Goal: Information Seeking & Learning: Learn about a topic

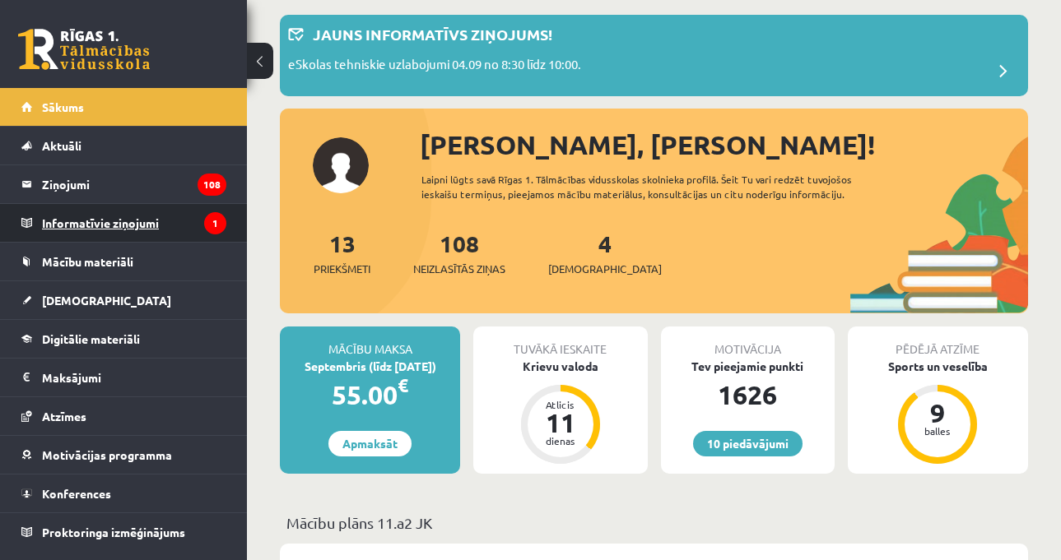
scroll to position [82, 0]
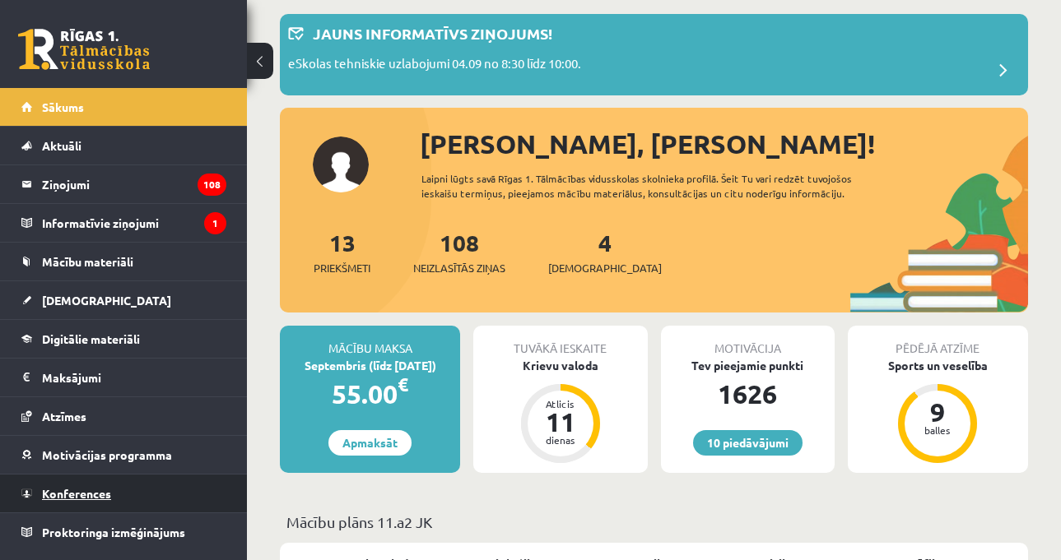
click at [128, 495] on link "Konferences" at bounding box center [123, 494] width 205 height 38
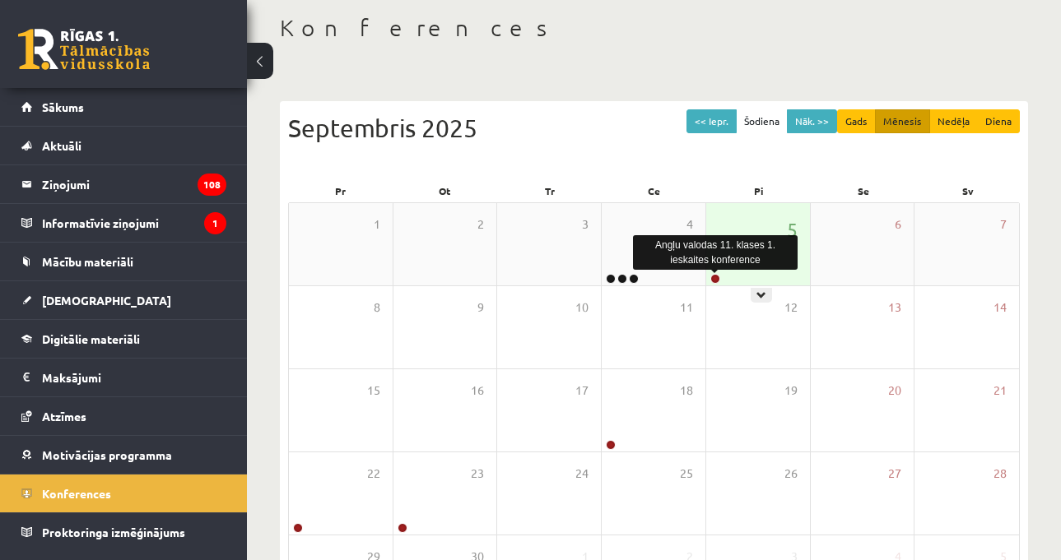
click at [716, 277] on link at bounding box center [715, 279] width 10 height 10
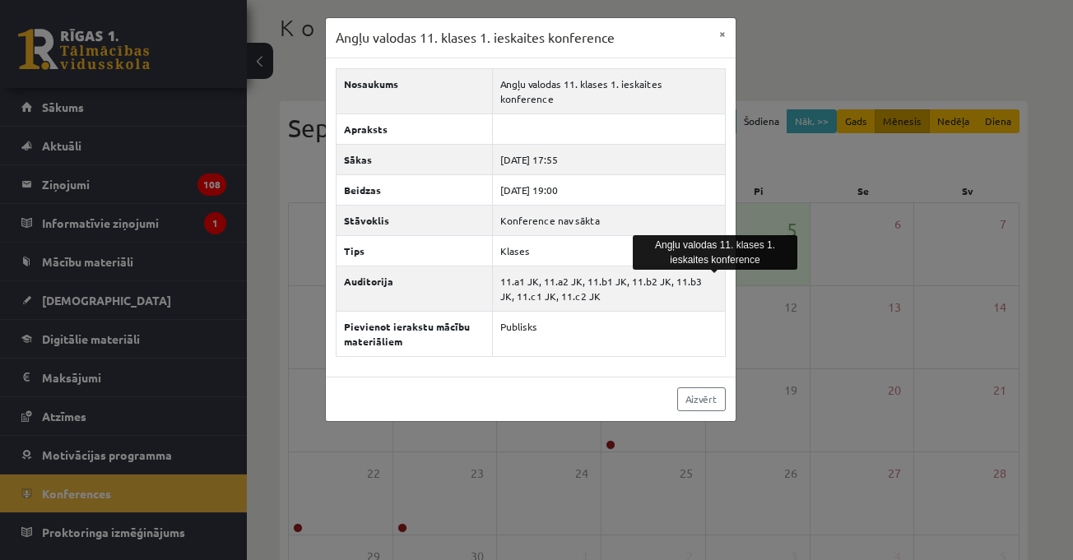
click at [834, 225] on div "Angļu valodas 11. klases 1. ieskaites konference × Nosaukums Angļu valodas 11. …" at bounding box center [536, 280] width 1073 height 560
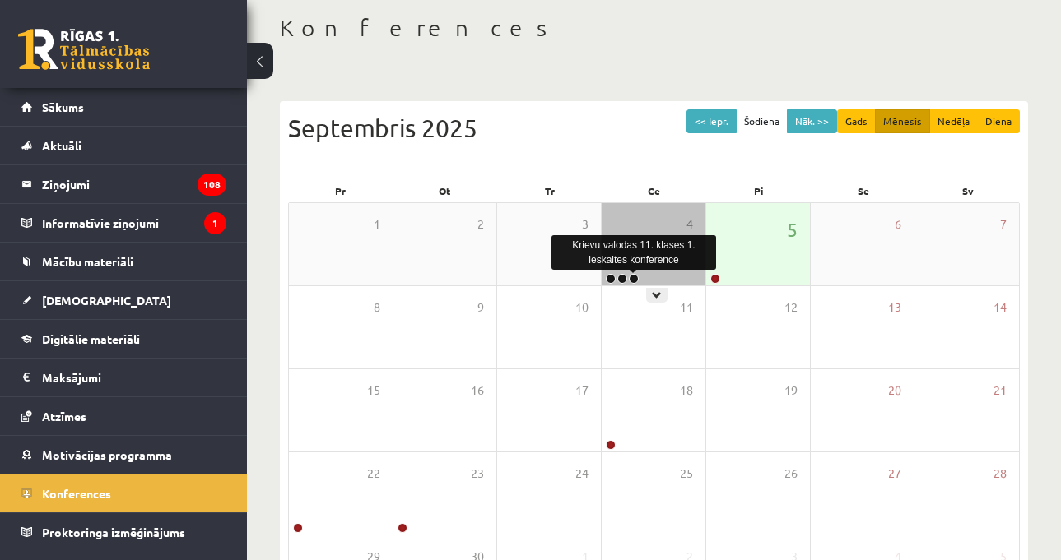
click at [636, 280] on link at bounding box center [634, 279] width 10 height 10
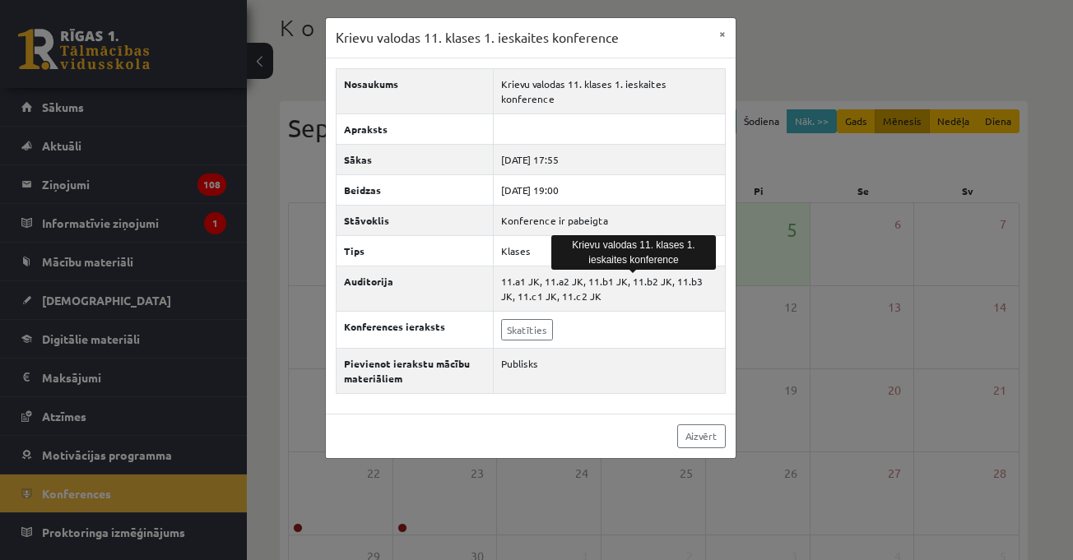
click at [836, 258] on div "Krievu valodas 11. klases 1. ieskaites konference × Nosaukums Krievu valodas 11…" at bounding box center [536, 280] width 1073 height 560
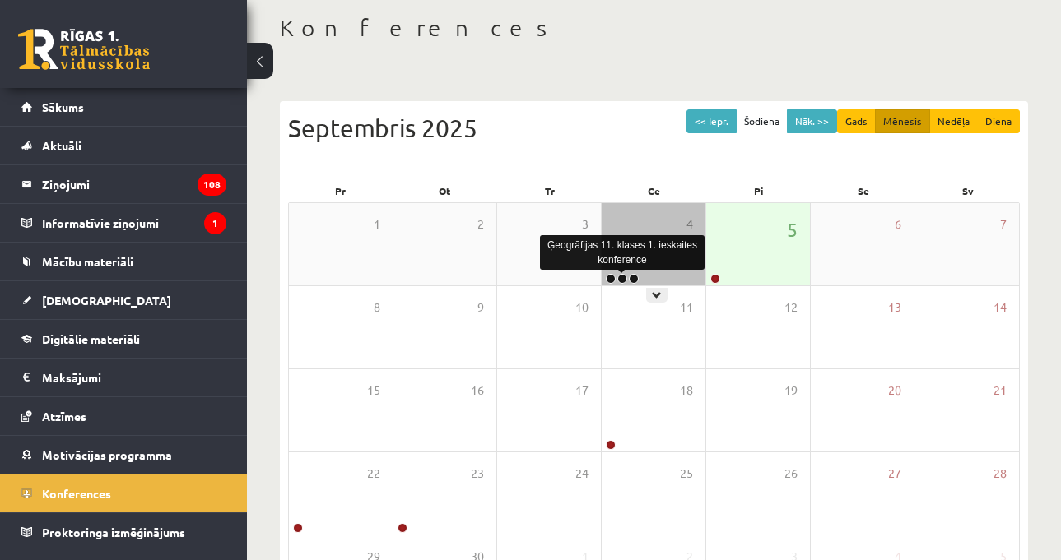
click at [617, 281] on link at bounding box center [622, 279] width 10 height 10
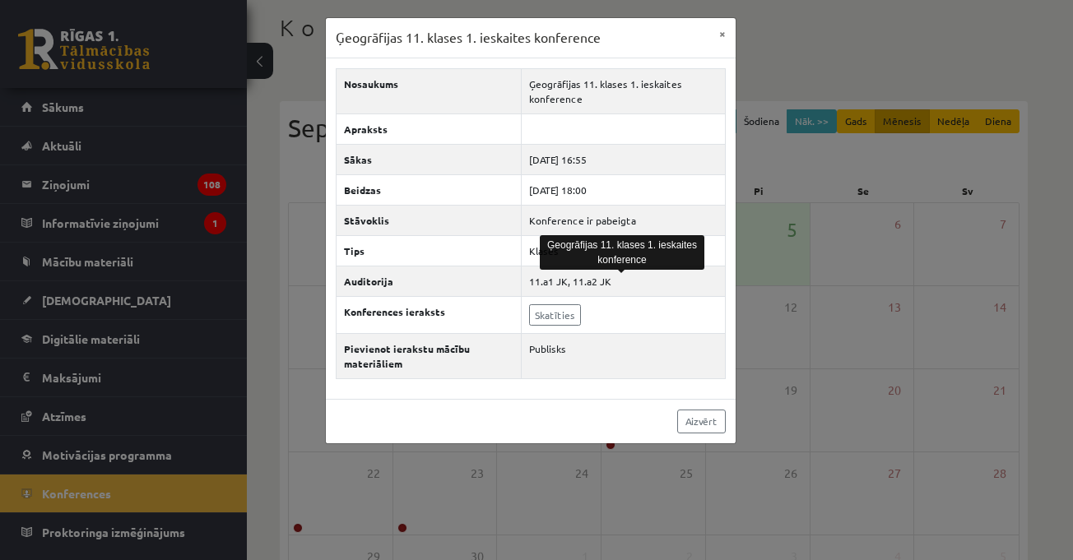
click at [812, 236] on div "Ģeogrāfijas 11. klases 1. ieskaites konference × Nosaukums Ģeogrāfijas 11. klas…" at bounding box center [536, 280] width 1073 height 560
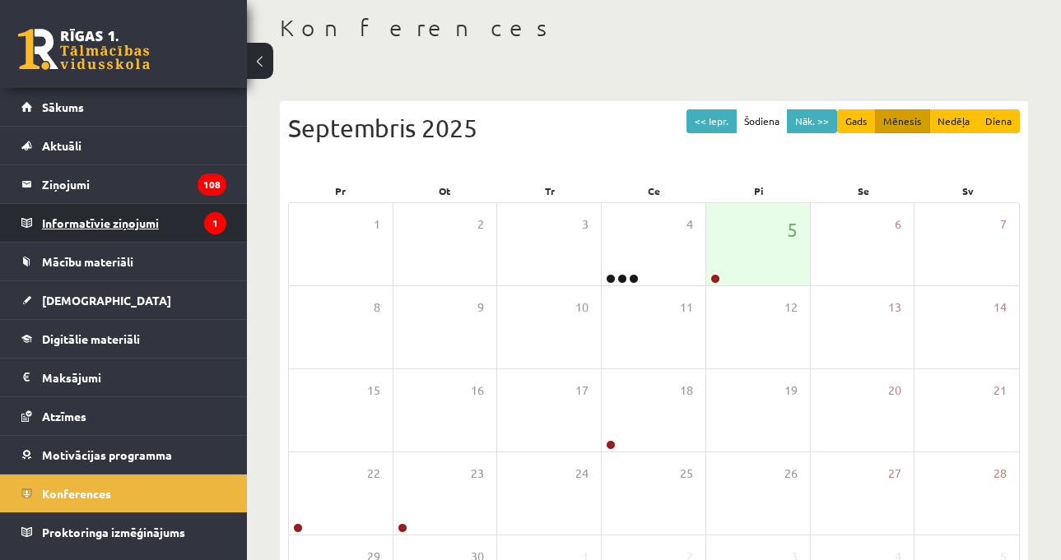
click at [105, 236] on legend "Informatīvie ziņojumi 1" at bounding box center [134, 223] width 184 height 38
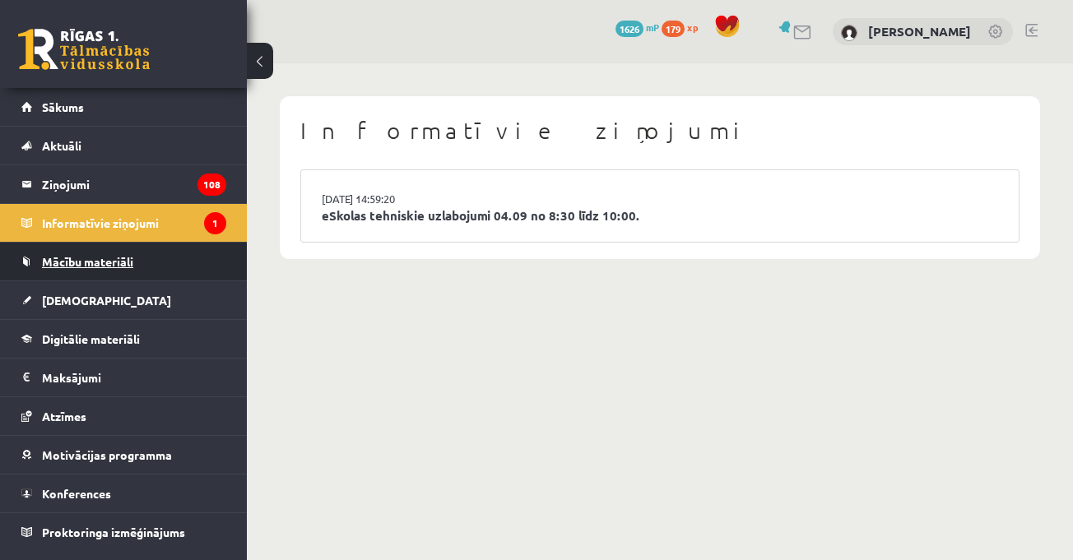
click at [187, 263] on link "Mācību materiāli" at bounding box center [123, 262] width 205 height 38
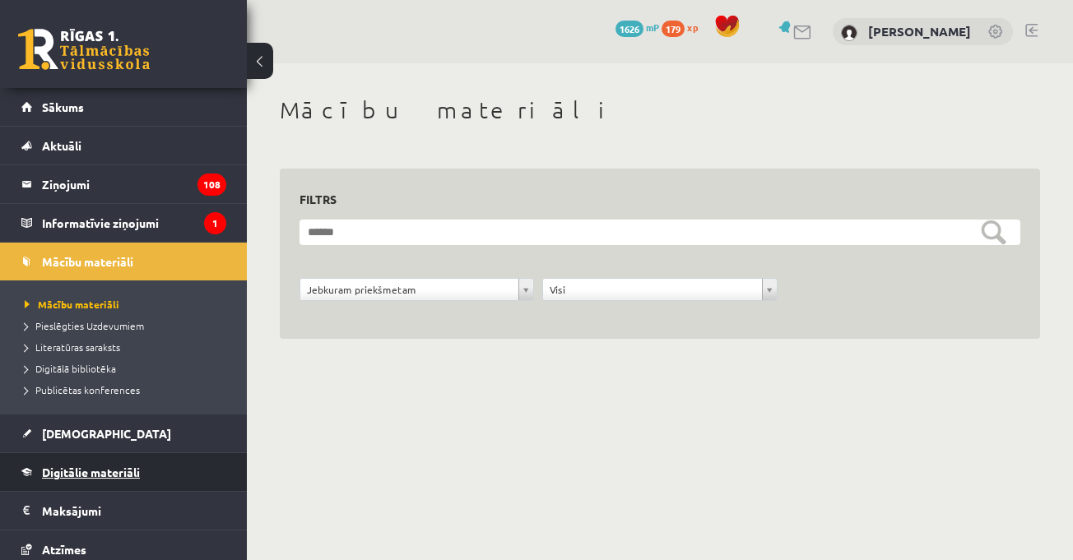
click at [152, 476] on link "Digitālie materiāli" at bounding box center [123, 472] width 205 height 38
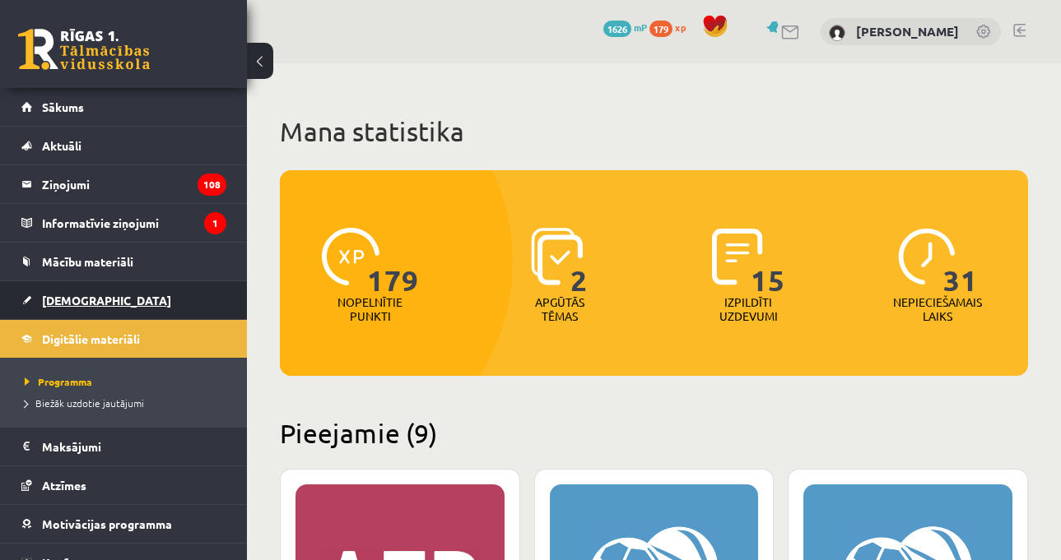
click at [98, 304] on link "[DEMOGRAPHIC_DATA]" at bounding box center [123, 300] width 205 height 38
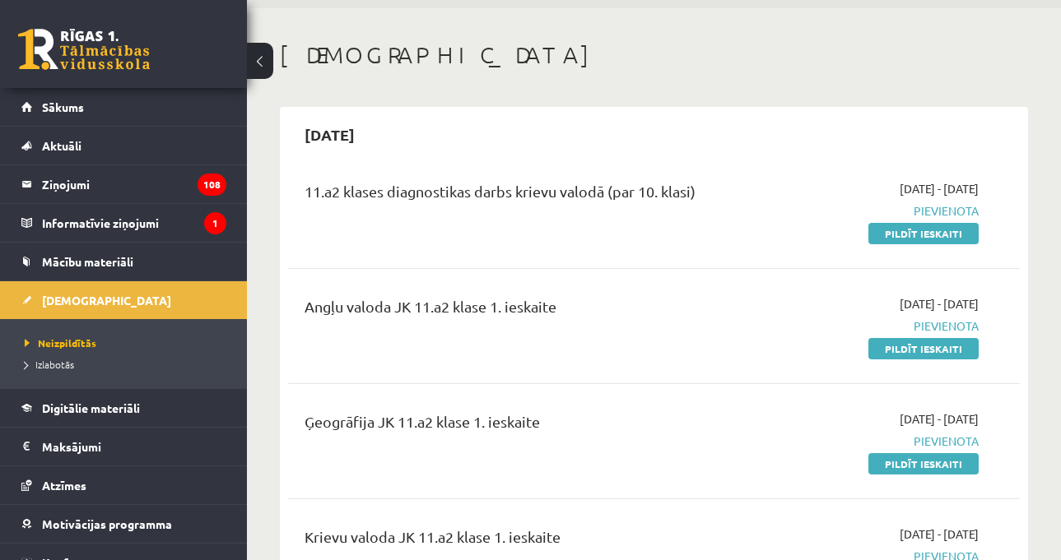
scroll to position [82, 0]
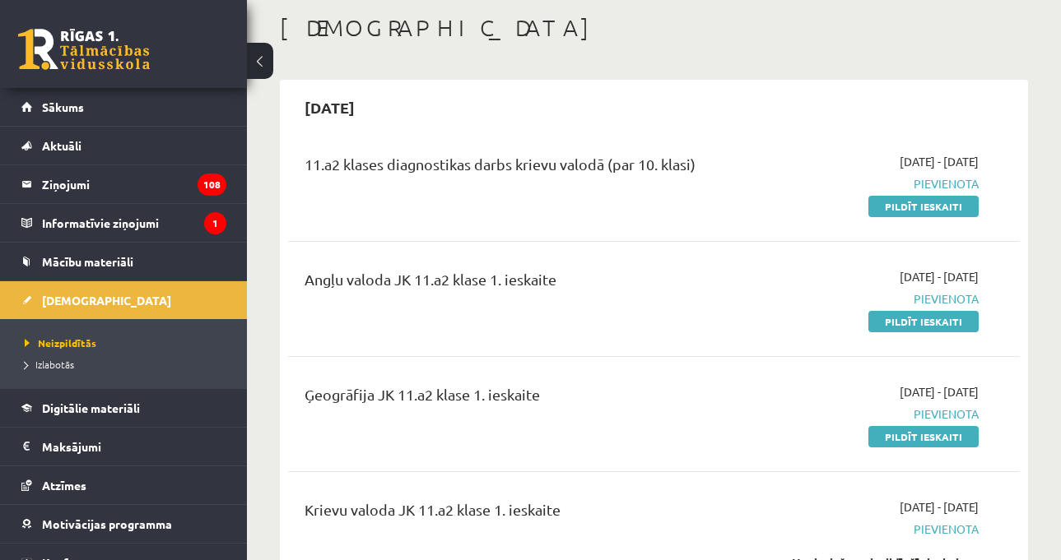
click at [701, 317] on div "Angļu valoda JK 11.a2 klase 1. ieskaite" at bounding box center [525, 299] width 466 height 62
click at [137, 409] on span "Digitālie materiāli" at bounding box center [91, 408] width 98 height 15
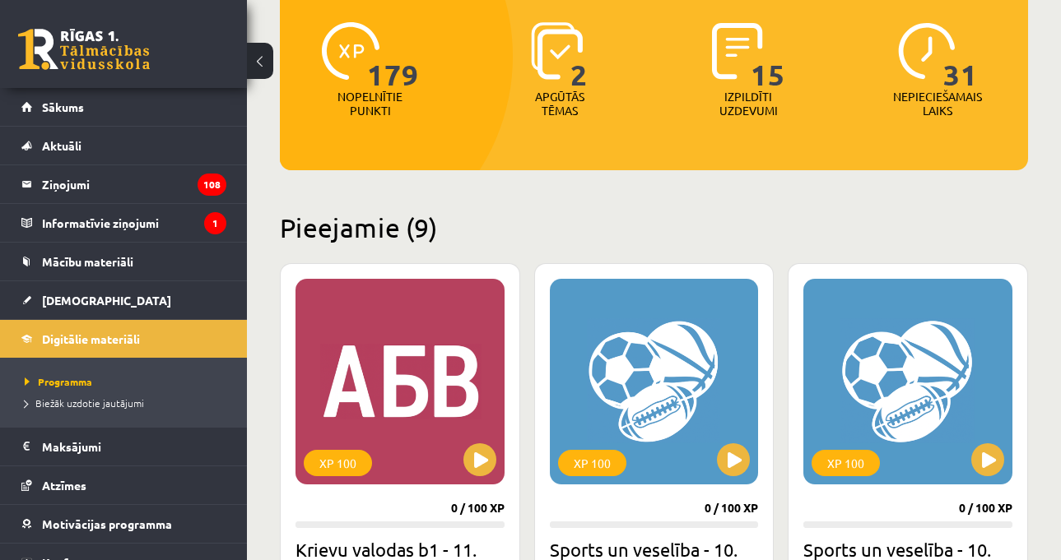
scroll to position [329, 0]
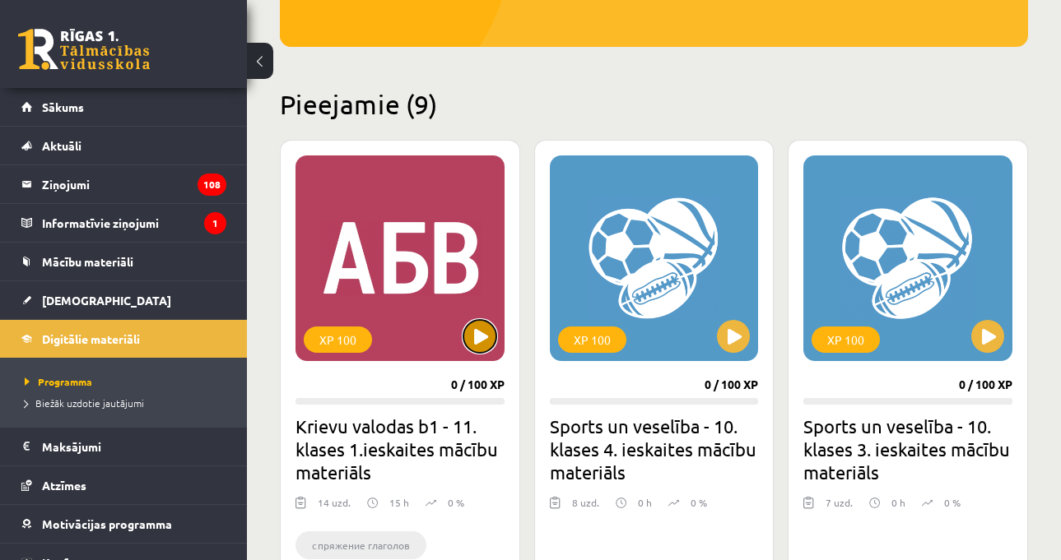
click at [483, 326] on button at bounding box center [479, 336] width 33 height 33
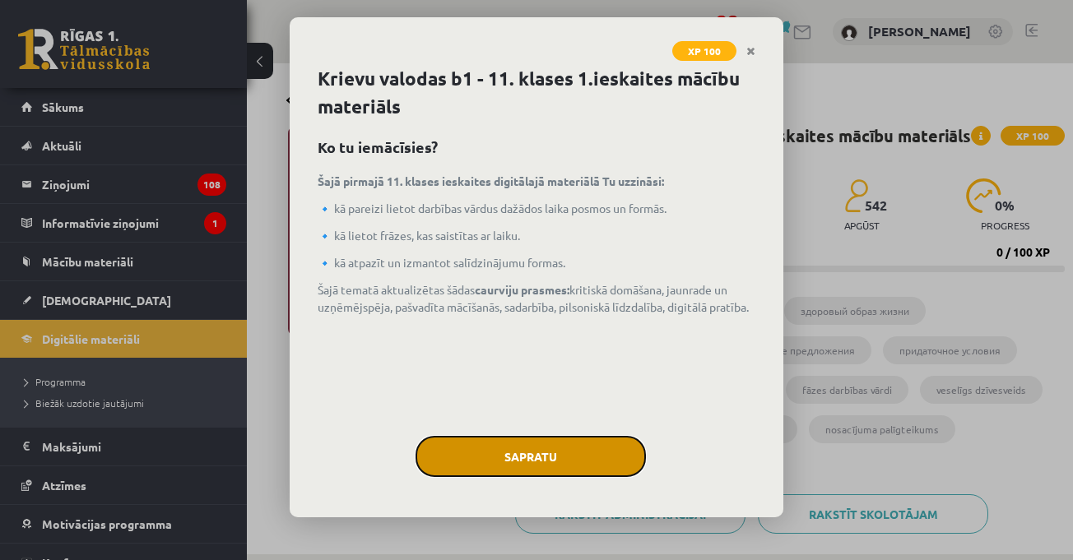
click at [618, 464] on button "Sapratu" at bounding box center [531, 456] width 230 height 41
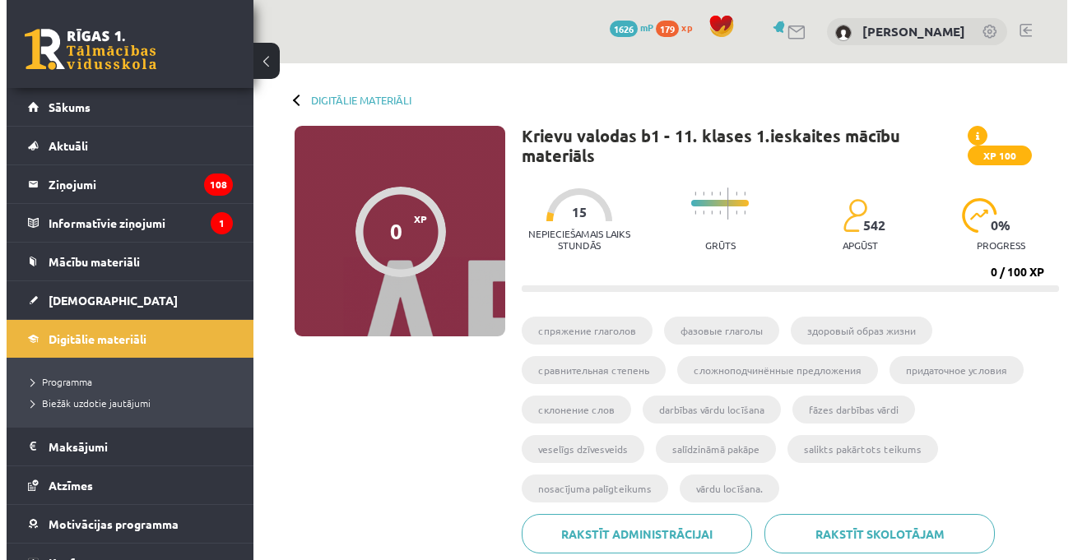
scroll to position [247, 0]
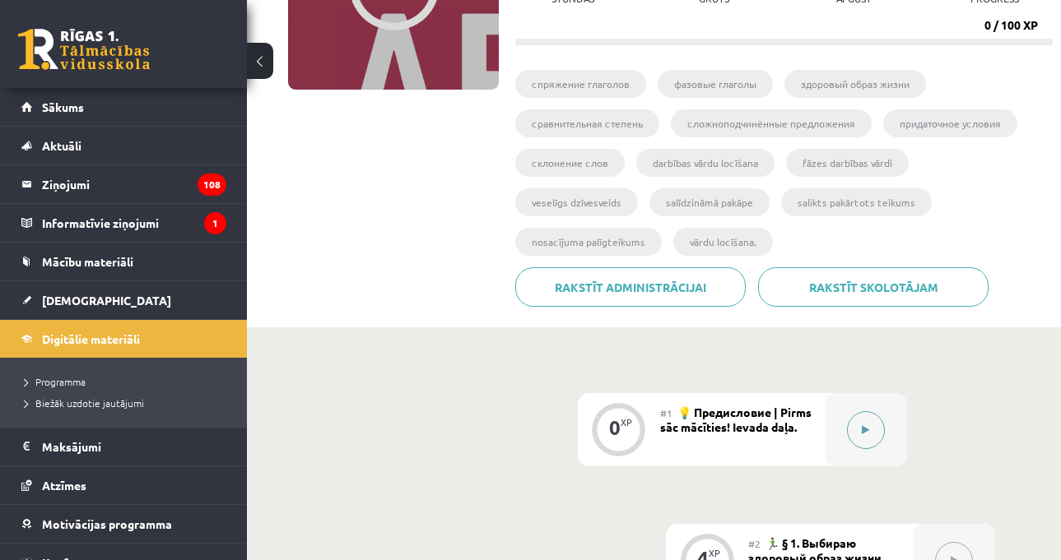
click at [872, 414] on button at bounding box center [866, 430] width 38 height 38
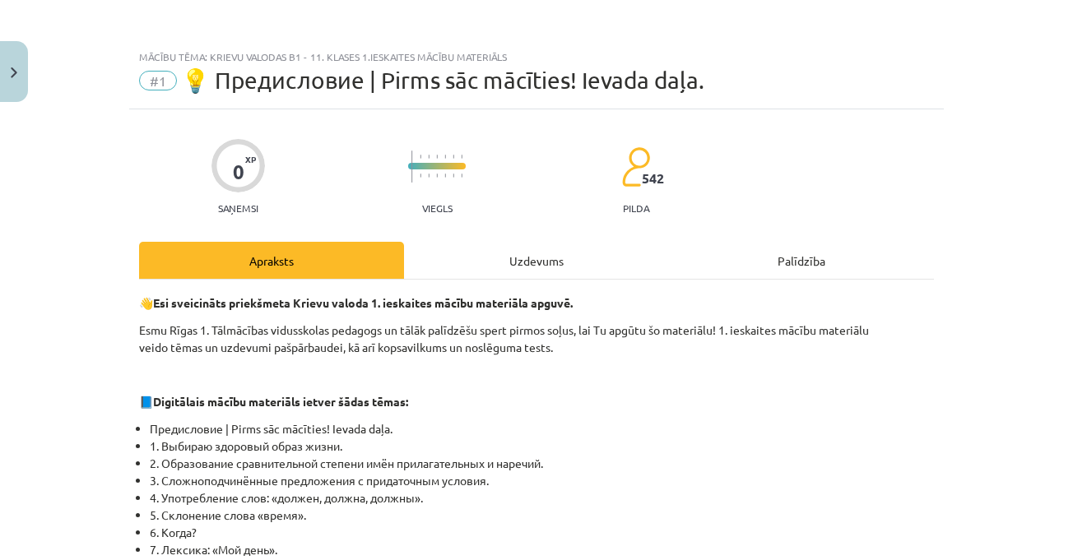
click at [603, 257] on div "Uzdevums" at bounding box center [536, 260] width 265 height 37
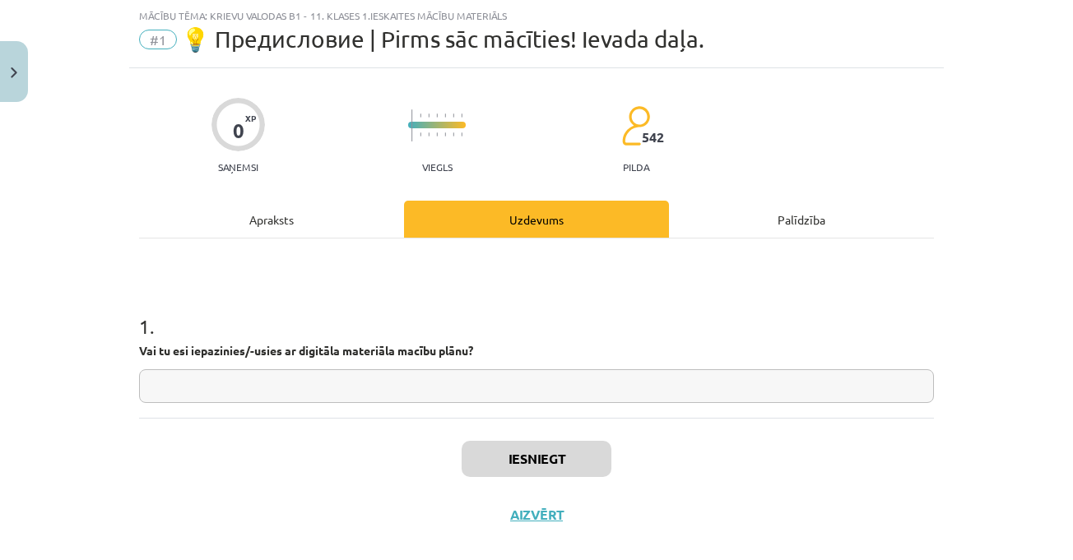
scroll to position [65, 0]
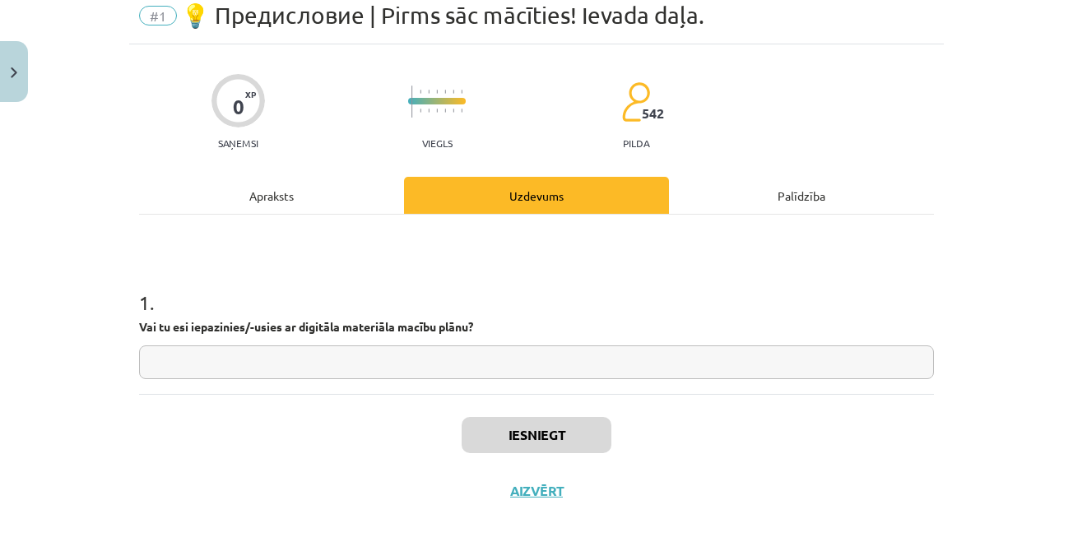
click at [469, 360] on input "text" at bounding box center [536, 363] width 795 height 34
type input "*"
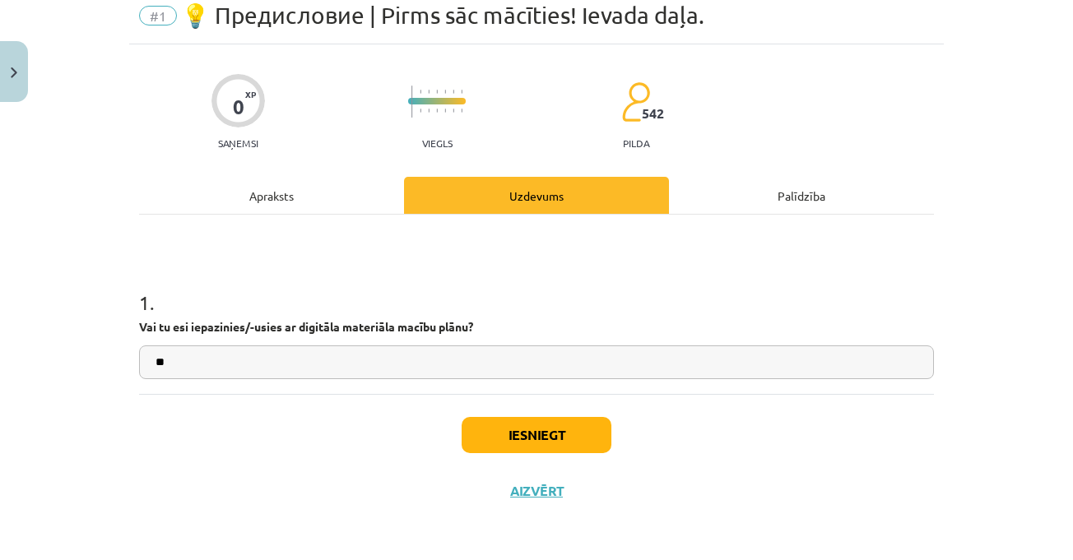
type input "**"
click at [560, 430] on button "Iesniegt" at bounding box center [537, 435] width 150 height 36
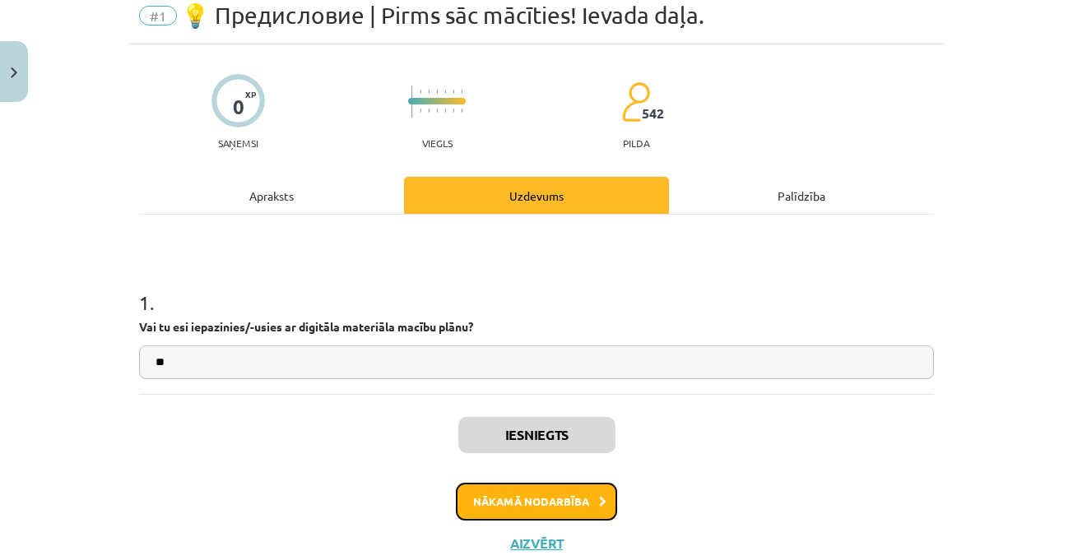
click at [599, 498] on icon at bounding box center [602, 502] width 7 height 11
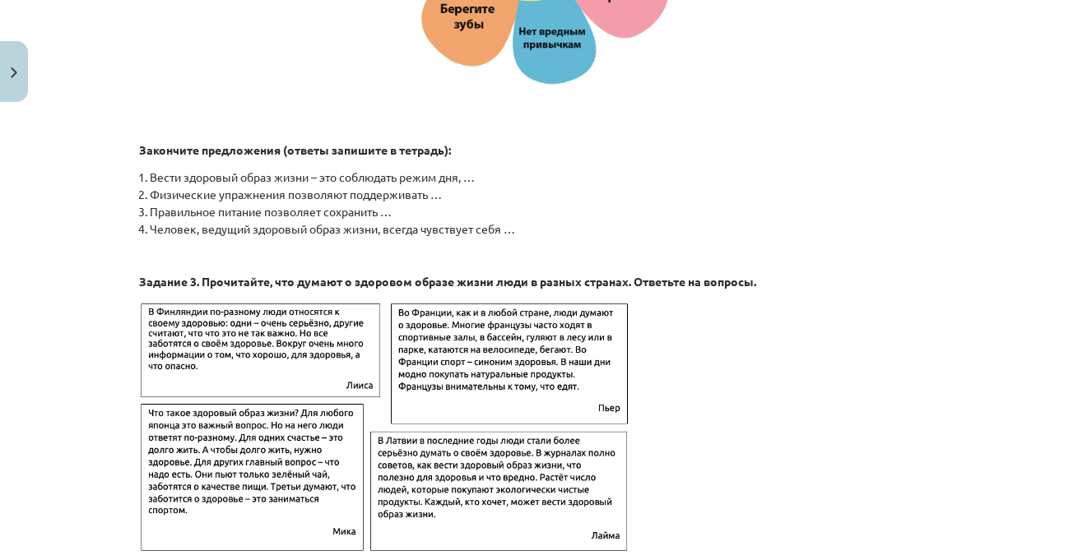
scroll to position [2345, 0]
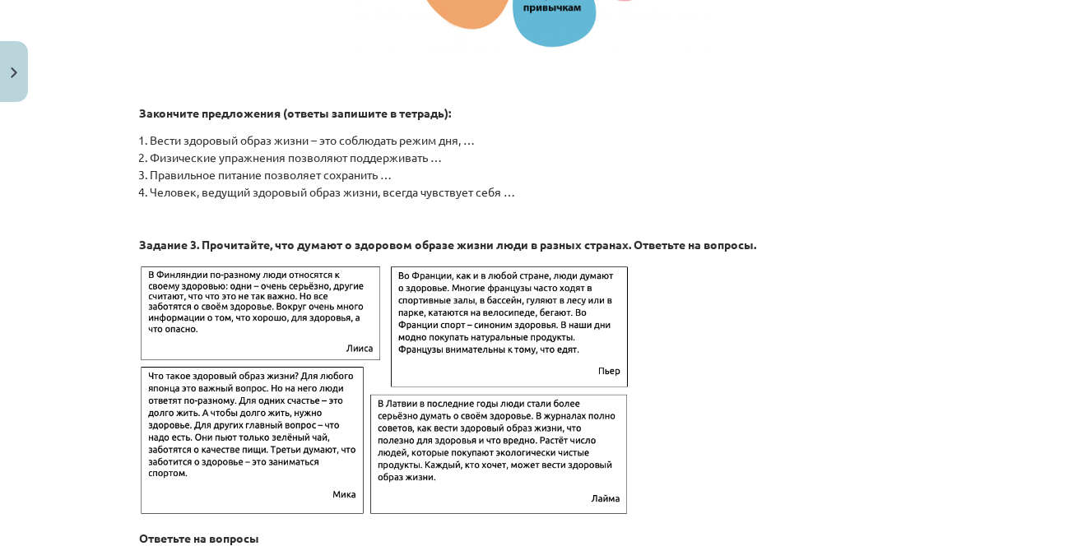
click at [876, 291] on p at bounding box center [536, 391] width 795 height 257
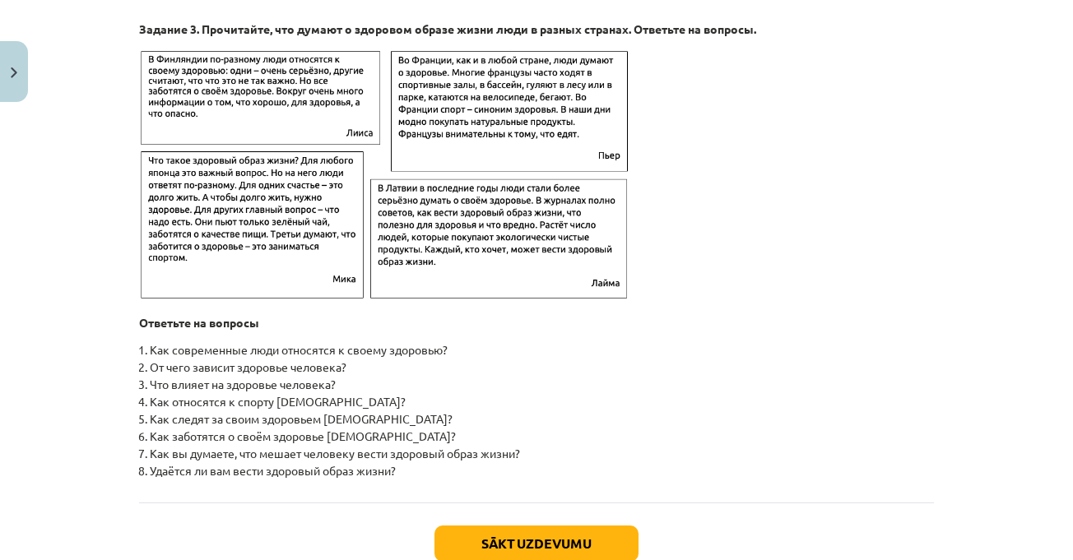
scroll to position [2675, 0]
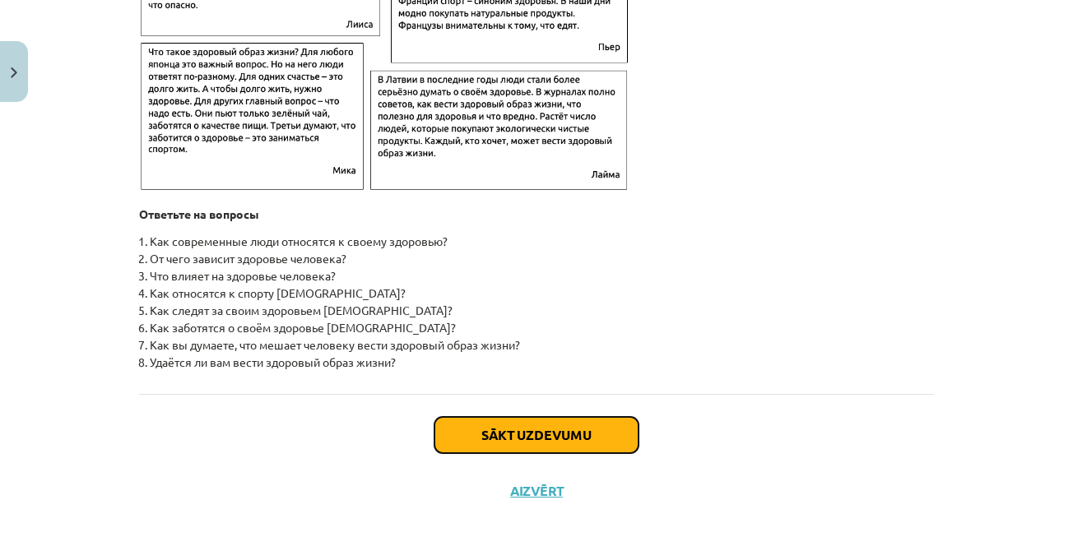
click at [500, 435] on button "Sākt uzdevumu" at bounding box center [537, 435] width 204 height 36
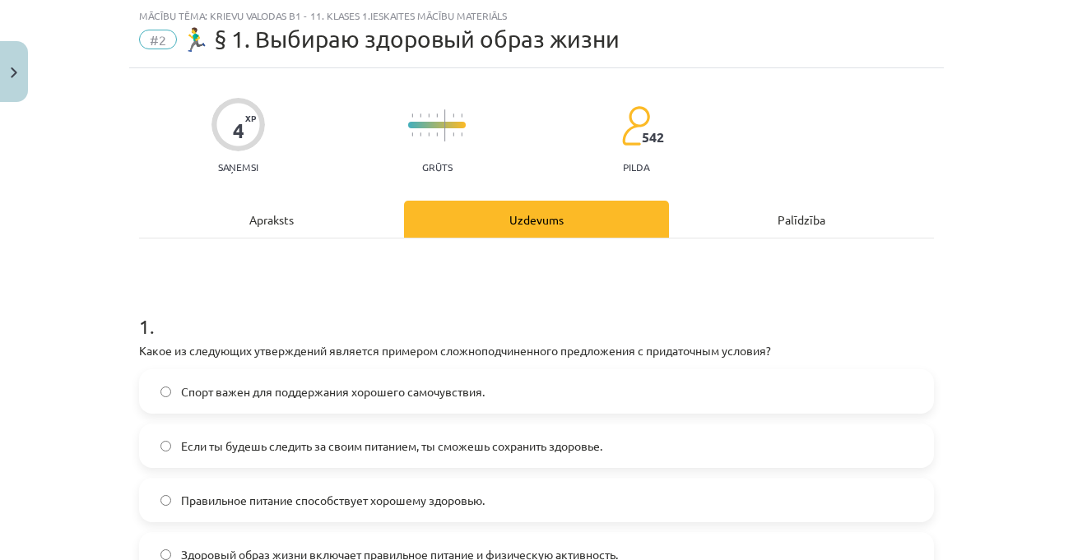
scroll to position [206, 0]
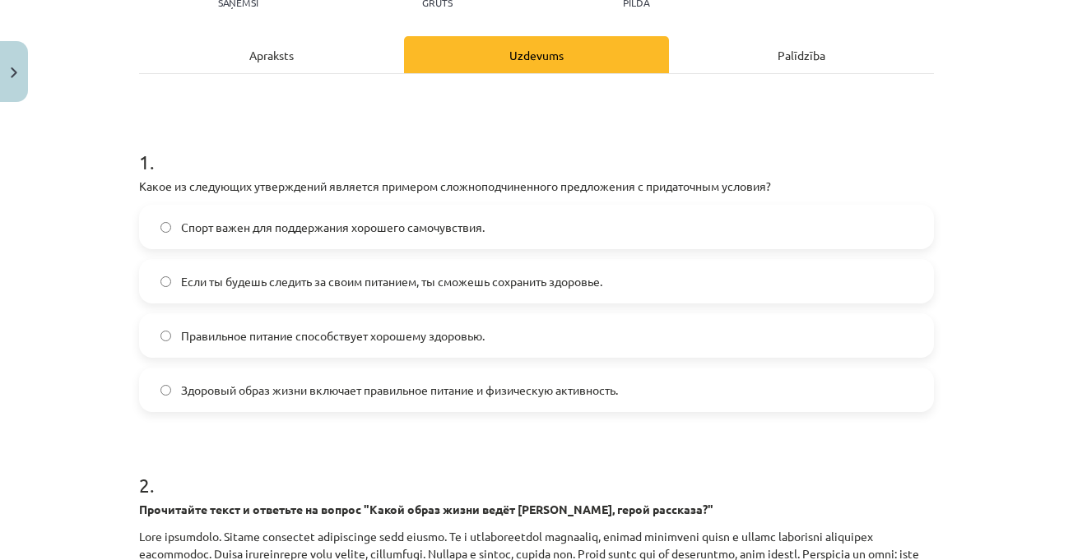
click at [257, 56] on div "Apraksts" at bounding box center [271, 54] width 265 height 37
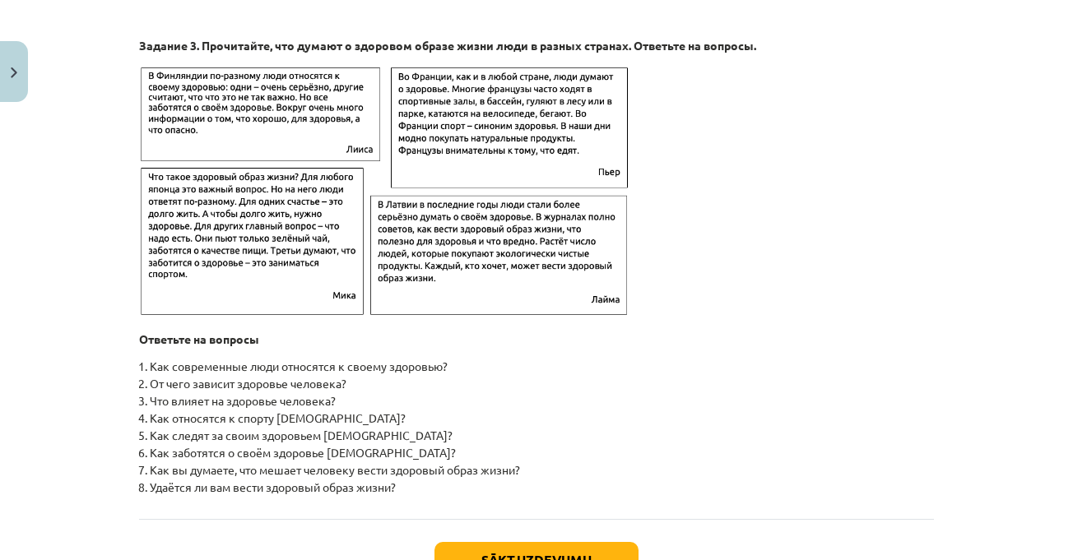
scroll to position [2685, 0]
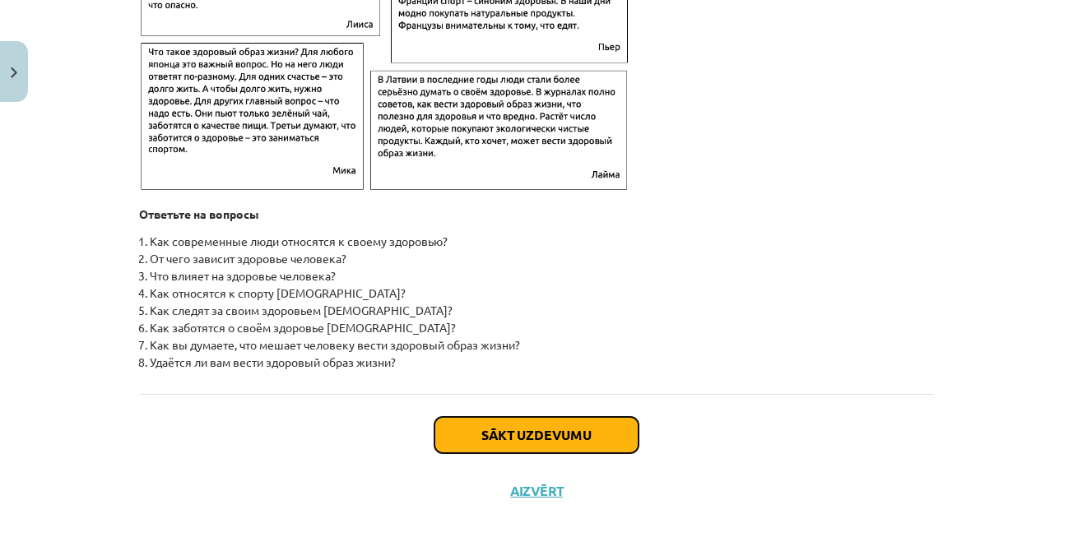
click at [591, 427] on button "Sākt uzdevumu" at bounding box center [537, 435] width 204 height 36
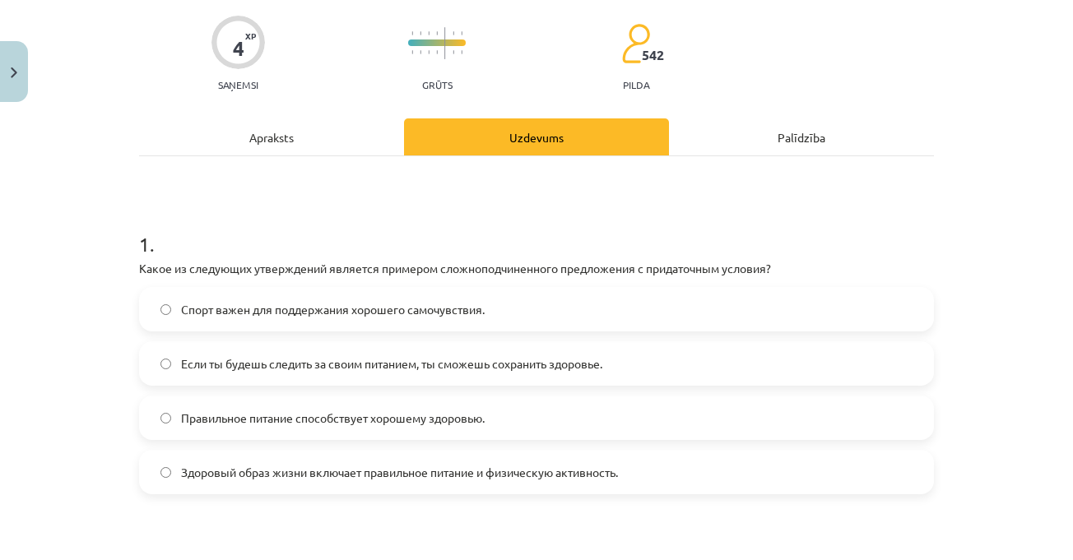
scroll to position [206, 0]
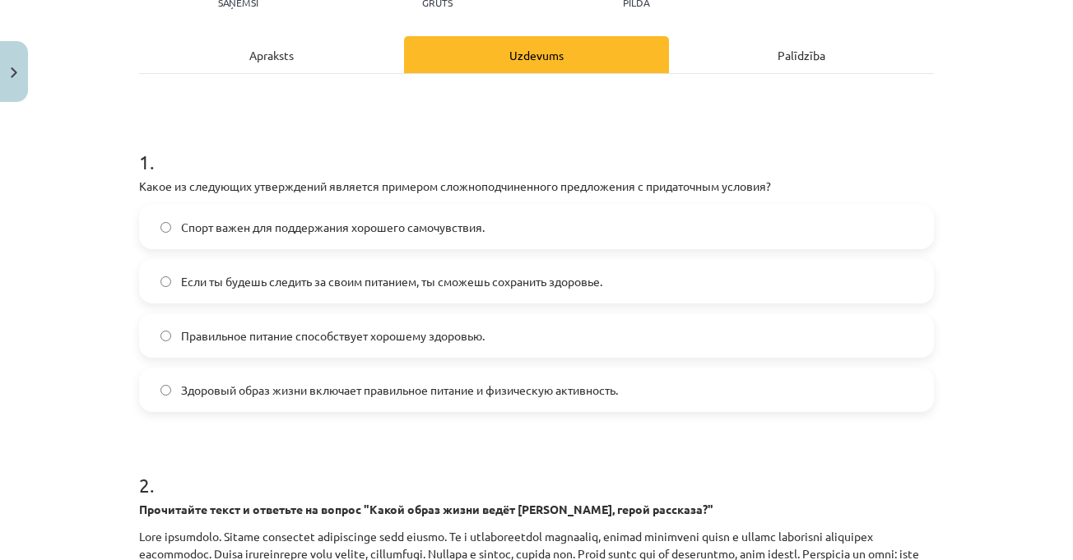
drag, startPoint x: 135, startPoint y: 184, endPoint x: 700, endPoint y: 393, distance: 602.0
click at [700, 393] on div "1 . Какое из следующих утверждений является примером сложноподчиненного предлож…" at bounding box center [536, 267] width 795 height 291
copy div "Какое из следующих утверждений является примером сложноподчиненного предложения…"
click at [614, 160] on h1 "1 ." at bounding box center [536, 147] width 795 height 51
click at [556, 280] on span "Если ты будешь следить за своим питанием, ты сможешь сохранить здоровье." at bounding box center [391, 281] width 421 height 17
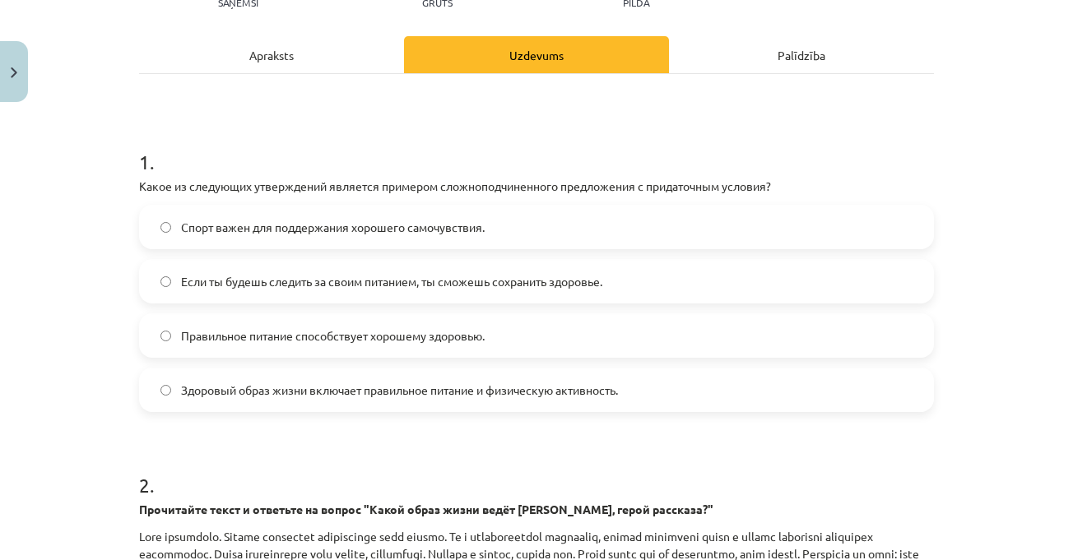
click at [1005, 351] on div "Mācību tēma: Krievu valodas b1 - 11. klases 1.ieskaites mācību materiāls #2 🏃‍♂…" at bounding box center [536, 280] width 1073 height 560
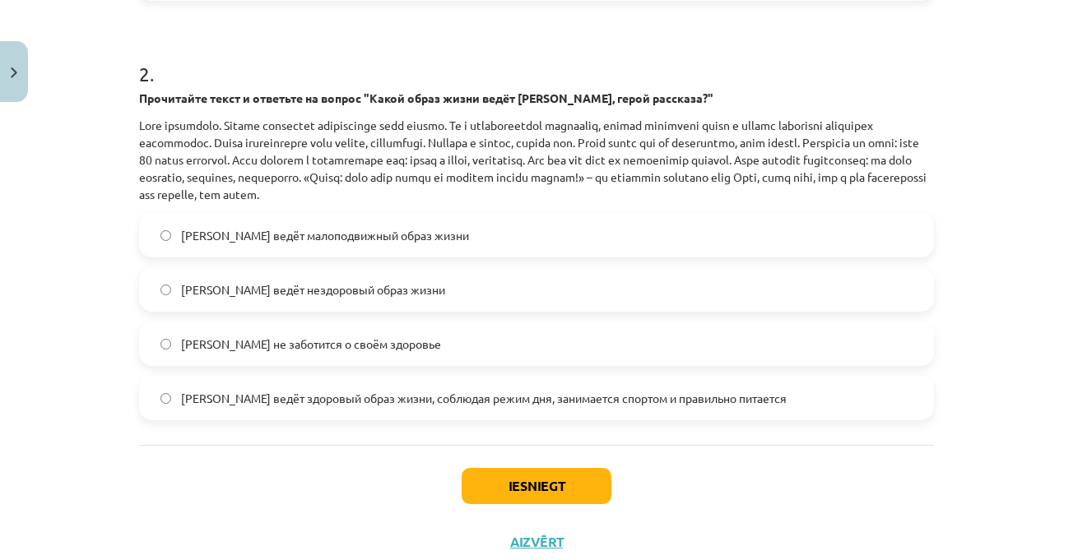
scroll to position [668, 0]
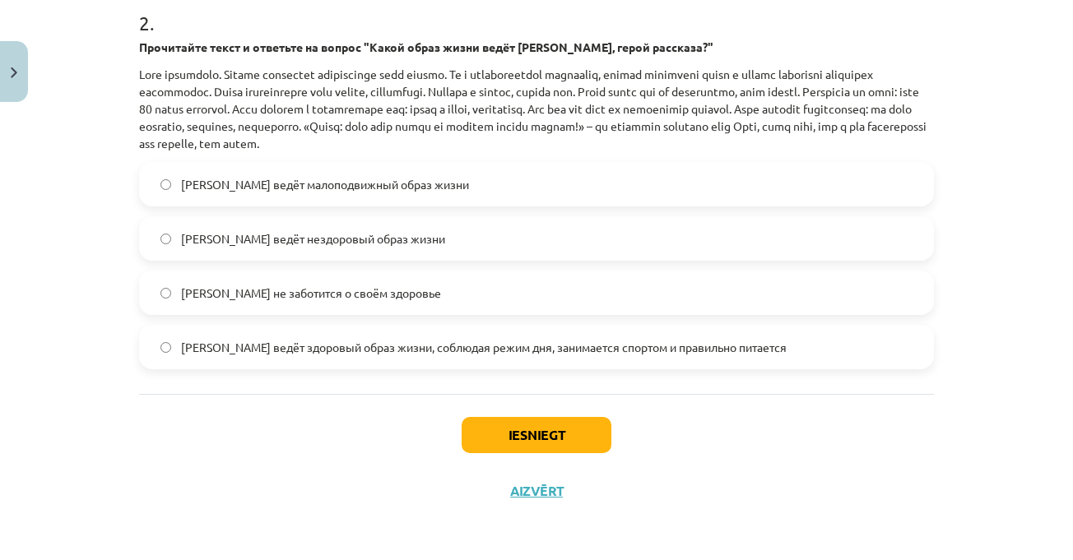
click at [467, 359] on label "[PERSON_NAME] ведёт здоровый образ жизни, соблюдая режим дня, занимается спорто…" at bounding box center [537, 347] width 792 height 41
click at [559, 425] on button "Iesniegt" at bounding box center [537, 435] width 150 height 36
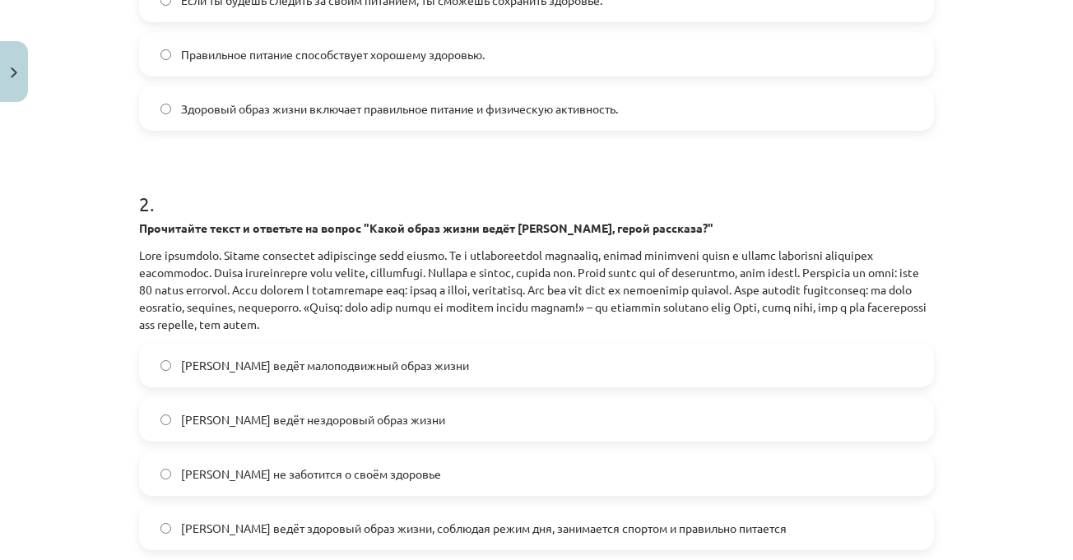
scroll to position [339, 0]
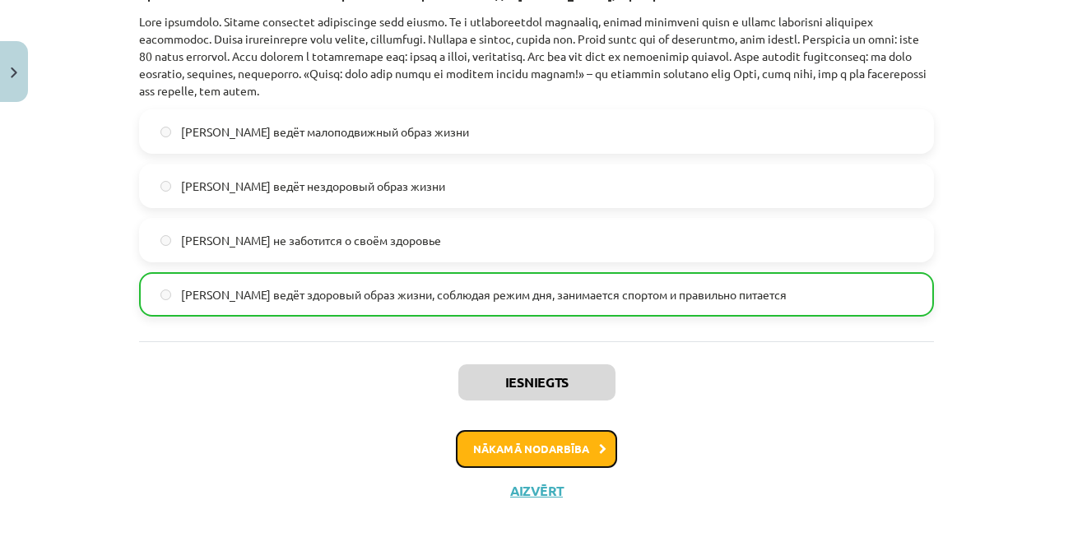
click at [564, 453] on button "Nākamā nodarbība" at bounding box center [536, 449] width 161 height 38
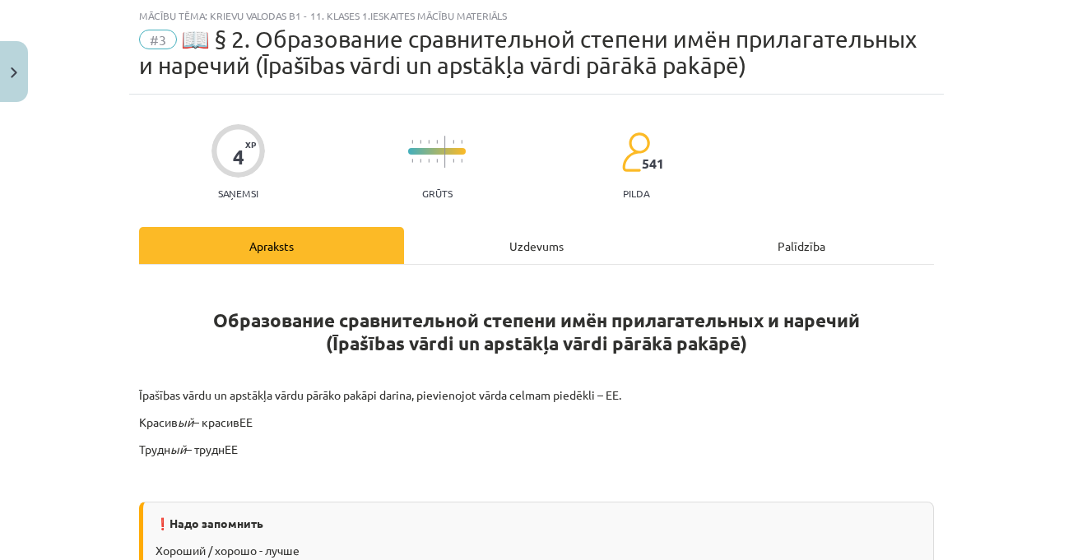
click at [1002, 330] on div "Mācību tēma: Krievu valodas b1 - 11. klases 1.ieskaites mācību materiāls #3 📖 §…" at bounding box center [536, 280] width 1073 height 560
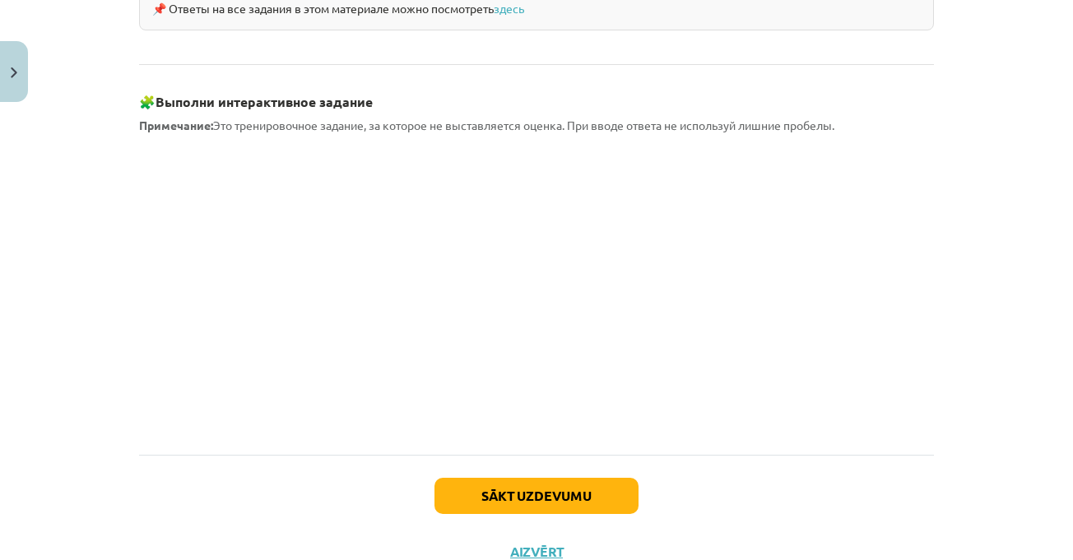
scroll to position [1527, 0]
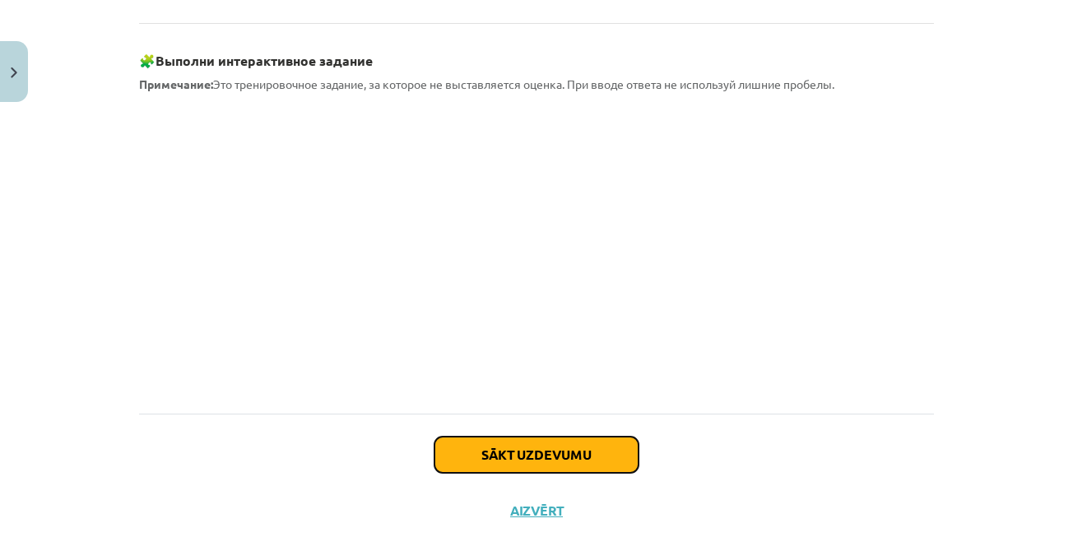
click at [560, 437] on button "Sākt uzdevumu" at bounding box center [537, 455] width 204 height 36
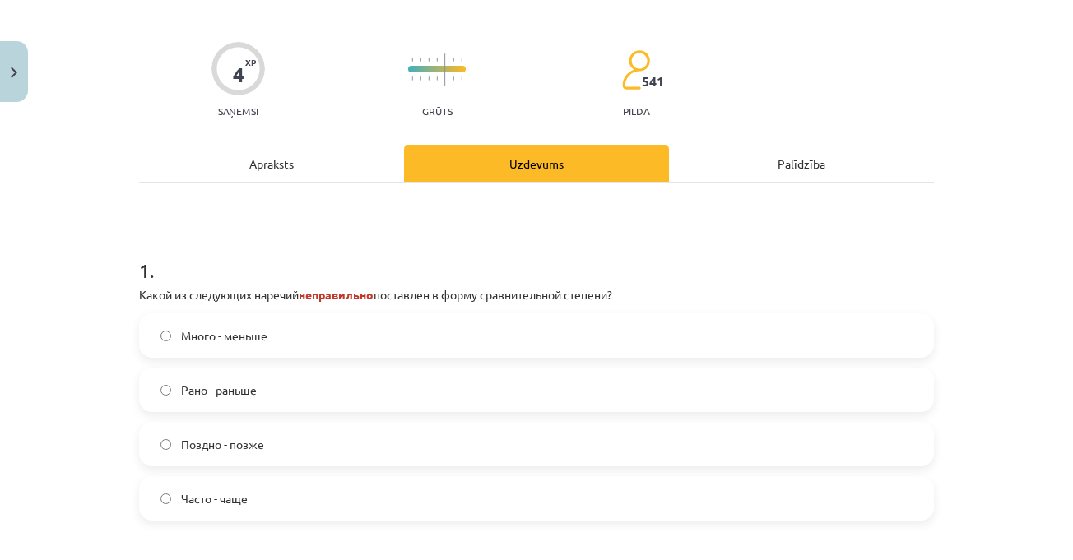
click at [337, 155] on div "Apraksts" at bounding box center [271, 163] width 265 height 37
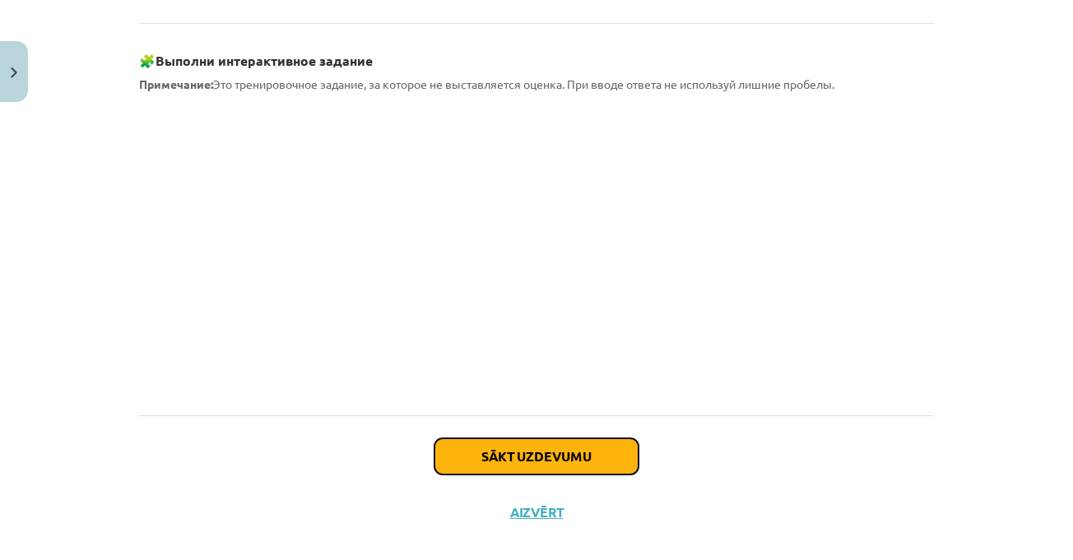
click at [593, 439] on button "Sākt uzdevumu" at bounding box center [537, 457] width 204 height 36
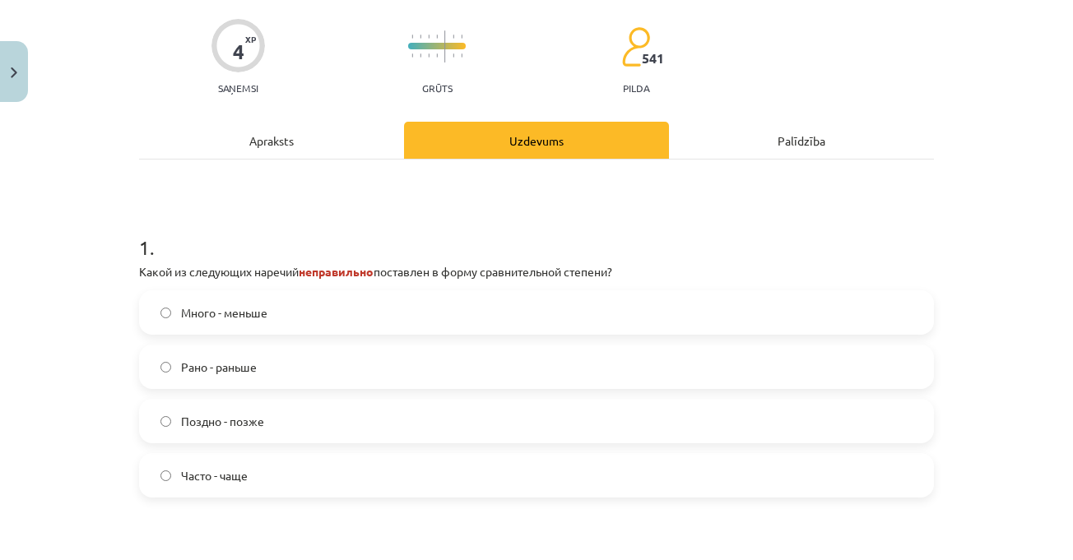
scroll to position [288, 0]
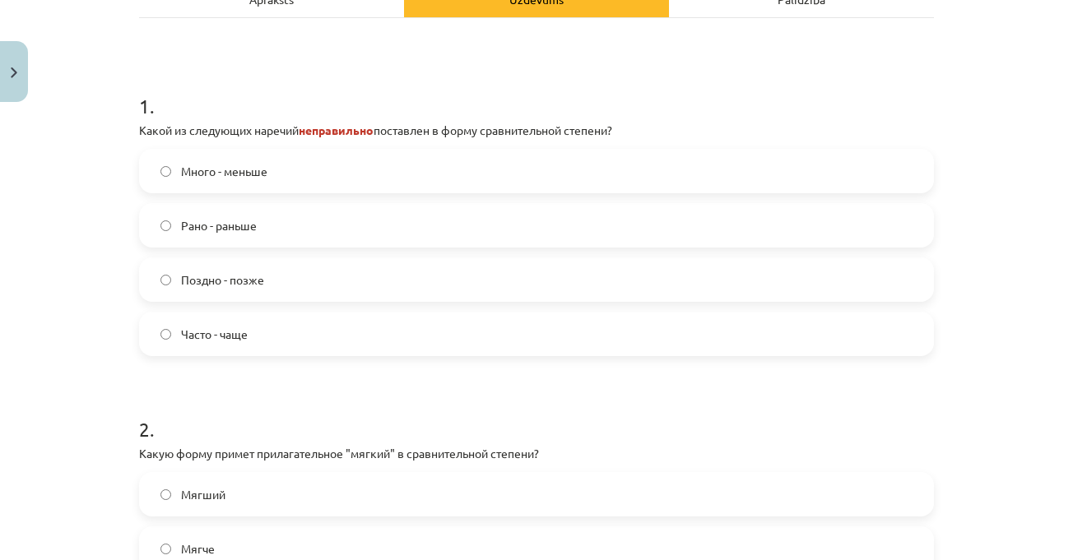
click at [298, 165] on label "Много - меньше" at bounding box center [537, 171] width 792 height 41
click at [1002, 266] on div "Mācību tēma: Krievu valodas b1 - 11. klases 1.ieskaites mācību materiāls #3 📖 §…" at bounding box center [536, 280] width 1073 height 560
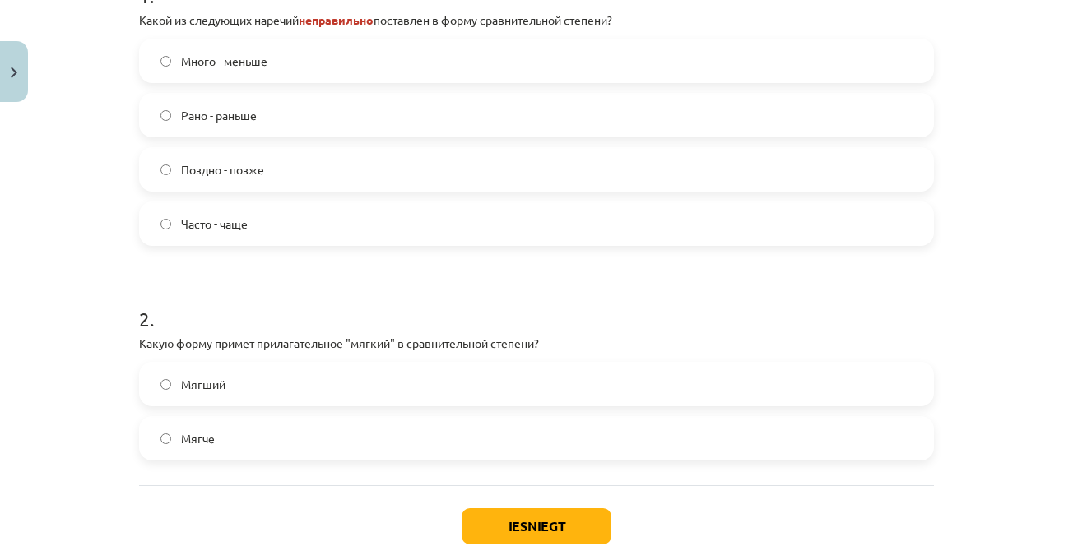
scroll to position [490, 0]
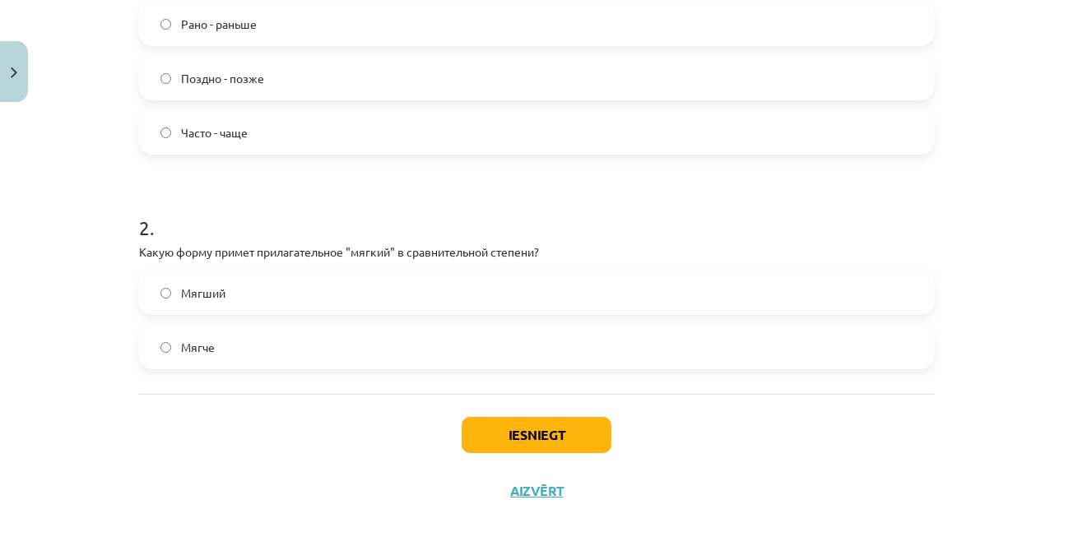
click at [408, 348] on label "Мягче" at bounding box center [537, 347] width 792 height 41
click at [546, 425] on button "Iesniegt" at bounding box center [537, 435] width 150 height 36
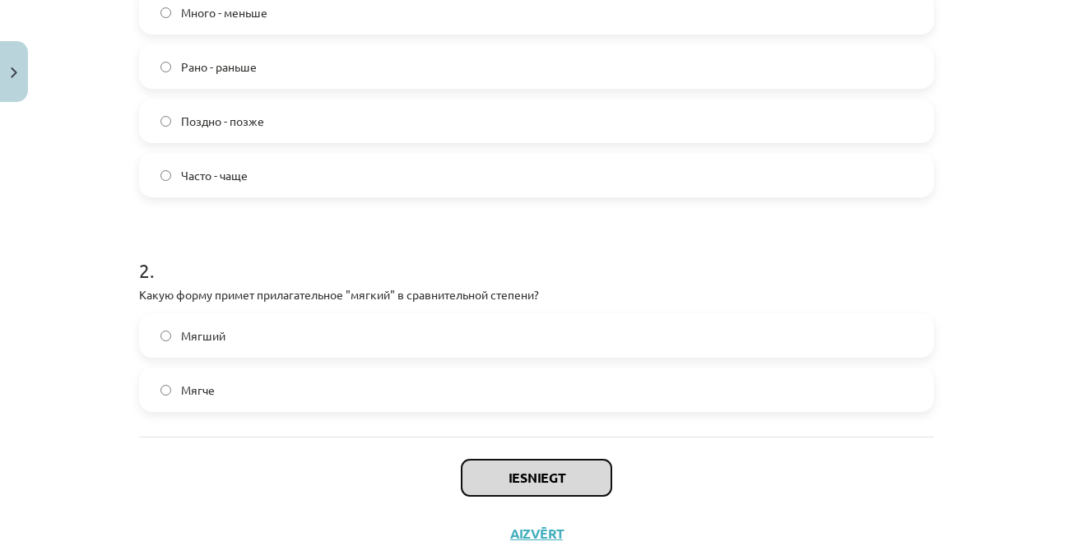
scroll to position [407, 0]
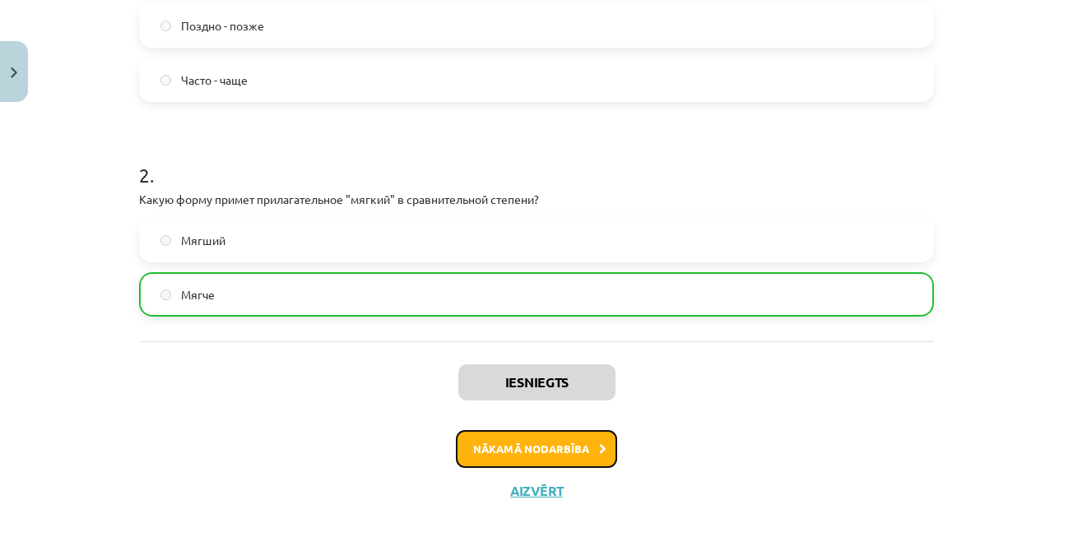
click at [585, 454] on button "Nākamā nodarbība" at bounding box center [536, 449] width 161 height 38
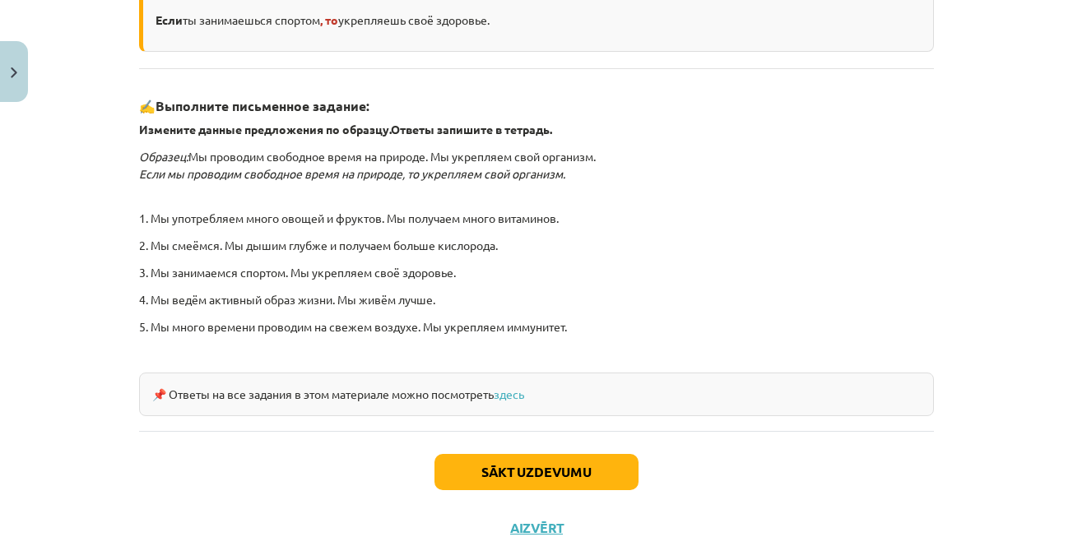
scroll to position [531, 0]
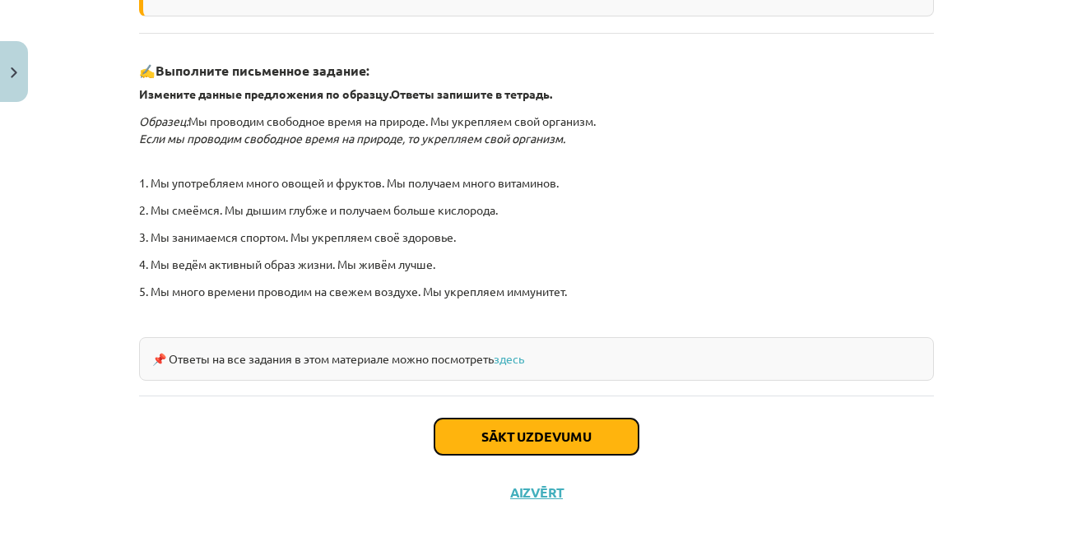
click at [589, 430] on button "Sākt uzdevumu" at bounding box center [537, 437] width 204 height 36
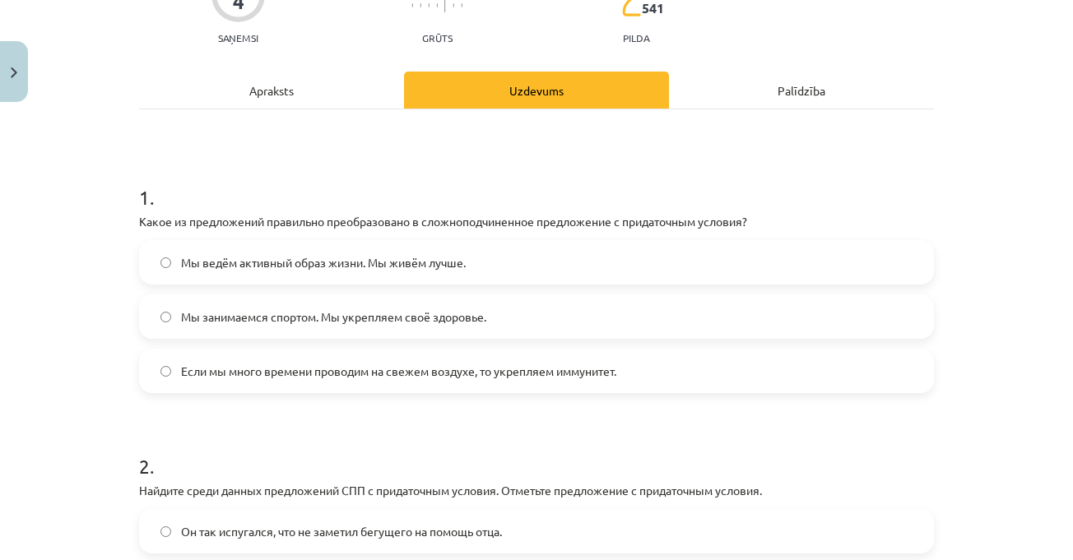
scroll to position [288, 0]
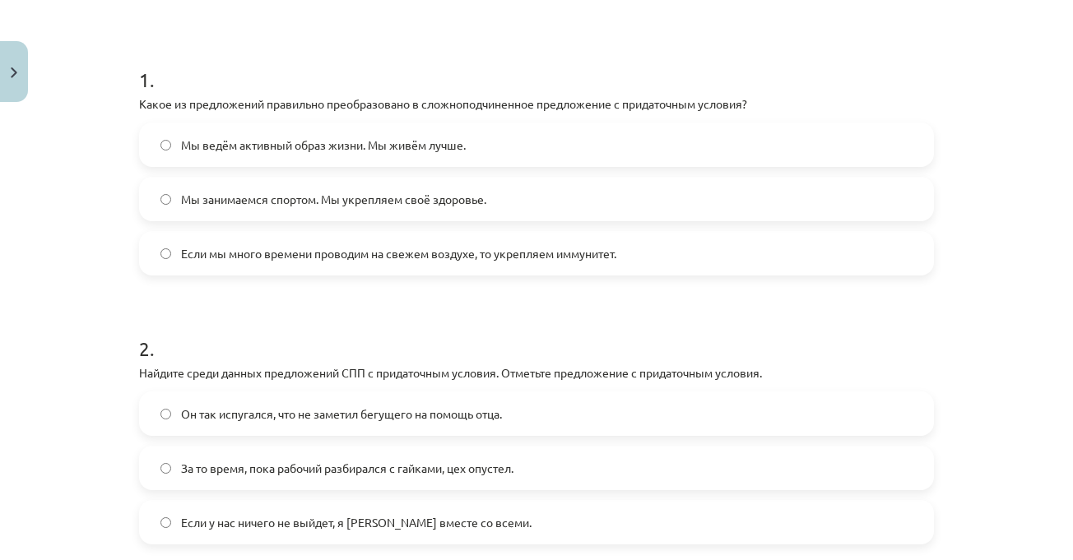
click at [335, 59] on h1 "1 ." at bounding box center [536, 65] width 795 height 51
click at [461, 245] on span "Если мы много времени проводим на свежем воздухе, то укрепляем иммунитет." at bounding box center [398, 253] width 435 height 17
click at [948, 190] on div "Mācību tēma: Krievu valodas b1 - 11. klases 1.ieskaites mācību materiāls #4 📖 §…" at bounding box center [536, 280] width 1073 height 560
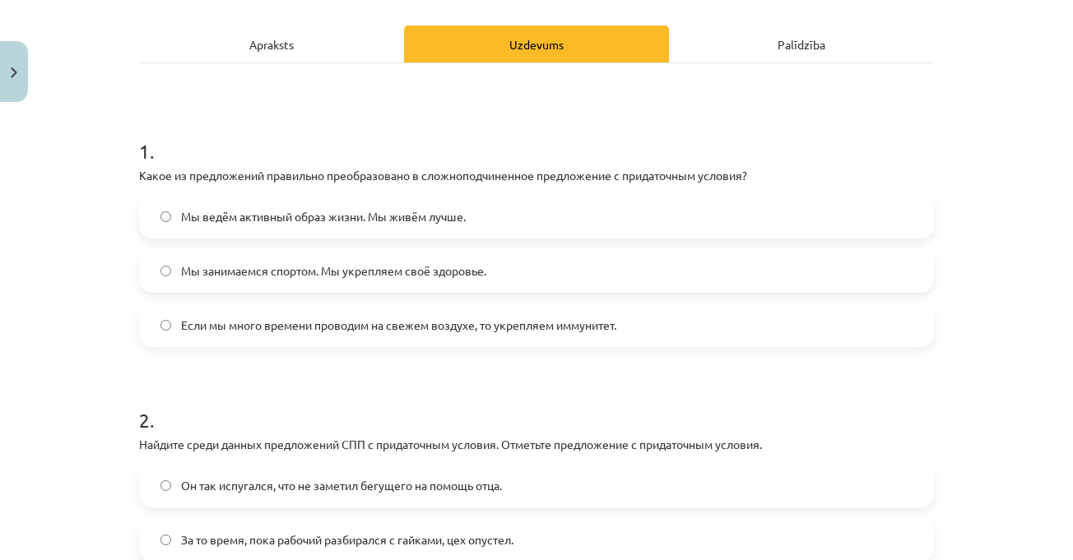
scroll to position [463, 0]
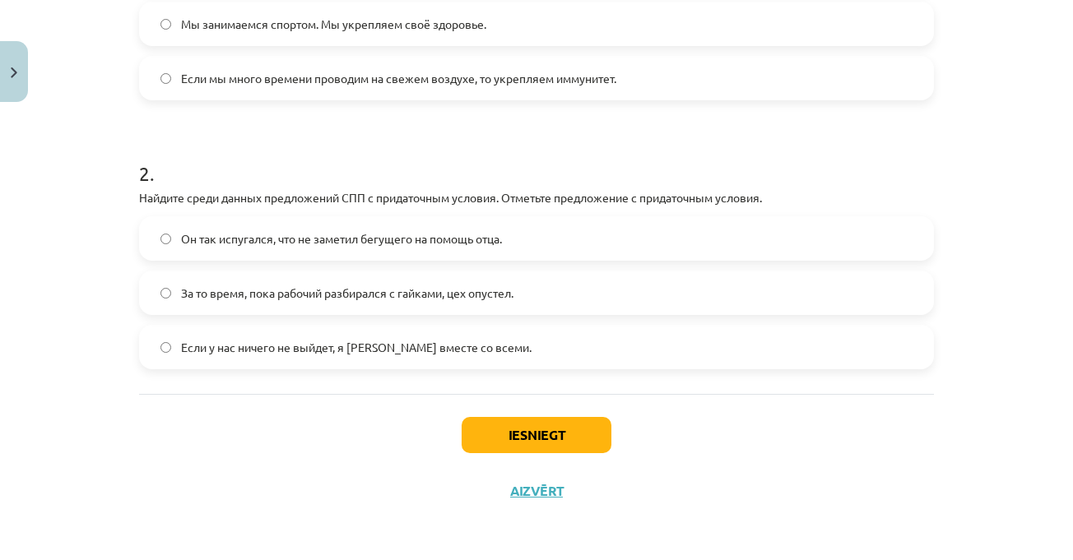
click at [941, 184] on div "Mācību tēma: Krievu valodas b1 - 11. klases 1.ieskaites mācību materiāls #4 📖 §…" at bounding box center [536, 280] width 1073 height 560
click at [350, 359] on label "Если у нас ничего не выйдет, я [PERSON_NAME] вместе со всеми." at bounding box center [537, 347] width 792 height 41
click at [580, 425] on button "Iesniegt" at bounding box center [537, 435] width 150 height 36
click at [960, 309] on div "Mācību tēma: Krievu valodas b1 - 11. klases 1.ieskaites mācību materiāls #4 📖 §…" at bounding box center [536, 280] width 1073 height 560
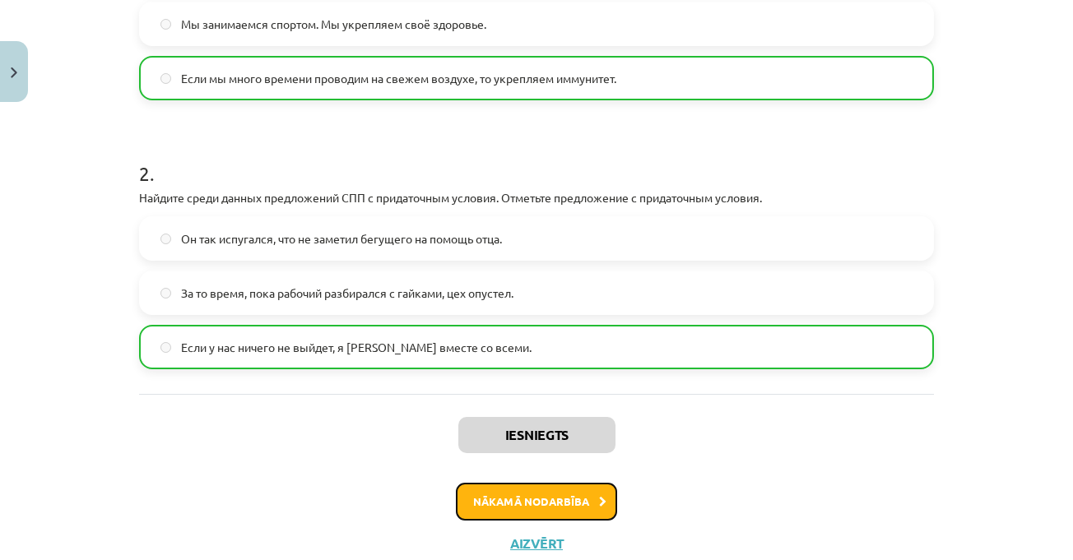
click at [588, 505] on button "Nākamā nodarbība" at bounding box center [536, 502] width 161 height 38
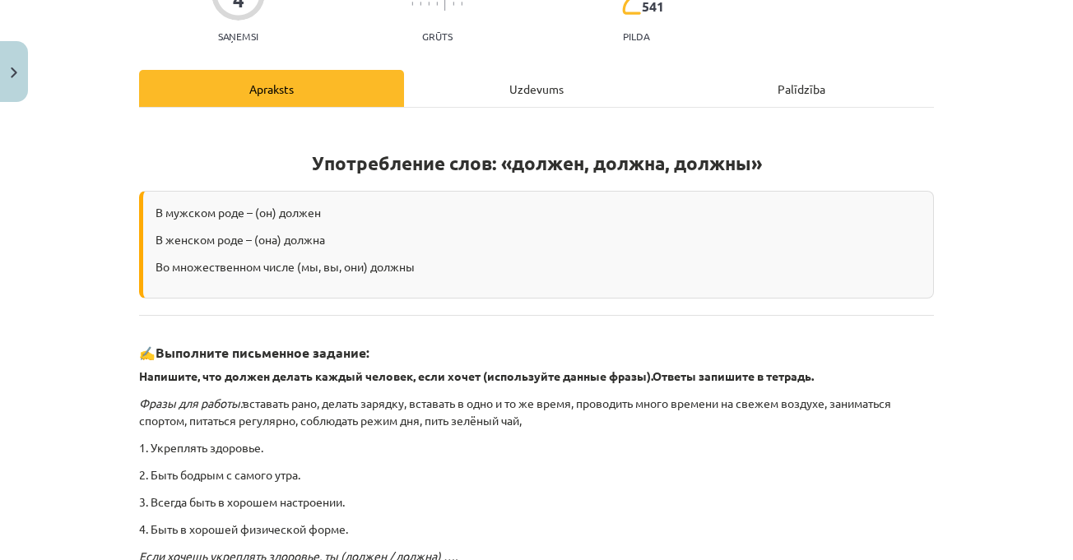
scroll to position [288, 0]
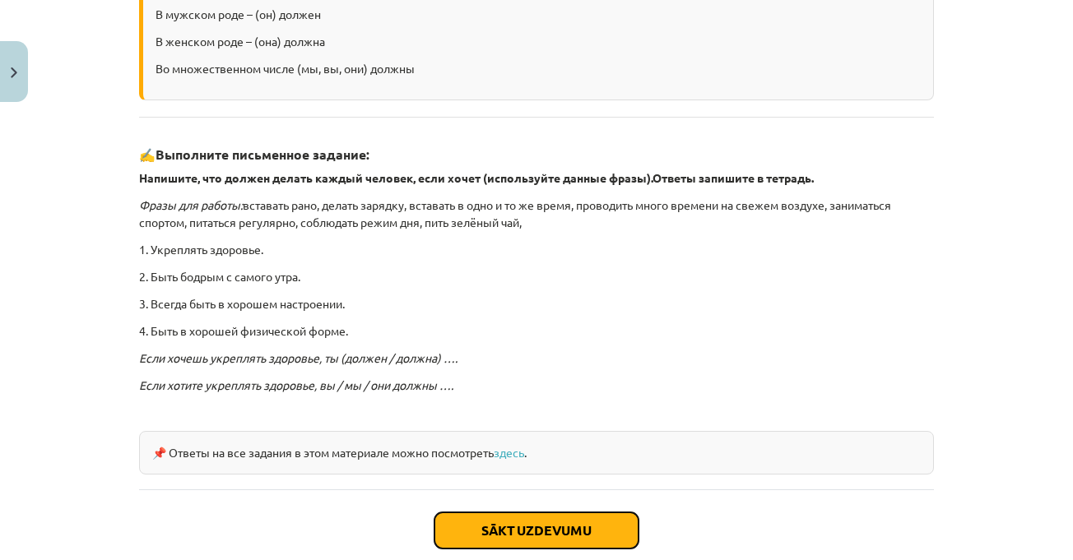
click at [588, 523] on button "Sākt uzdevumu" at bounding box center [537, 531] width 204 height 36
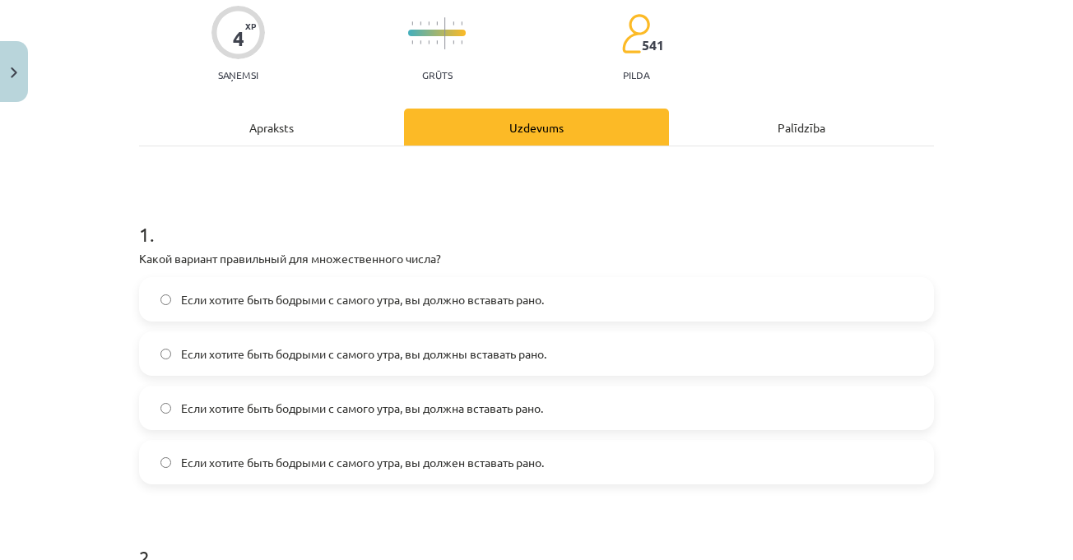
scroll to position [206, 0]
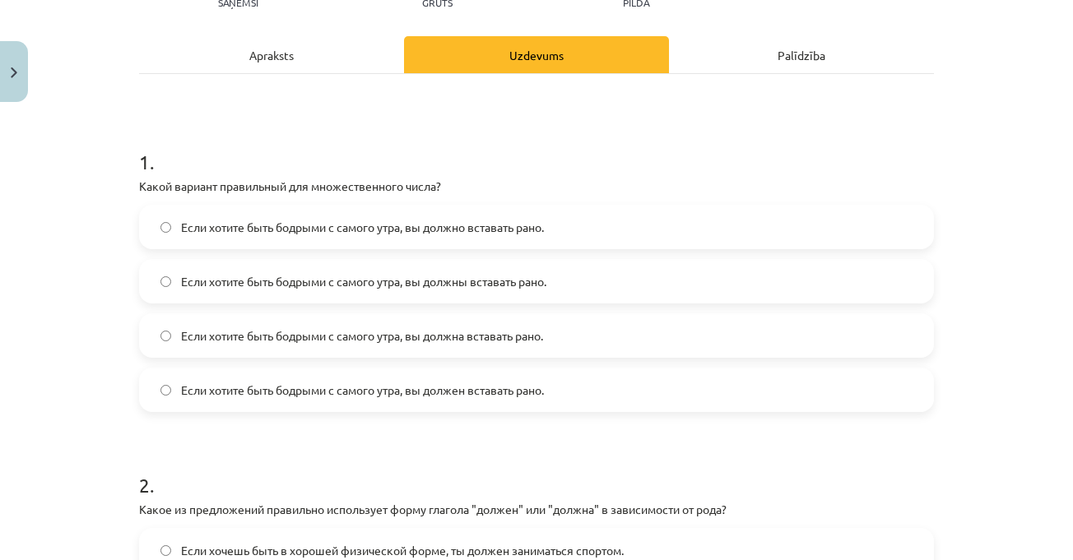
click at [995, 313] on div "Mācību tēma: Krievu valodas b1 - 11. klases 1.ieskaites mācību materiāls #5 📖 §…" at bounding box center [536, 280] width 1073 height 560
click at [904, 281] on label "Если хотите быть бодрыми с самого утра, вы должны вставать рано." at bounding box center [537, 281] width 792 height 41
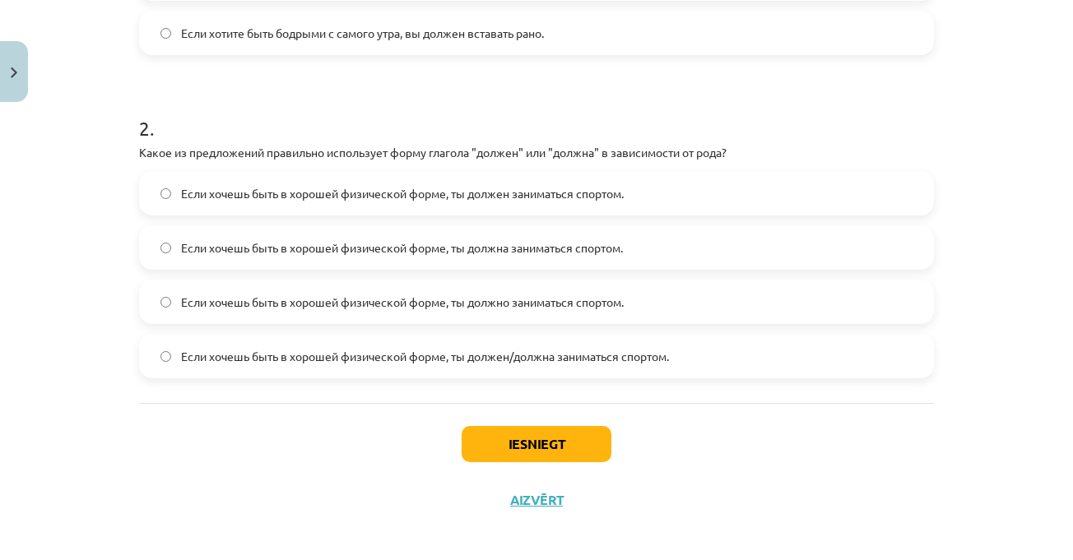
scroll to position [572, 0]
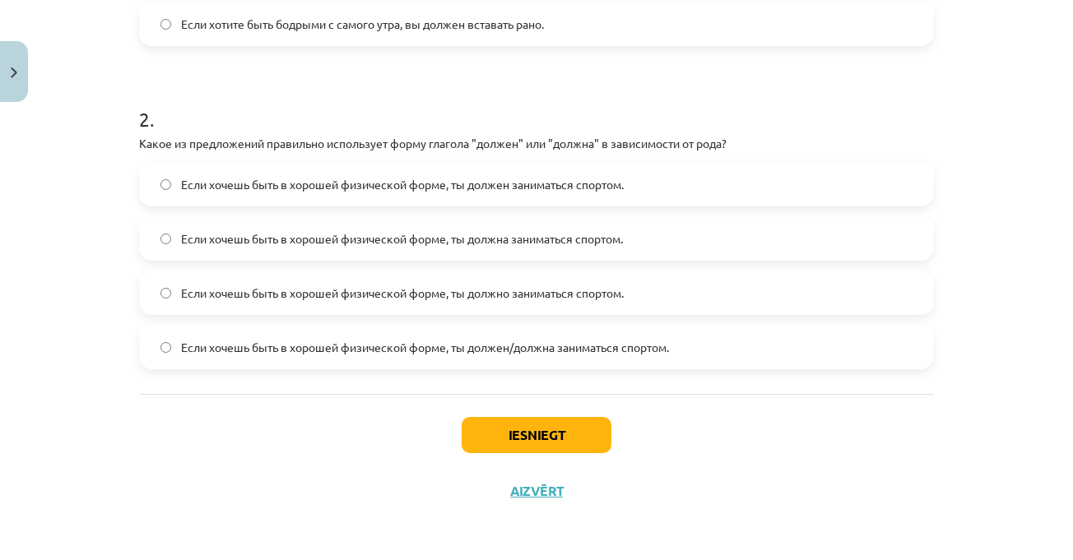
click at [661, 331] on label "Если хочешь быть в хорошей физической форме, ты должен/должна заниматься спорто…" at bounding box center [537, 347] width 792 height 41
click at [584, 424] on button "Iesniegt" at bounding box center [537, 435] width 150 height 36
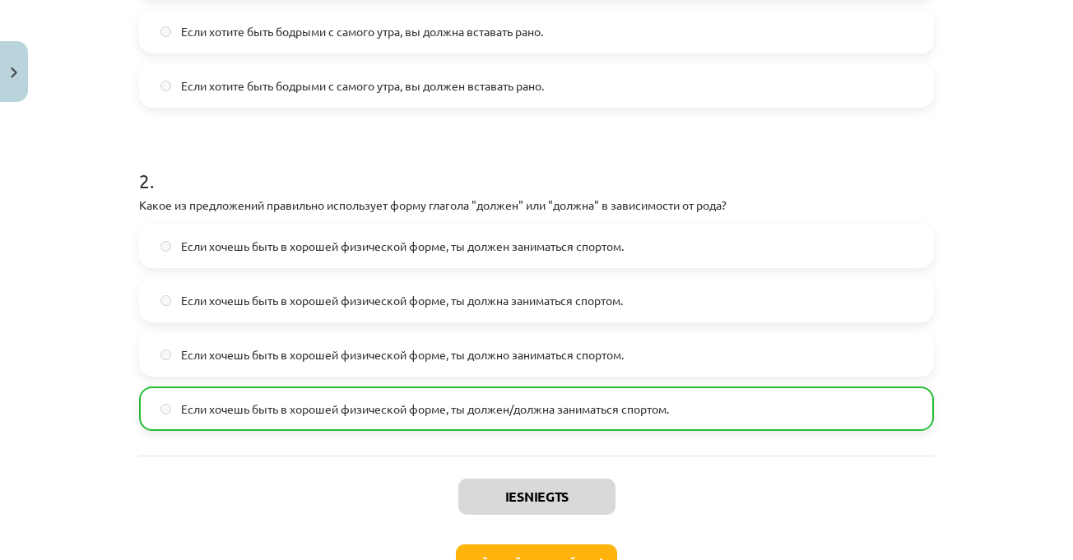
scroll to position [625, 0]
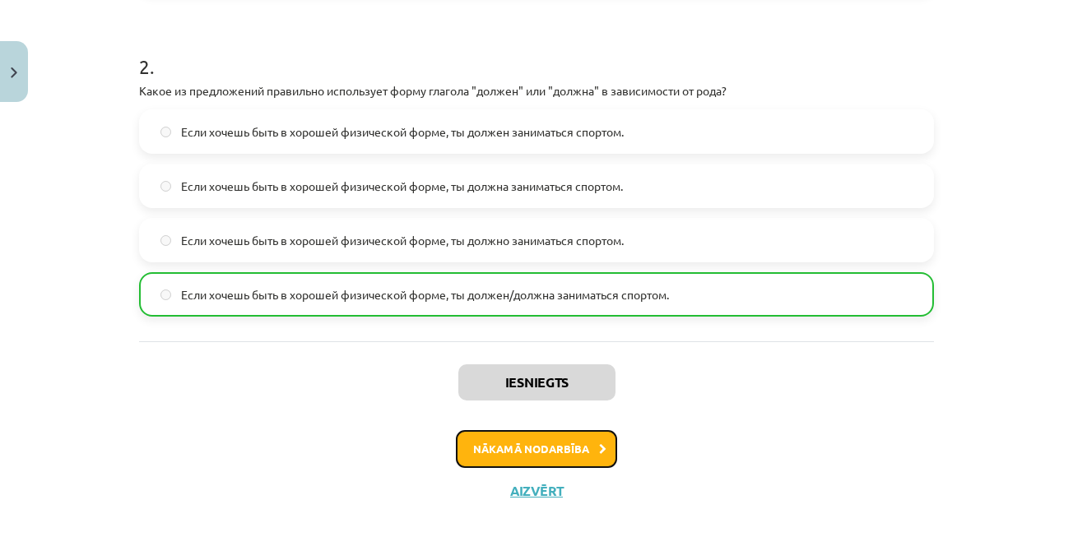
click at [601, 436] on button "Nākamā nodarbība" at bounding box center [536, 449] width 161 height 38
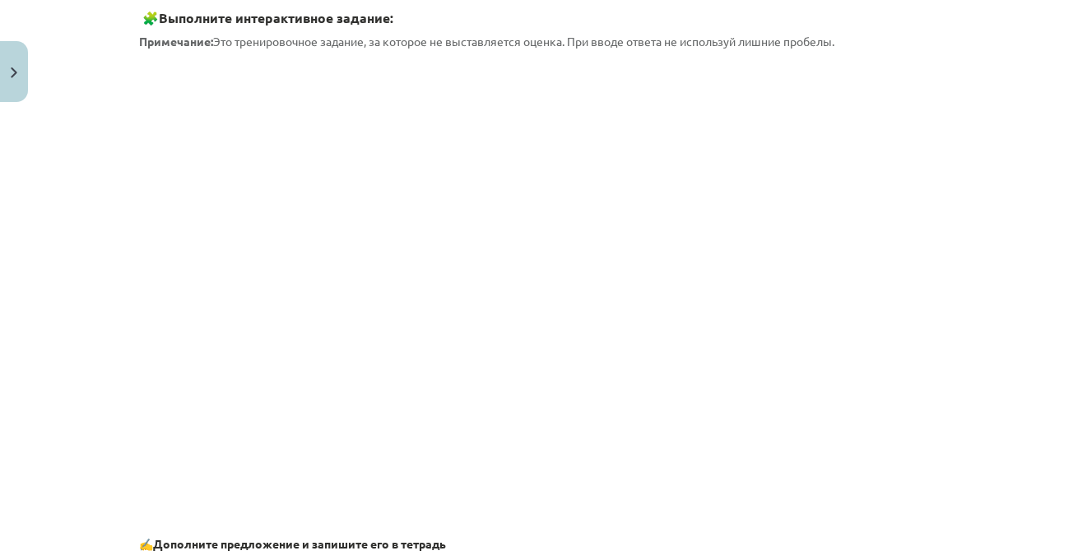
scroll to position [1225, 0]
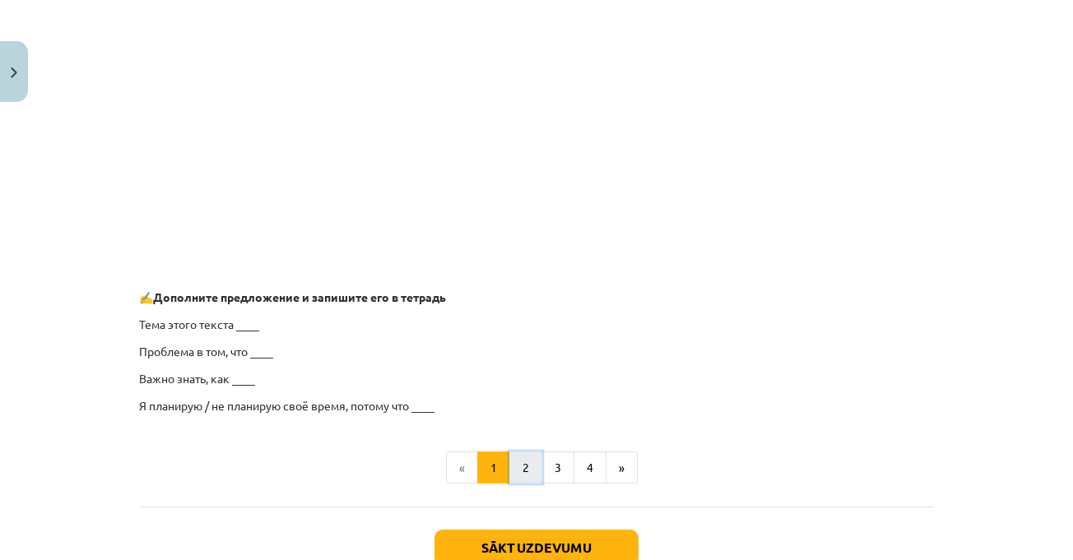
click at [525, 469] on button "2" at bounding box center [525, 468] width 33 height 33
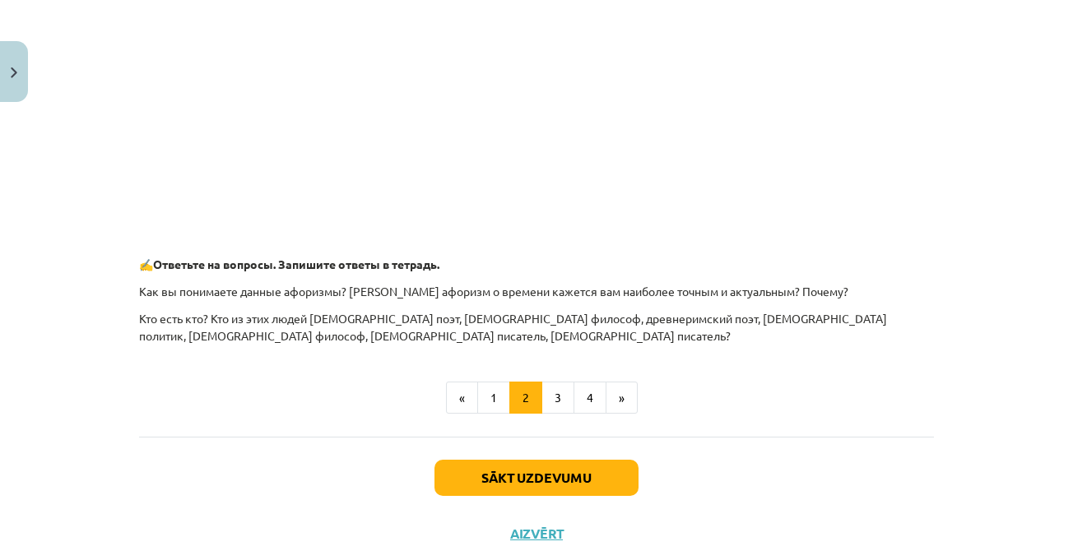
scroll to position [813, 0]
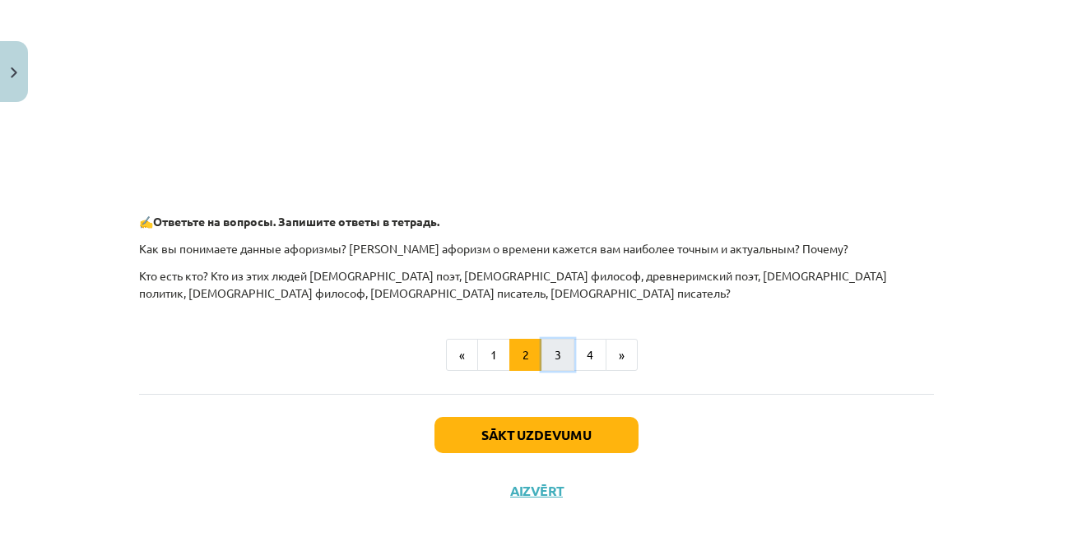
click at [551, 353] on button "3" at bounding box center [558, 355] width 33 height 33
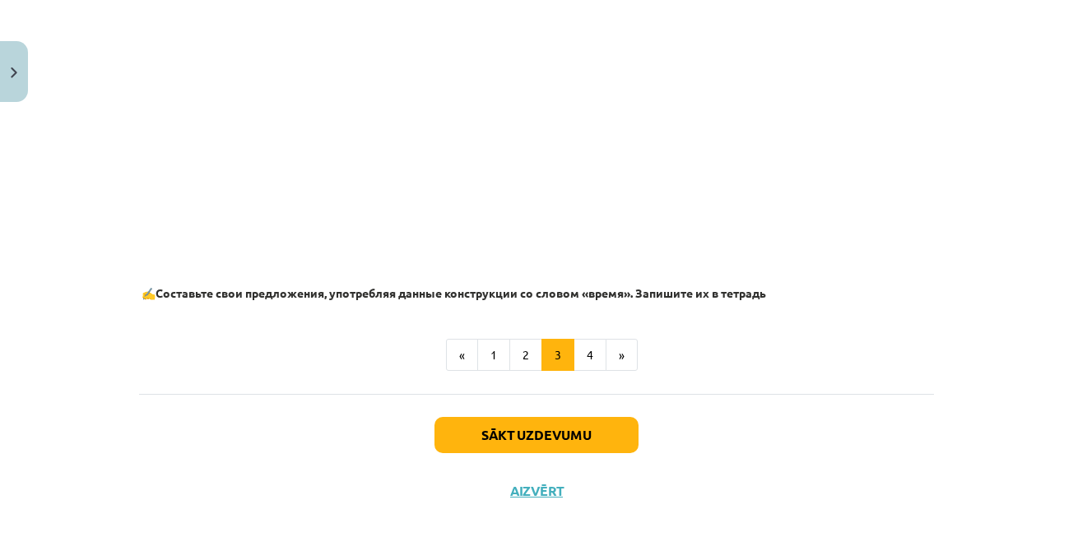
scroll to position [817, 0]
click at [584, 360] on button "4" at bounding box center [590, 355] width 33 height 33
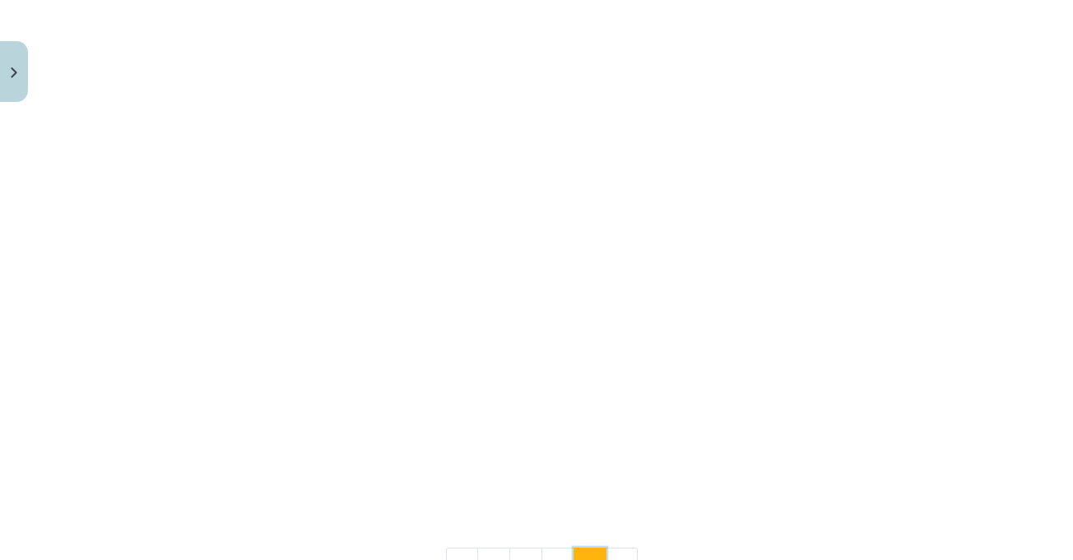
scroll to position [295, 0]
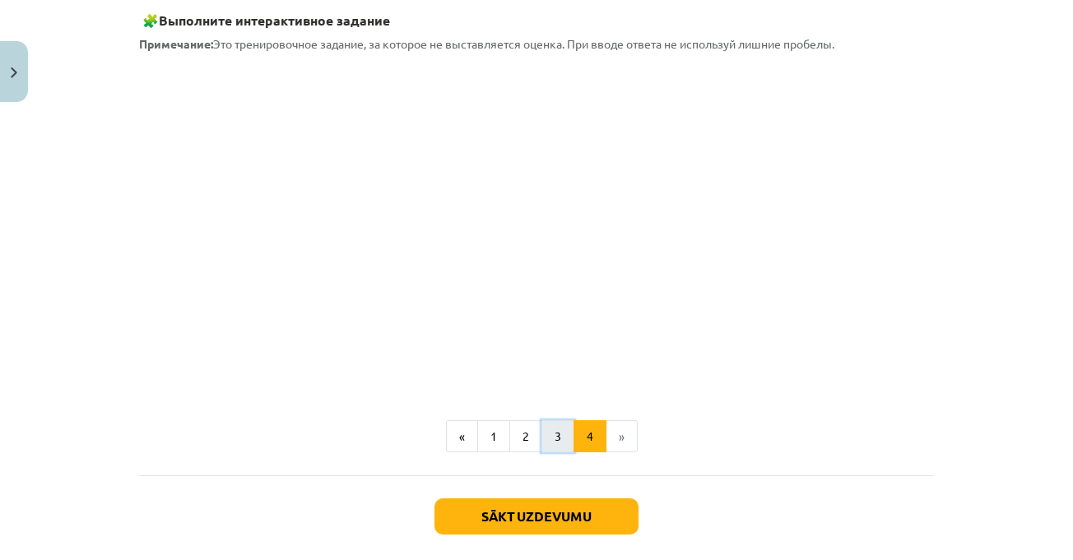
click at [551, 430] on button "3" at bounding box center [558, 437] width 33 height 33
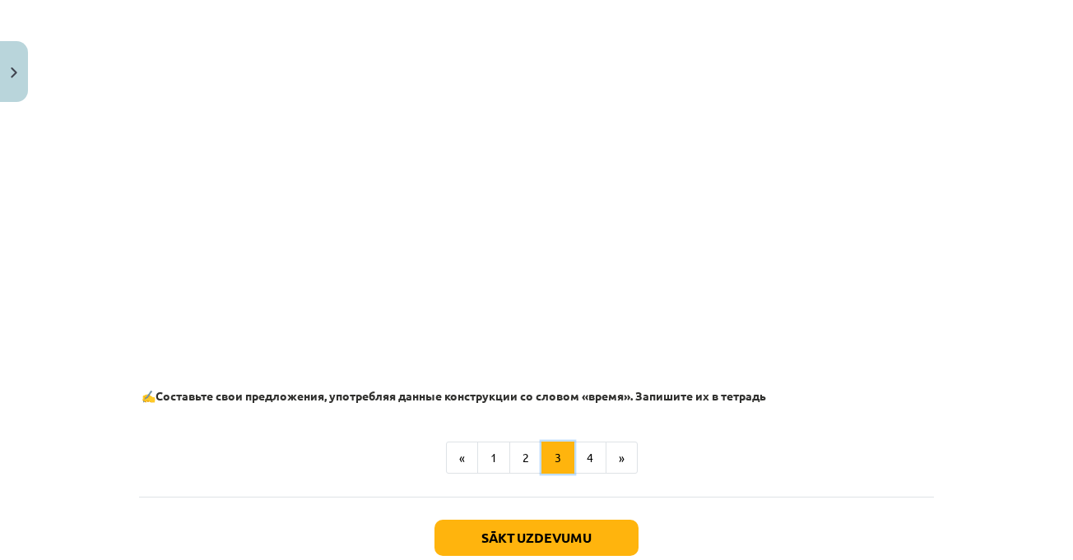
scroll to position [1062, 0]
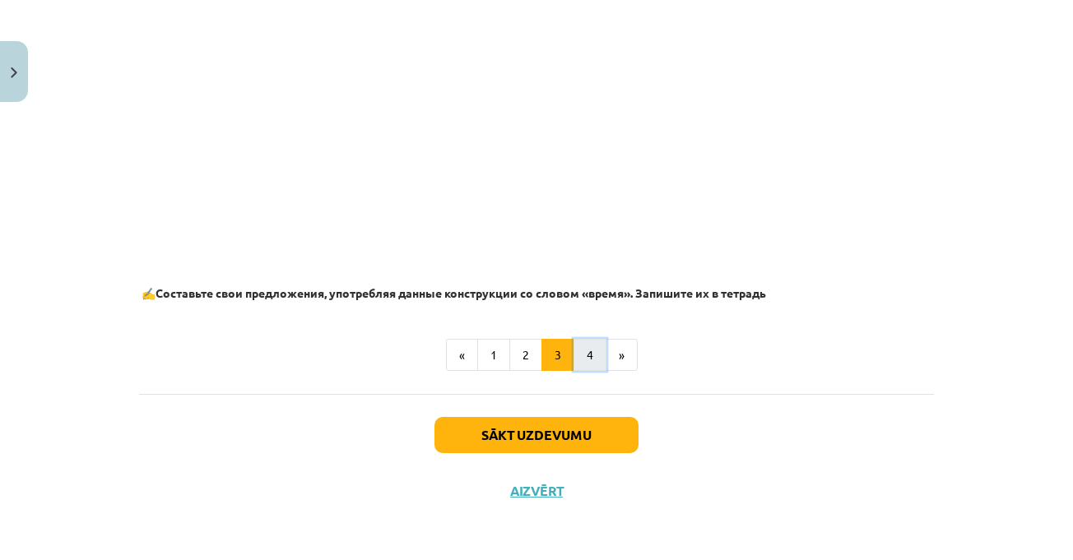
click at [585, 346] on button "4" at bounding box center [590, 355] width 33 height 33
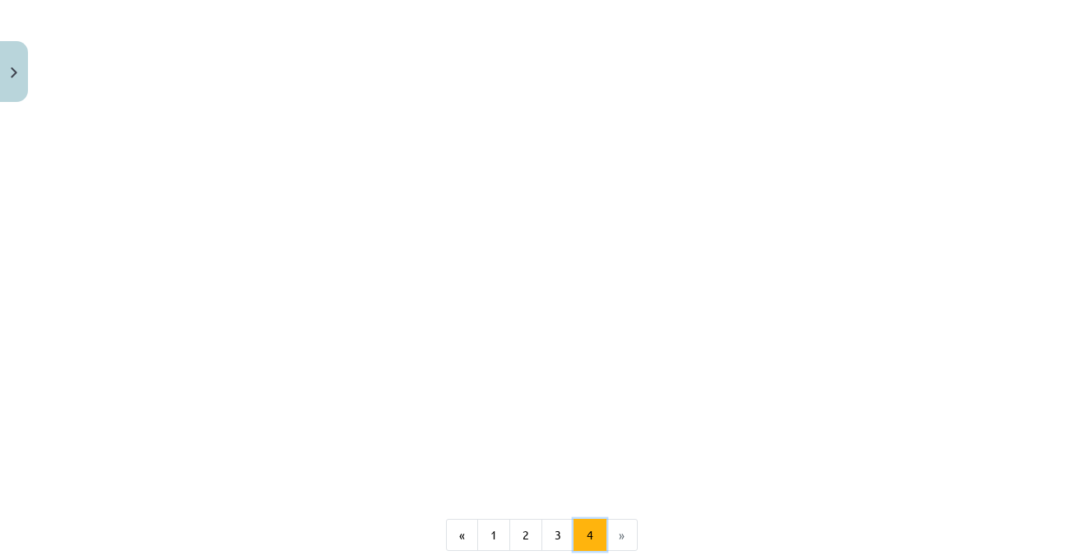
scroll to position [295, 0]
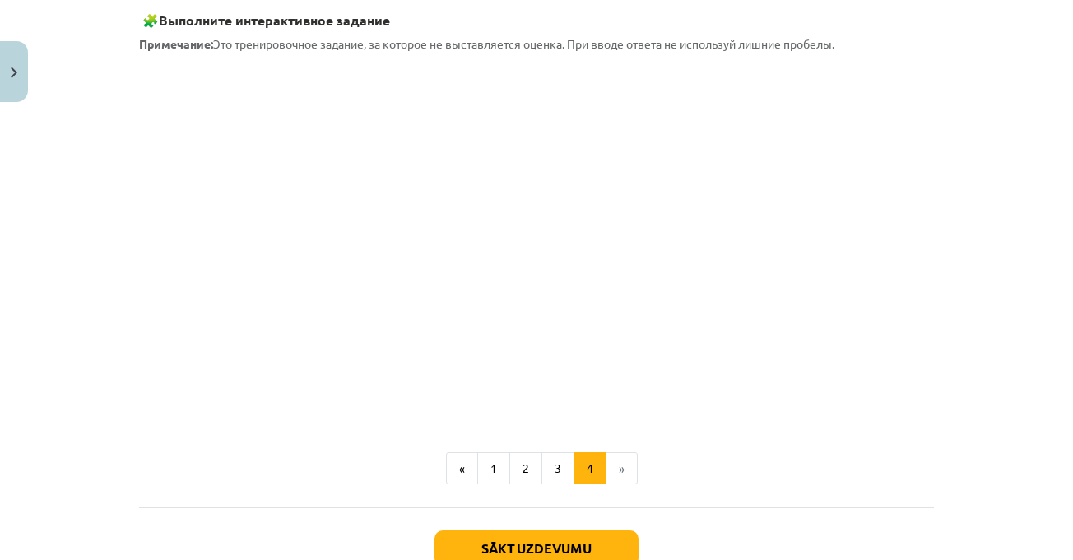
click at [955, 174] on div "Mācību tēma: Krievu valodas b1 - 11. klases 1.ieskaites mācību materiāls #6 ⏳ §…" at bounding box center [536, 280] width 1073 height 560
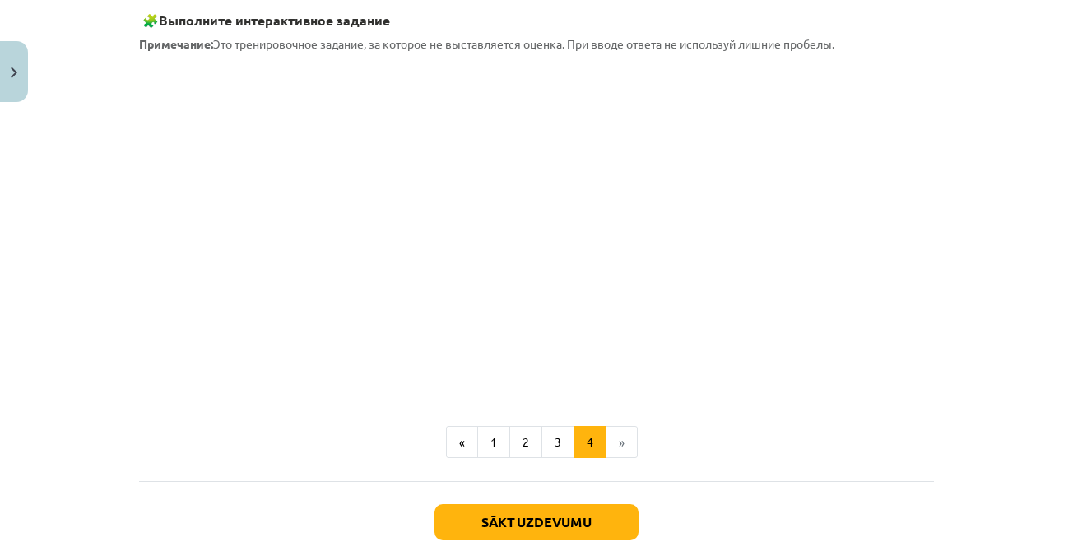
click at [618, 453] on li "»" at bounding box center [622, 442] width 31 height 33
click at [619, 439] on li "»" at bounding box center [622, 442] width 31 height 33
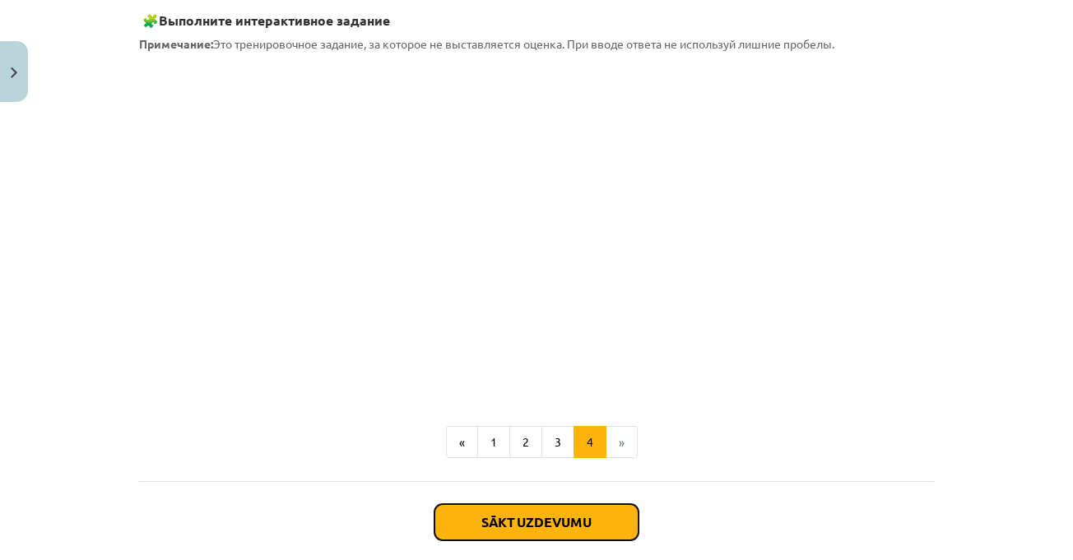
click at [585, 523] on button "Sākt uzdevumu" at bounding box center [537, 522] width 204 height 36
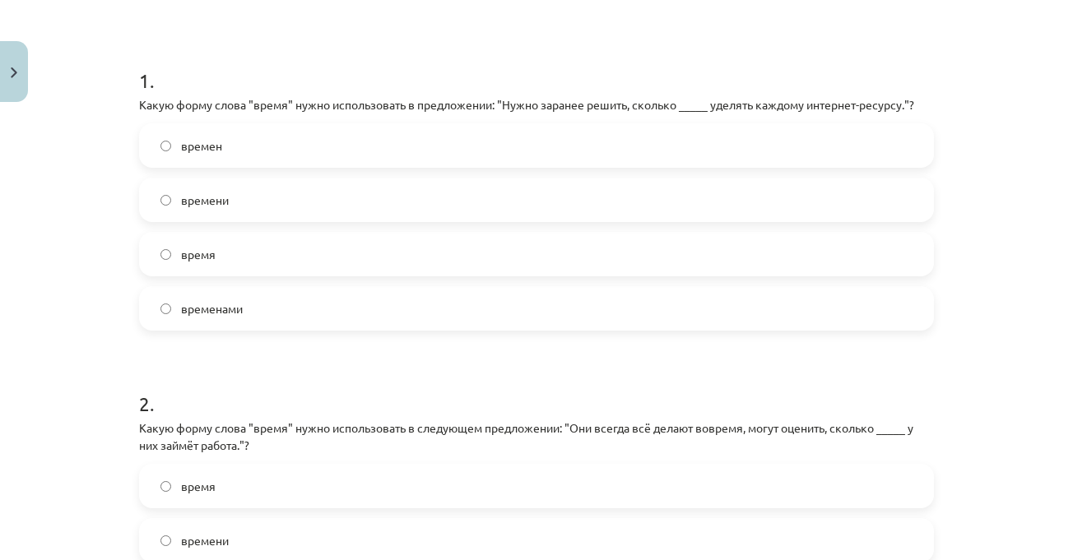
scroll to position [288, 0]
click at [280, 193] on label "времени" at bounding box center [537, 199] width 792 height 41
click at [1023, 192] on div "Mācību tēma: Krievu valodas b1 - 11. klases 1.ieskaites mācību materiāls #6 ⏳ §…" at bounding box center [536, 280] width 1073 height 560
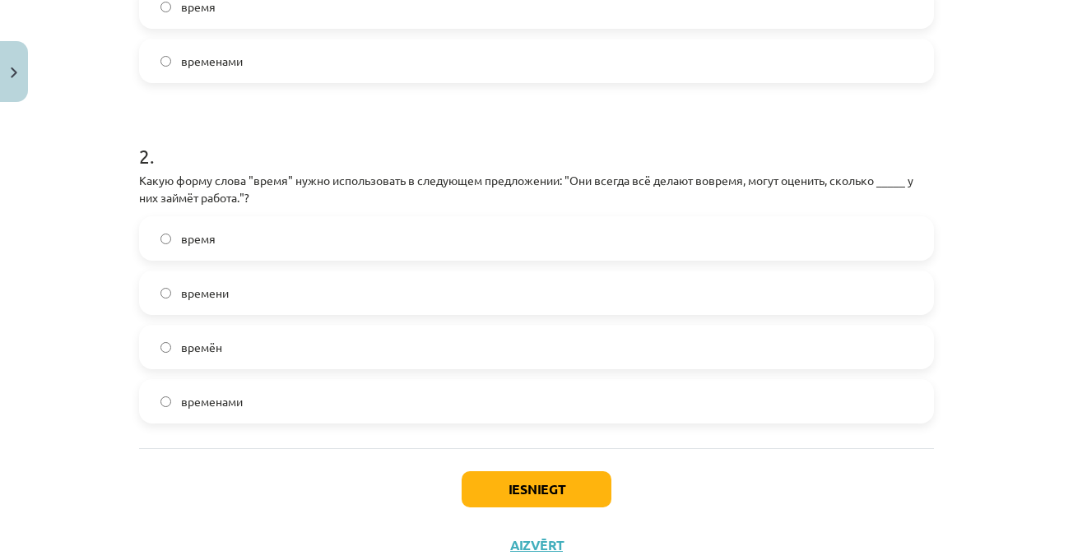
scroll to position [589, 0]
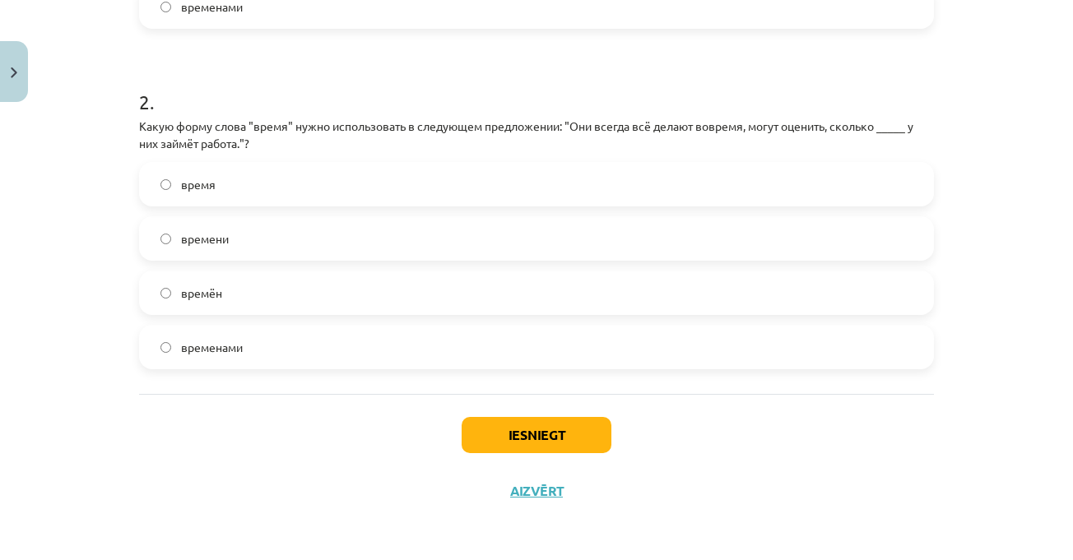
click at [1011, 194] on div "Mācību tēma: Krievu valodas b1 - 11. klases 1.ieskaites mācību materiāls #6 ⏳ §…" at bounding box center [536, 280] width 1073 height 560
click at [986, 196] on div "Mācību tēma: Krievu valodas b1 - 11. klases 1.ieskaites mācību materiāls #6 ⏳ §…" at bounding box center [536, 280] width 1073 height 560
click at [197, 224] on label "времени" at bounding box center [537, 238] width 792 height 41
click at [500, 423] on button "Iesniegt" at bounding box center [537, 435] width 150 height 36
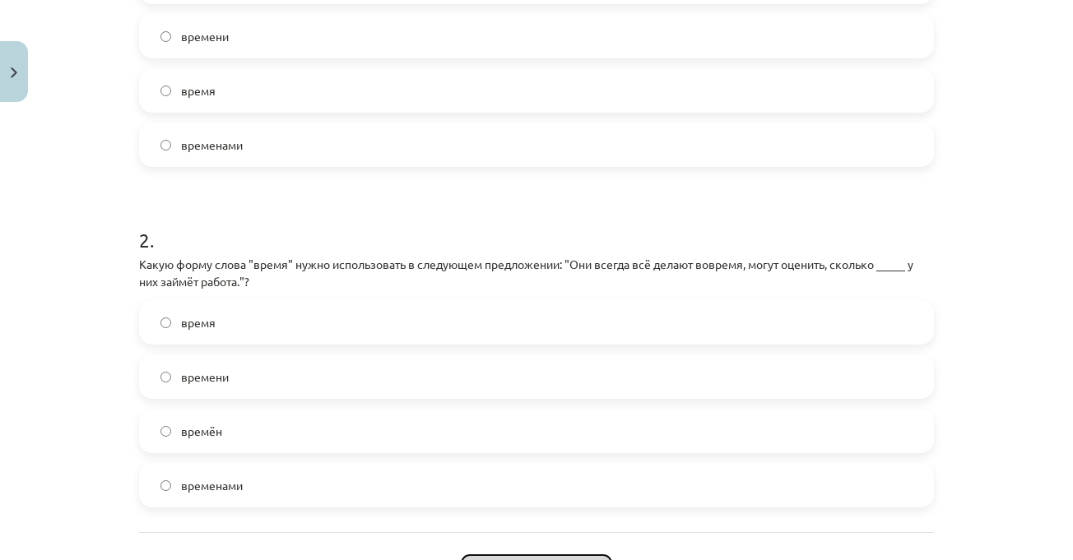
scroll to position [342, 0]
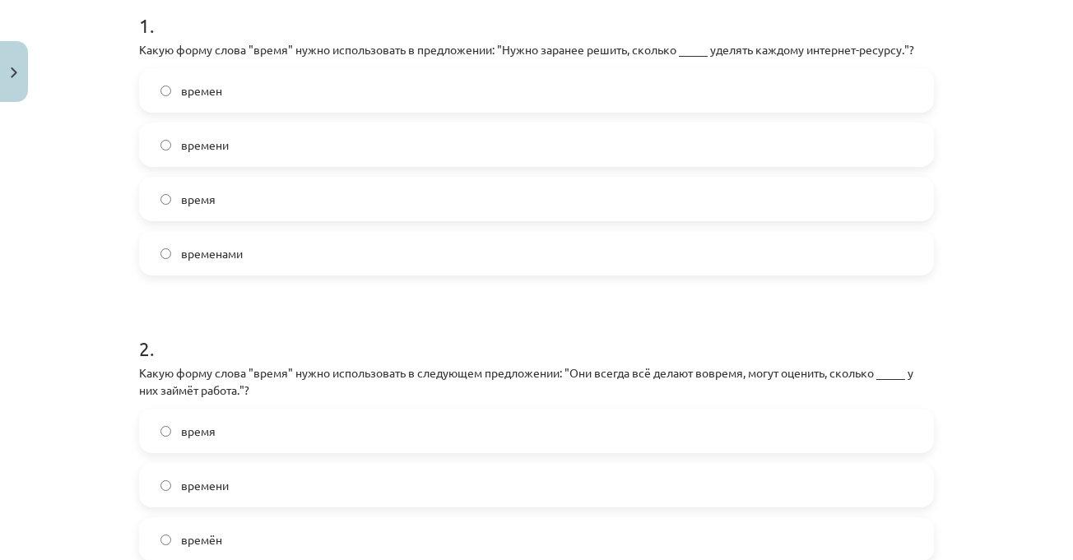
click at [963, 262] on div "Mācību tēma: Krievu valodas b1 - 11. klases 1.ieskaites mācību materiāls #6 ⏳ §…" at bounding box center [536, 280] width 1073 height 560
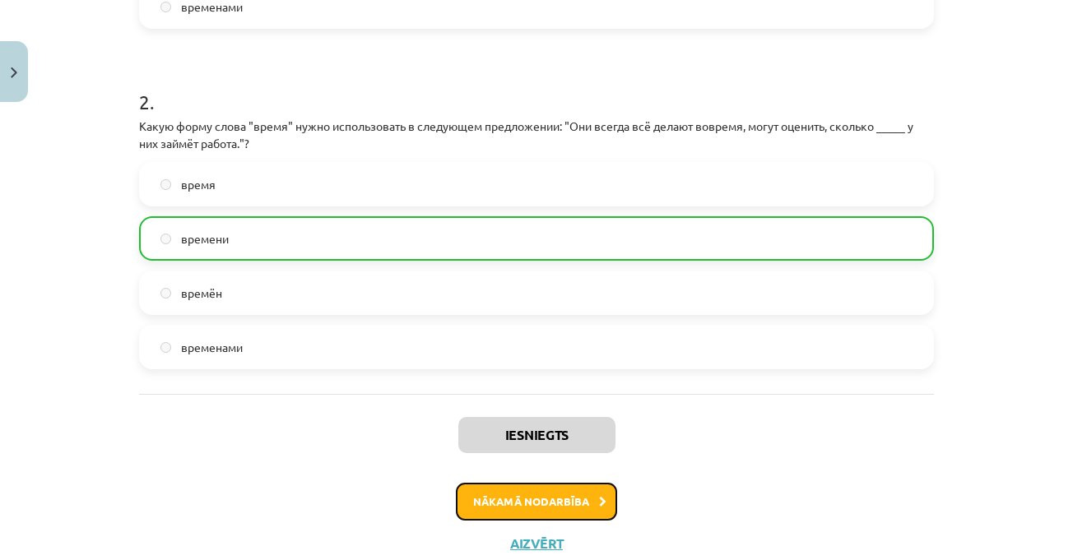
click at [565, 494] on button "Nākamā nodarbība" at bounding box center [536, 502] width 161 height 38
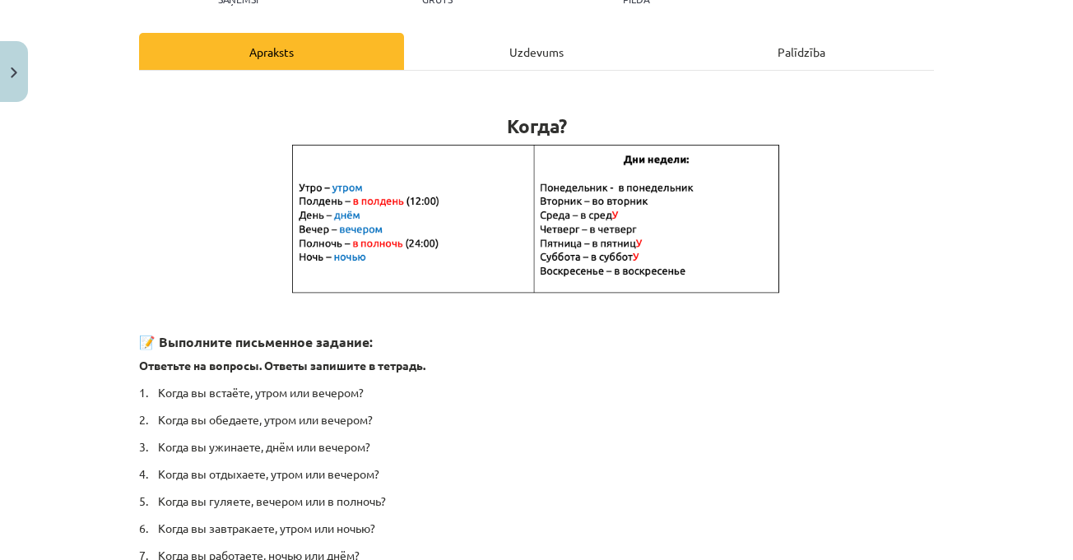
scroll to position [41, 0]
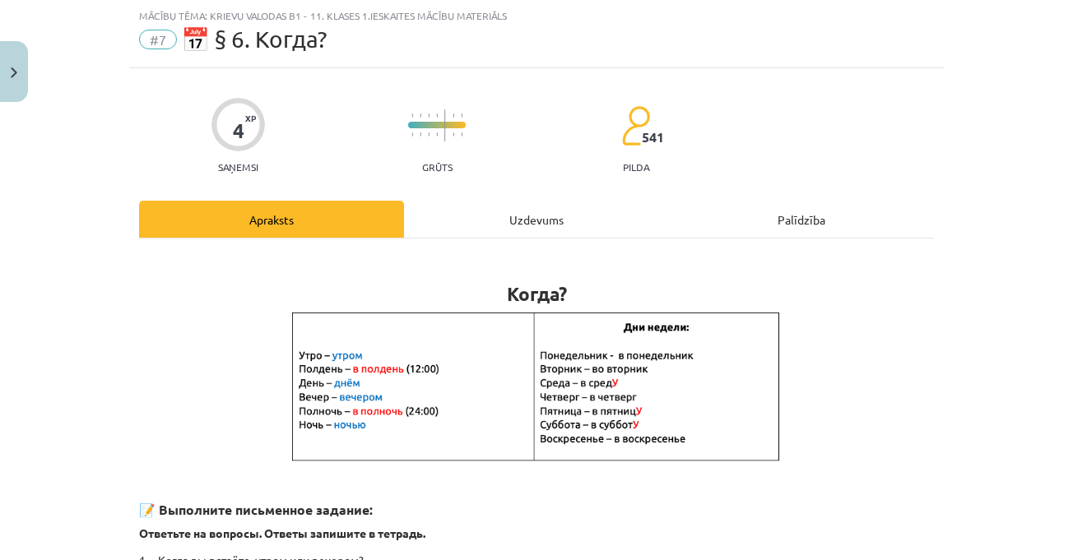
click at [933, 315] on div "4 XP Saņemsi Grūts 541 pilda Apraksts Uzdevums Palīdzība Когда? 📝 Выполните пис…" at bounding box center [536, 475] width 815 height 814
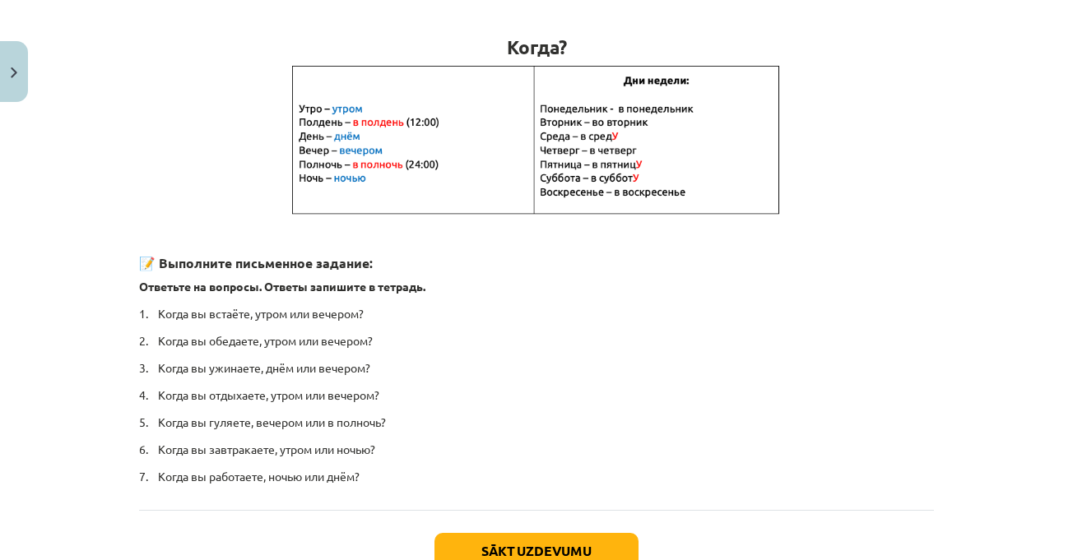
scroll to position [370, 0]
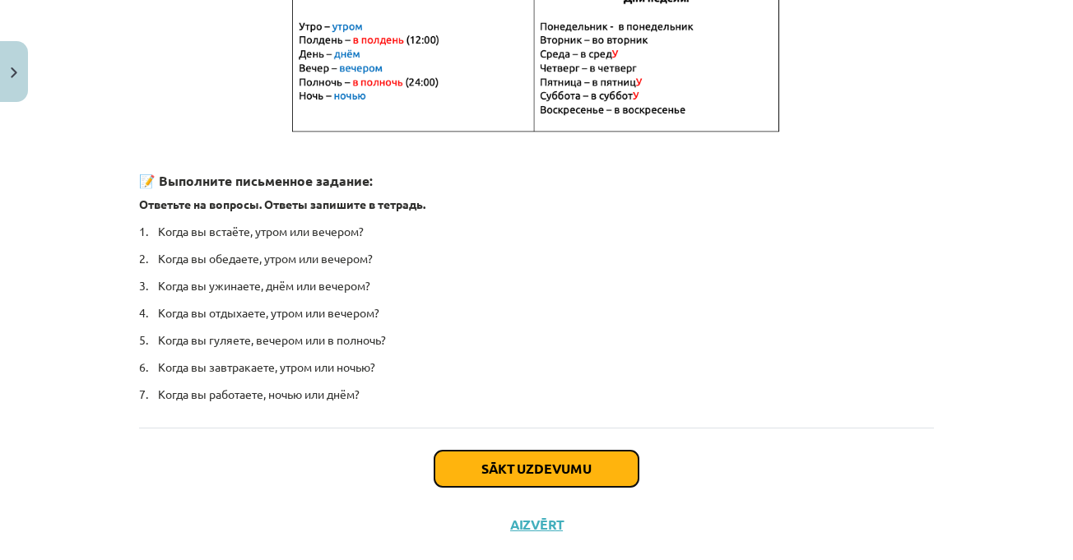
click at [577, 469] on button "Sākt uzdevumu" at bounding box center [537, 469] width 204 height 36
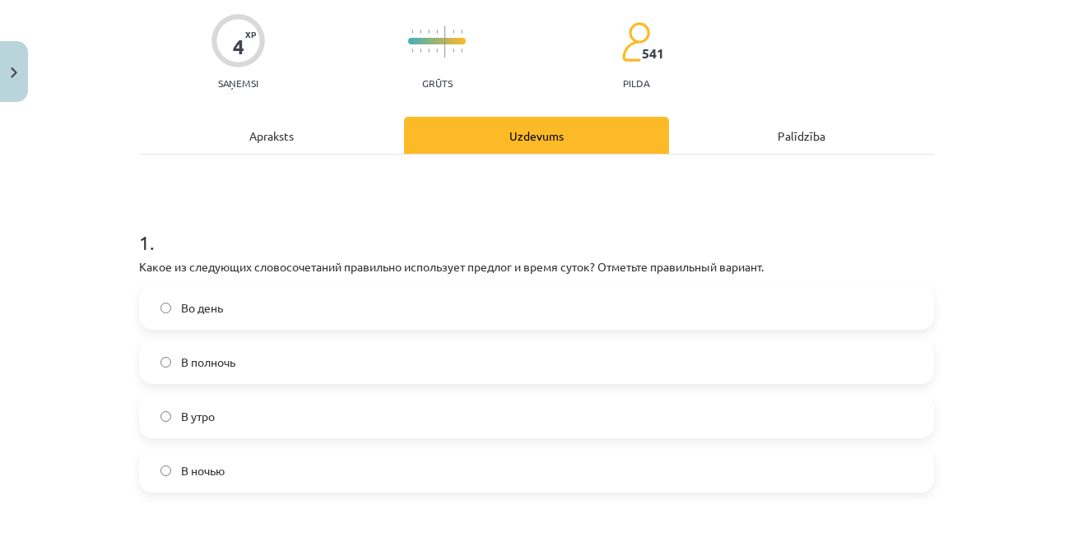
scroll to position [206, 0]
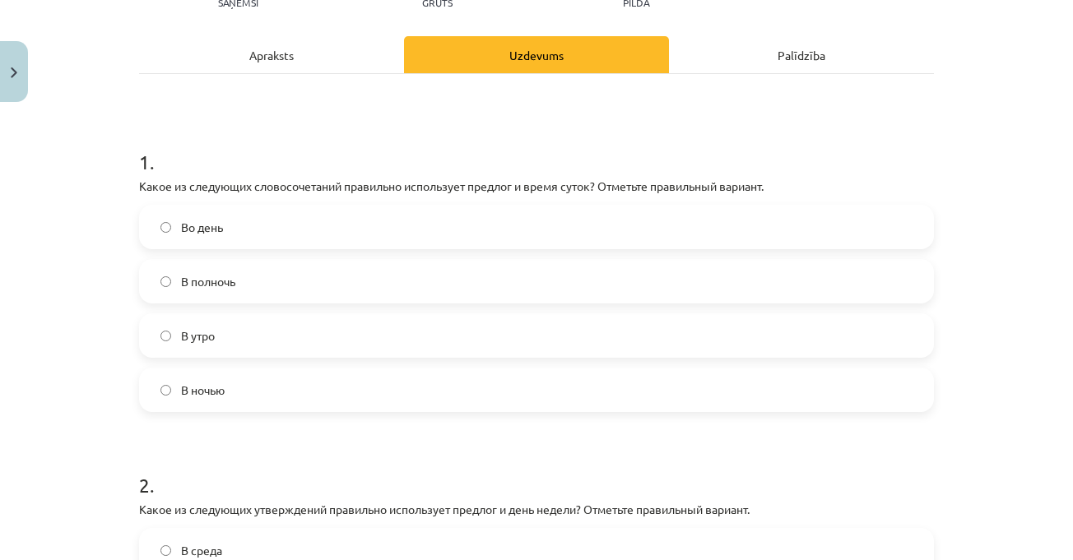
click at [259, 388] on label "В ночью" at bounding box center [537, 390] width 792 height 41
click at [256, 281] on label "В полночь" at bounding box center [537, 281] width 792 height 41
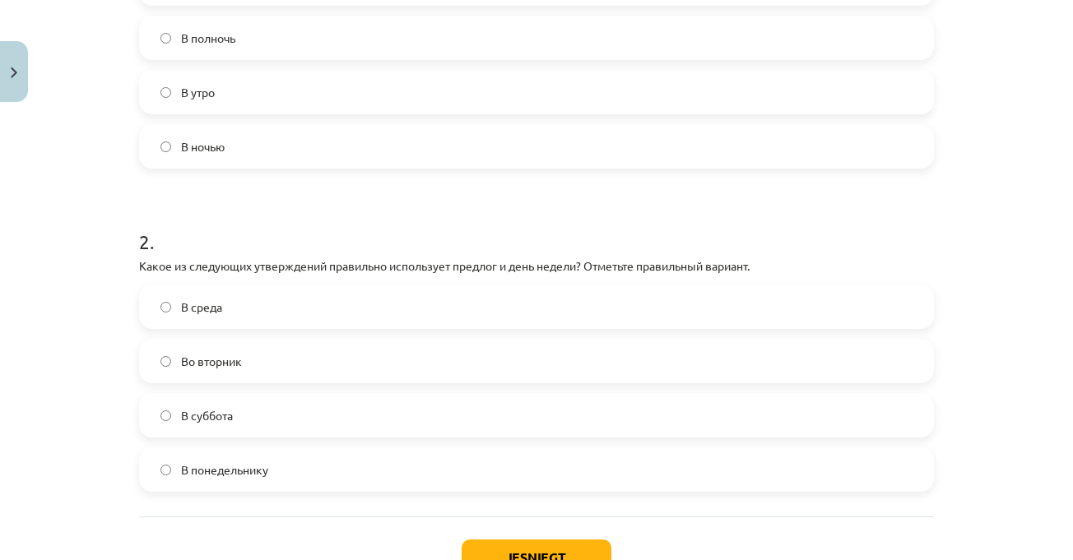
scroll to position [453, 0]
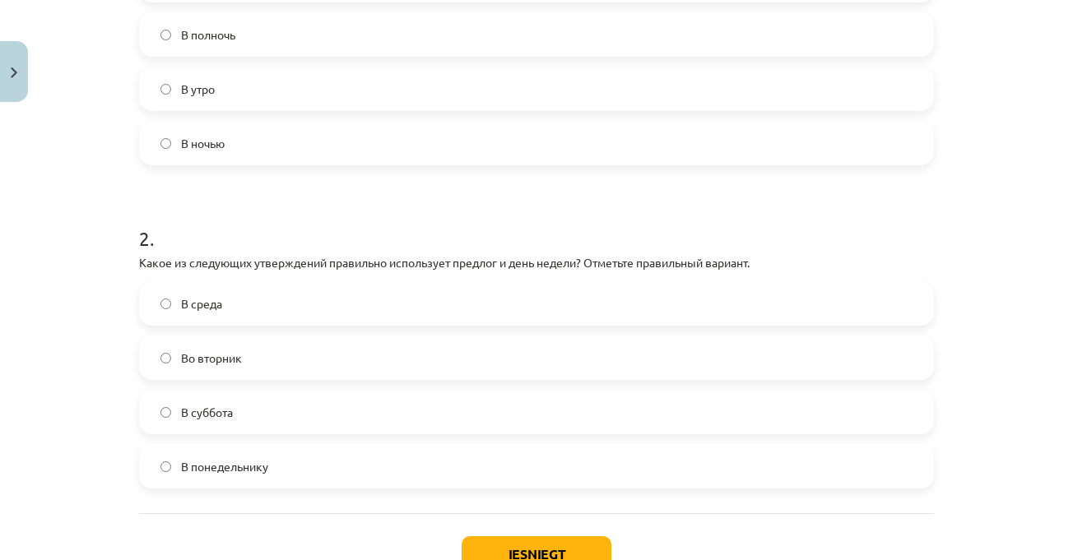
click at [1032, 306] on div "Mācību tēma: Krievu valodas b1 - 11. klases 1.ieskaites mācību materiāls #7 📅 §…" at bounding box center [536, 280] width 1073 height 560
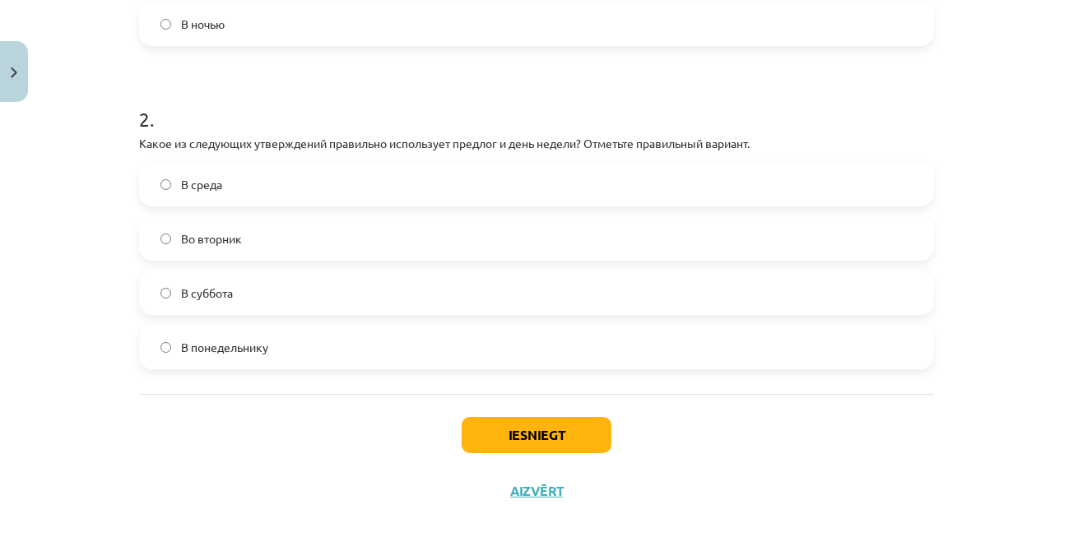
click at [238, 235] on label "Во вторник" at bounding box center [537, 238] width 792 height 41
click at [572, 430] on button "Iesniegt" at bounding box center [537, 435] width 150 height 36
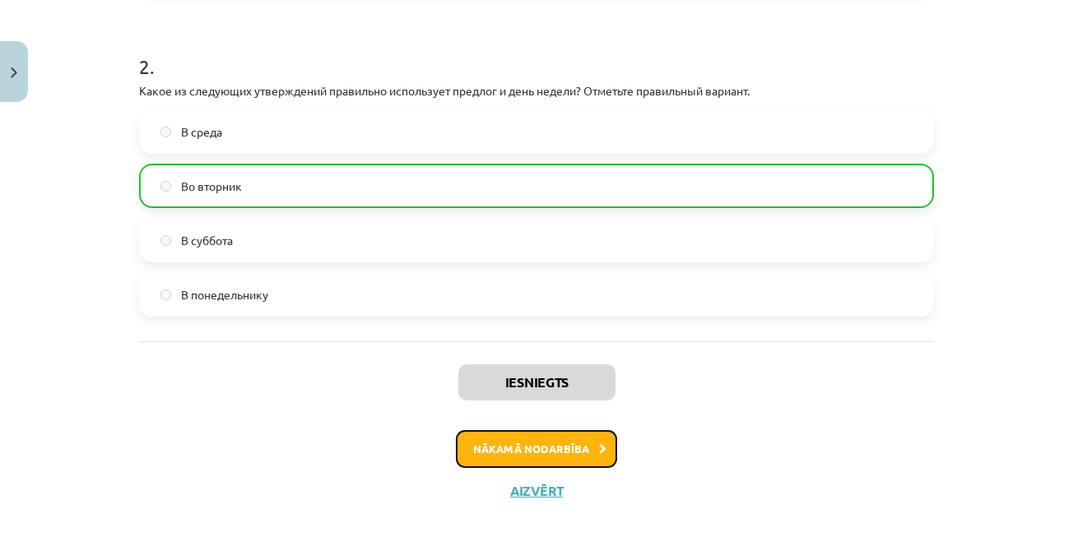
click at [527, 454] on button "Nākamā nodarbība" at bounding box center [536, 449] width 161 height 38
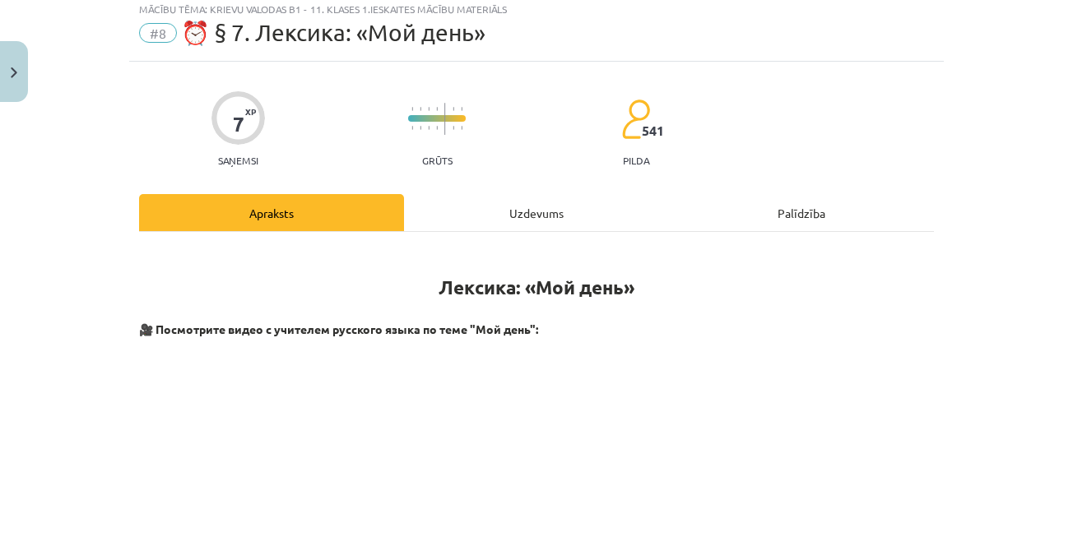
scroll to position [41, 0]
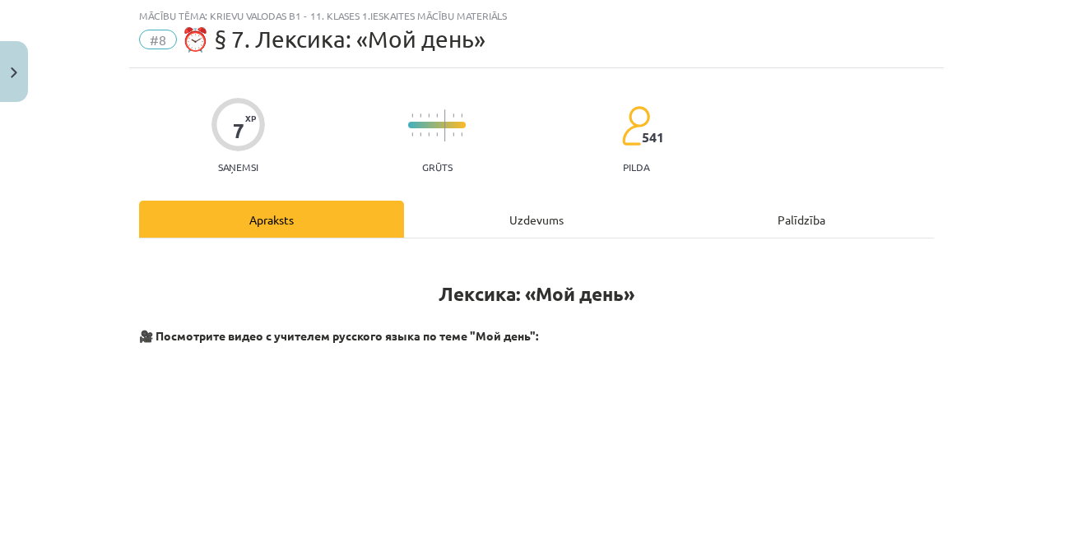
click at [912, 292] on h1 "Лексика: «Мой день»" at bounding box center [536, 279] width 795 height 52
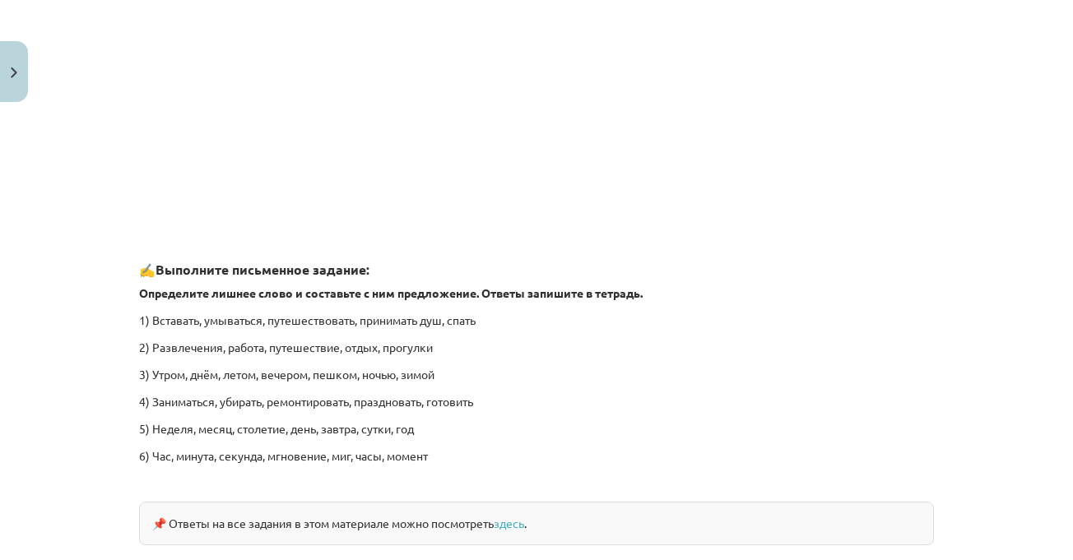
scroll to position [2513, 0]
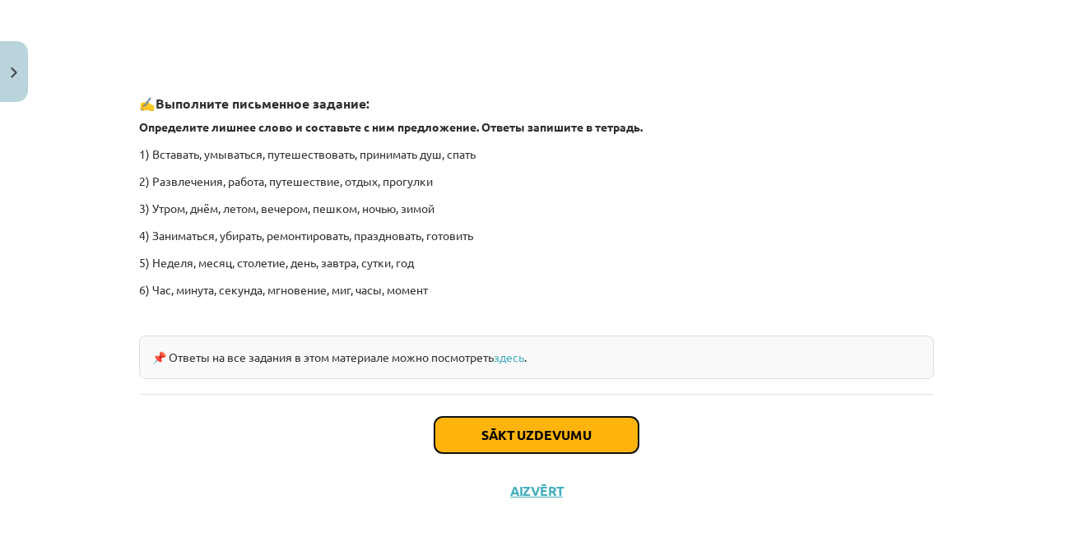
click at [542, 430] on button "Sākt uzdevumu" at bounding box center [537, 435] width 204 height 36
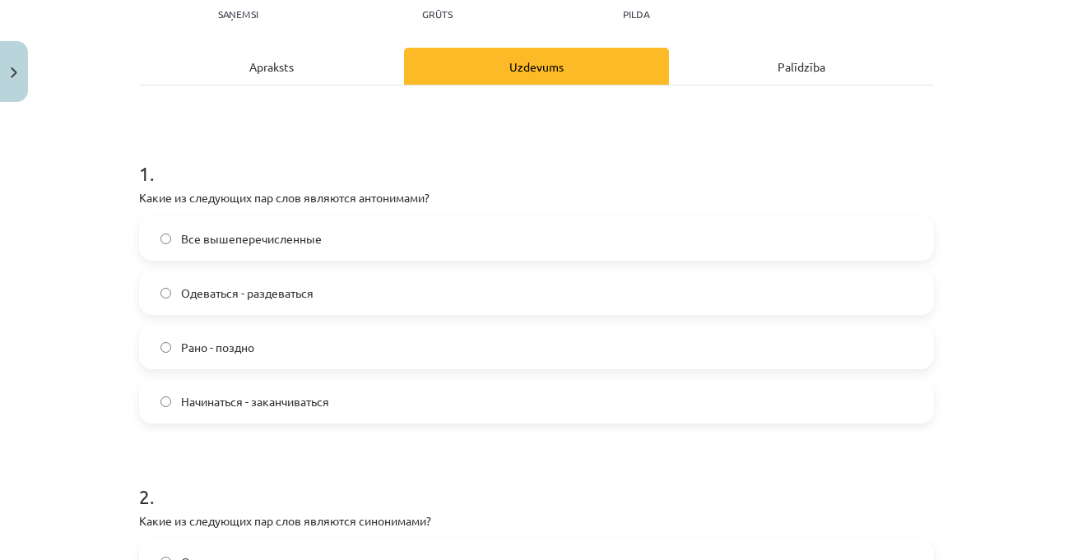
scroll to position [206, 0]
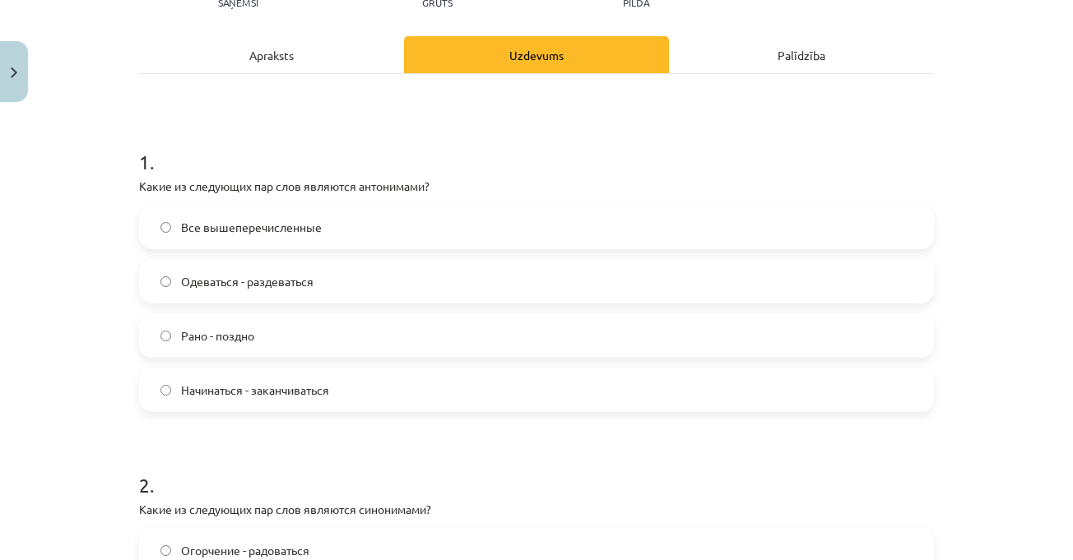
click at [979, 162] on div "Mācību tēma: Krievu valodas b1 - 11. klases 1.ieskaites mācību materiāls #8 ⏰ §…" at bounding box center [536, 280] width 1073 height 560
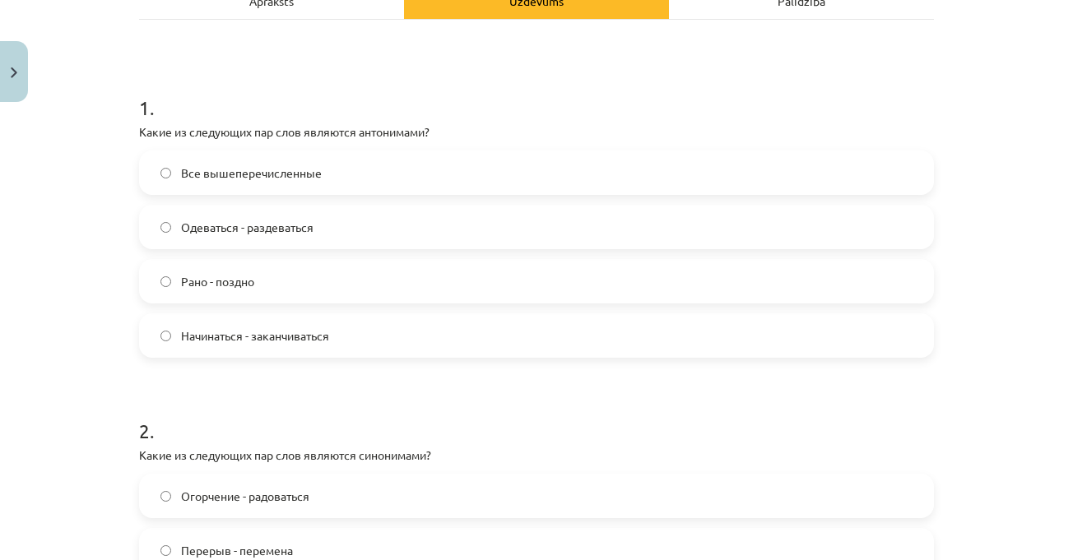
scroll to position [288, 0]
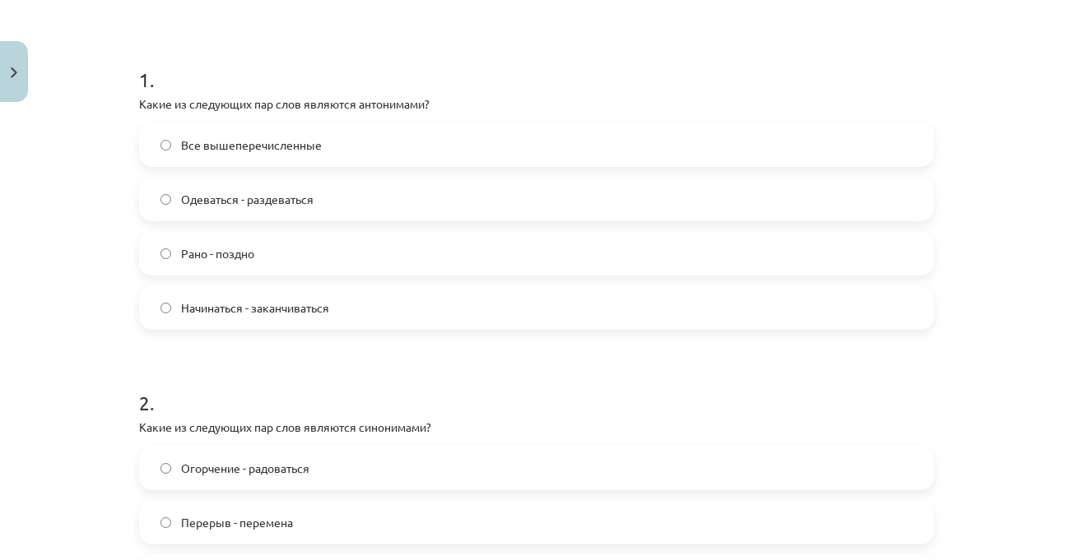
click at [139, 101] on p "Какие из следующих пар слов являются антонимами?" at bounding box center [536, 103] width 795 height 17
click at [472, 300] on label "Начинаться - заканчиваться" at bounding box center [537, 307] width 792 height 41
click at [1013, 232] on div "Mācību tēma: Krievu valodas b1 - 11. klases 1.ieskaites mācību materiāls #8 ⏰ §…" at bounding box center [536, 280] width 1073 height 560
click at [443, 54] on h1 "1 ." at bounding box center [536, 65] width 795 height 51
click at [326, 139] on label "Все вышеперечисленные" at bounding box center [537, 144] width 792 height 41
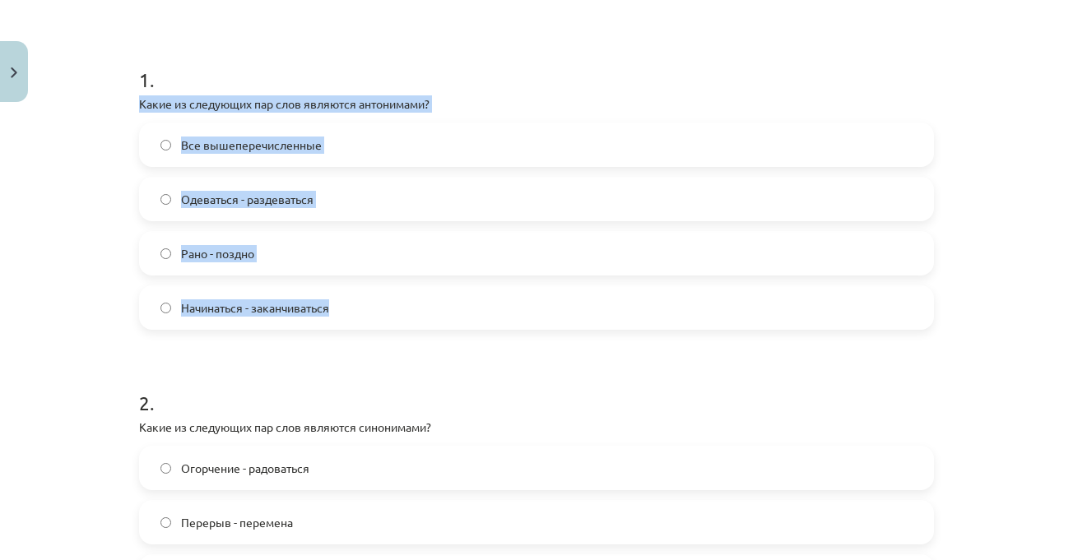
drag, startPoint x: 133, startPoint y: 105, endPoint x: 448, endPoint y: 282, distance: 360.7
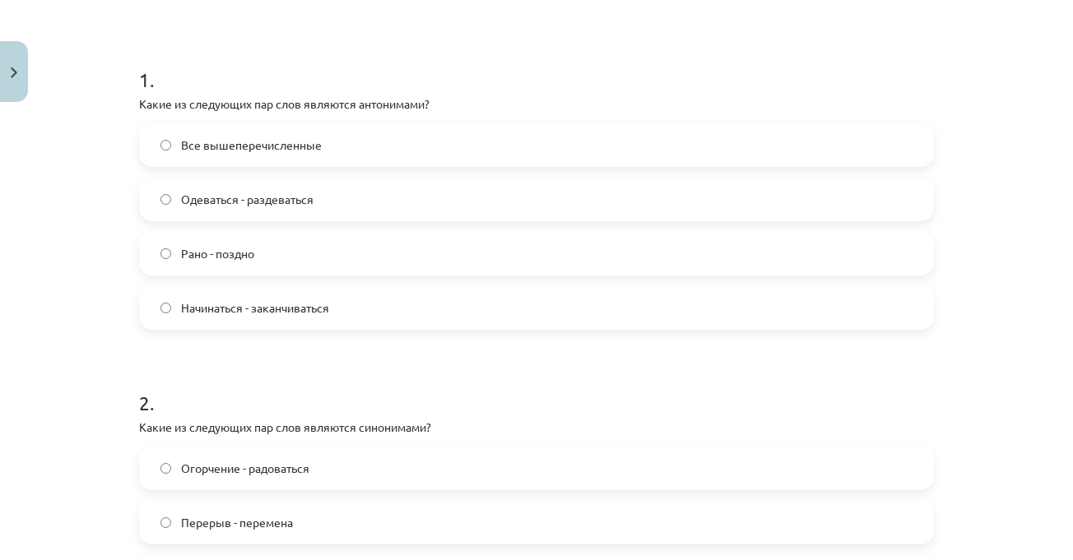
drag, startPoint x: 286, startPoint y: 106, endPoint x: 381, endPoint y: 65, distance: 104.0
click at [379, 64] on h1 "1 ." at bounding box center [536, 65] width 795 height 51
click at [986, 209] on div "Mācību tēma: Krievu valodas b1 - 11. klases 1.ieskaites mācību materiāls #8 ⏰ §…" at bounding box center [536, 280] width 1073 height 560
click at [1011, 209] on div "Mācību tēma: Krievu valodas b1 - 11. klases 1.ieskaites mācību materiāls #8 ⏰ §…" at bounding box center [536, 280] width 1073 height 560
click at [1003, 202] on div "Mācību tēma: Krievu valodas b1 - 11. klases 1.ieskaites mācību materiāls #8 ⏰ §…" at bounding box center [536, 280] width 1073 height 560
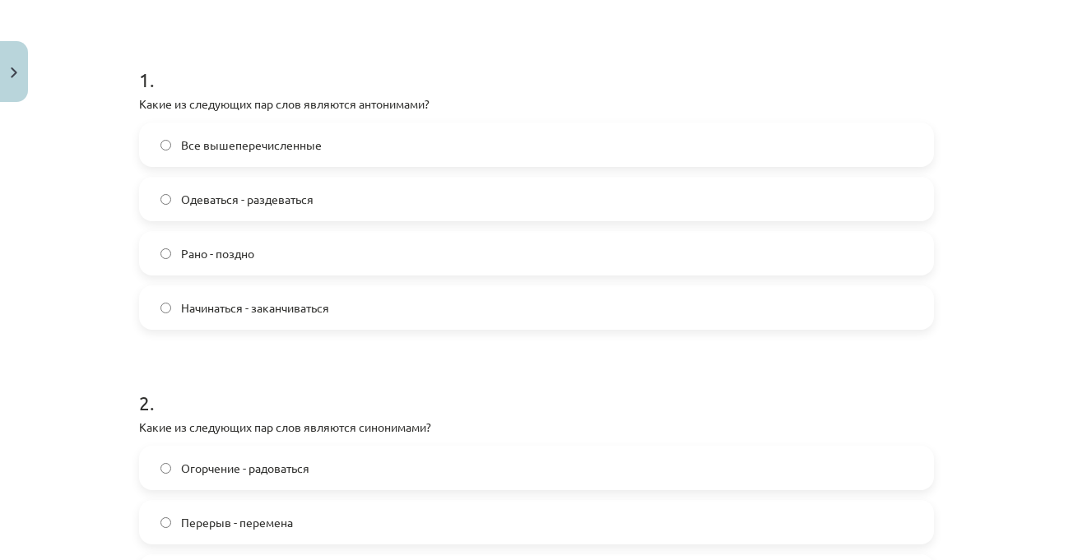
scroll to position [535, 0]
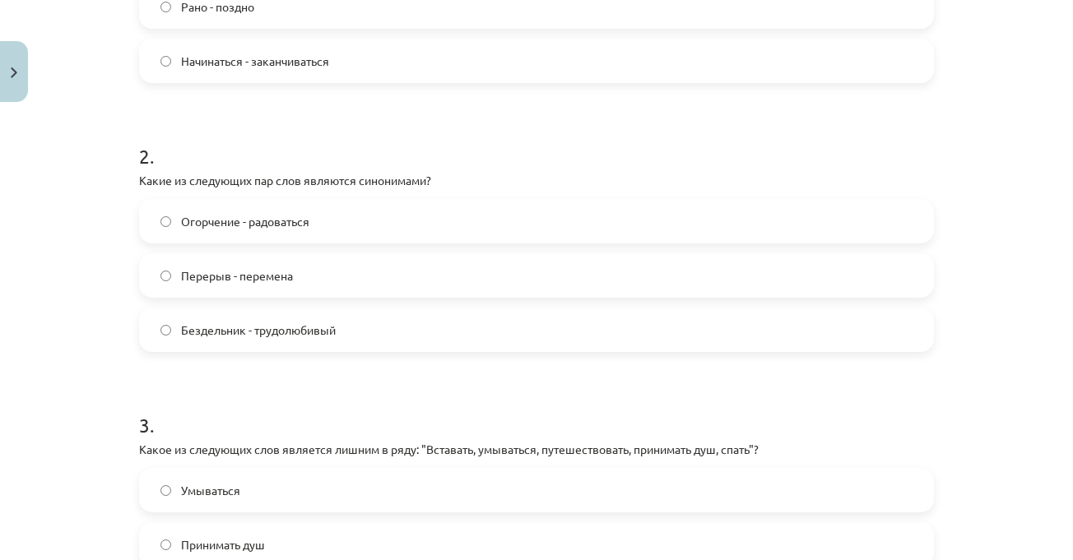
click at [620, 275] on label "Перерыв - перемена" at bounding box center [537, 275] width 792 height 41
click at [1000, 300] on div "Mācību tēma: Krievu valodas b1 - 11. klases 1.ieskaites mācību materiāls #8 ⏰ §…" at bounding box center [536, 280] width 1073 height 560
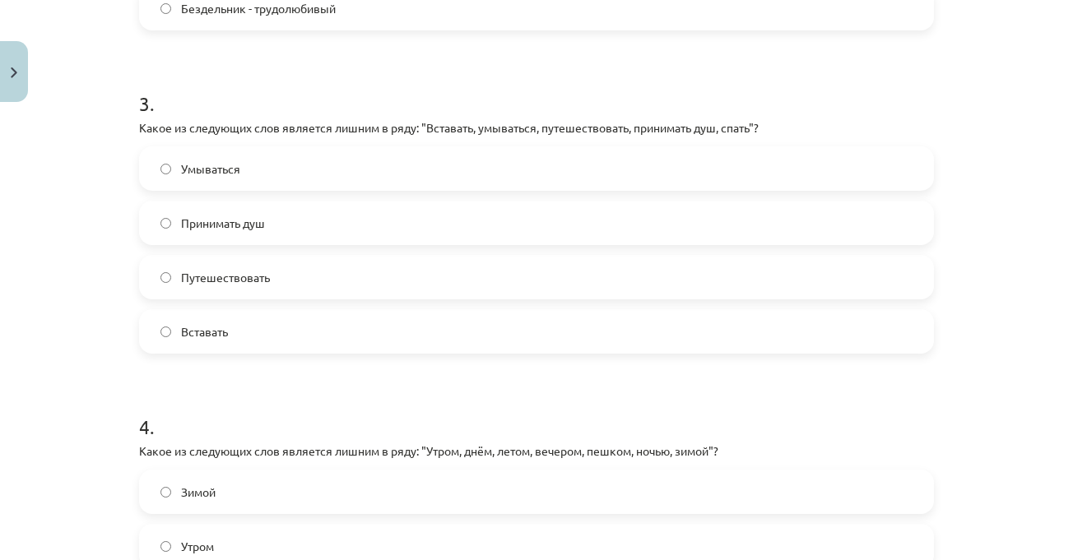
scroll to position [864, 0]
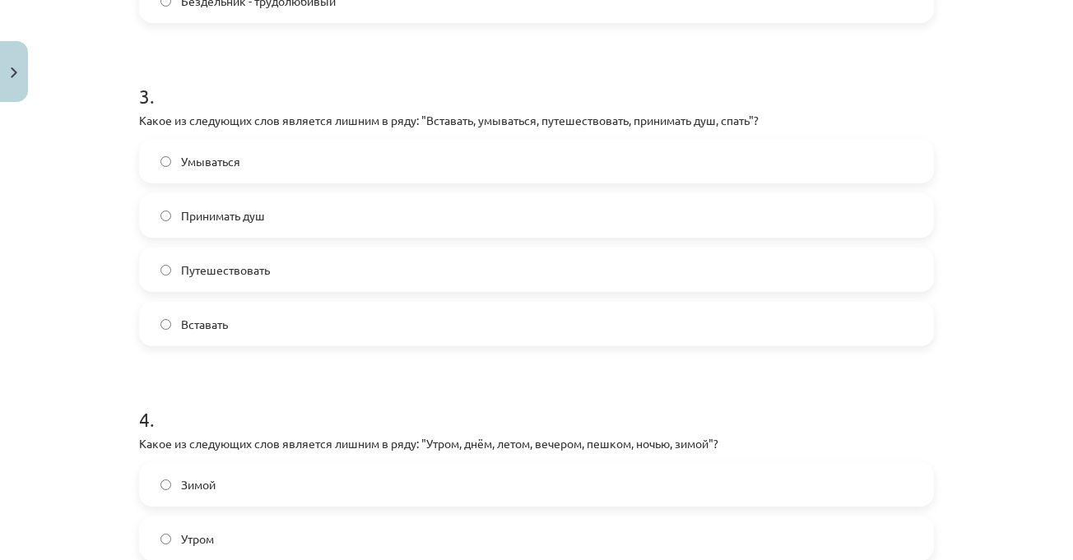
click at [308, 267] on label "Путешествовать" at bounding box center [537, 269] width 792 height 41
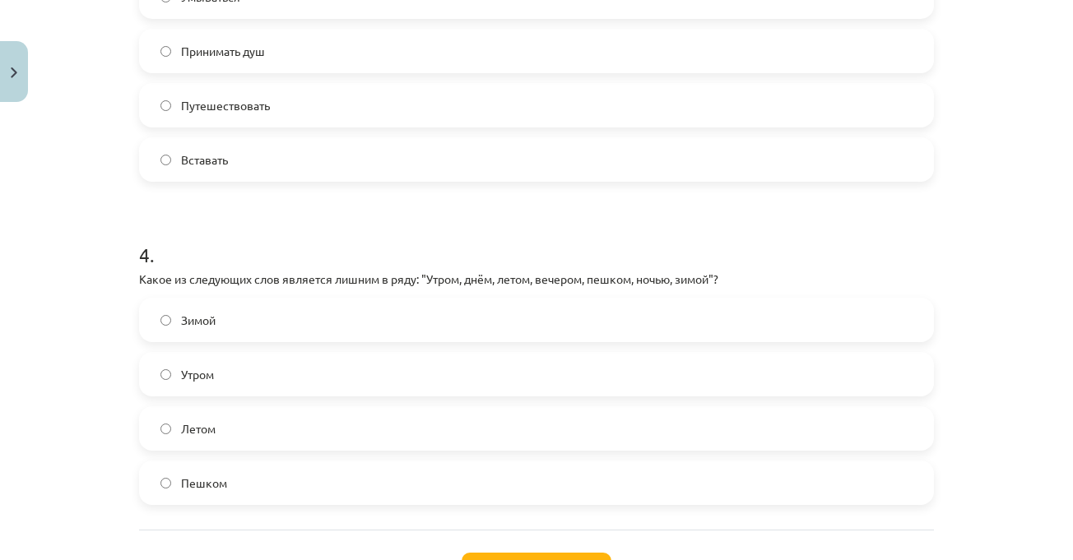
click at [959, 346] on div "Mācību tēma: Krievu valodas b1 - 11. klases 1.ieskaites mācību materiāls #8 ⏰ §…" at bounding box center [536, 280] width 1073 height 560
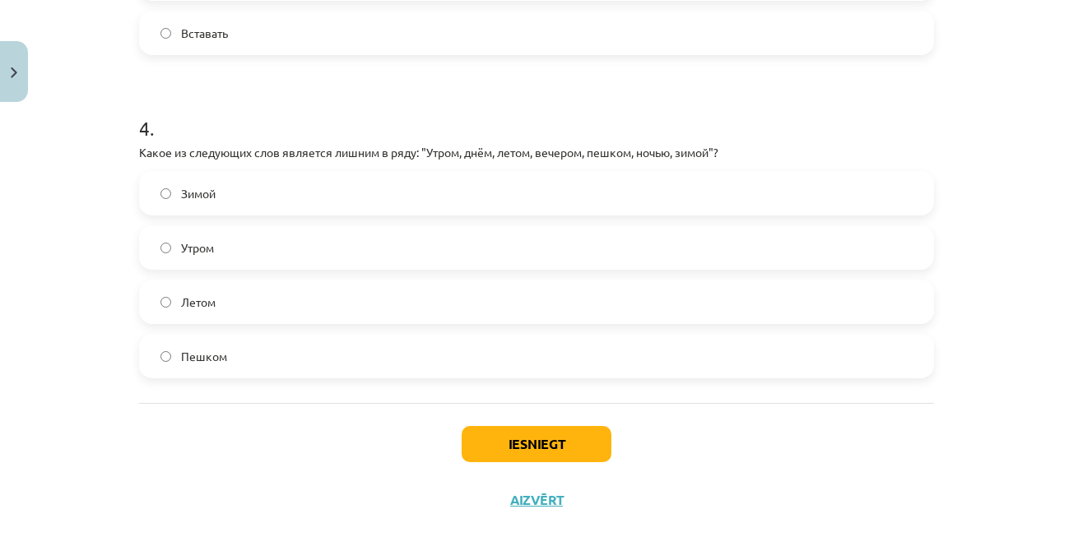
scroll to position [1164, 0]
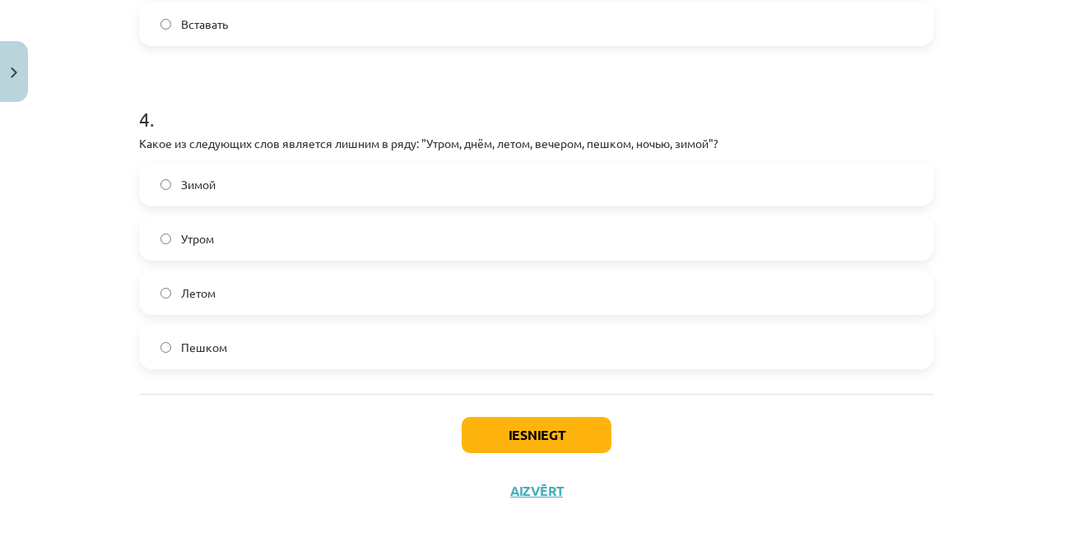
click at [245, 342] on label "Пешком" at bounding box center [537, 347] width 792 height 41
click at [543, 439] on button "Iesniegt" at bounding box center [537, 435] width 150 height 36
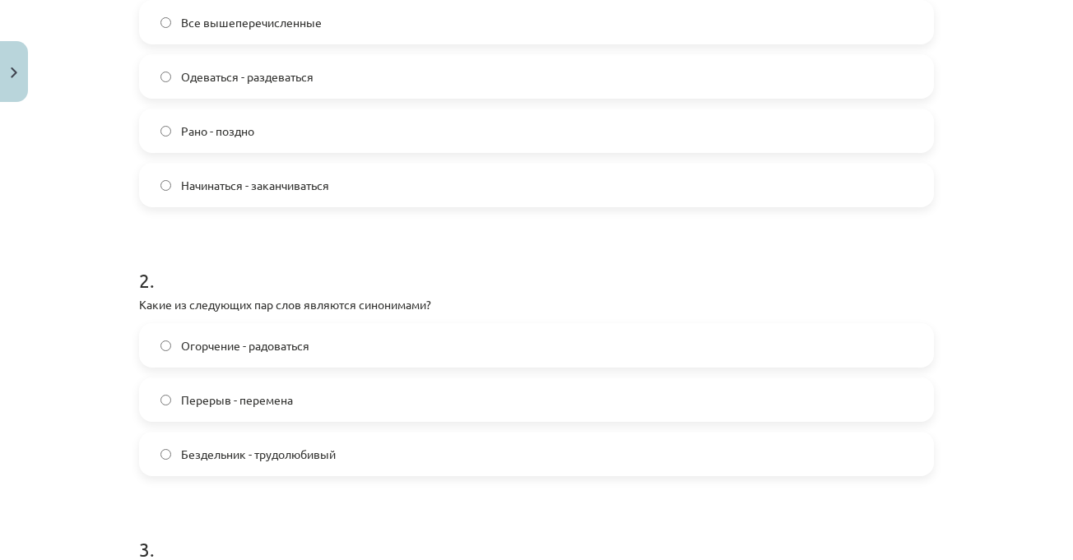
scroll to position [259, 0]
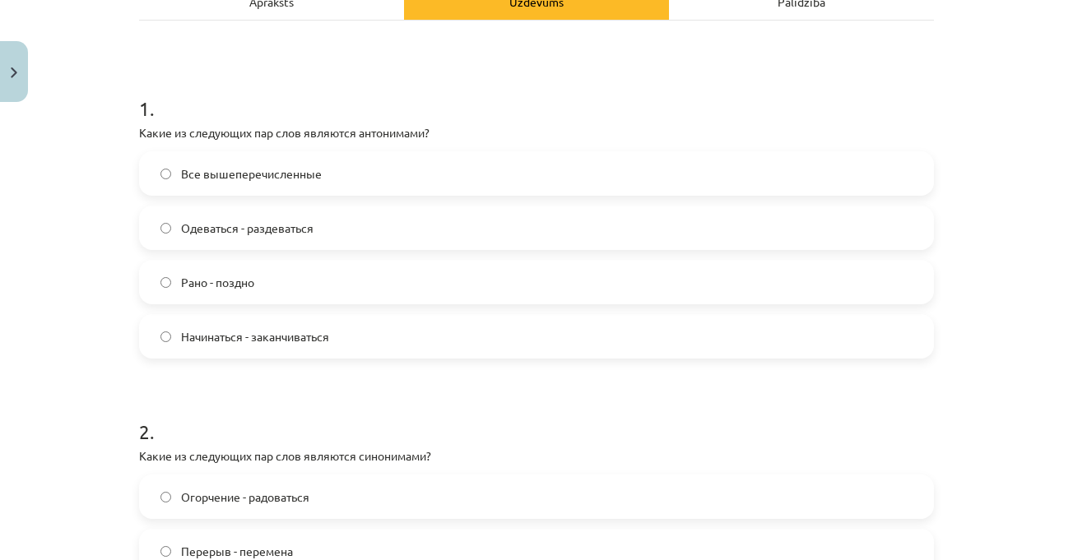
click at [991, 320] on div "Mācību tēma: Krievu valodas b1 - 11. klases 1.ieskaites mācību materiāls #8 ⏰ §…" at bounding box center [536, 280] width 1073 height 560
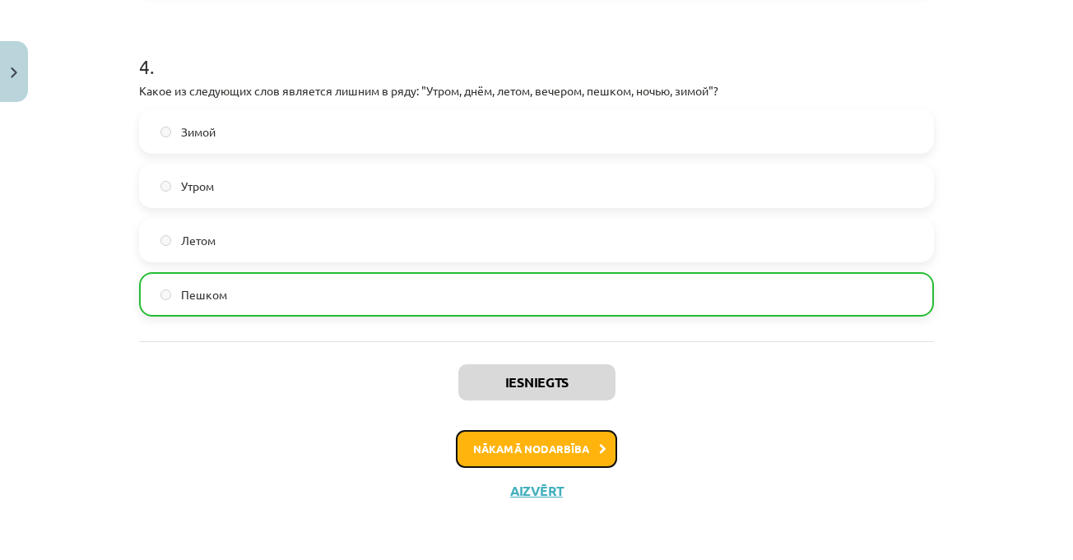
drag, startPoint x: 546, startPoint y: 459, endPoint x: 557, endPoint y: 457, distance: 11.0
click at [546, 458] on button "Nākamā nodarbība" at bounding box center [536, 449] width 161 height 38
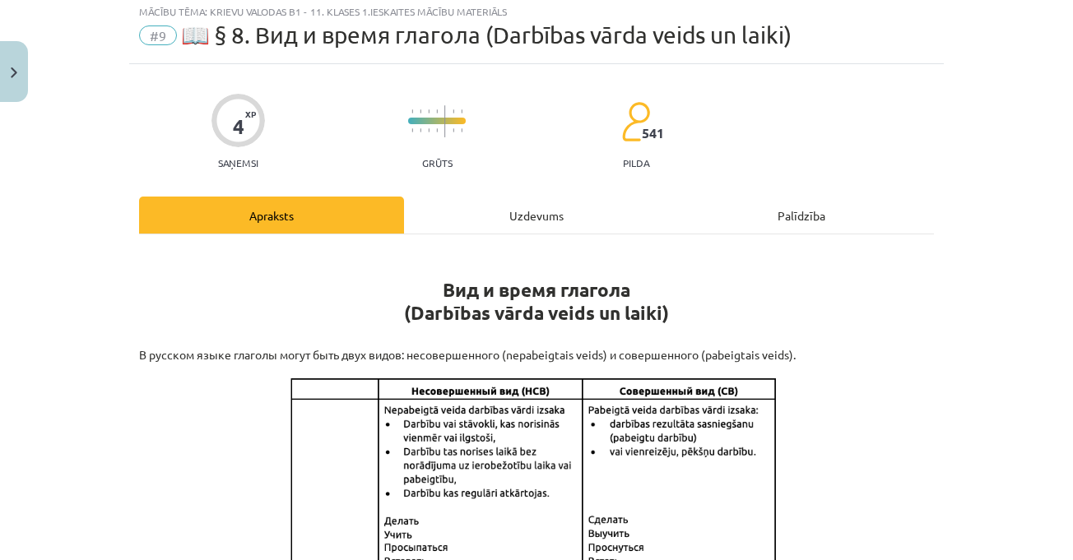
scroll to position [41, 0]
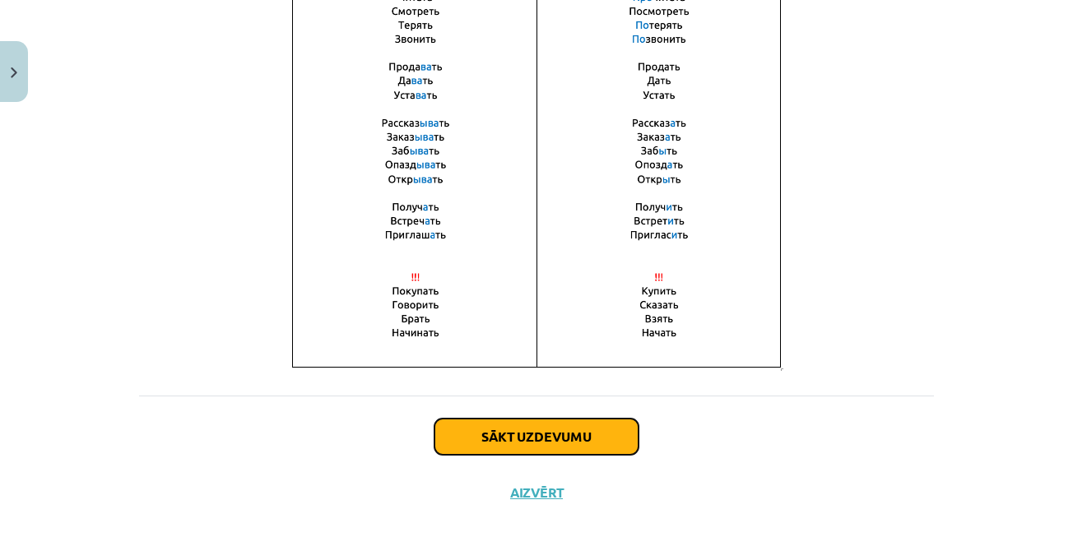
click at [565, 428] on button "Sākt uzdevumu" at bounding box center [537, 437] width 204 height 36
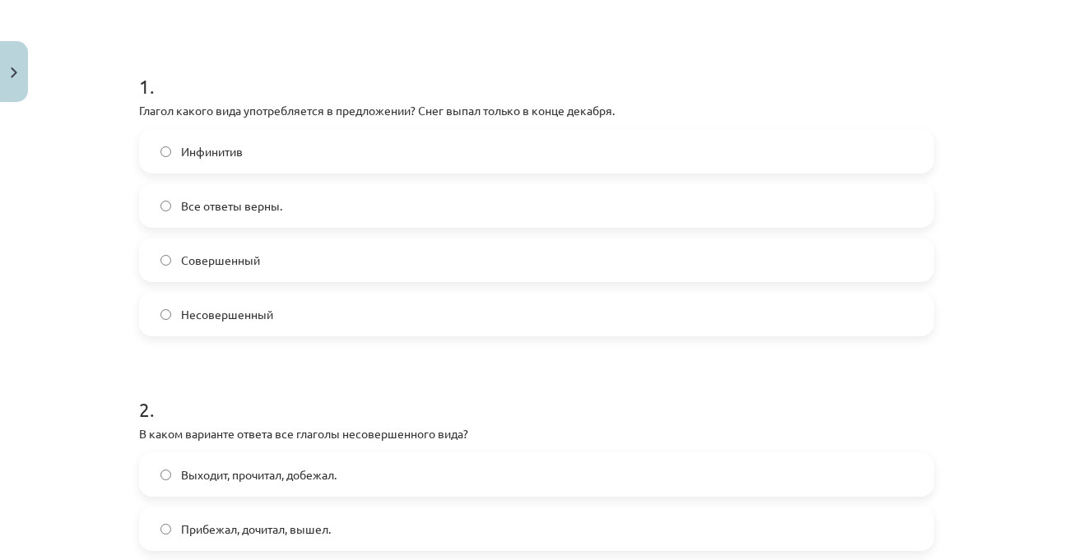
scroll to position [288, 0]
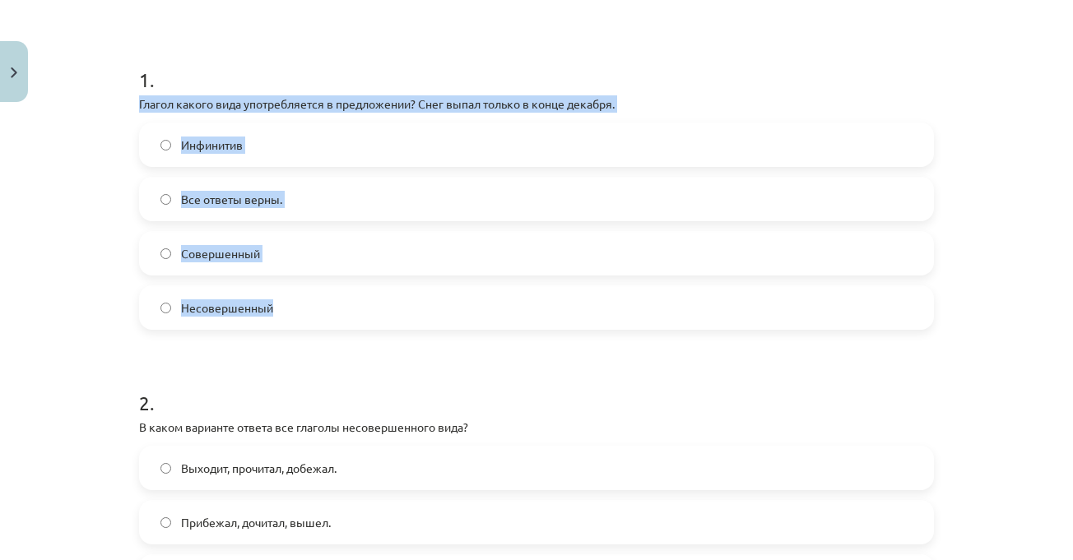
drag, startPoint x: 129, startPoint y: 105, endPoint x: 254, endPoint y: 230, distance: 176.9
copy div "Глагол какого вида употребляется в предложении? Снег выпал только в конце декаб…"
click at [315, 226] on div "Инфинитив Все ответы верны. Совершенный Несовершенный" at bounding box center [536, 226] width 795 height 207
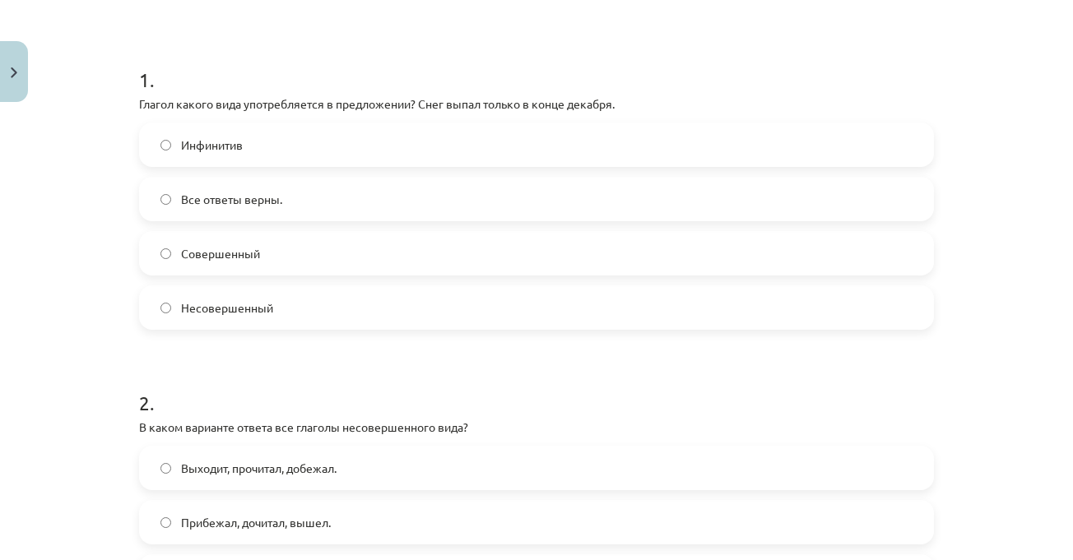
click at [325, 250] on label "Совершенный" at bounding box center [537, 253] width 792 height 41
click at [1016, 279] on div "Mācību tēma: Krievu valodas b1 - 11. klases 1.ieskaites mācību materiāls #9 📖 §…" at bounding box center [536, 280] width 1073 height 560
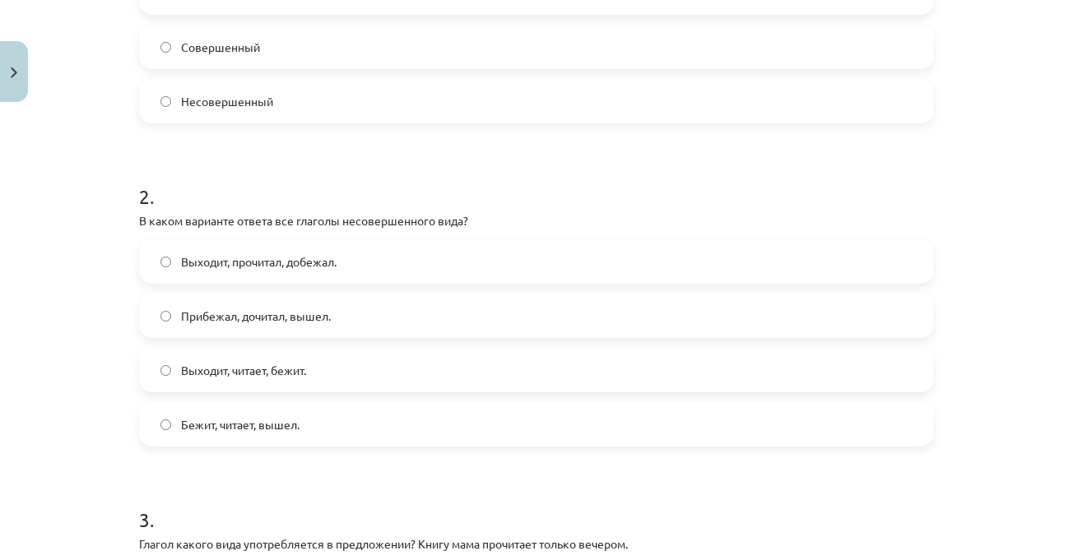
scroll to position [535, 0]
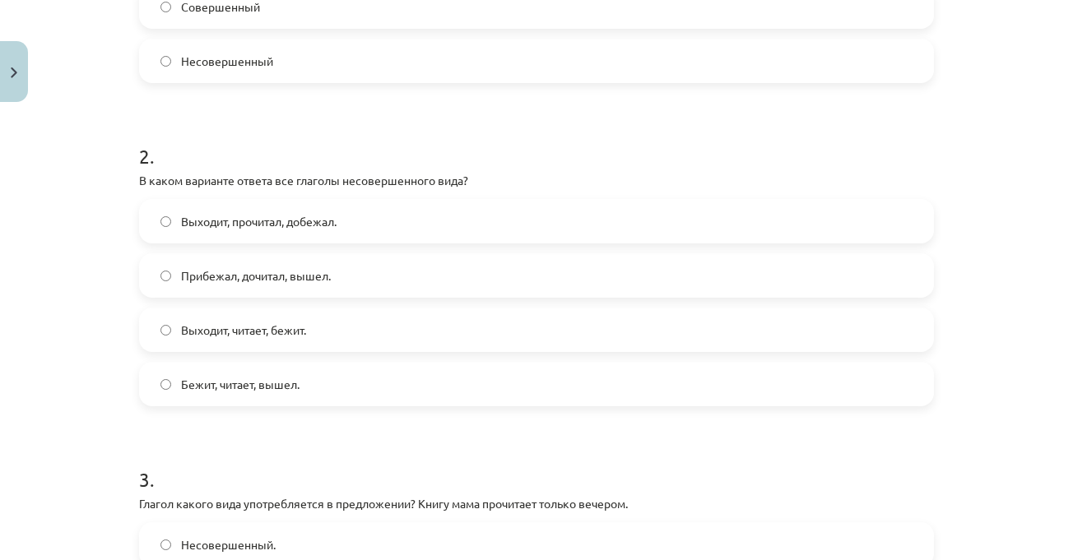
click at [700, 327] on label "Выходит, читает, бежит." at bounding box center [537, 329] width 792 height 41
click at [984, 297] on div "Mācību tēma: Krievu valodas b1 - 11. klases 1.ieskaites mācību materiāls #9 📖 §…" at bounding box center [536, 280] width 1073 height 560
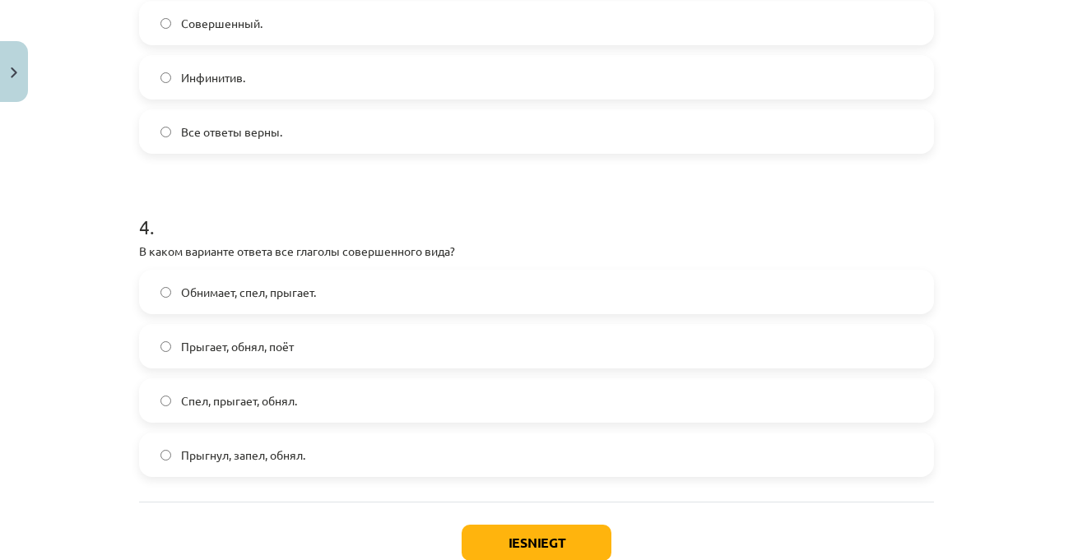
scroll to position [1193, 0]
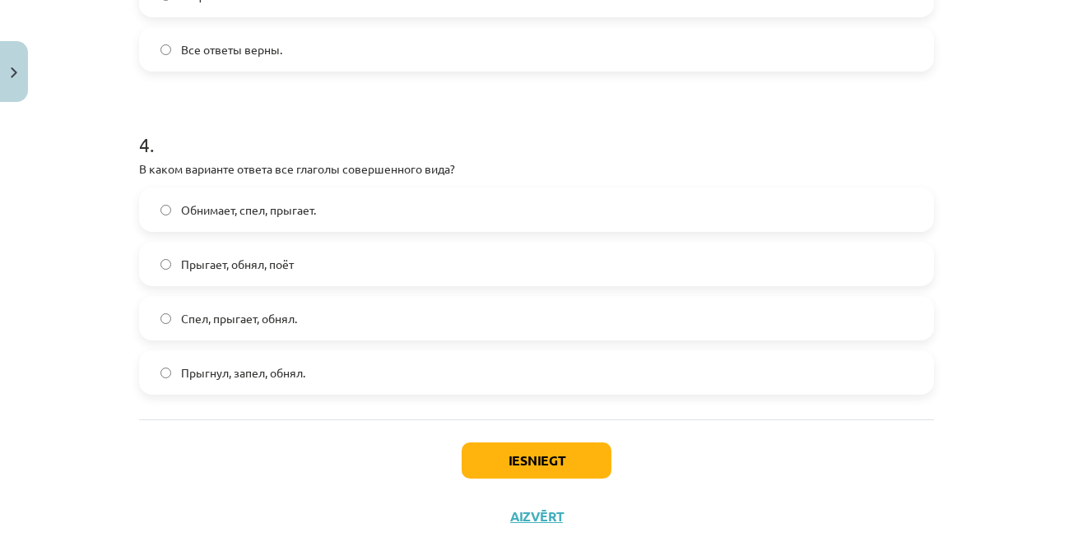
click at [411, 317] on label "Спел, прыгает, обнял." at bounding box center [537, 318] width 792 height 41
click at [479, 373] on label "Прыгнул, запел, обнял." at bounding box center [537, 372] width 792 height 41
click at [981, 315] on div "Mācību tēma: Krievu valodas b1 - 11. klases 1.ieskaites mācību materiāls #9 📖 §…" at bounding box center [536, 280] width 1073 height 560
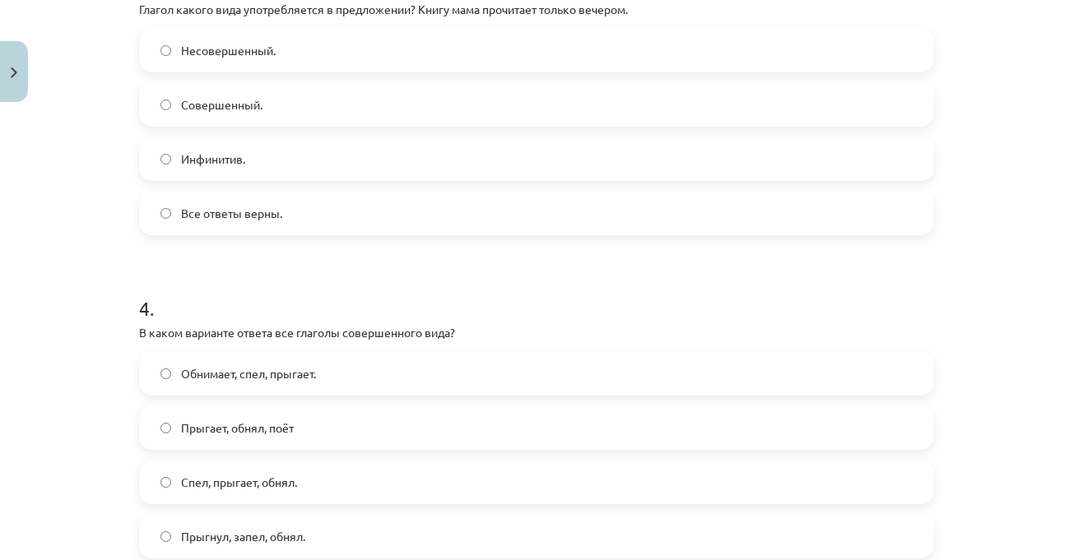
scroll to position [946, 0]
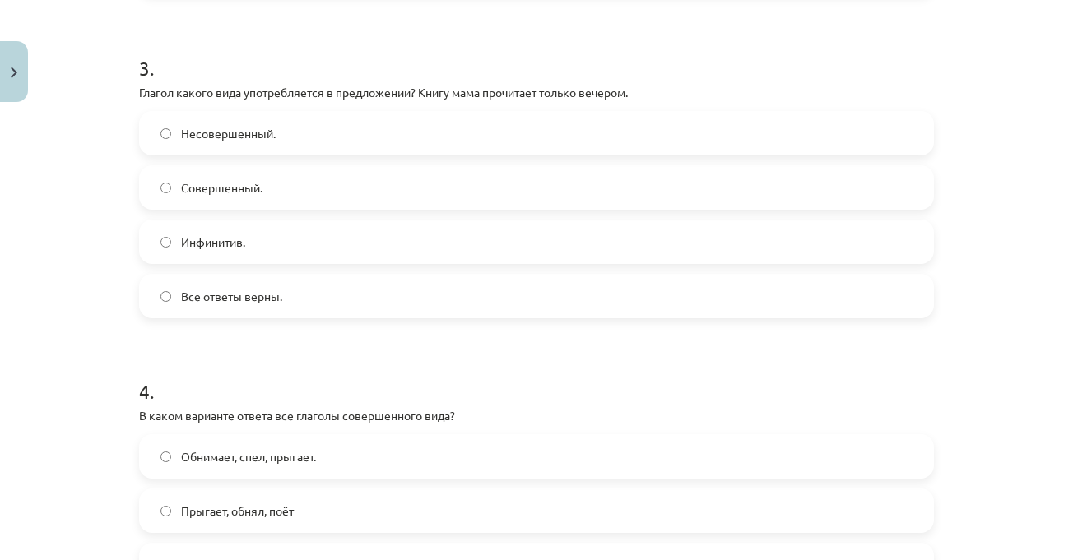
click at [688, 141] on label "Несовершенный." at bounding box center [537, 133] width 792 height 41
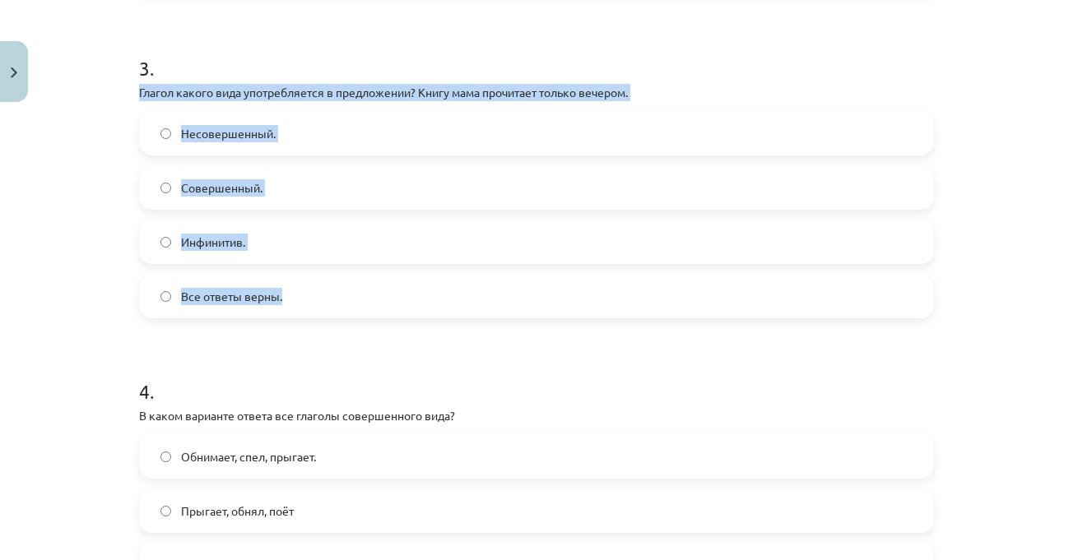
drag, startPoint x: 129, startPoint y: 91, endPoint x: 256, endPoint y: 155, distance: 142.1
copy div "Глагол какого вида употребляется в предложении? Книгу мама прочитает только веч…"
click at [730, 81] on div "3 . Глагол какого вида употребляется в предложении? Книгу мама прочитает только…" at bounding box center [536, 173] width 795 height 291
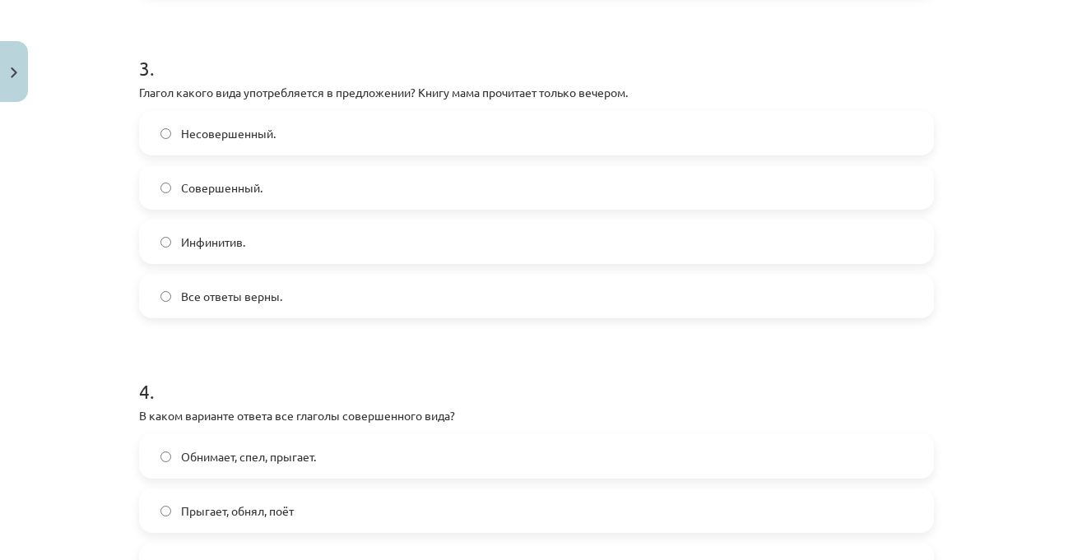
click at [1034, 202] on div "Mācību tēma: Krievu valodas b1 - 11. klases 1.ieskaites mācību materiāls #9 📖 §…" at bounding box center [536, 280] width 1073 height 560
click at [1020, 218] on div "Mācību tēma: Krievu valodas b1 - 11. klases 1.ieskaites mācību materiāls #9 📖 §…" at bounding box center [536, 280] width 1073 height 560
click at [667, 100] on p "Глагол какого вида употребляется в предложении? Книгу мама прочитает только веч…" at bounding box center [536, 92] width 795 height 17
click at [710, 201] on label "Совершенный." at bounding box center [537, 187] width 792 height 41
click at [1009, 262] on div "Mācību tēma: Krievu valodas b1 - 11. klases 1.ieskaites mācību materiāls #9 📖 §…" at bounding box center [536, 280] width 1073 height 560
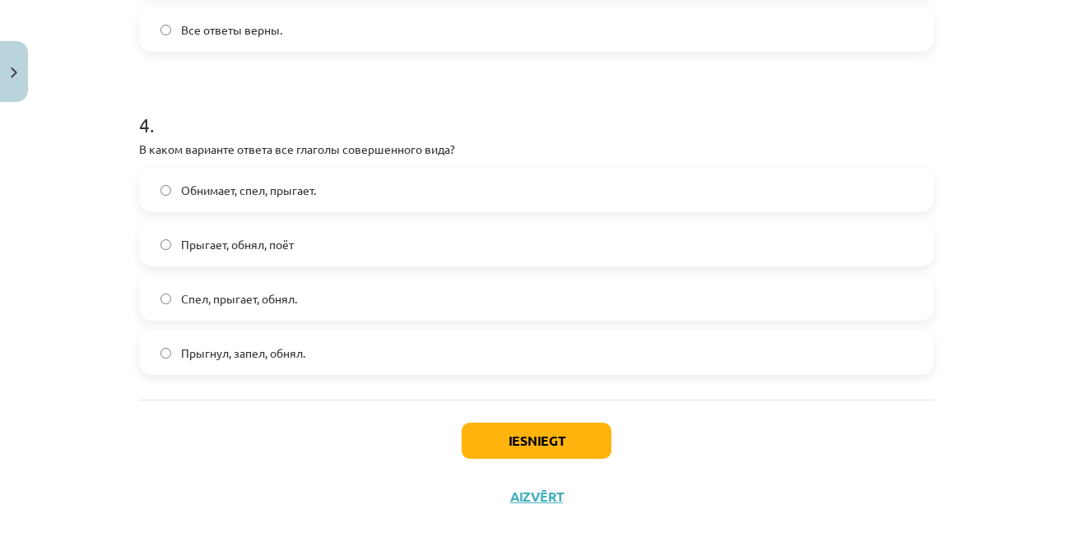
scroll to position [1219, 0]
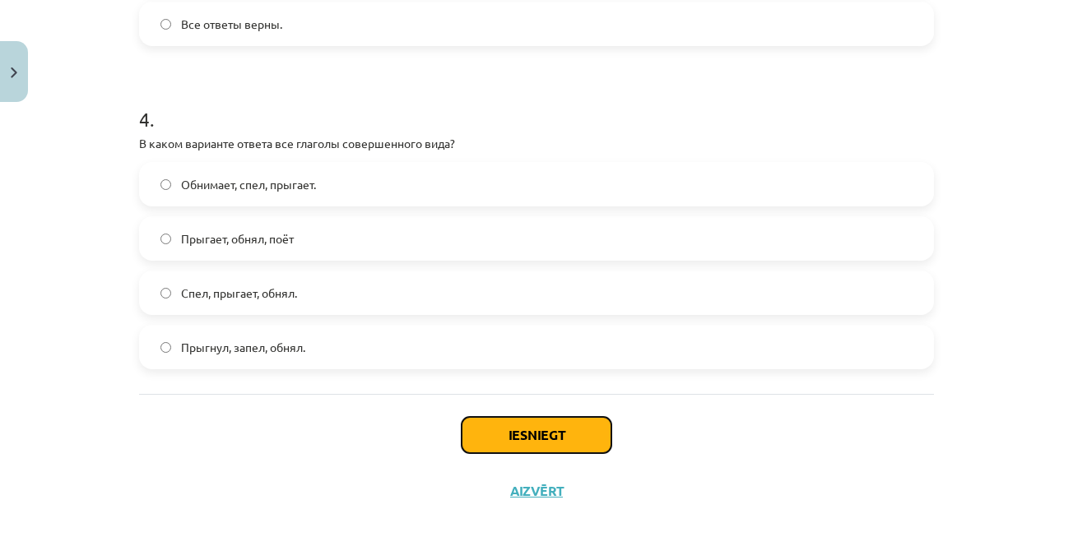
click at [574, 433] on button "Iesniegt" at bounding box center [537, 435] width 150 height 36
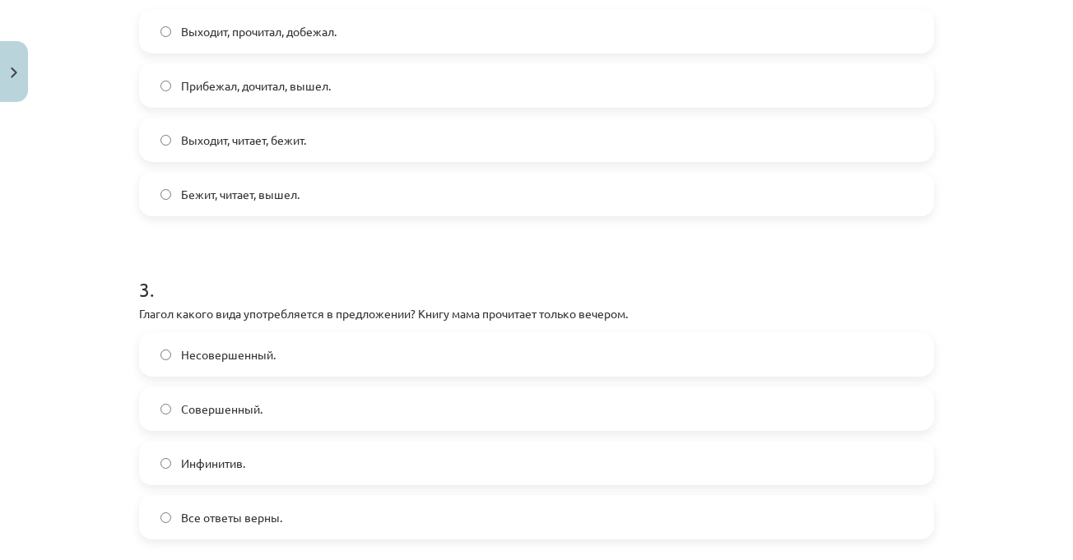
scroll to position [890, 0]
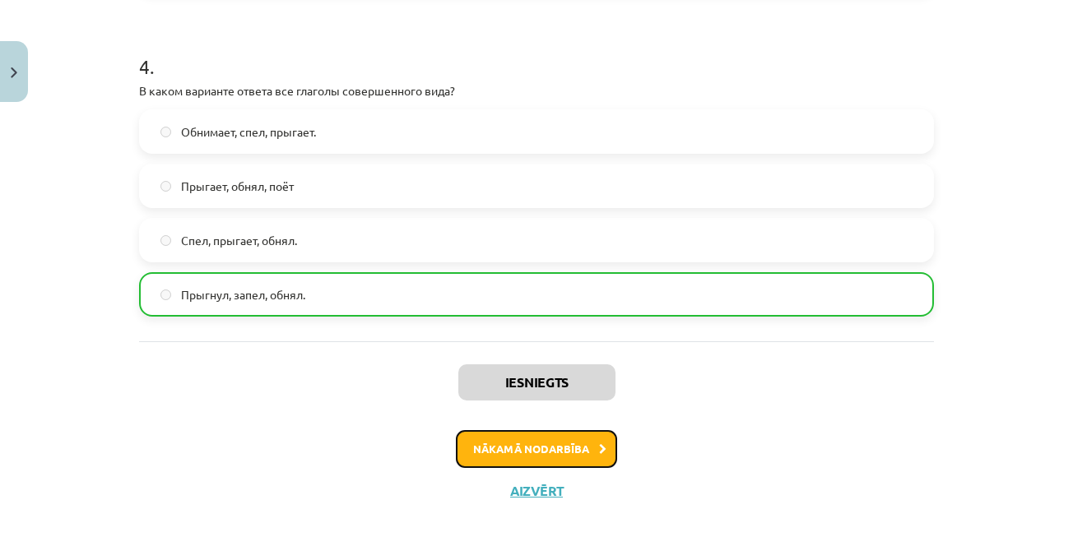
click at [587, 467] on button "Nākamā nodarbība" at bounding box center [536, 449] width 161 height 38
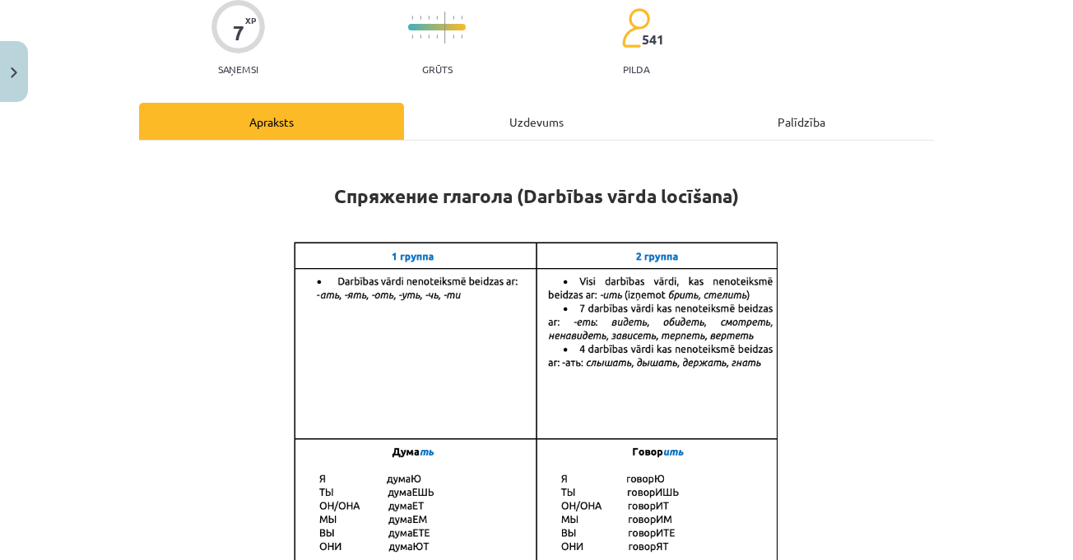
scroll to position [288, 0]
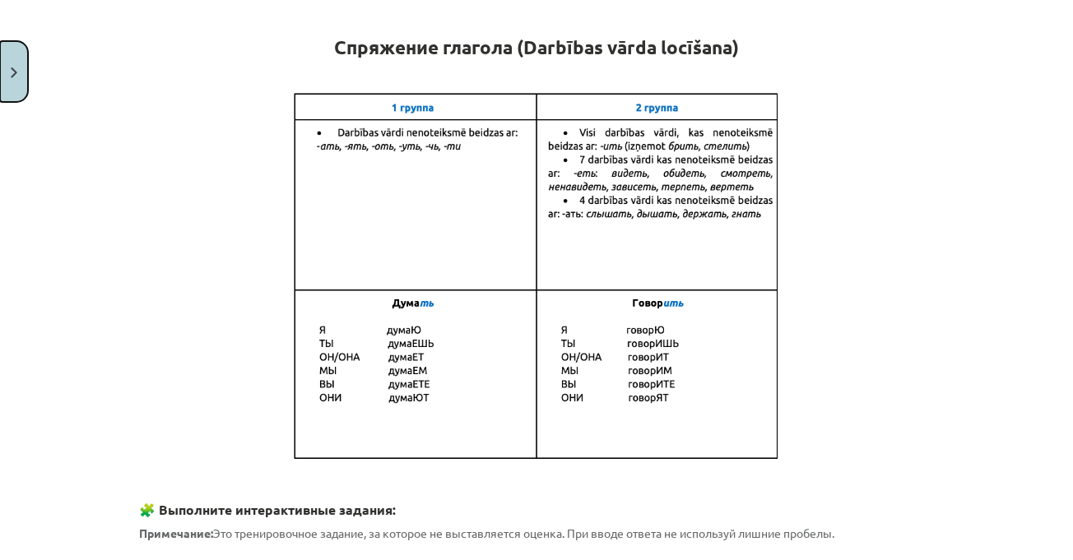
click at [4, 75] on button "Close" at bounding box center [14, 71] width 28 height 61
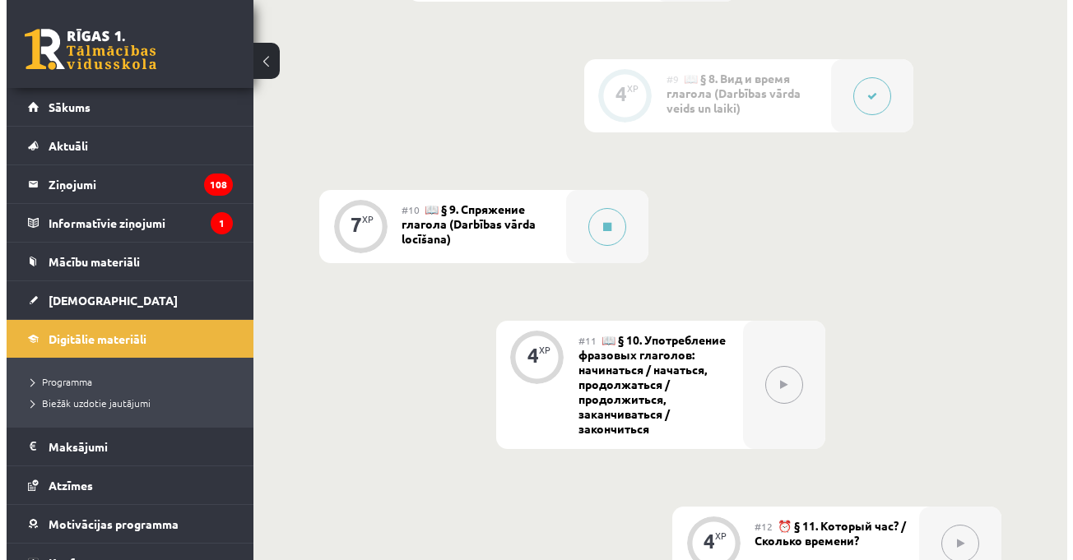
scroll to position [1674, 0]
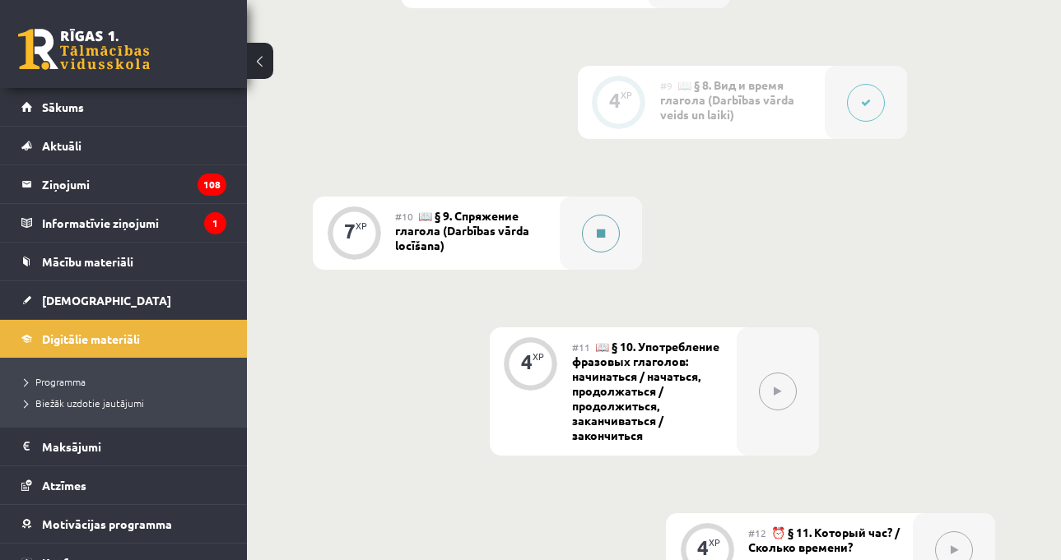
click at [586, 227] on button at bounding box center [601, 234] width 38 height 38
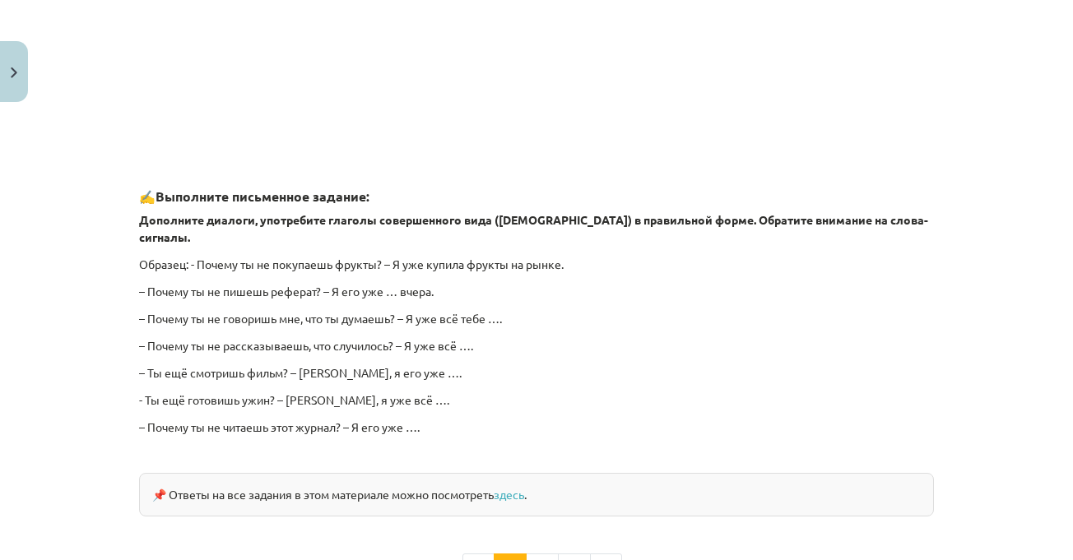
scroll to position [1070, 0]
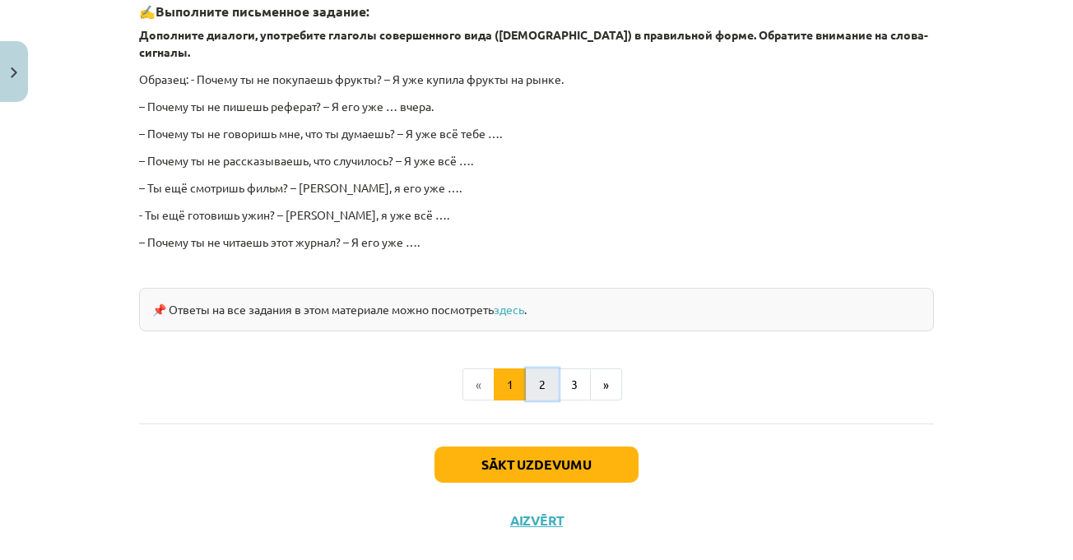
click at [535, 369] on button "2" at bounding box center [542, 385] width 33 height 33
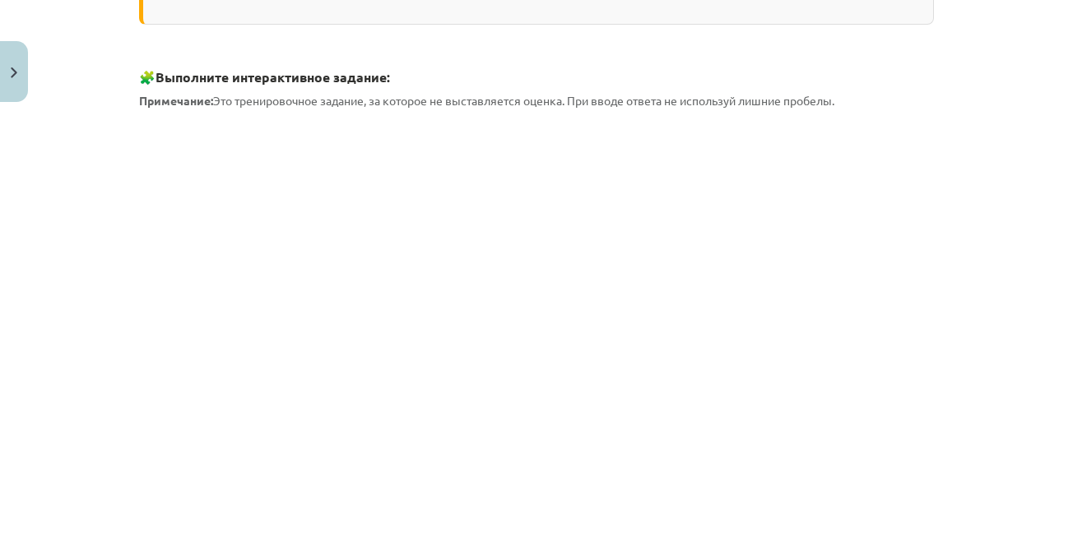
scroll to position [422, 0]
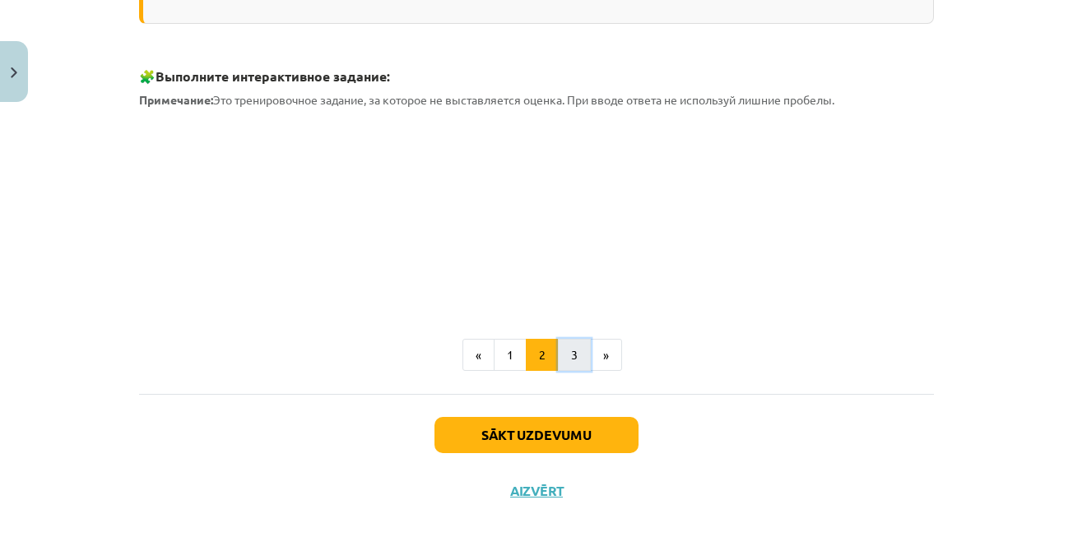
click at [564, 354] on button "3" at bounding box center [574, 355] width 33 height 33
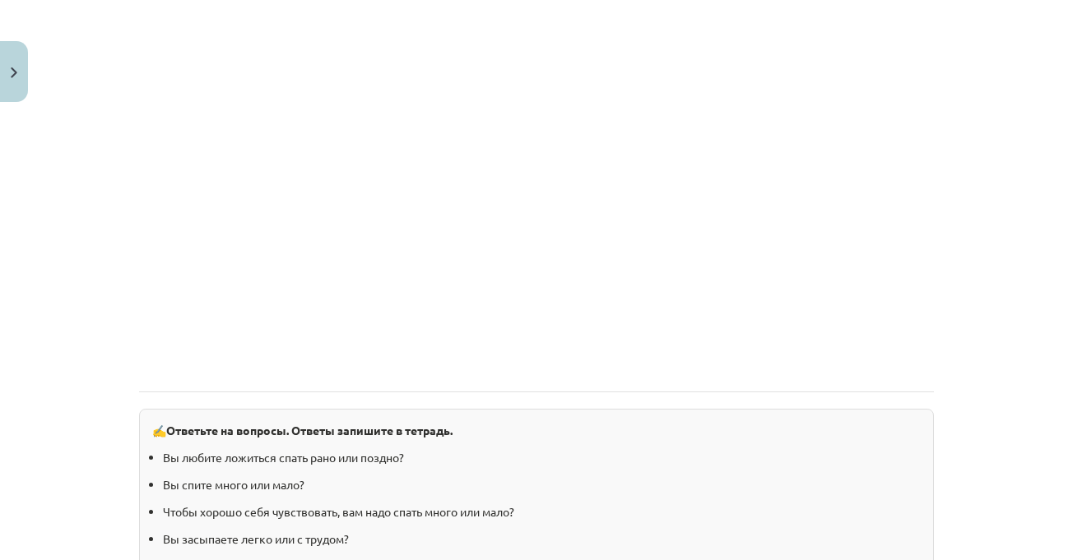
scroll to position [1039, 0]
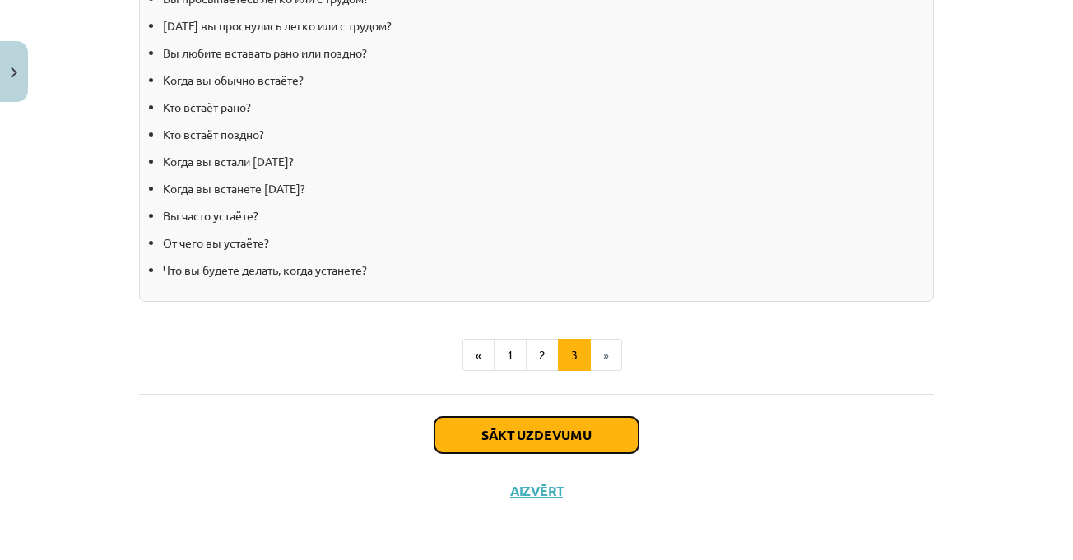
click at [573, 445] on button "Sākt uzdevumu" at bounding box center [537, 435] width 204 height 36
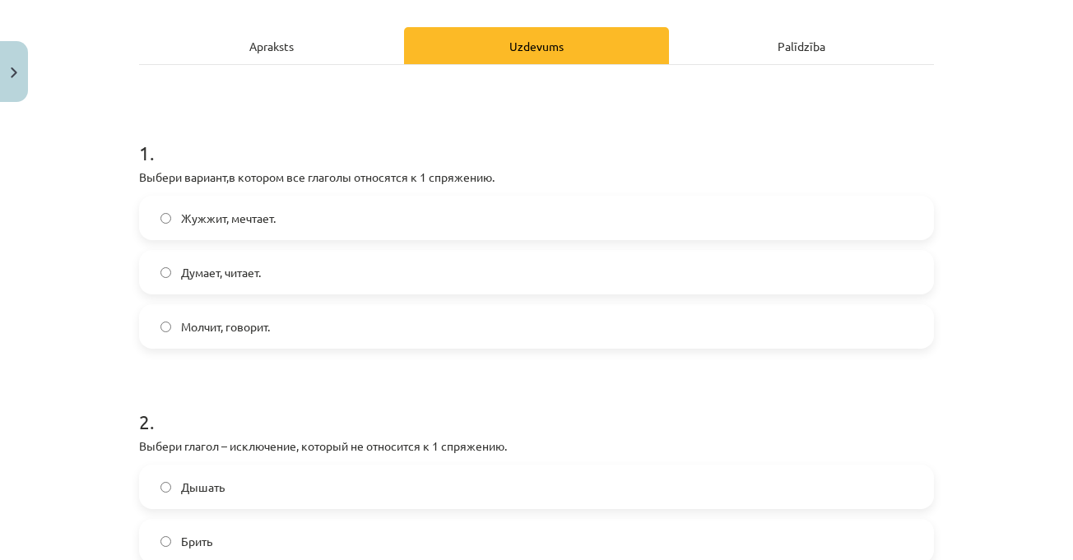
scroll to position [370, 0]
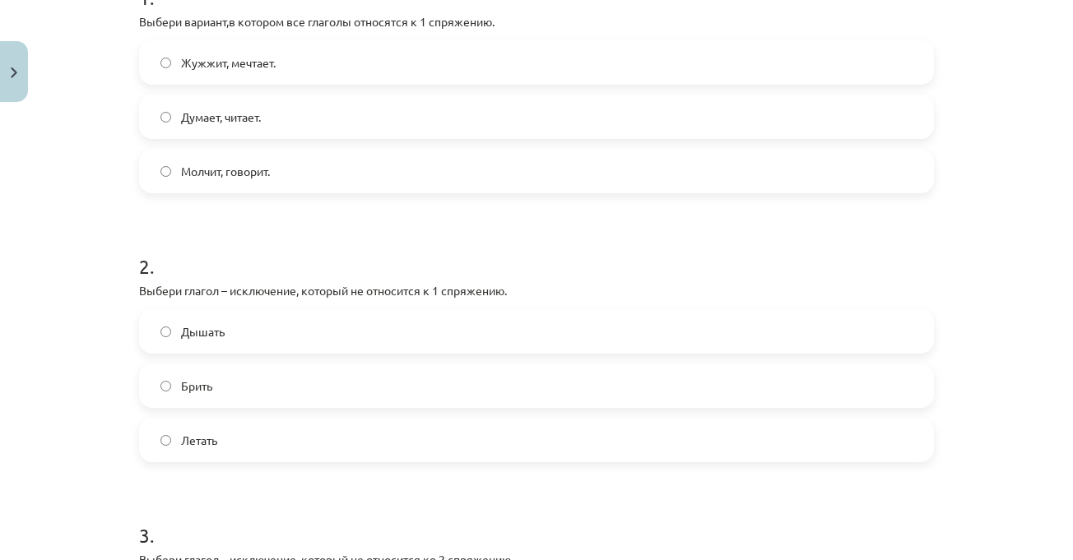
click at [993, 215] on div "Mācību tēma: Krievu valodas b1 - 11. klases 1.ieskaites mācību materiāls #10 📖 …" at bounding box center [536, 280] width 1073 height 560
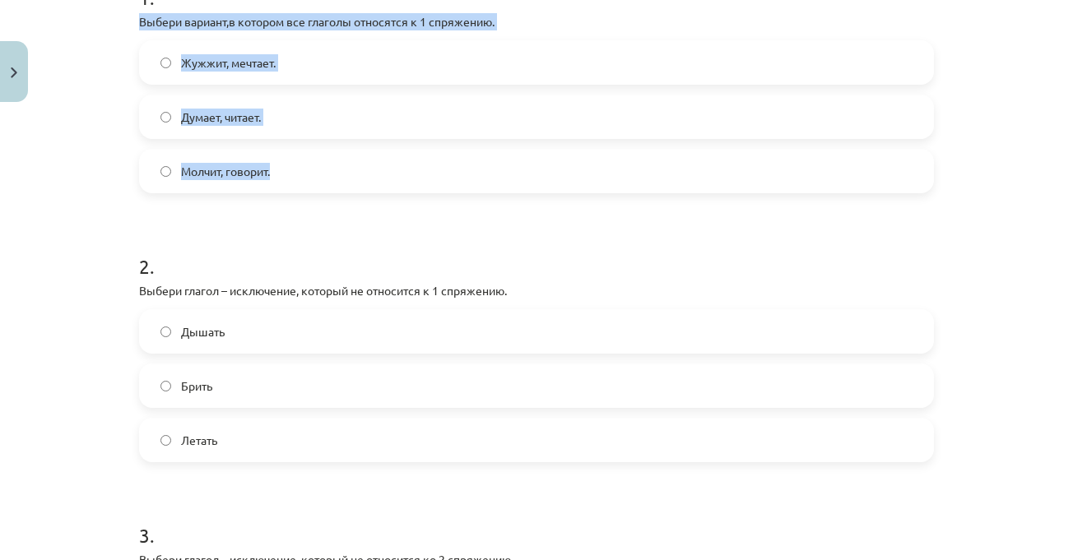
drag, startPoint x: 134, startPoint y: 21, endPoint x: 318, endPoint y: 160, distance: 230.9
click at [318, 160] on div "1 . Выбери вариант,в котором все глаголы относятся к 1 спряжению. Жужжит, мечта…" at bounding box center [536, 75] width 795 height 236
copy div "Выбери вариант,в котором все глаголы относятся к 1 спряжению. Жужжит, мечтает. …"
click at [417, 18] on p "Выбери вариант,в котором все глаголы относятся к 1 спряжению." at bounding box center [536, 21] width 795 height 17
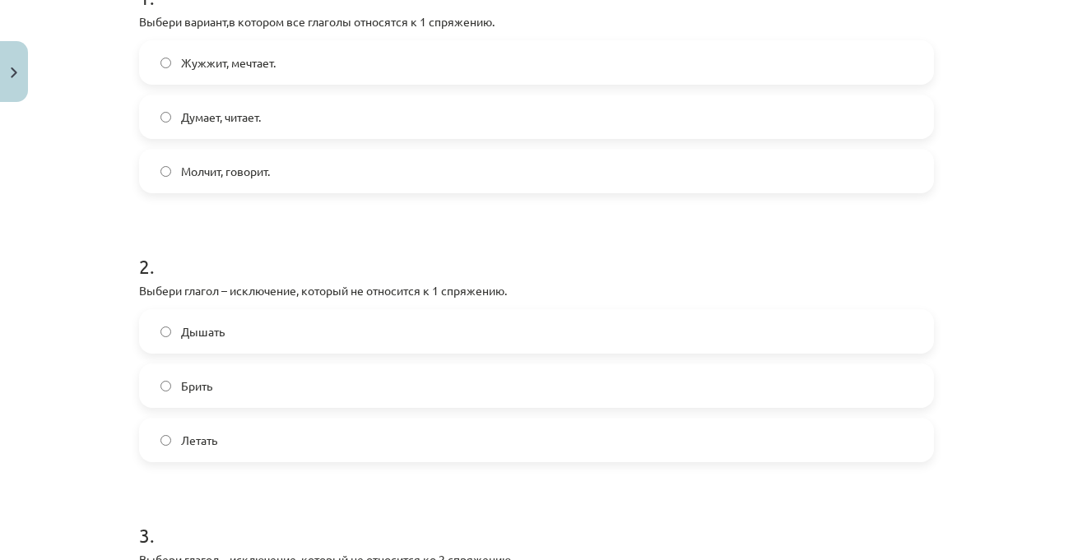
click at [293, 123] on label "Думает, читает." at bounding box center [537, 116] width 792 height 41
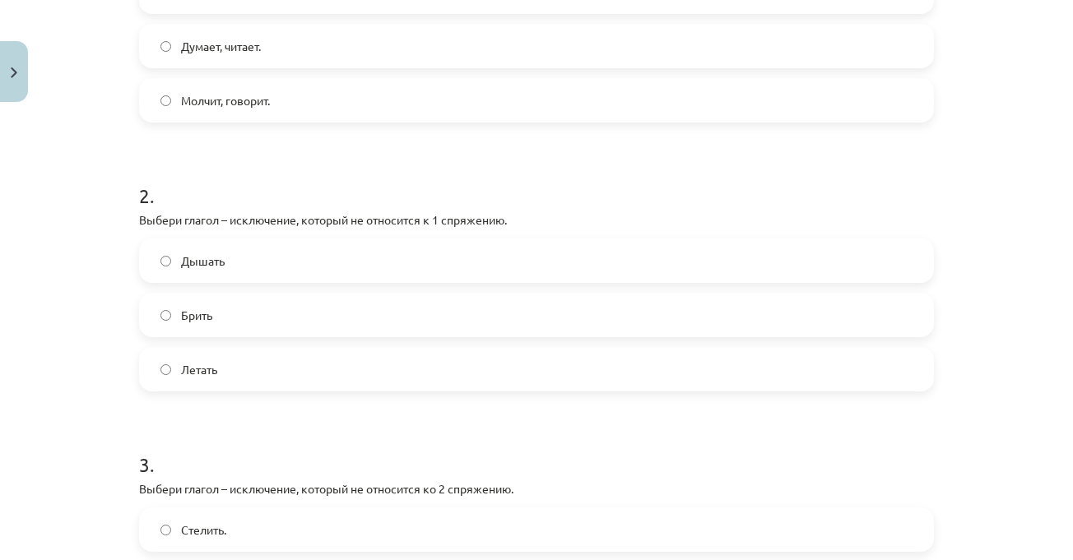
scroll to position [535, 0]
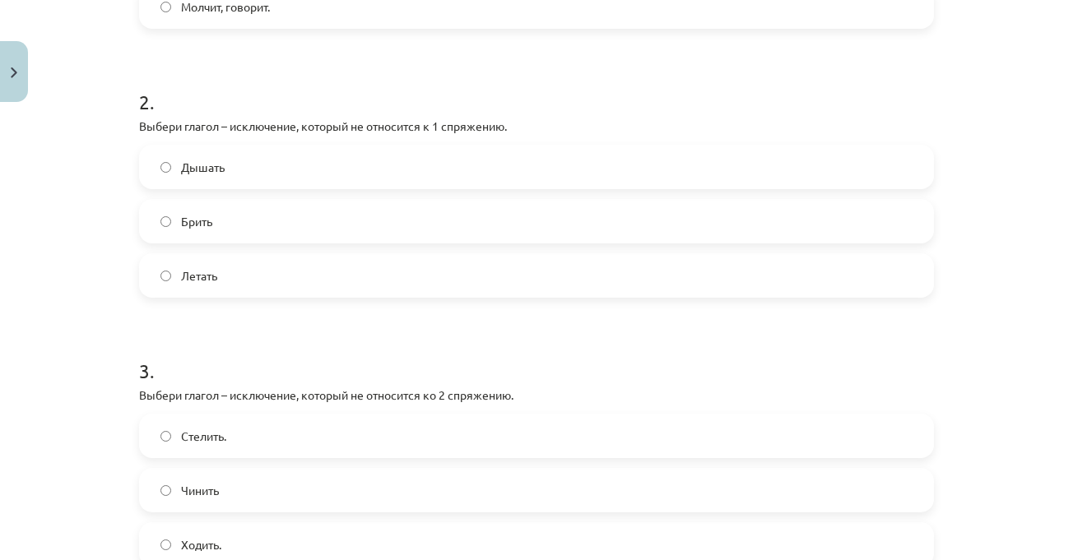
click at [365, 61] on form "1 . Выбери вариант,в котором все глаголы относятся к 1 спряжению. Жужжит, мечта…" at bounding box center [536, 315] width 795 height 1044
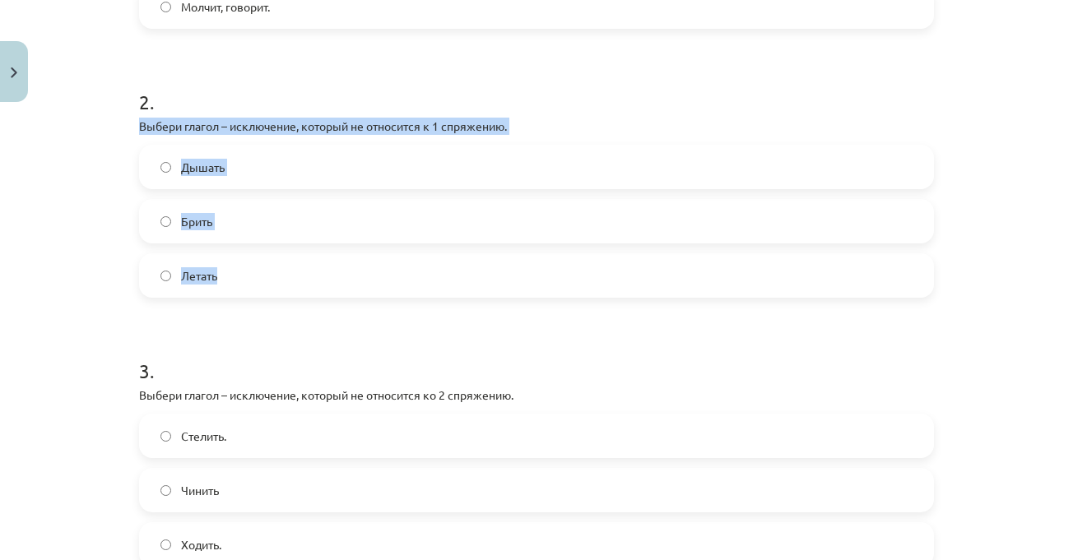
drag, startPoint x: 132, startPoint y: 123, endPoint x: 286, endPoint y: 264, distance: 208.5
click at [286, 264] on div "2 . Выбери глагол – исключение, который не относится к 1 спряжению. Дышать Брит…" at bounding box center [536, 180] width 795 height 236
copy div "Выбери глагол – исключение, который не относится к 1 спряжению. Дышать Брить Ле…"
click at [307, 223] on label "Брить" at bounding box center [537, 221] width 792 height 41
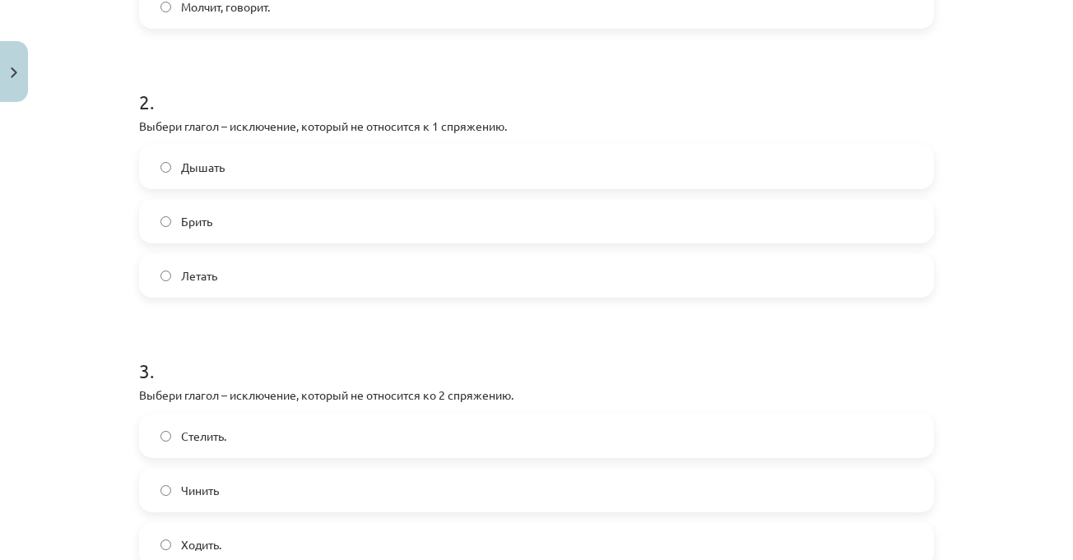
click at [968, 288] on div "Mācību tēma: Krievu valodas b1 - 11. klases 1.ieskaites mācību materiāls #10 📖 …" at bounding box center [536, 280] width 1073 height 560
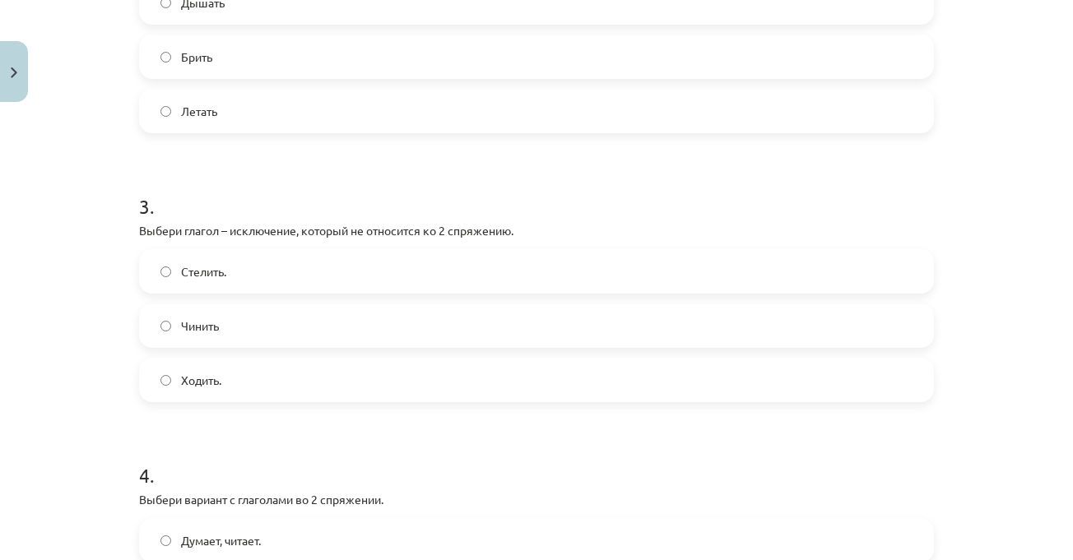
scroll to position [782, 0]
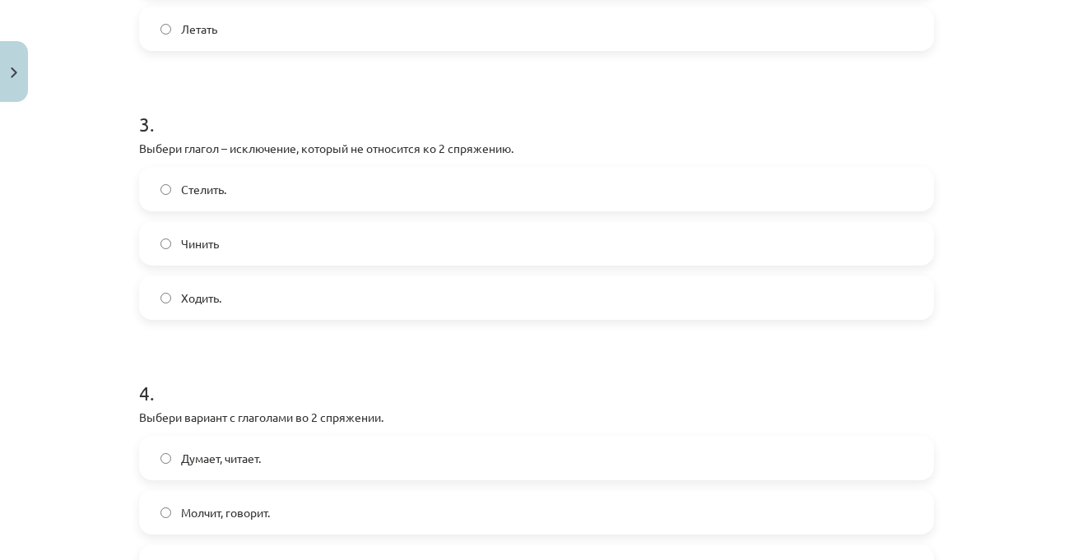
click at [268, 113] on h1 "3 ." at bounding box center [536, 109] width 795 height 51
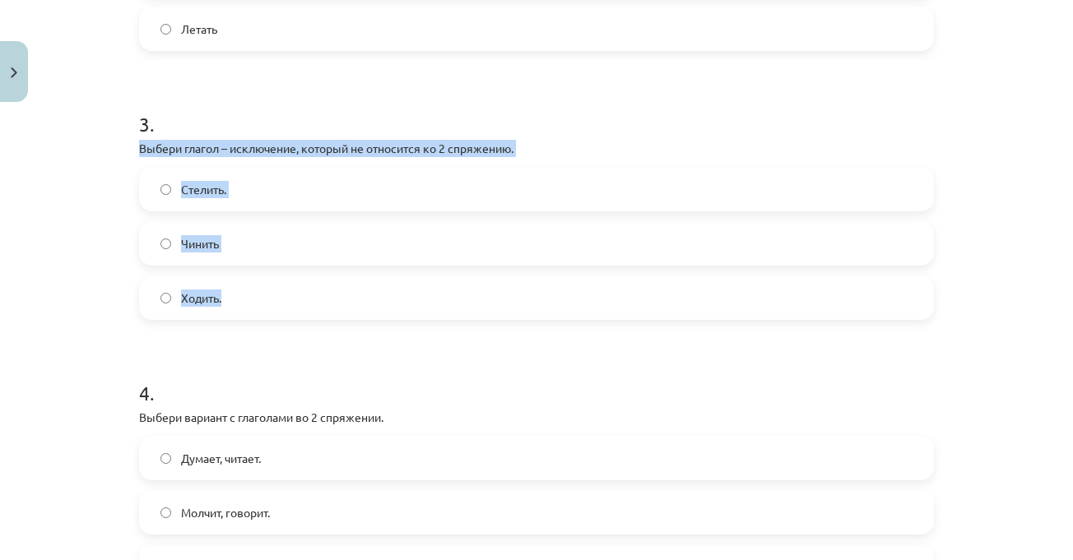
drag, startPoint x: 129, startPoint y: 145, endPoint x: 263, endPoint y: 303, distance: 206.7
click at [263, 303] on div "7 XP Saņemsi Grūts 541 pilda Apraksts Uzdevums Palīdzība 1 . Выбери вариант,в к…" at bounding box center [536, 33] width 815 height 1411
copy div "Выбери глагол – исключение, который не относится ко 2 спряжению. Стелить. Чинит…"
click at [573, 148] on p "Выбери глагол – исключение, который не относится ко 2 спряжению." at bounding box center [536, 148] width 795 height 17
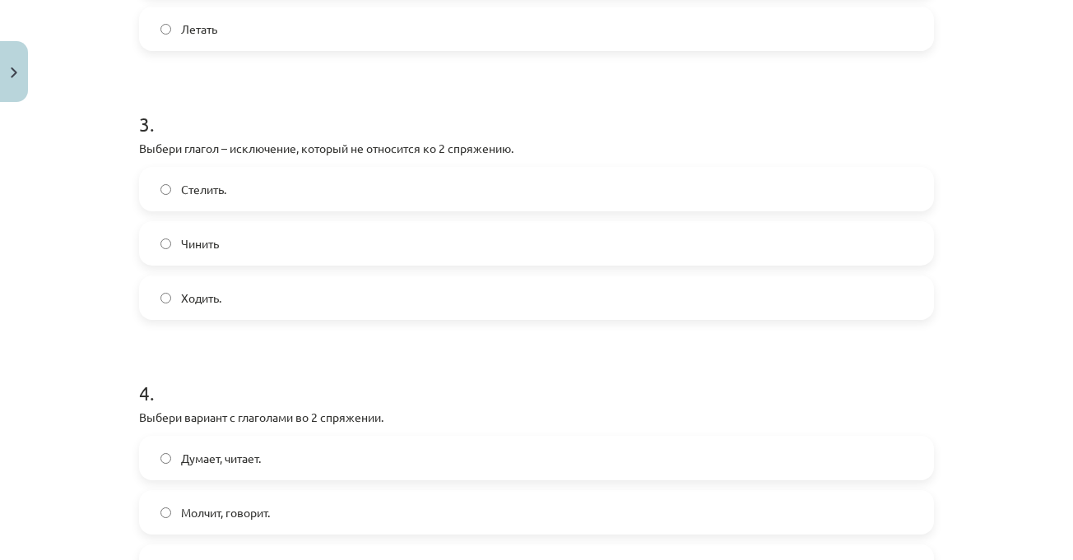
click at [382, 104] on h1 "3 ." at bounding box center [536, 109] width 795 height 51
click at [292, 279] on label "Ходить." at bounding box center [537, 297] width 792 height 41
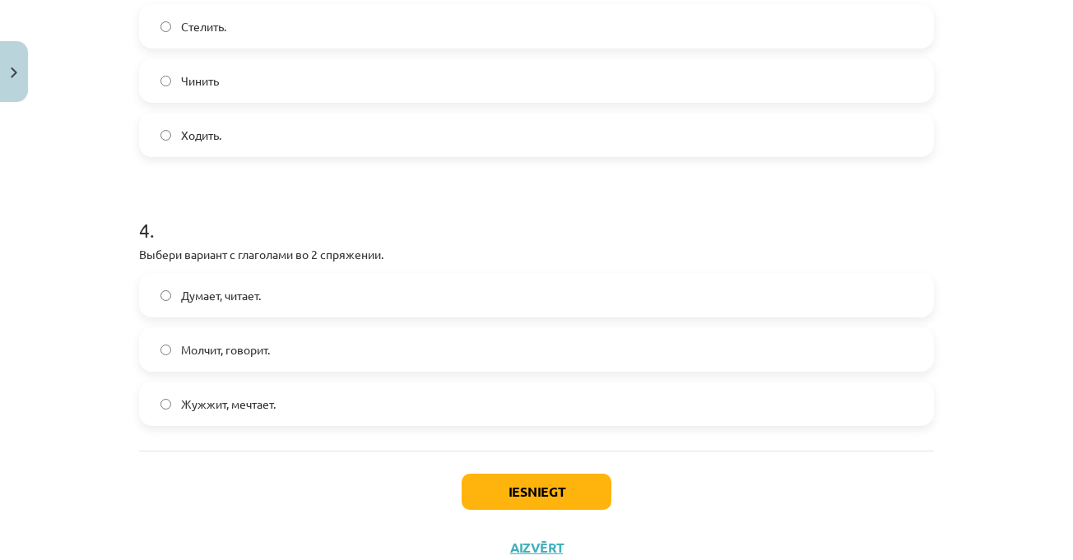
scroll to position [946, 0]
click at [976, 337] on div "Mācību tēma: Krievu valodas b1 - 11. klases 1.ieskaites mācību materiāls #10 📖 …" at bounding box center [536, 280] width 1073 height 560
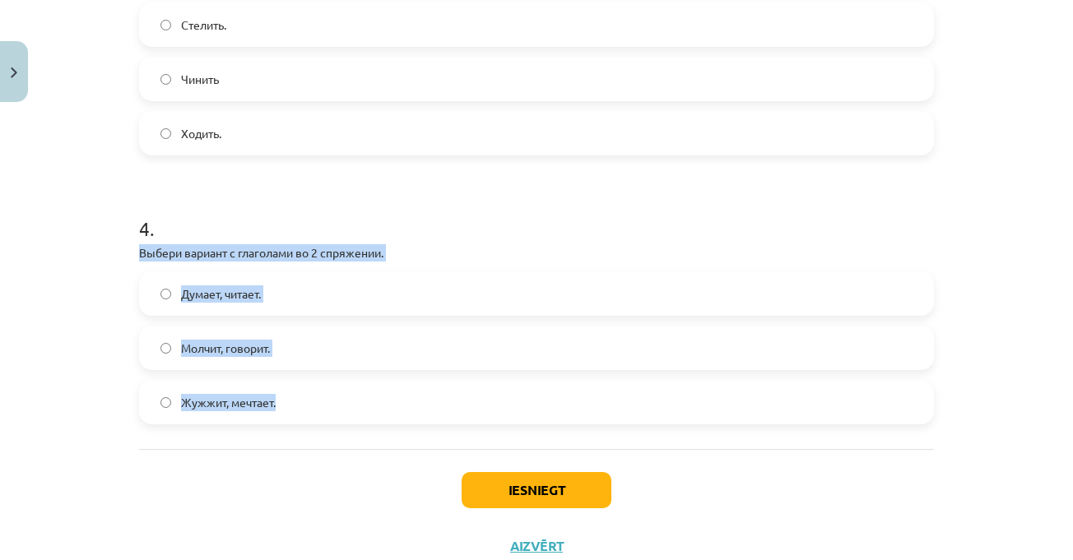
drag, startPoint x: 137, startPoint y: 259, endPoint x: 308, endPoint y: 398, distance: 220.6
drag, startPoint x: 244, startPoint y: 244, endPoint x: 239, endPoint y: 254, distance: 11.8
copy div "Выбери вариант с глаголами во 2 спряжении. Думает, читает. Молчит, говорит. Жуж…"
click at [225, 349] on span "Молчит, говорит." at bounding box center [225, 348] width 89 height 17
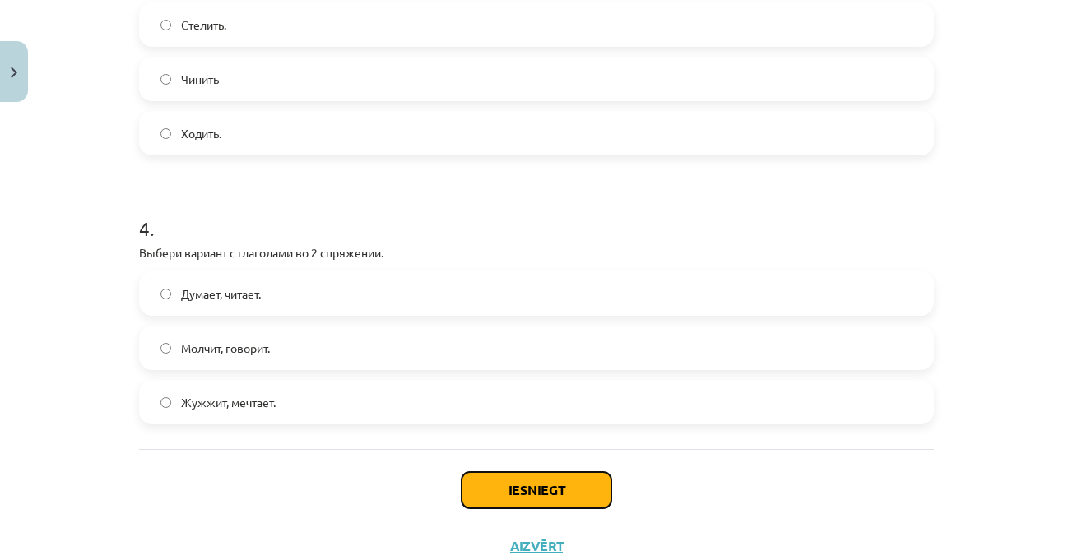
click at [515, 491] on button "Iesniegt" at bounding box center [537, 490] width 150 height 36
click at [1033, 278] on div "Mācību tēma: Krievu valodas b1 - 11. klases 1.ieskaites mācību materiāls #10 📖 …" at bounding box center [536, 280] width 1073 height 560
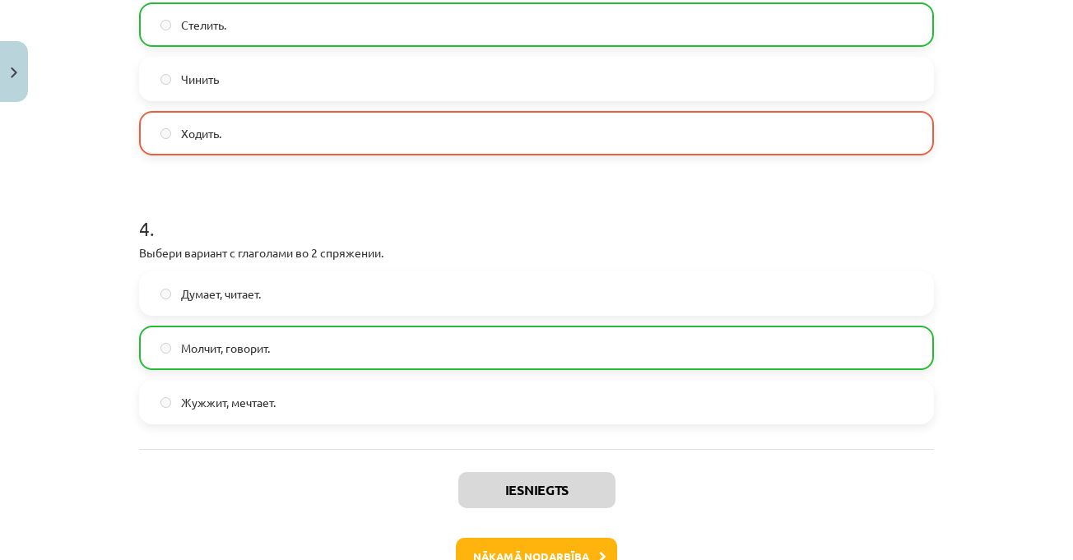
scroll to position [864, 0]
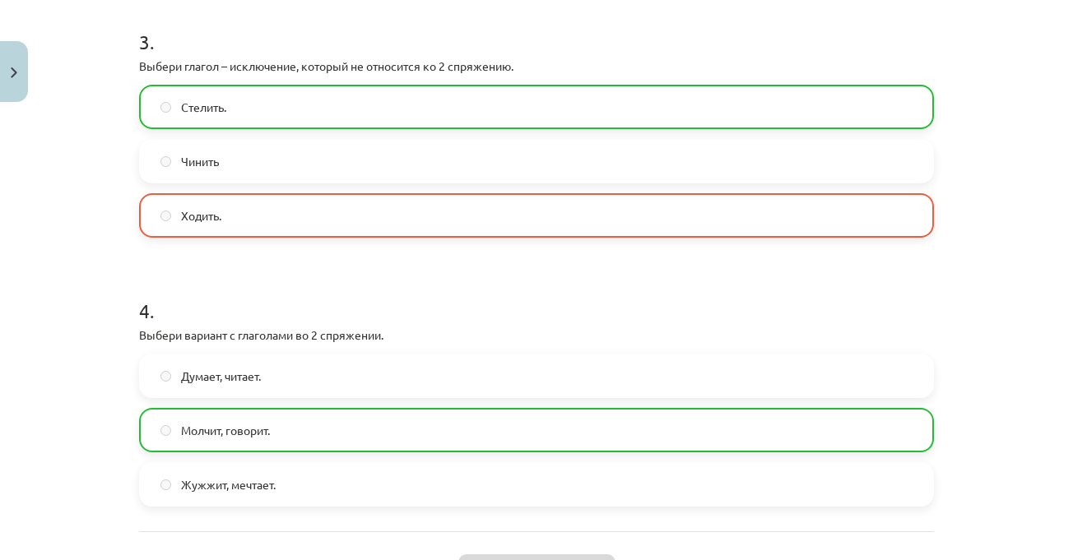
click at [996, 119] on div "Mācību tēma: Krievu valodas b1 - 11. klases 1.ieskaites mācību materiāls #10 📖 …" at bounding box center [536, 280] width 1073 height 560
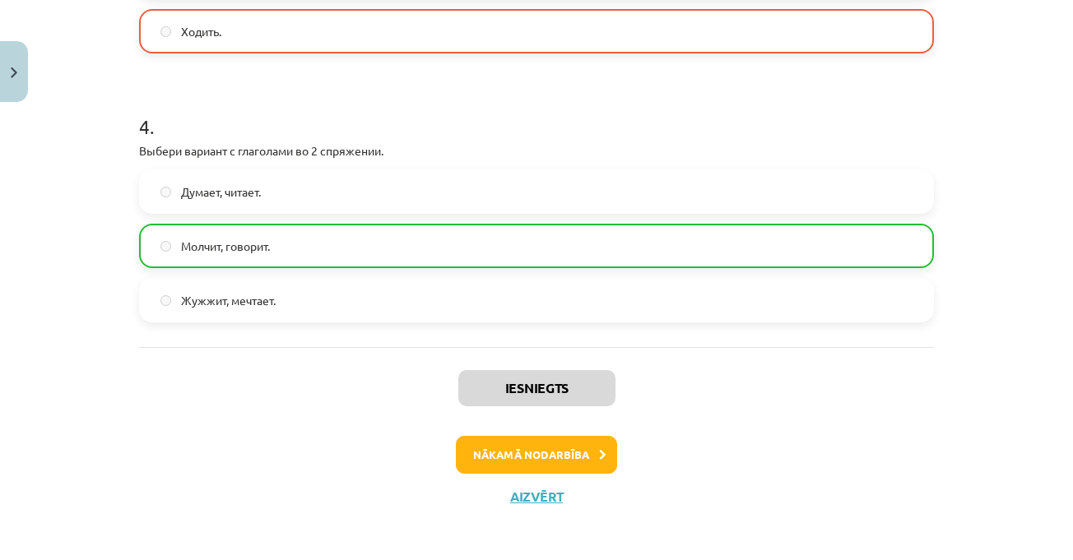
scroll to position [1054, 0]
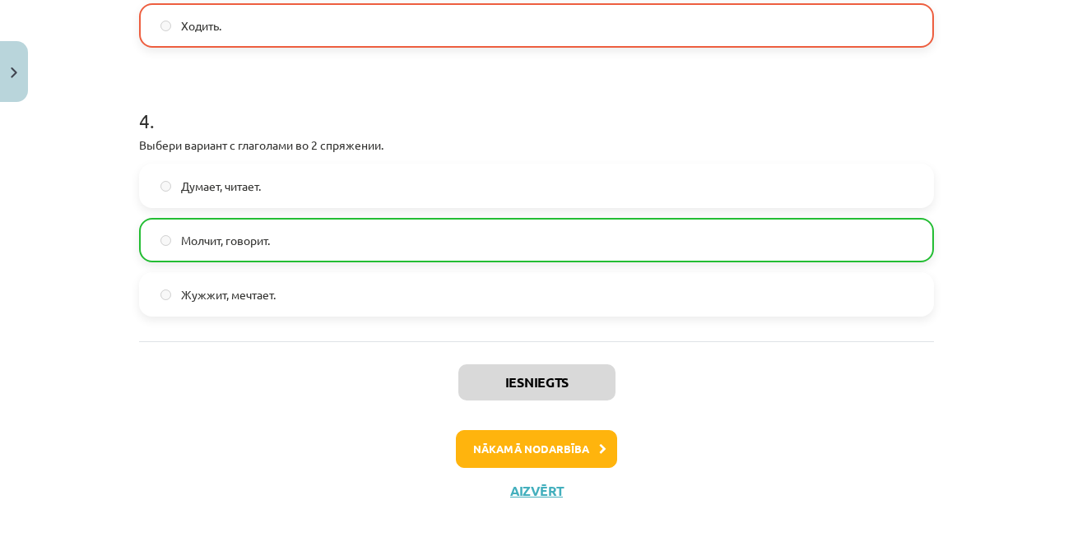
click at [582, 421] on div "Iesniegts Nākamā nodarbība Aizvērt" at bounding box center [536, 426] width 795 height 168
click at [583, 434] on button "Nākamā nodarbība" at bounding box center [536, 449] width 161 height 38
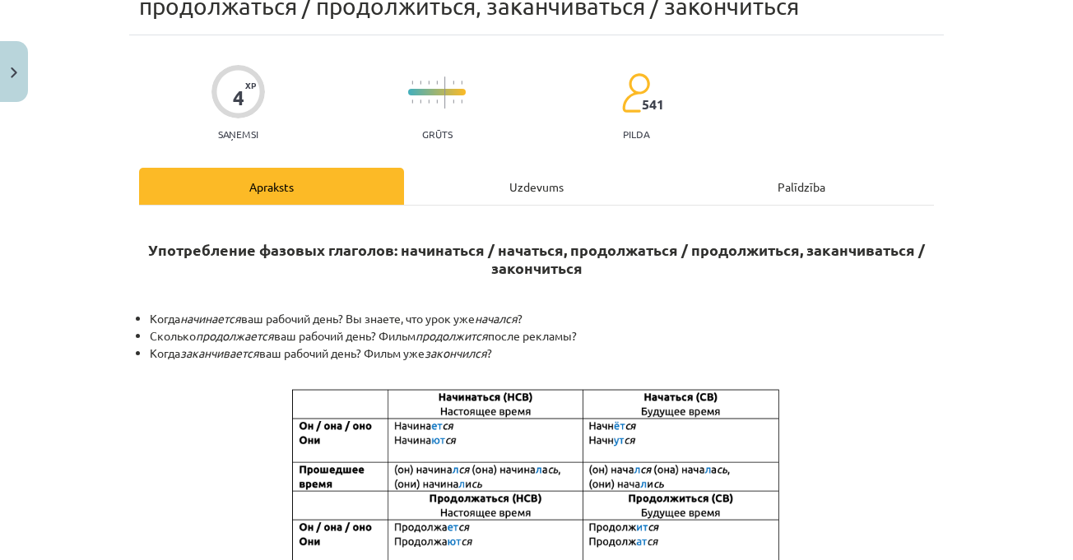
scroll to position [41, 0]
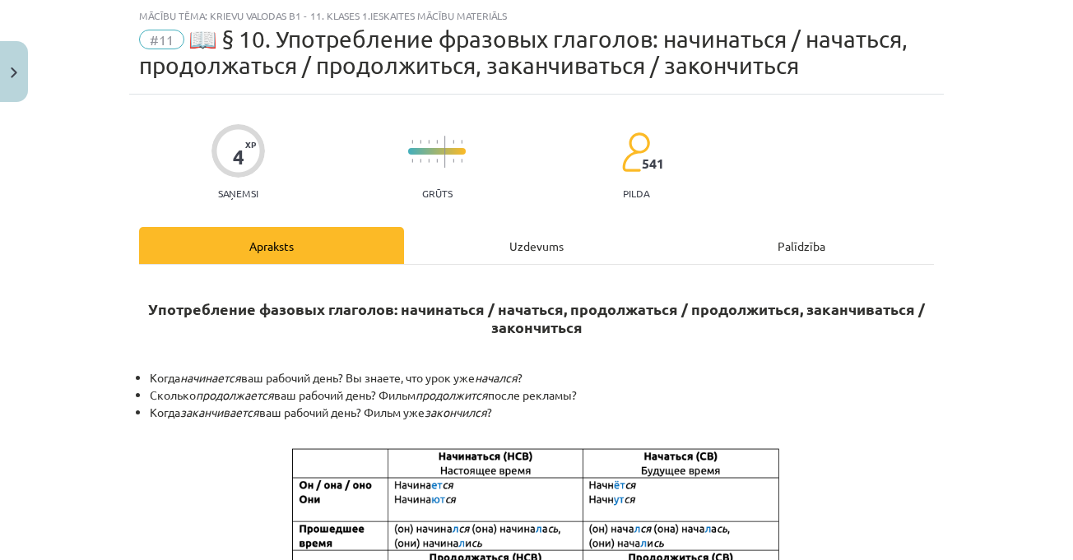
click at [527, 242] on div "Uzdevums" at bounding box center [536, 245] width 265 height 37
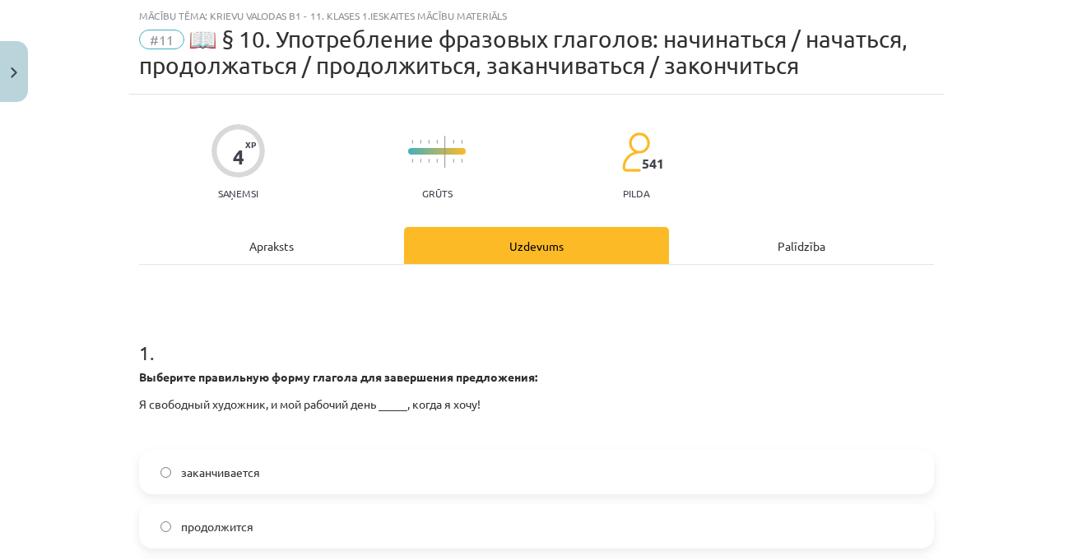
click at [379, 249] on div "Apraksts" at bounding box center [271, 245] width 265 height 37
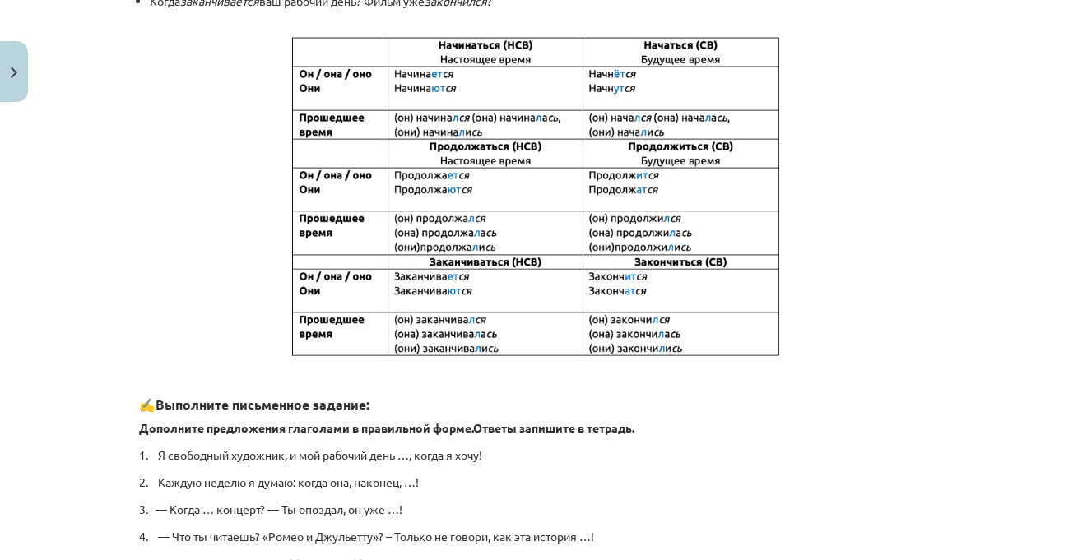
scroll to position [864, 0]
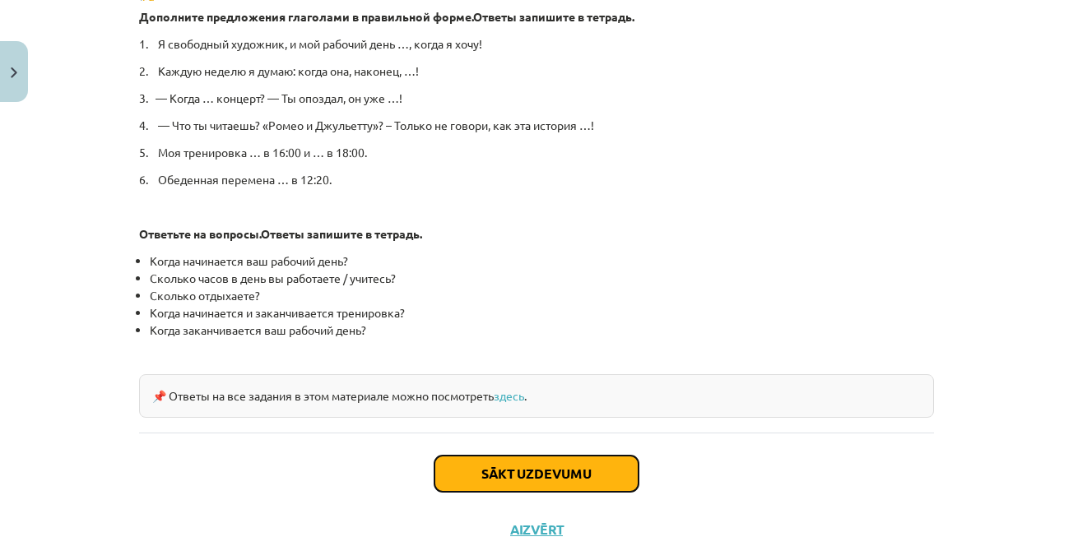
click at [601, 468] on button "Sākt uzdevumu" at bounding box center [537, 474] width 204 height 36
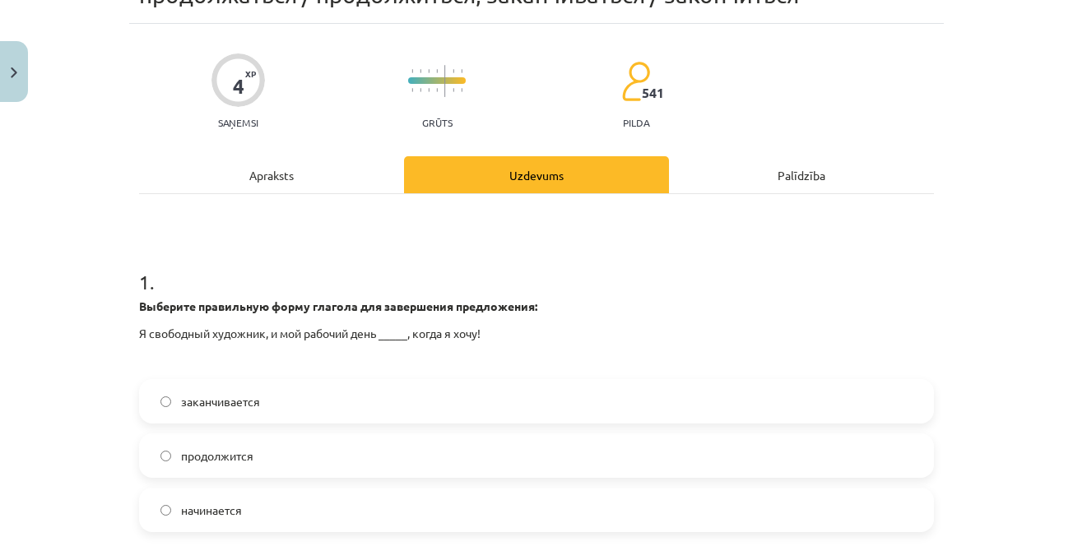
scroll to position [206, 0]
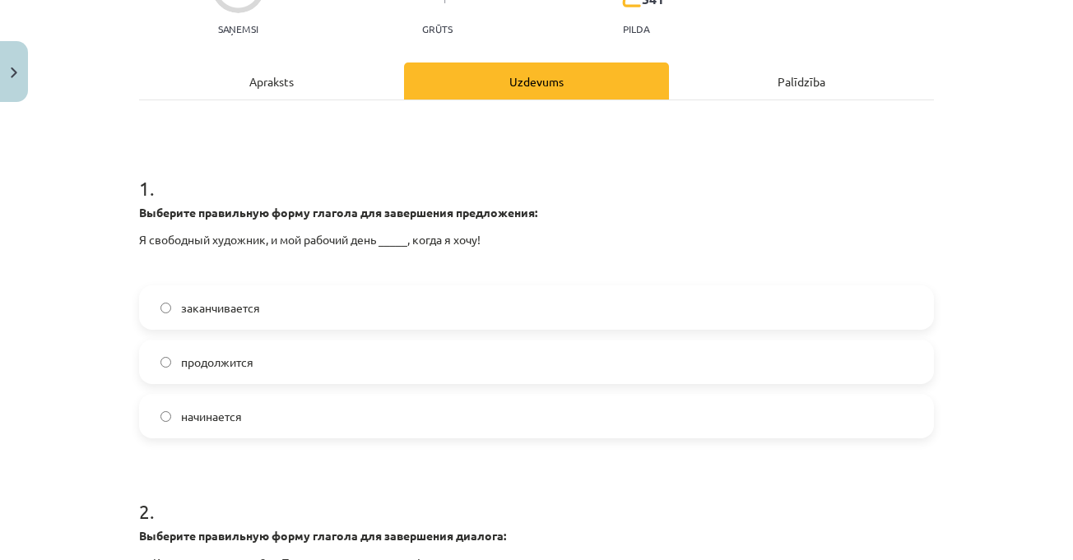
click at [1024, 210] on div "Mācību tēma: Krievu valodas b1 - 11. klases 1.ieskaites mācību materiāls #11 📖 …" at bounding box center [536, 280] width 1073 height 560
click at [330, 310] on label "заканчивается" at bounding box center [537, 307] width 792 height 41
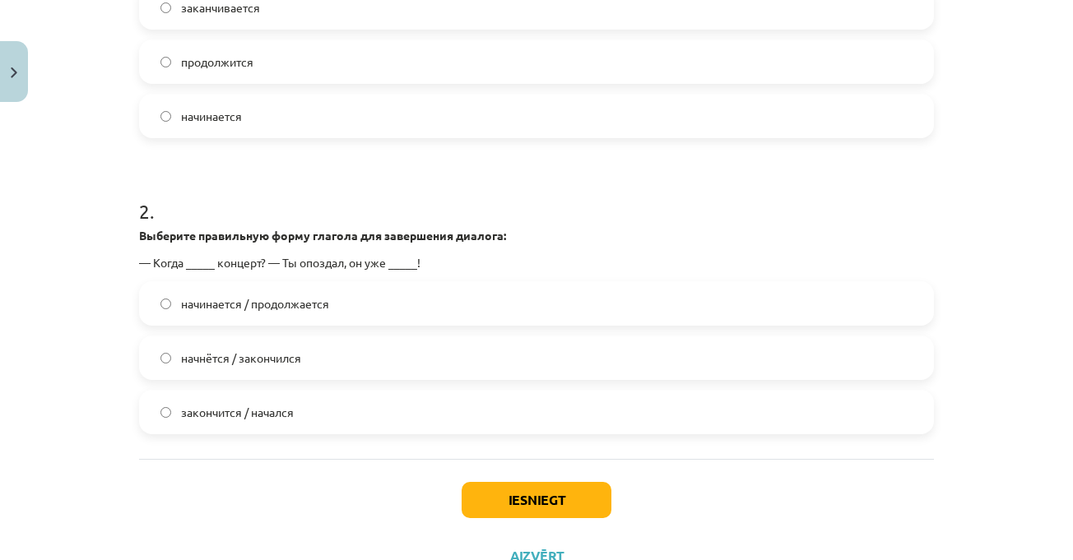
scroll to position [535, 0]
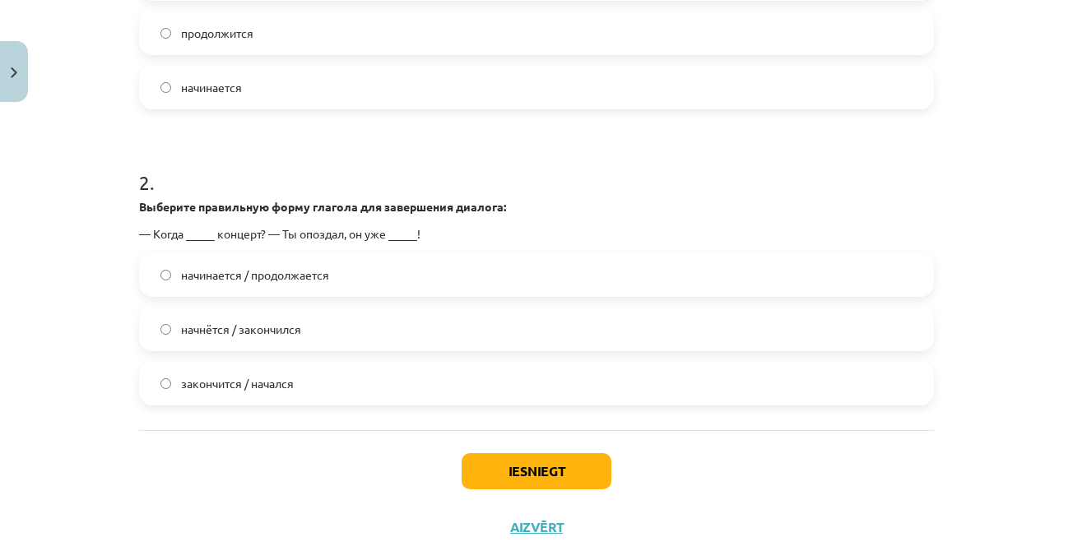
click at [306, 325] on label "начнётся / закончился" at bounding box center [537, 329] width 792 height 41
click at [556, 477] on button "Iesniegt" at bounding box center [537, 471] width 150 height 36
click at [1025, 286] on div "Mācību tēma: Krievu valodas b1 - 11. klases 1.ieskaites mācību materiāls #11 📖 …" at bounding box center [536, 280] width 1073 height 560
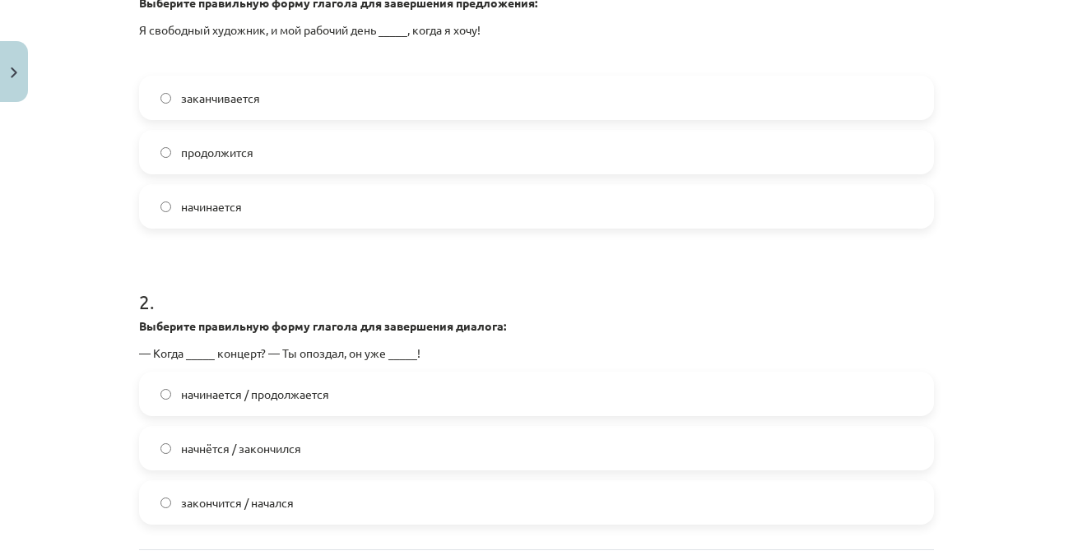
scroll to position [453, 0]
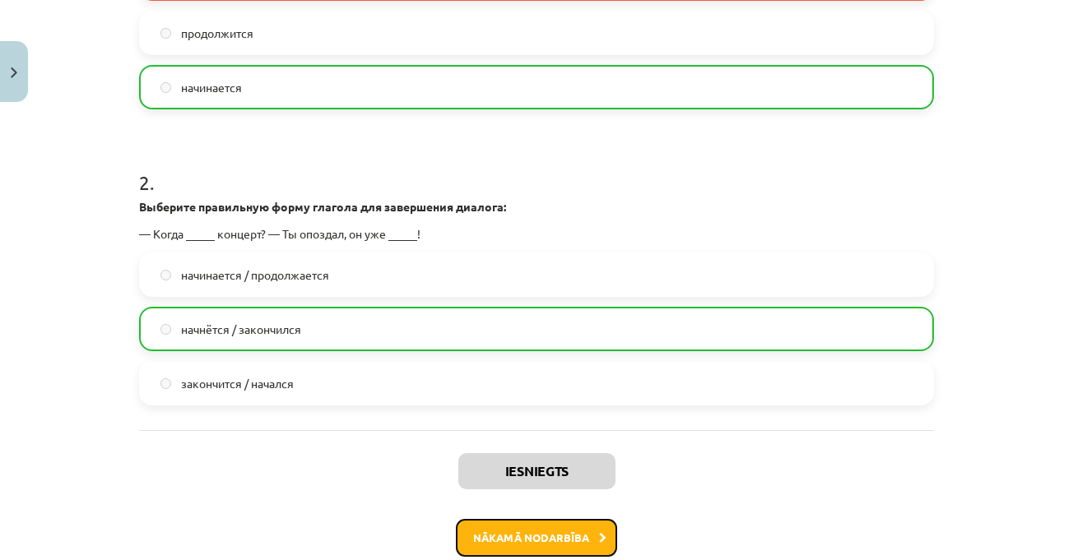
click at [526, 533] on button "Nākamā nodarbība" at bounding box center [536, 538] width 161 height 38
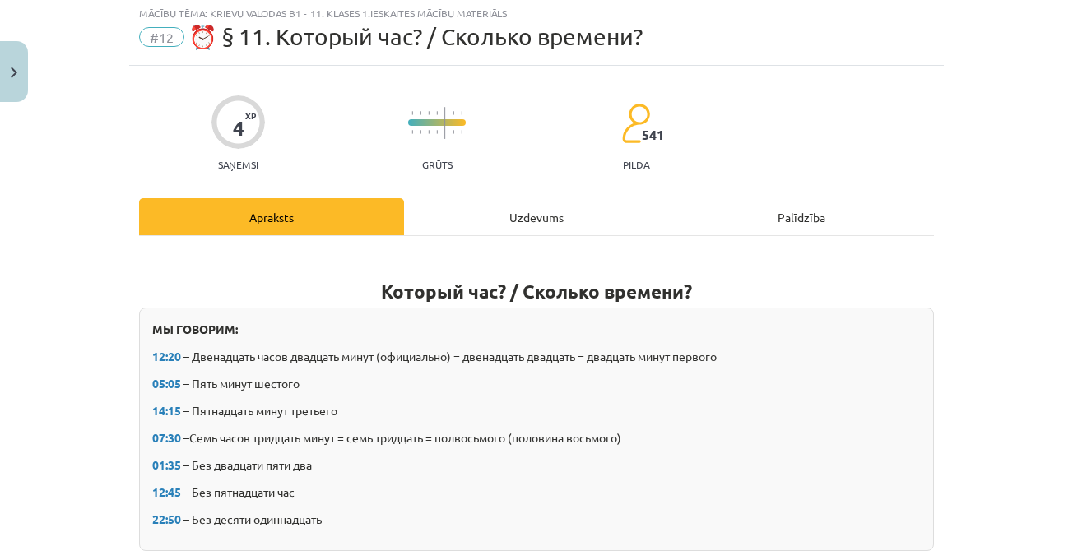
scroll to position [41, 0]
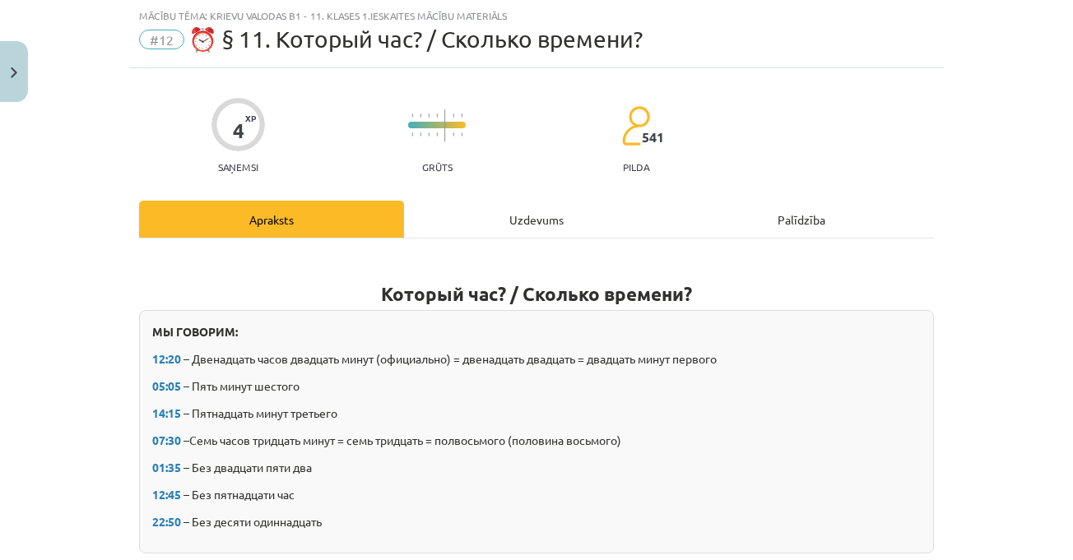
click at [977, 367] on div "Mācību tēma: Krievu valodas b1 - 11. klases 1.ieskaites mācību materiāls #12 ⏰ …" at bounding box center [536, 280] width 1073 height 560
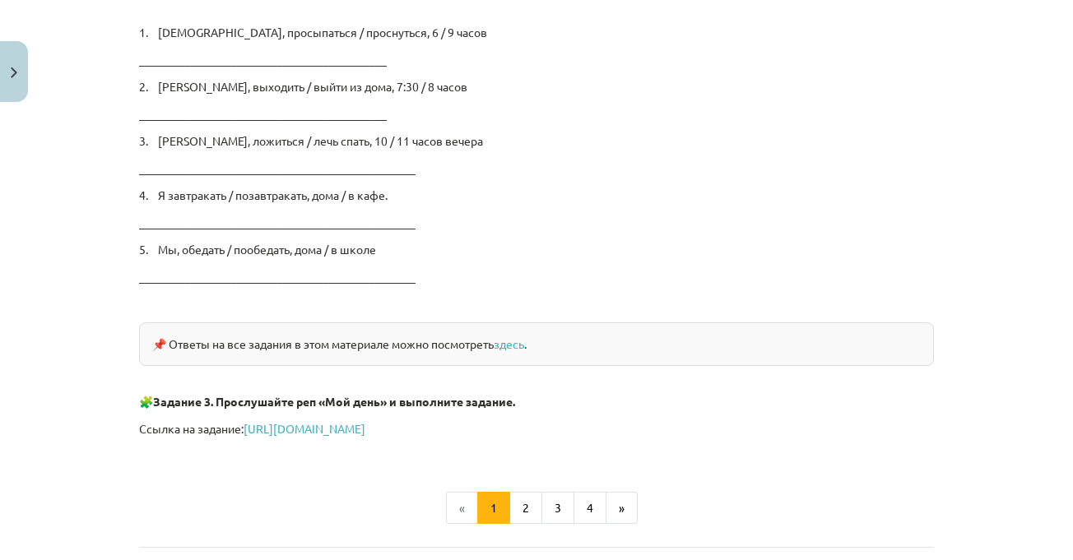
scroll to position [2505, 0]
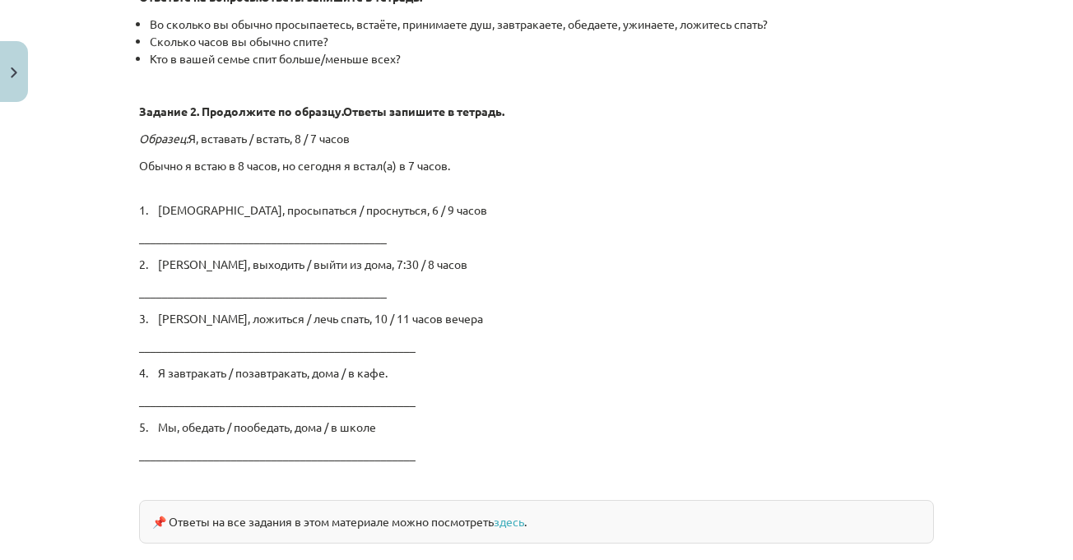
click at [267, 234] on p "___________________________________________" at bounding box center [536, 237] width 795 height 17
click at [283, 235] on p "___________________________________________" at bounding box center [536, 237] width 795 height 17
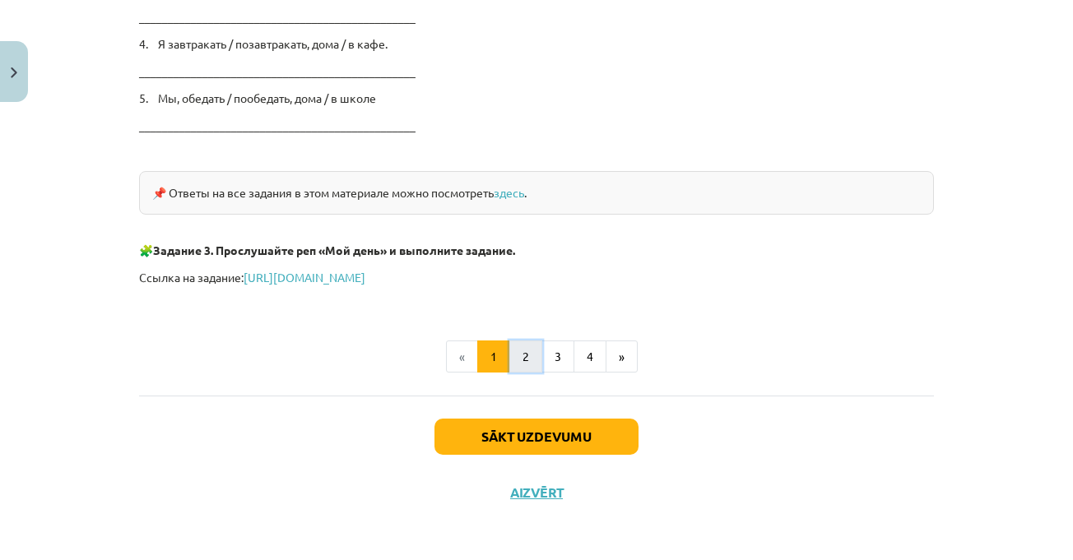
click at [528, 351] on button "2" at bounding box center [525, 357] width 33 height 33
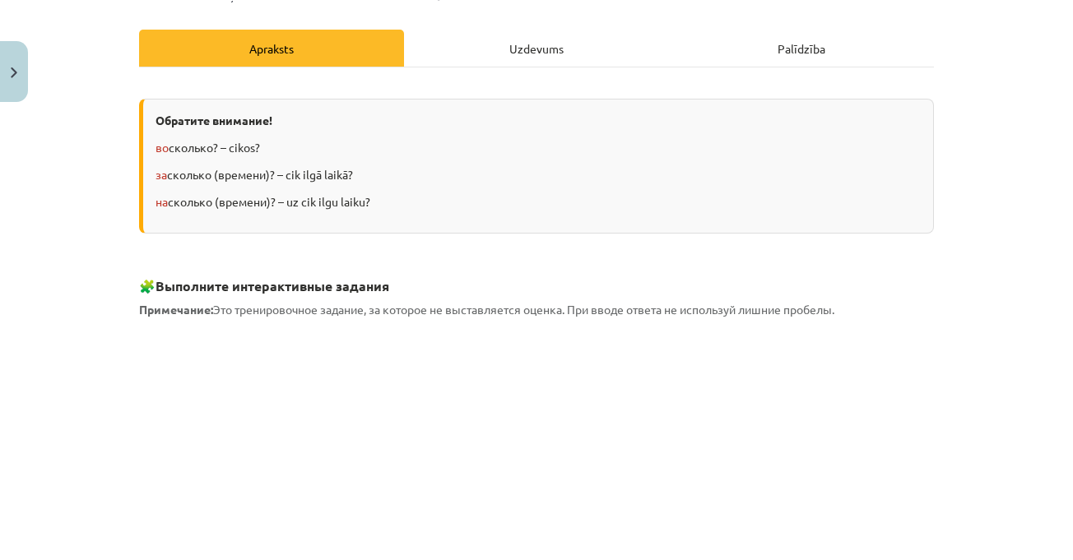
scroll to position [0, 0]
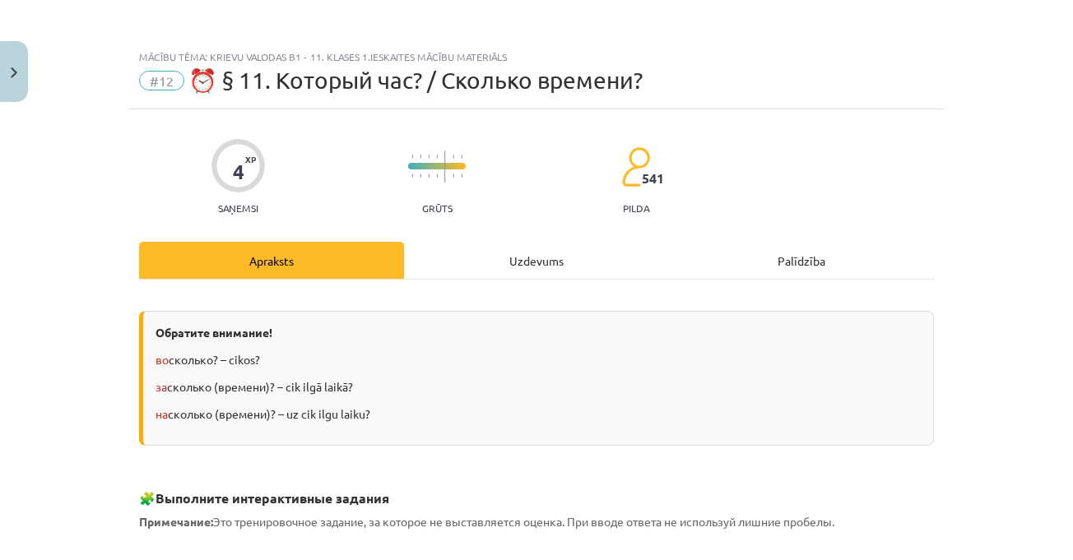
click at [552, 263] on div "Uzdevums" at bounding box center [536, 260] width 265 height 37
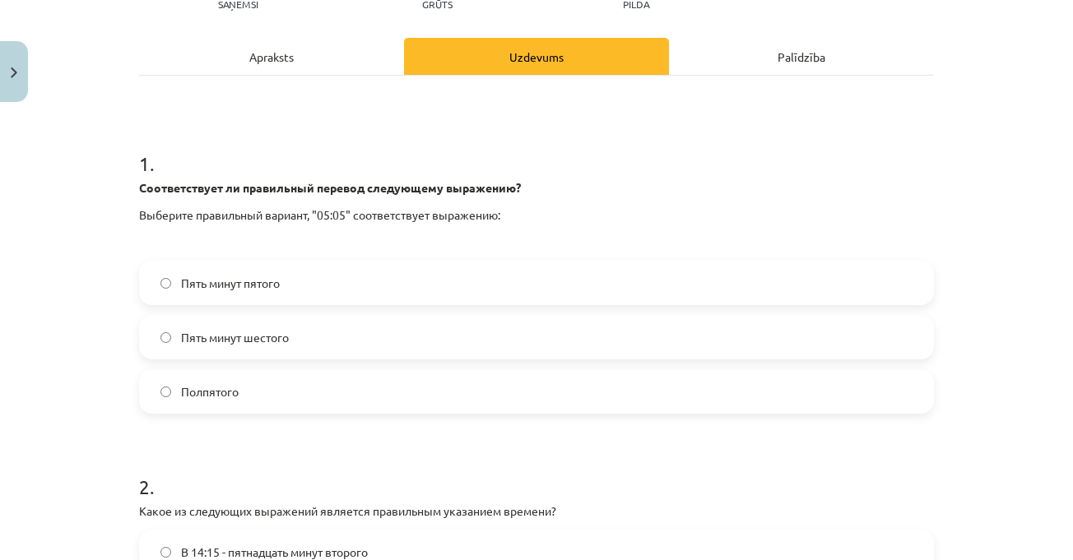
scroll to position [206, 0]
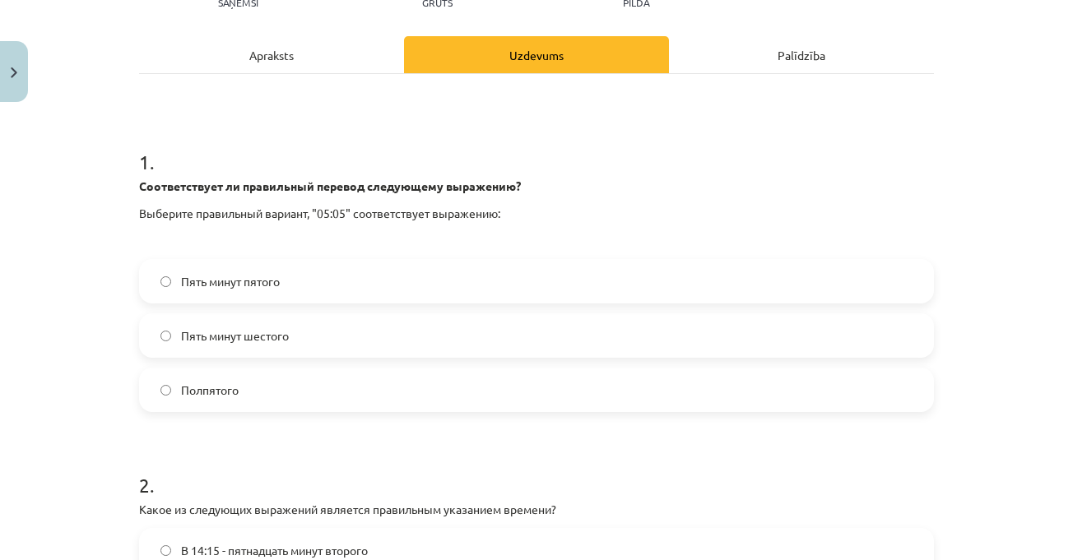
click at [654, 292] on label "Пять минут пятого" at bounding box center [537, 281] width 792 height 41
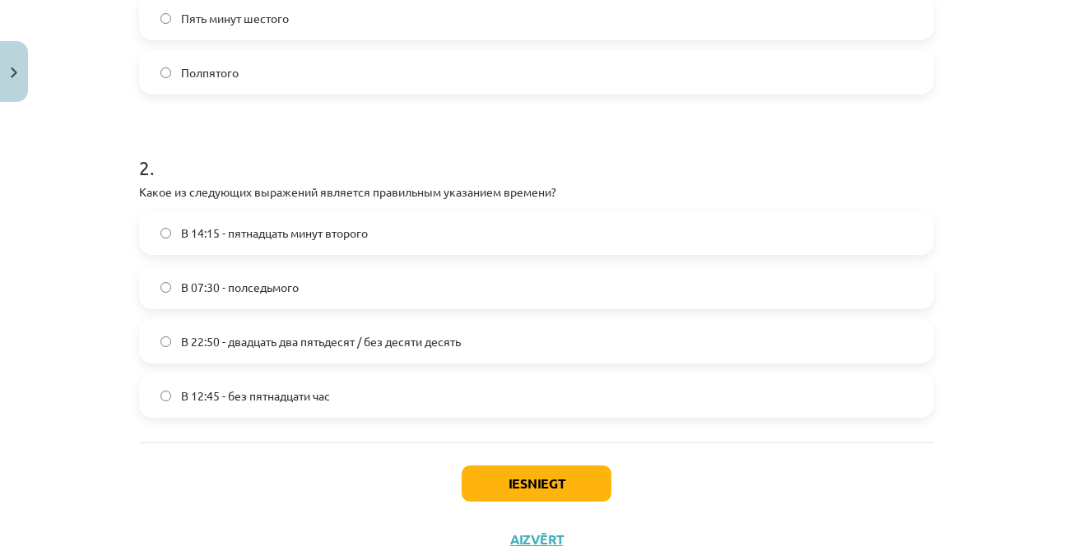
scroll to position [535, 0]
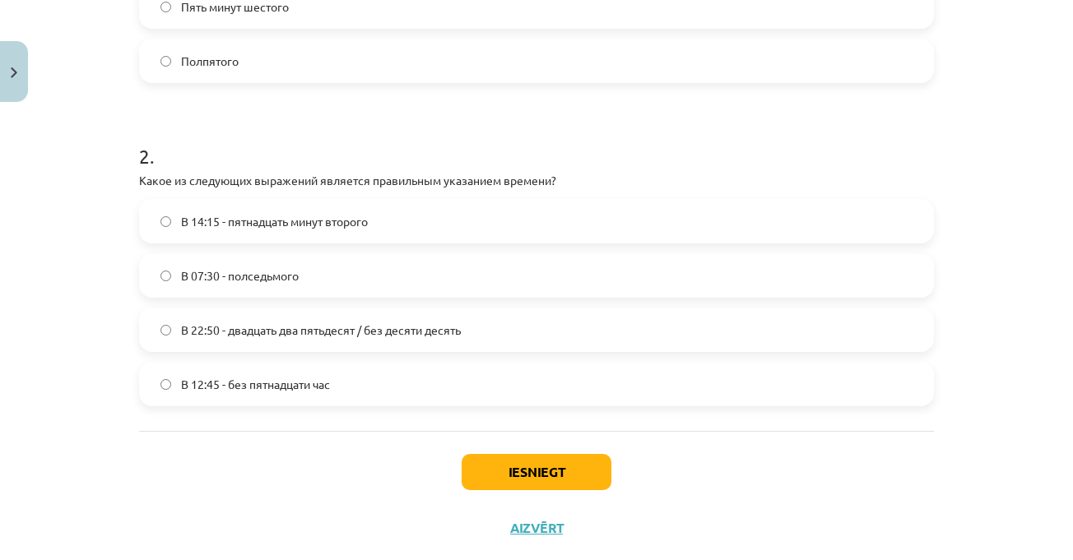
click at [425, 373] on label "В 12:45 - без пятнадцати час" at bounding box center [537, 384] width 792 height 41
click at [546, 478] on button "Iesniegt" at bounding box center [537, 472] width 150 height 36
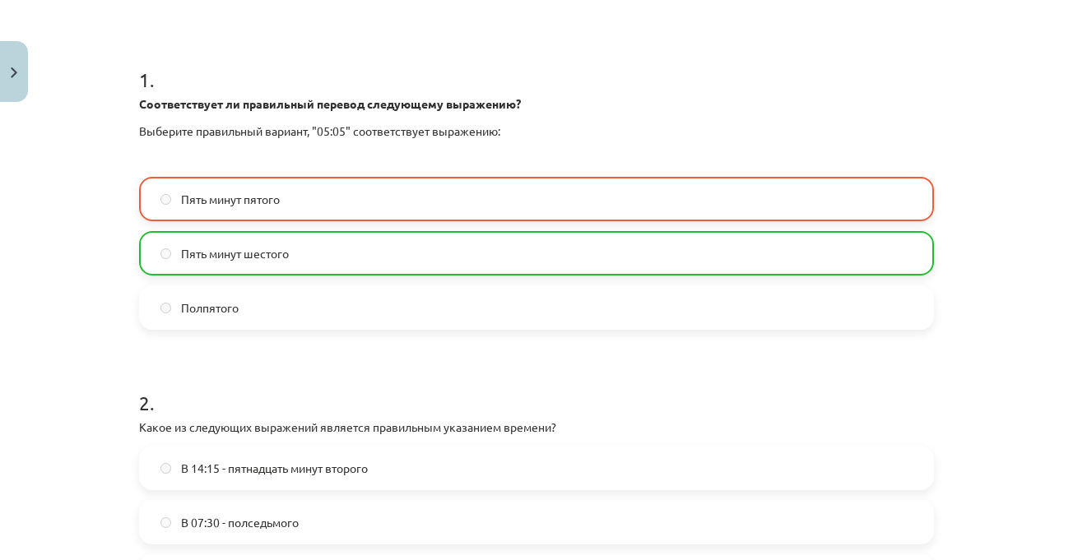
scroll to position [617, 0]
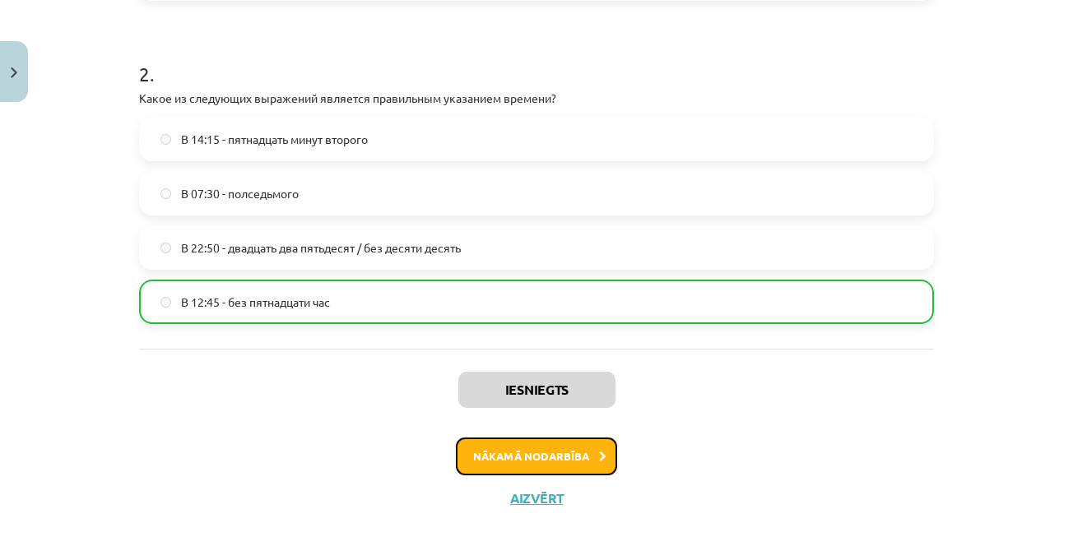
click at [583, 464] on button "Nākamā nodarbība" at bounding box center [536, 457] width 161 height 38
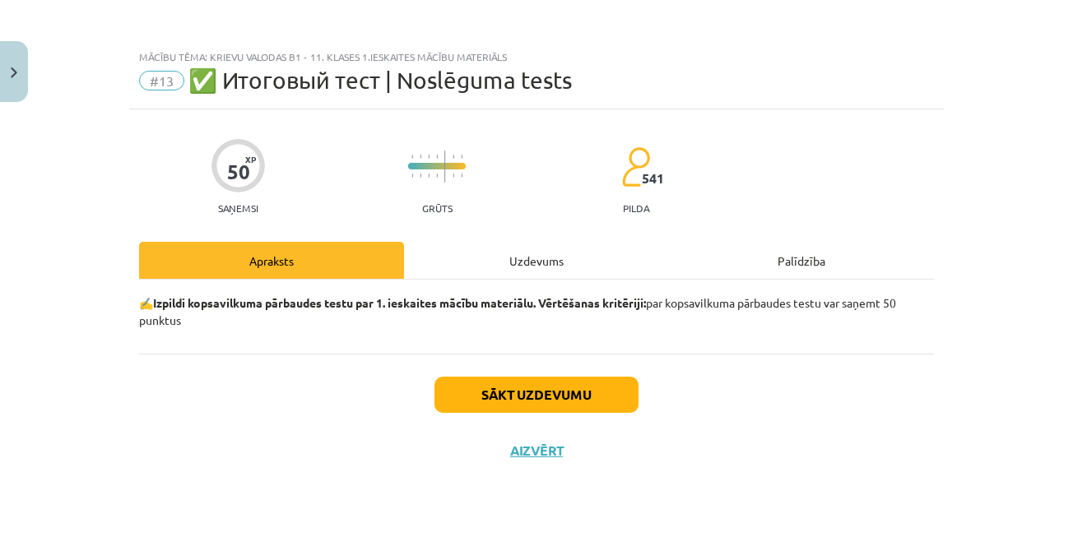
scroll to position [0, 0]
click at [529, 403] on button "Sākt uzdevumu" at bounding box center [537, 395] width 204 height 36
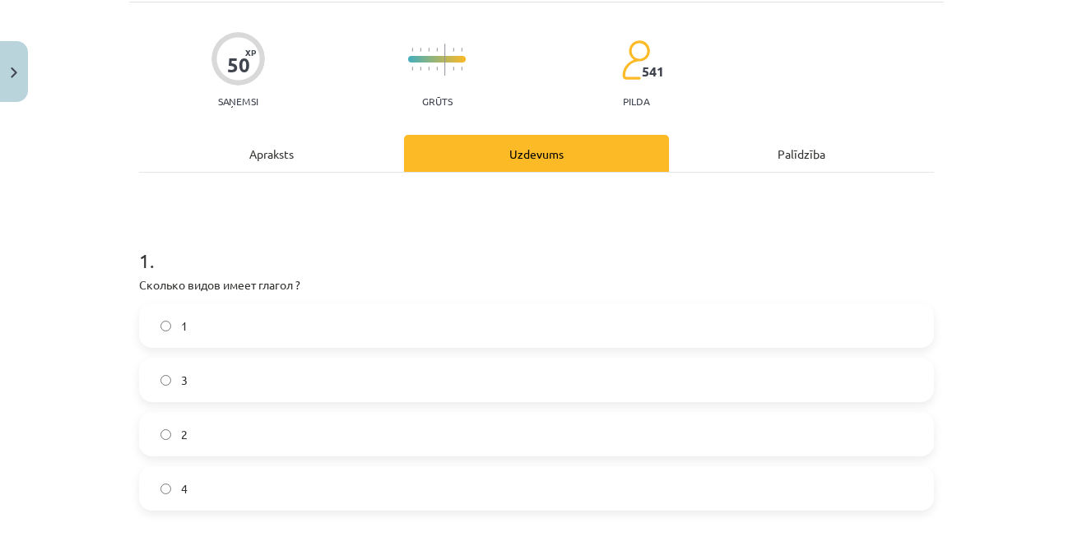
scroll to position [247, 0]
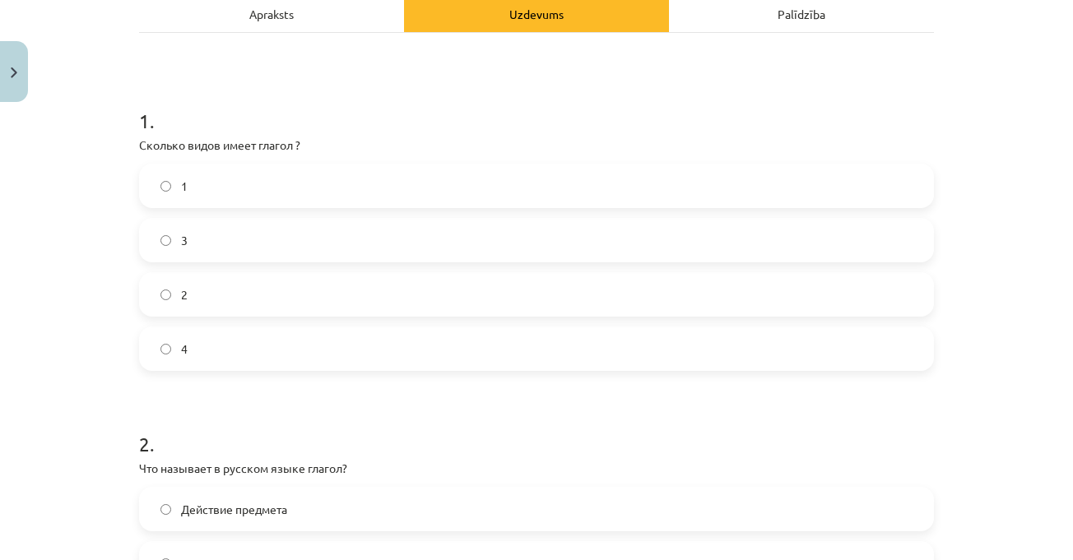
click at [354, 236] on label "3" at bounding box center [537, 240] width 792 height 41
drag, startPoint x: 125, startPoint y: 143, endPoint x: 290, endPoint y: 323, distance: 244.1
click at [286, 320] on div "1 3 2 4" at bounding box center [536, 267] width 795 height 207
drag, startPoint x: 130, startPoint y: 151, endPoint x: 228, endPoint y: 341, distance: 213.8
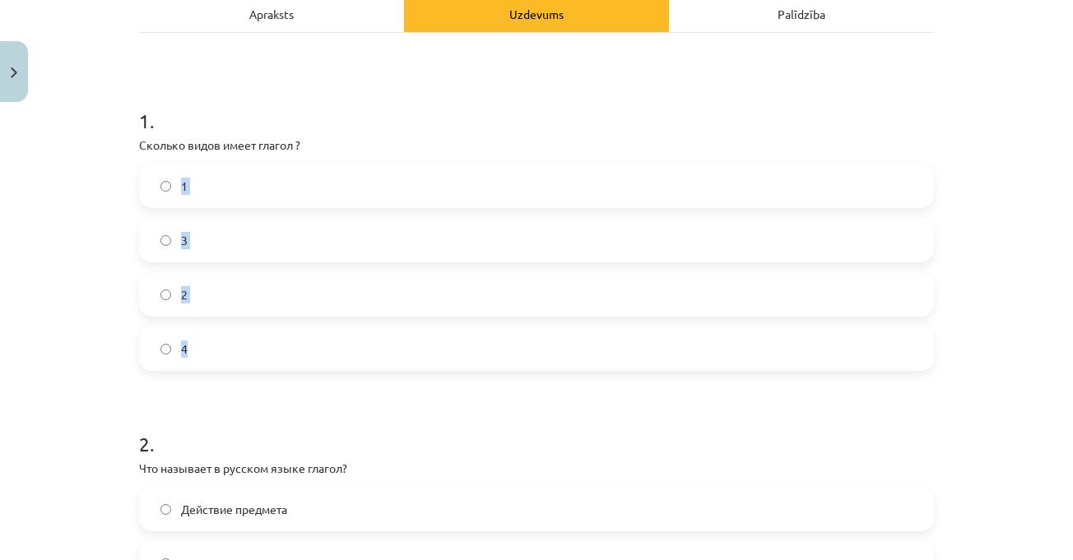
click at [228, 341] on div "1 . Сколько видов имеет глагол ? 1 3 2 4" at bounding box center [536, 226] width 795 height 291
drag, startPoint x: 136, startPoint y: 146, endPoint x: 239, endPoint y: 318, distance: 199.7
click at [239, 318] on div "1 . Сколько видов имеет глагол ? 1 3 2 4" at bounding box center [536, 226] width 795 height 291
copy div "Сколько видов имеет глагол ? 1 3 2 4"
click at [1002, 236] on div "Mācību tēma: Krievu valodas b1 - 11. klases 1.ieskaites mācību materiāls #13 ✅ …" at bounding box center [536, 280] width 1073 height 560
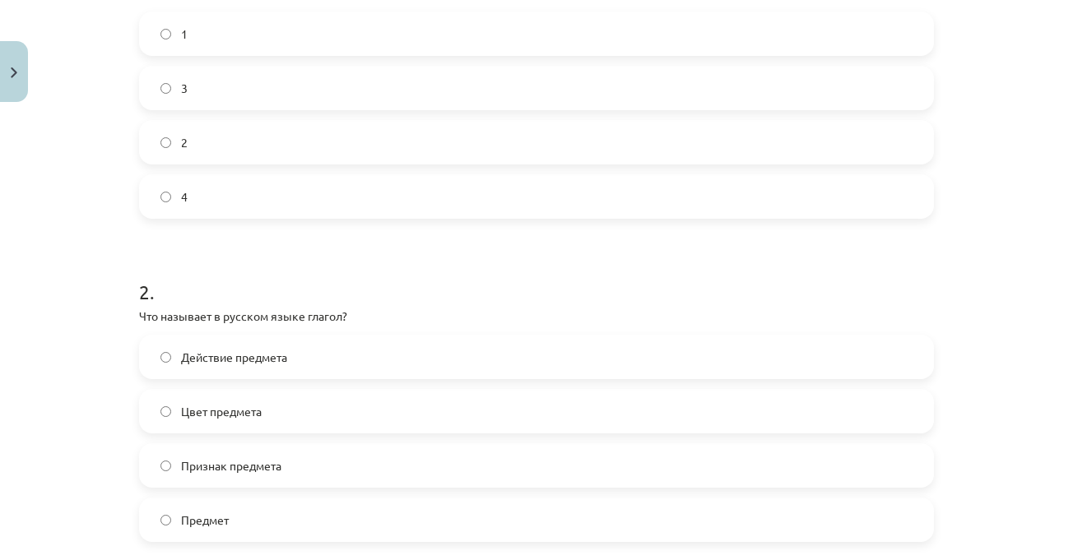
scroll to position [494, 0]
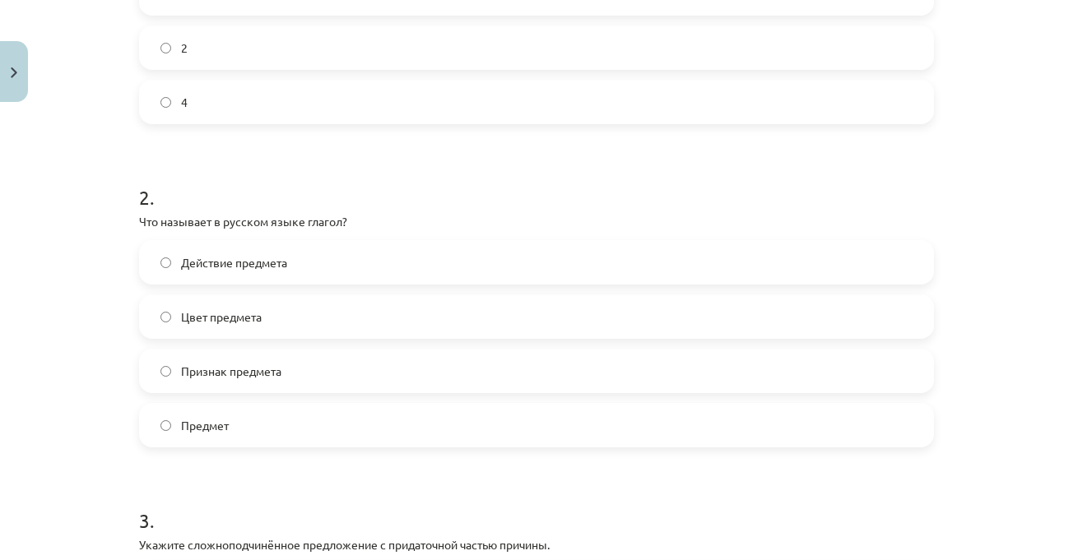
click at [287, 272] on label "Действие предмета" at bounding box center [537, 262] width 792 height 41
click at [975, 350] on div "Mācību tēma: Krievu valodas b1 - 11. klases 1.ieskaites mācību materiāls #13 ✅ …" at bounding box center [536, 280] width 1073 height 560
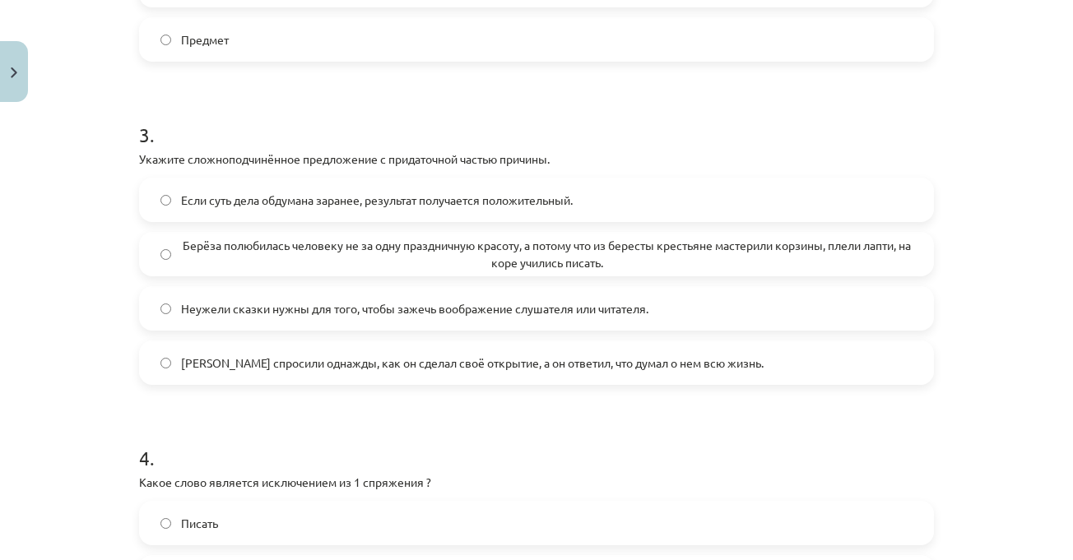
scroll to position [905, 0]
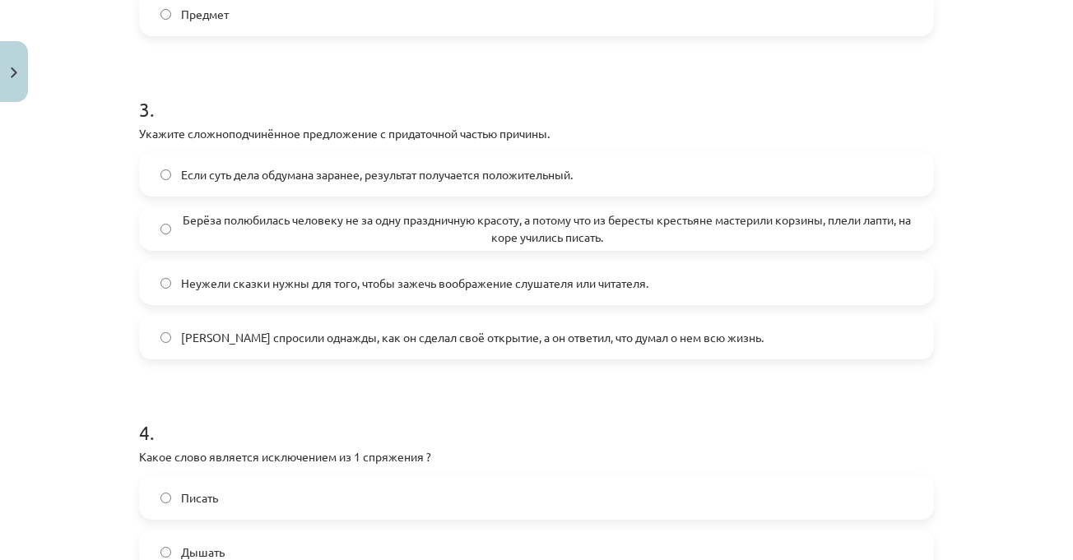
click at [530, 111] on h1 "3 ." at bounding box center [536, 94] width 795 height 51
click at [553, 166] on span "Если суть дела обдумана заранее, результат получается положительный." at bounding box center [377, 174] width 392 height 17
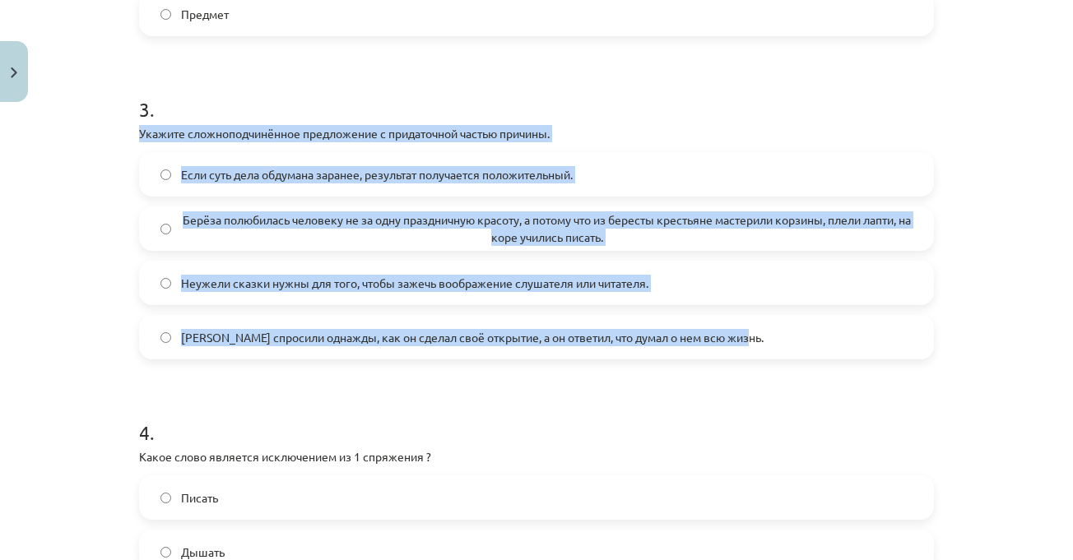
drag, startPoint x: 135, startPoint y: 133, endPoint x: 750, endPoint y: 344, distance: 649.9
click at [750, 344] on div "3 . Укажите сложноподчинённое предложение с придаточной частью причины. Если су…" at bounding box center [536, 214] width 795 height 291
copy div "Укажите сложноподчинённое предложение с придаточной частью причины. Если суть д…"
click at [344, 219] on span "Берёза полюбилась человеку не за одну праздничную красоту, а потому что из бере…" at bounding box center [547, 229] width 732 height 35
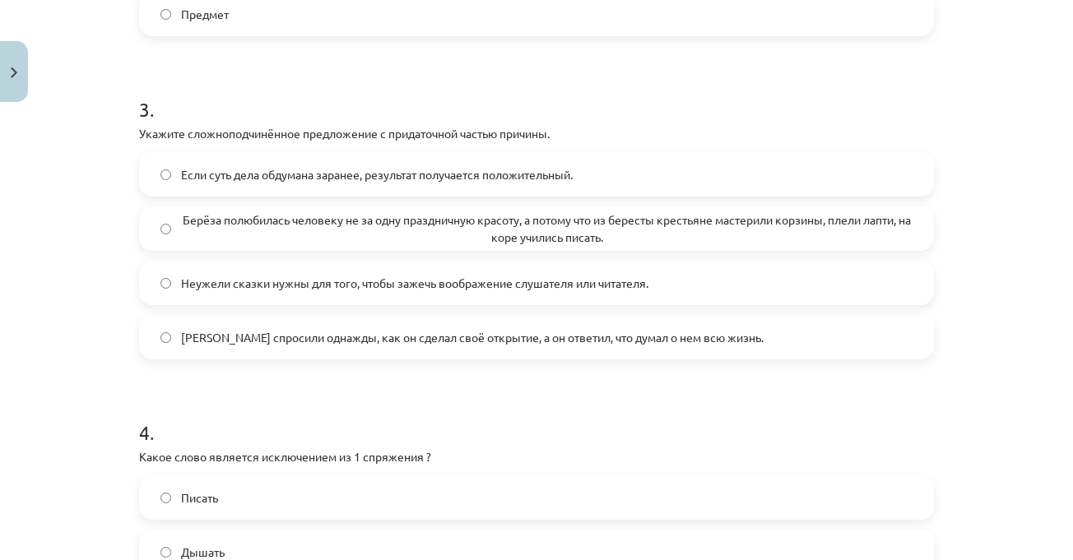
click at [1018, 307] on div "Mācību tēma: Krievu valodas b1 - 11. klases 1.ieskaites mācību materiāls #13 ✅ …" at bounding box center [536, 280] width 1073 height 560
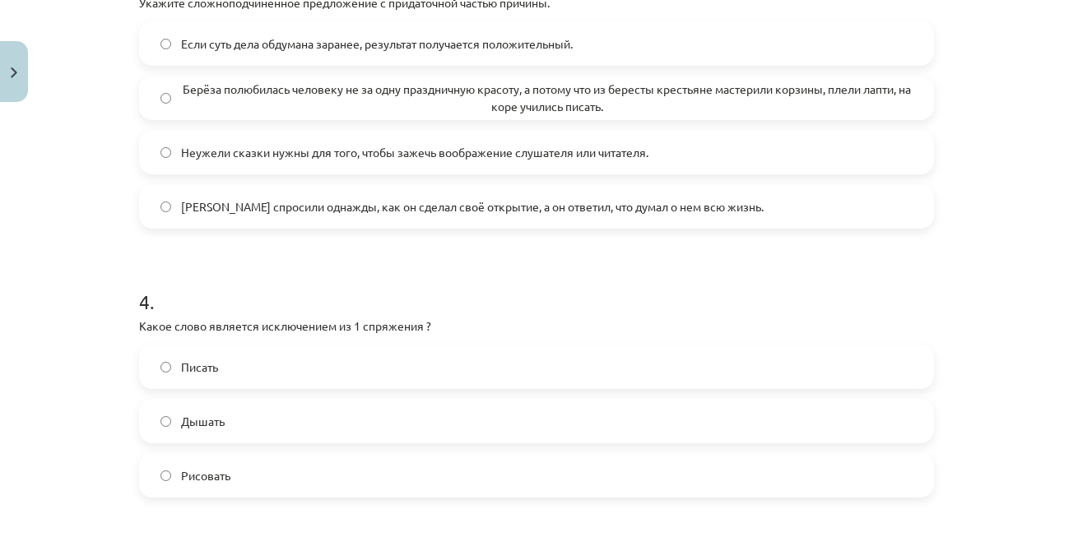
scroll to position [1152, 0]
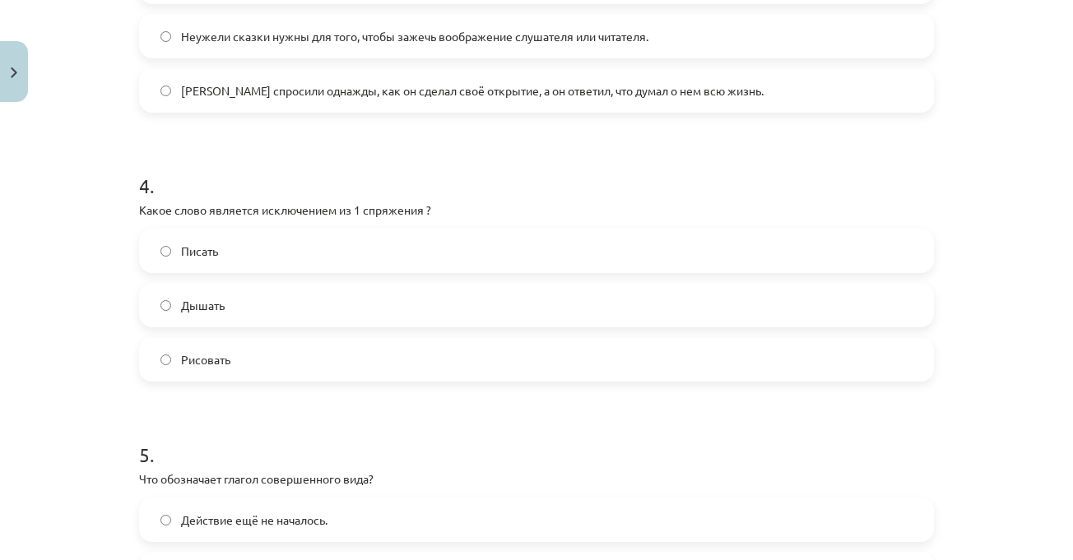
click at [291, 173] on h1 "4 ." at bounding box center [536, 171] width 795 height 51
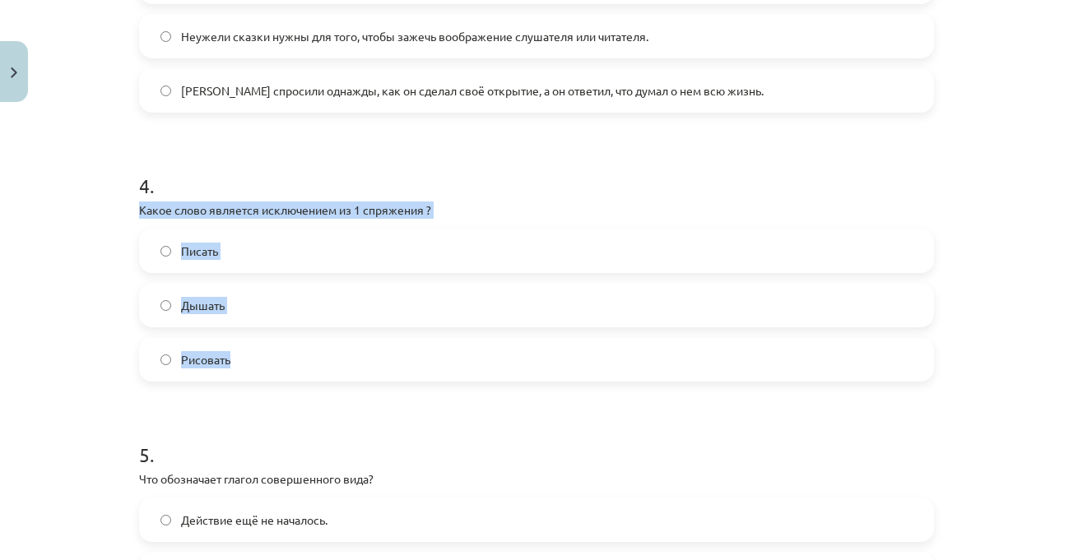
drag, startPoint x: 131, startPoint y: 208, endPoint x: 316, endPoint y: 358, distance: 238.2
copy div "Какое слово является исключением из 1 спряжения ? Писать Дышать Рисовать"
click at [296, 295] on label "Дышать" at bounding box center [537, 305] width 792 height 41
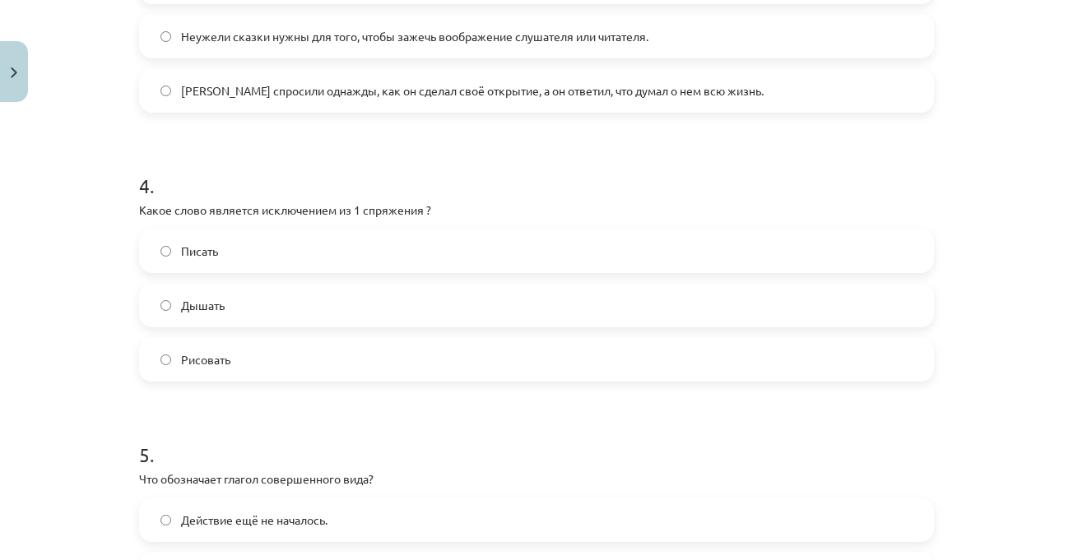
scroll to position [1399, 0]
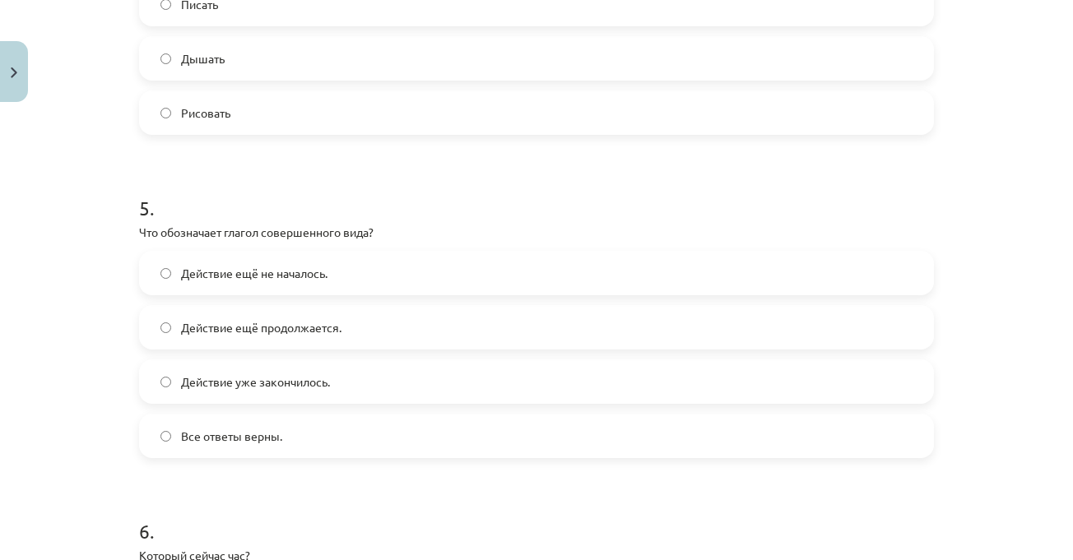
click at [943, 269] on div "Mācību tēma: Krievu valodas b1 - 11. klases 1.ieskaites mācību materiāls #13 ✅ …" at bounding box center [536, 280] width 1073 height 560
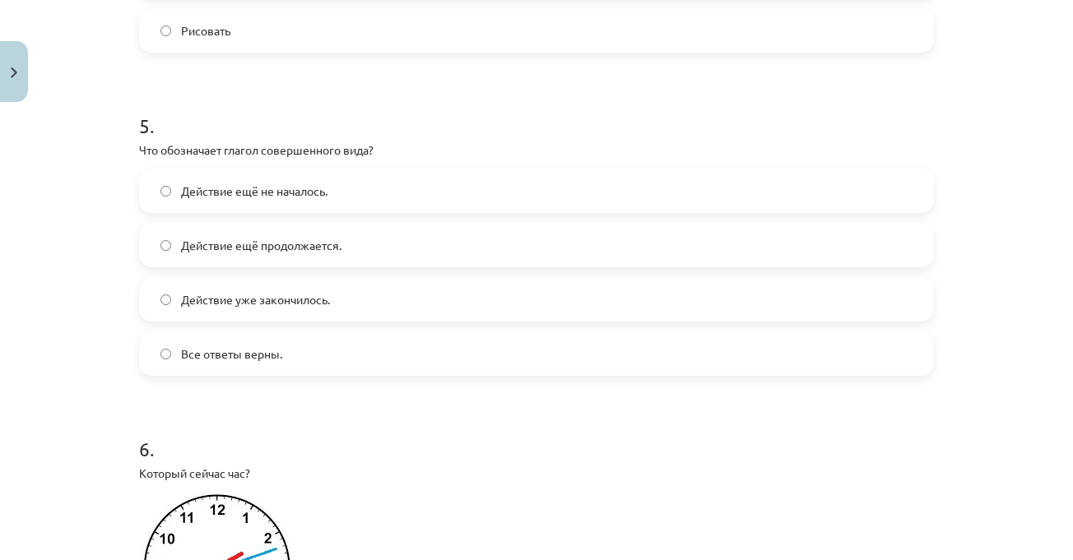
click at [435, 302] on label "Действие уже закончилось." at bounding box center [537, 299] width 792 height 41
click at [992, 281] on div "Mācību tēma: Krievu valodas b1 - 11. klases 1.ieskaites mācību materiāls #13 ✅ …" at bounding box center [536, 280] width 1073 height 560
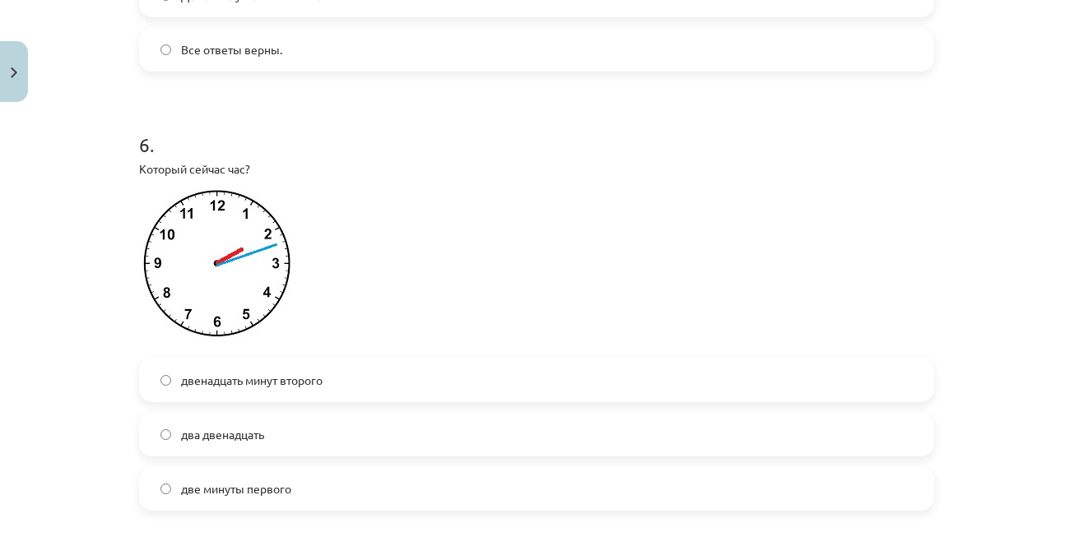
scroll to position [1893, 0]
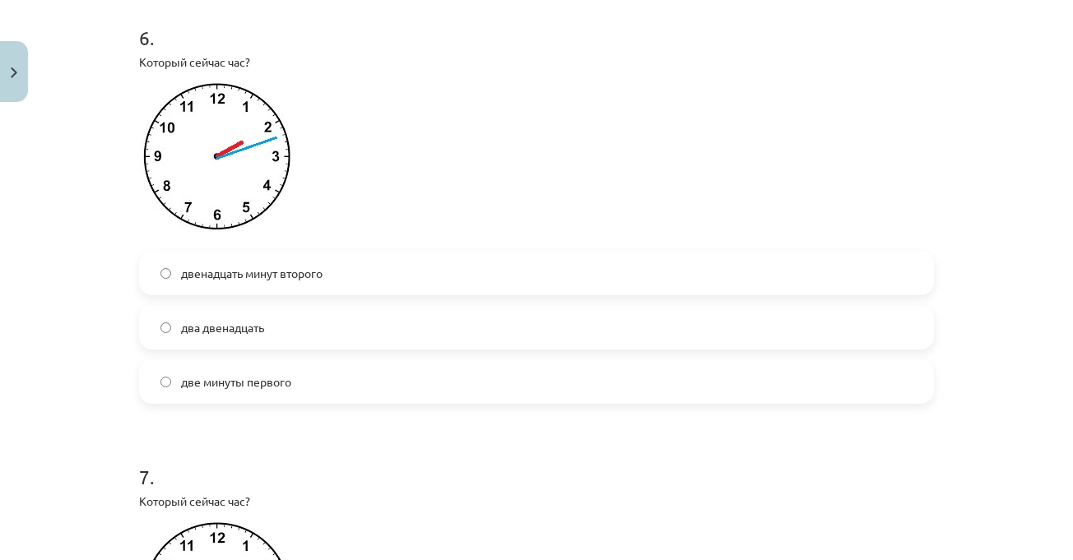
click at [355, 270] on label "двенадцать минут второго" at bounding box center [537, 273] width 792 height 41
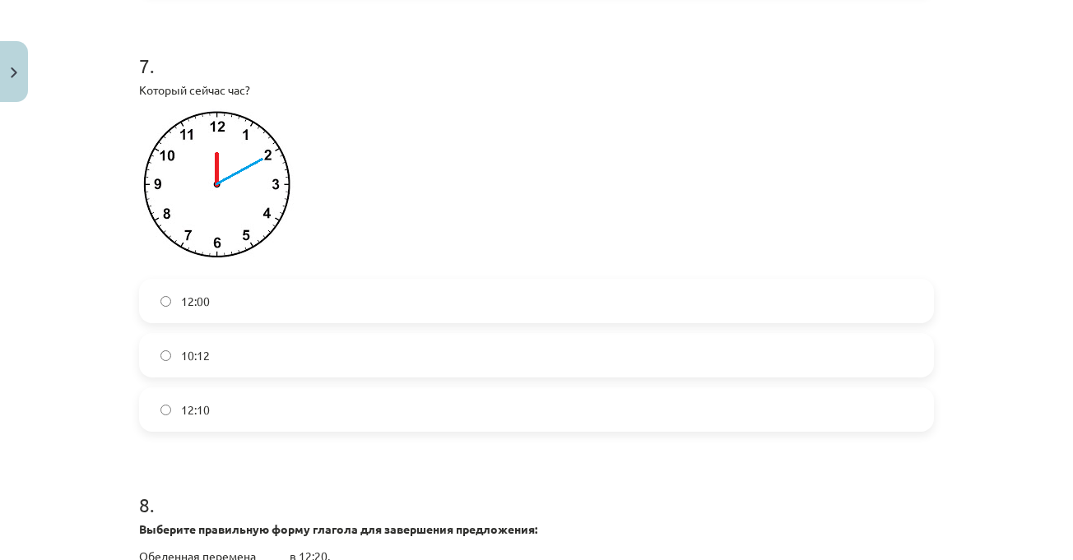
scroll to position [2387, 0]
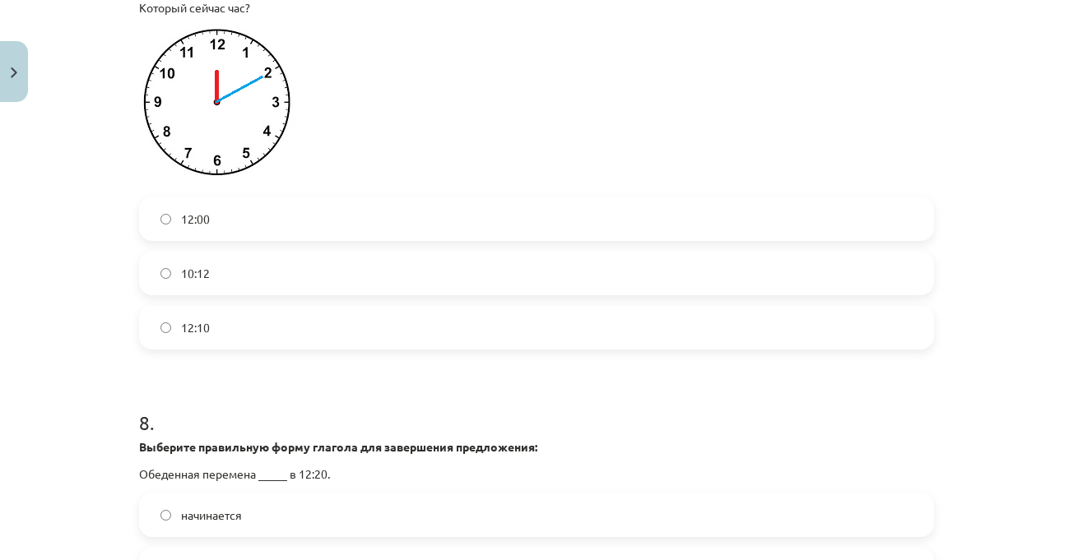
click at [511, 148] on p at bounding box center [536, 106] width 795 height 160
click at [370, 315] on label "12:10" at bounding box center [537, 327] width 792 height 41
click at [376, 237] on label "12:00" at bounding box center [537, 218] width 792 height 41
click at [437, 124] on p at bounding box center [536, 106] width 795 height 160
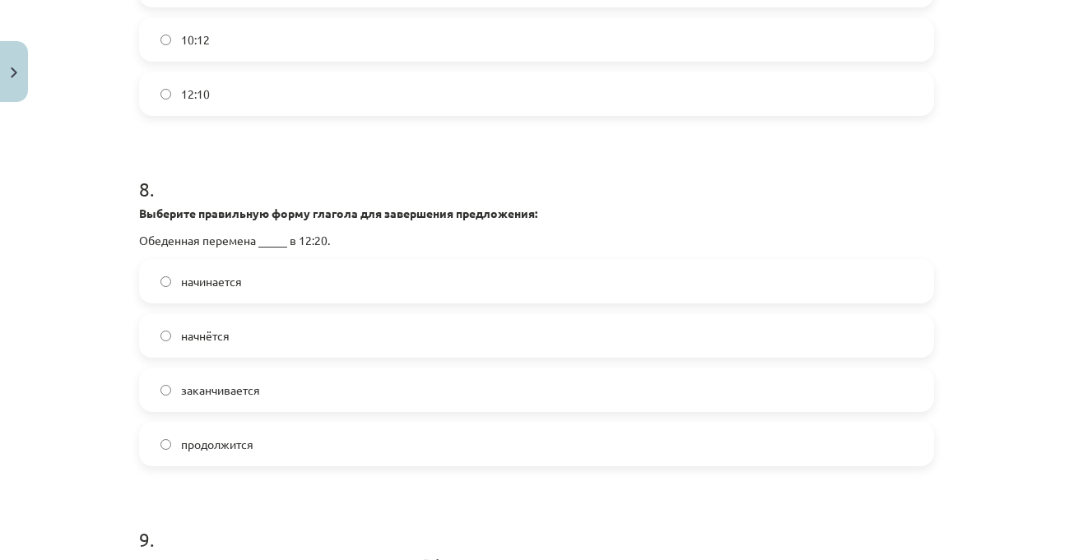
scroll to position [2716, 0]
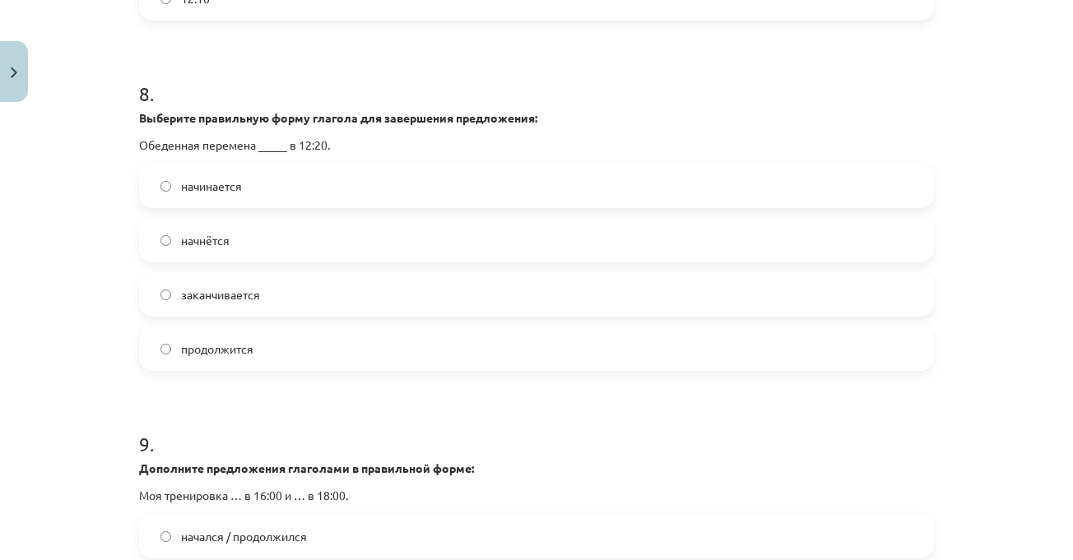
click at [481, 181] on label "начинается" at bounding box center [537, 185] width 792 height 41
click at [515, 118] on strong "Выберите правильную форму глагола для завершения предложения:" at bounding box center [338, 117] width 398 height 15
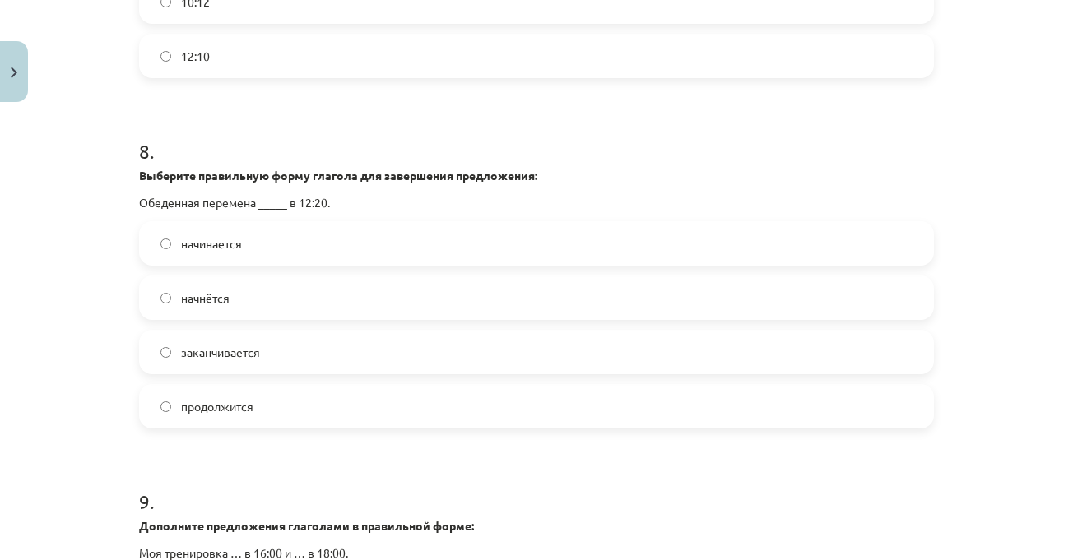
scroll to position [2551, 0]
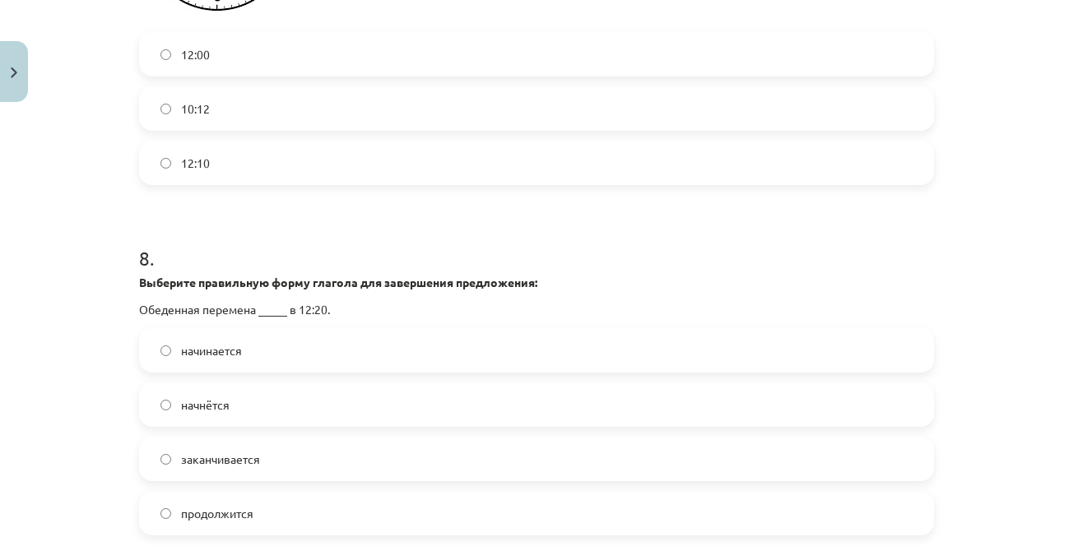
click at [351, 396] on label "начнётся" at bounding box center [537, 404] width 792 height 41
click at [425, 257] on h1 "8 ." at bounding box center [536, 243] width 795 height 51
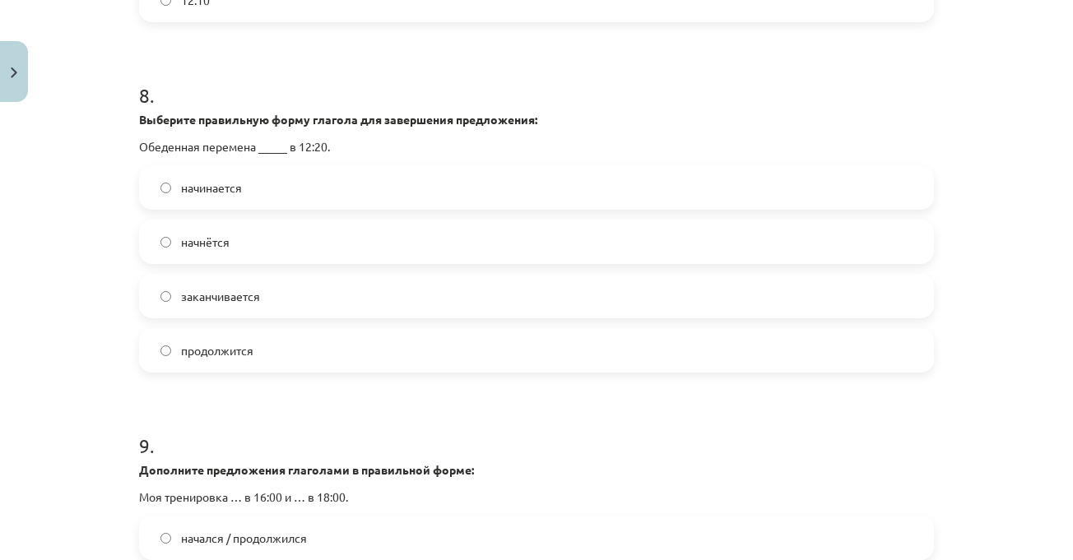
scroll to position [2716, 0]
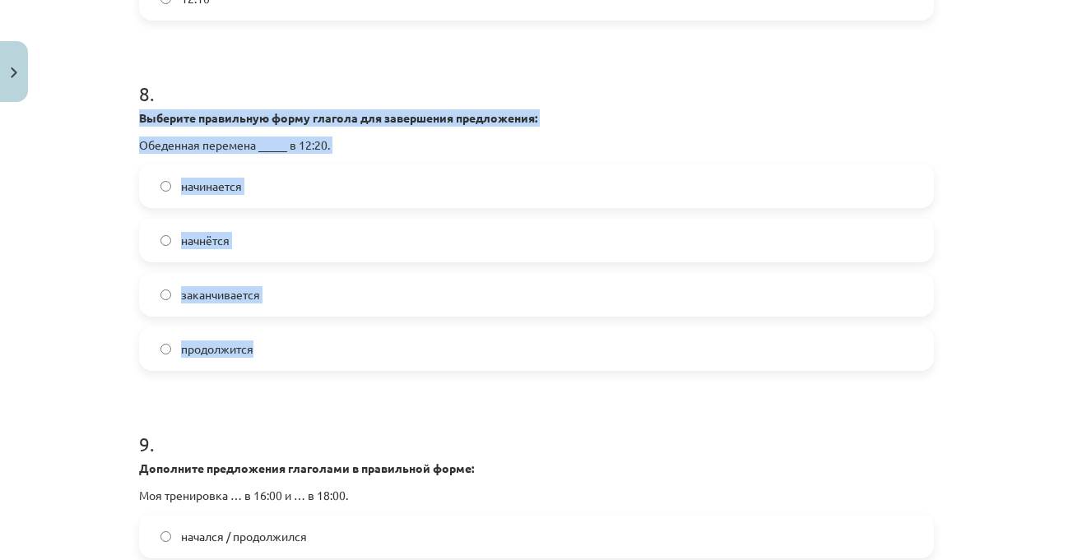
drag, startPoint x: 131, startPoint y: 115, endPoint x: 342, endPoint y: 343, distance: 311.0
click at [271, 186] on label "начинается" at bounding box center [537, 185] width 792 height 41
click at [323, 123] on strong "Выберите правильную форму глагола для завершения предложения:" at bounding box center [338, 117] width 398 height 15
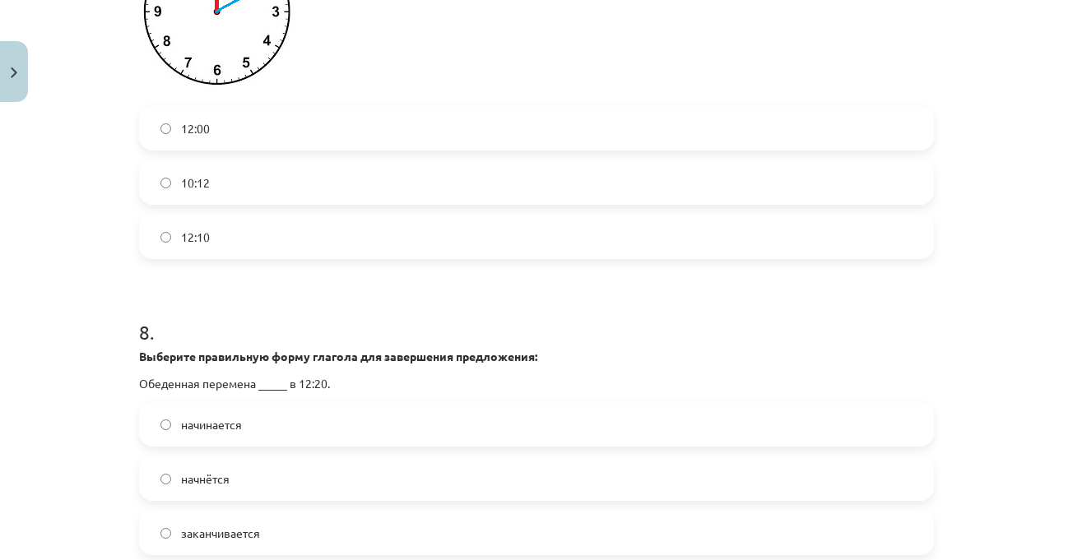
scroll to position [2469, 0]
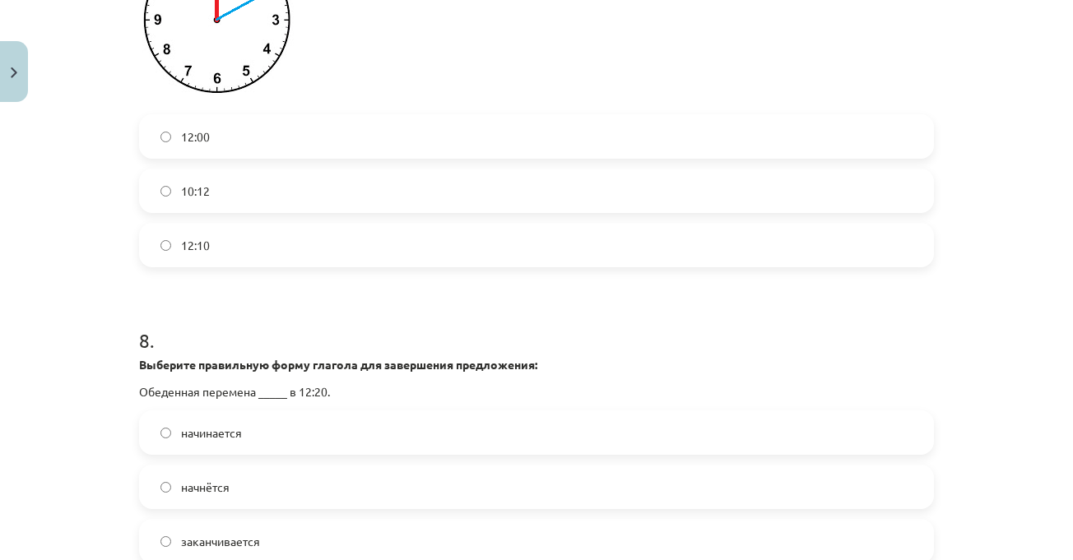
click at [977, 165] on div "Mācību tēma: Krievu valodas b1 - 11. klases 1.ieskaites mācību materiāls #13 ✅ …" at bounding box center [536, 280] width 1073 height 560
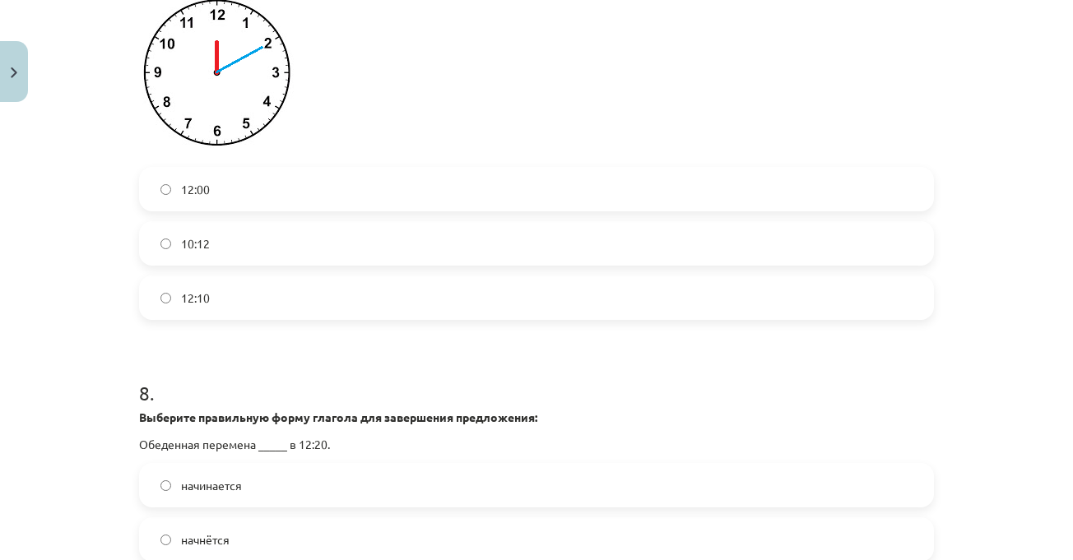
scroll to position [2387, 0]
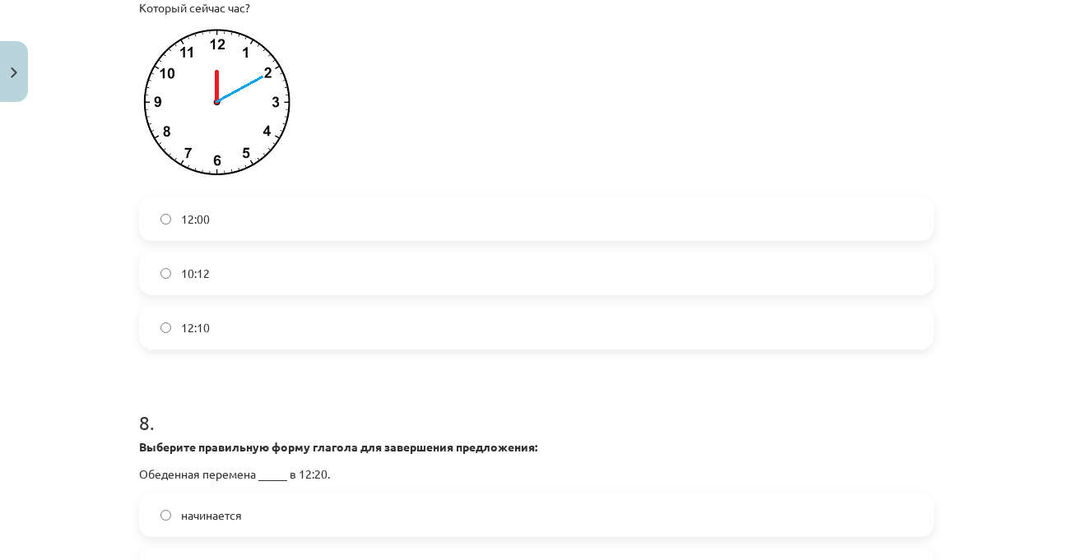
click at [458, 323] on label "12:10" at bounding box center [537, 327] width 792 height 41
click at [980, 200] on div "Mācību tēma: Krievu valodas b1 - 11. klases 1.ieskaites mācību materiāls #13 ✅ …" at bounding box center [536, 280] width 1073 height 560
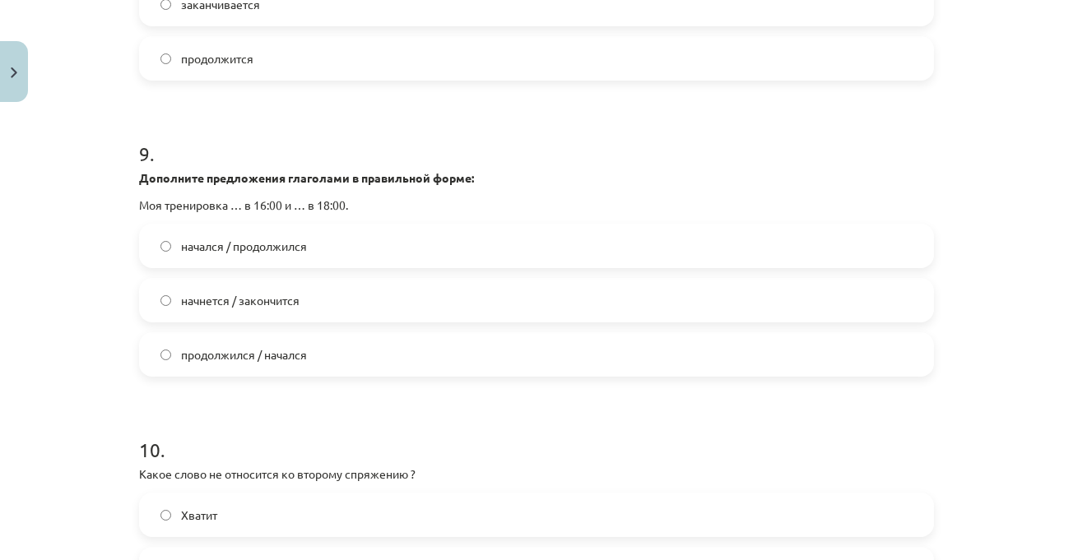
scroll to position [3045, 0]
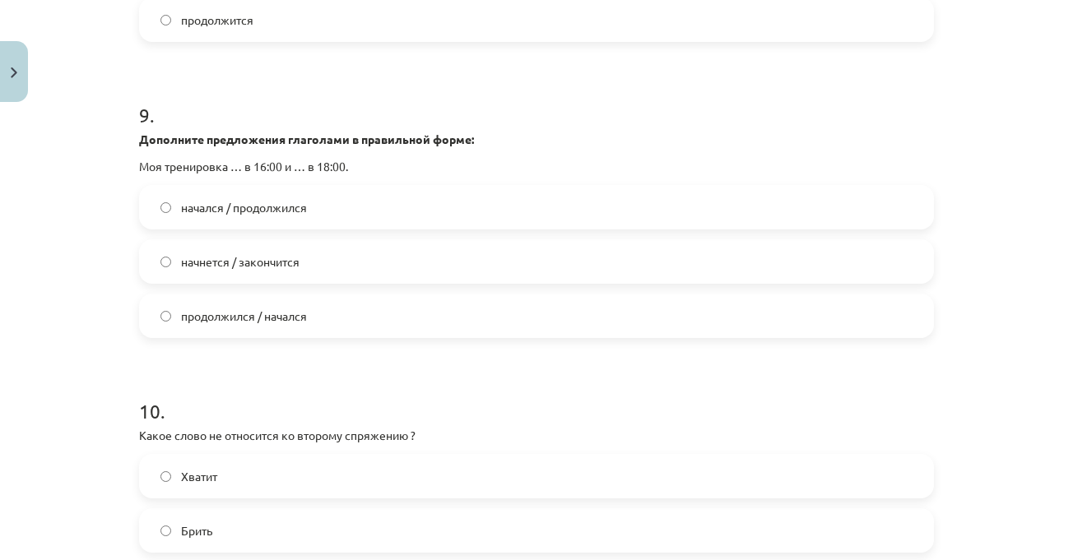
click at [348, 249] on label "начнется / закончится" at bounding box center [537, 261] width 792 height 41
click at [964, 188] on div "Mācību tēma: Krievu valodas b1 - 11. klases 1.ieskaites mācību materiāls #13 ✅ …" at bounding box center [536, 280] width 1073 height 560
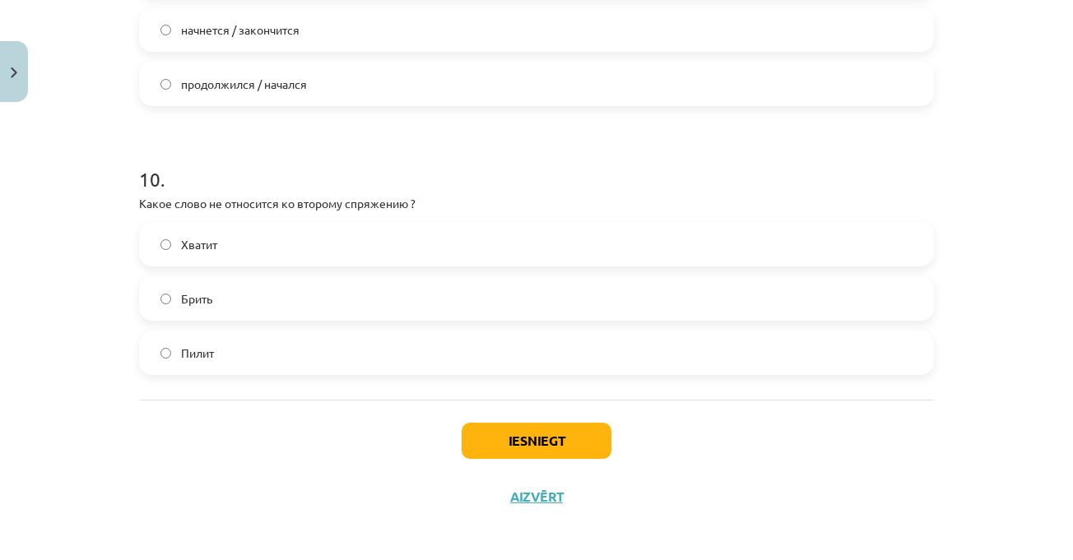
scroll to position [3283, 0]
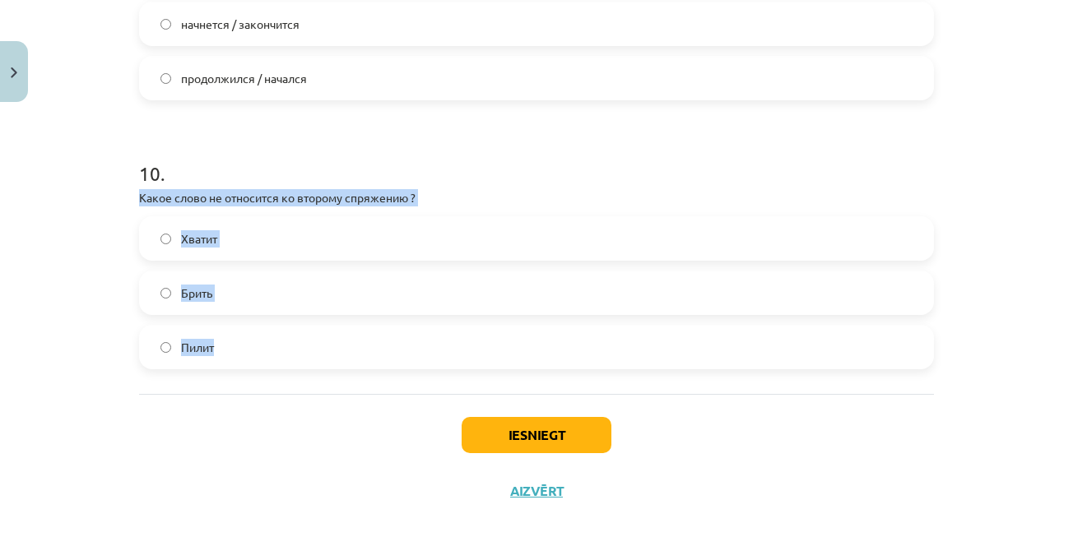
drag, startPoint x: 128, startPoint y: 197, endPoint x: 249, endPoint y: 351, distance: 195.9
click at [254, 340] on label "Пилит" at bounding box center [537, 347] width 792 height 41
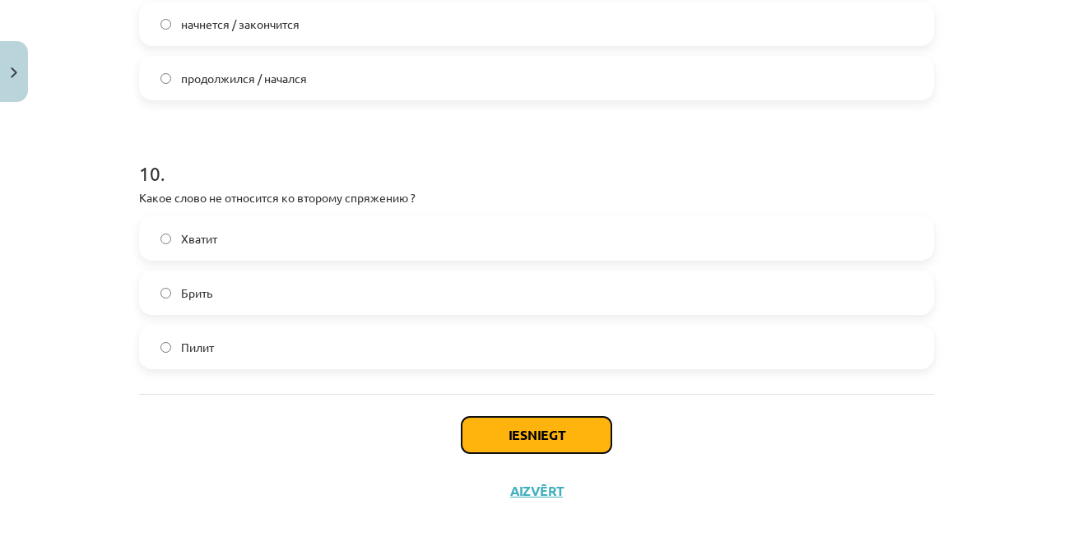
click at [503, 439] on button "Iesniegt" at bounding box center [537, 435] width 150 height 36
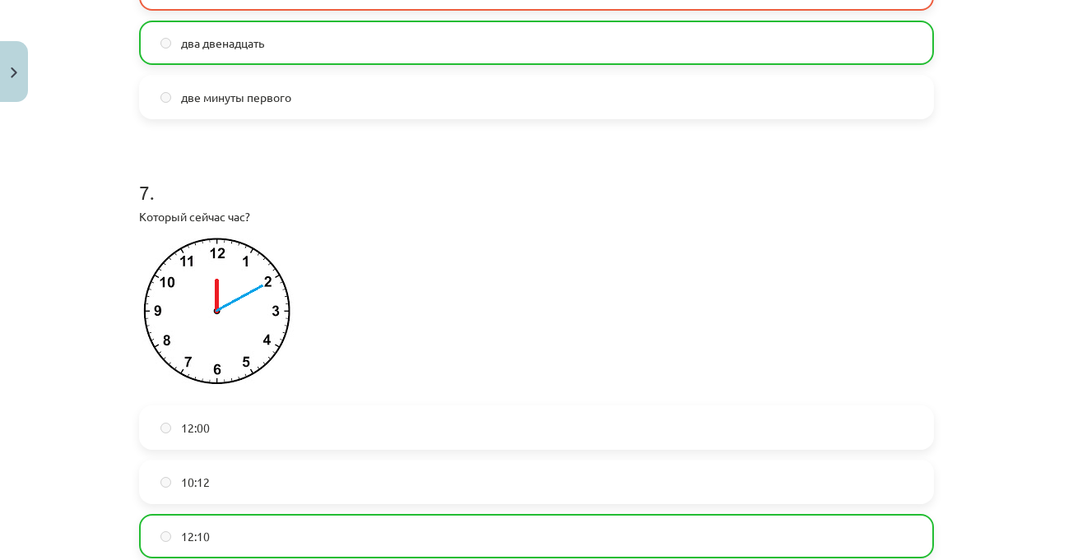
scroll to position [3335, 0]
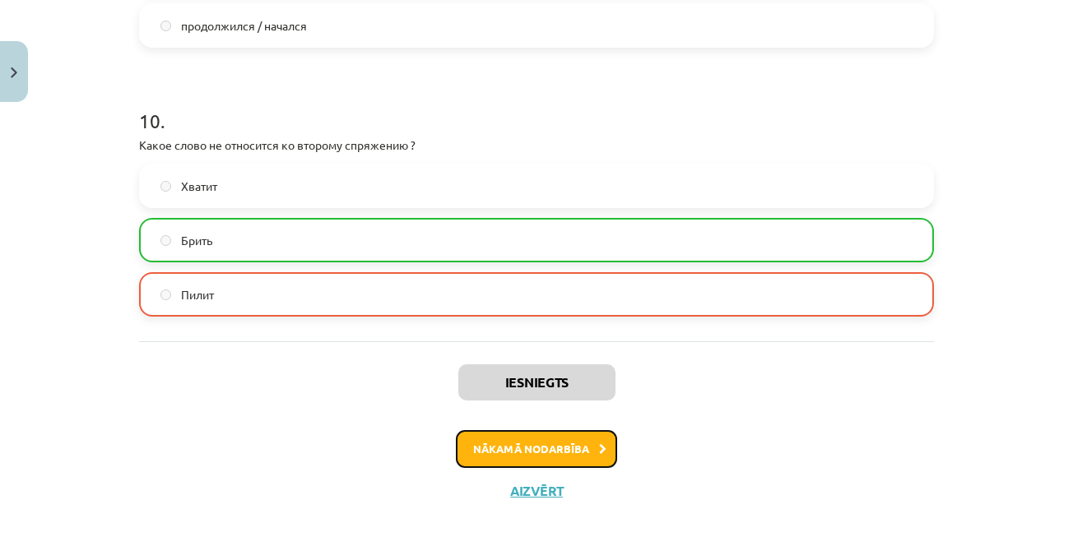
click at [580, 453] on button "Nākamā nodarbība" at bounding box center [536, 449] width 161 height 38
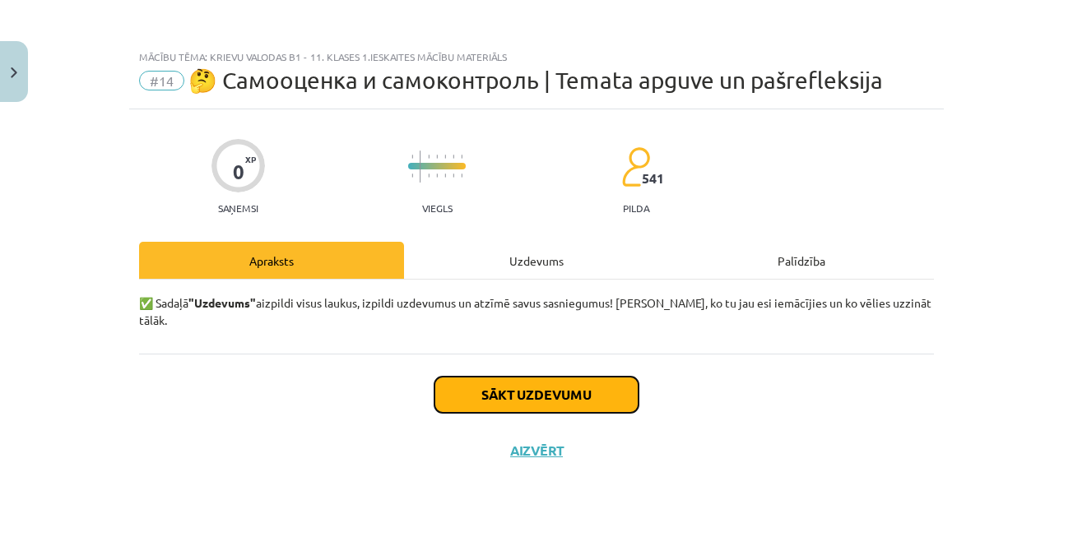
click at [601, 377] on button "Sākt uzdevumu" at bounding box center [537, 395] width 204 height 36
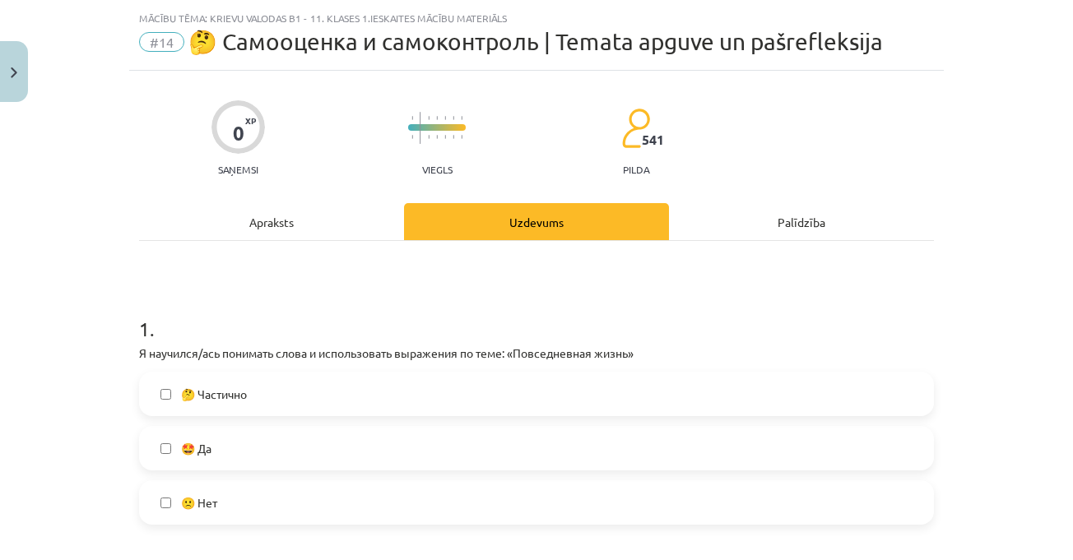
scroll to position [247, 0]
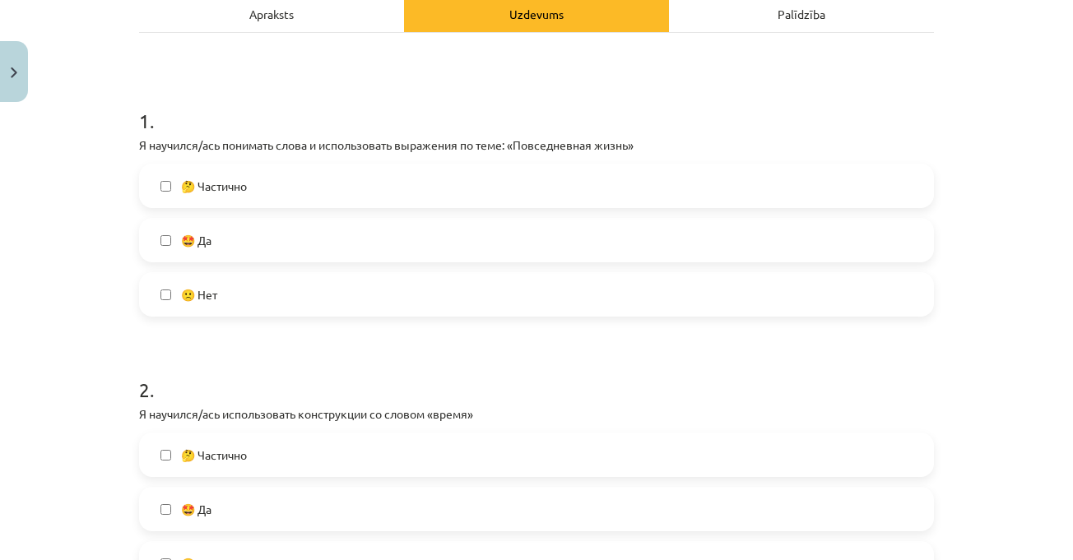
click at [374, 105] on h1 "1 ." at bounding box center [536, 106] width 795 height 51
click at [290, 250] on label "🤩 Да" at bounding box center [537, 240] width 792 height 41
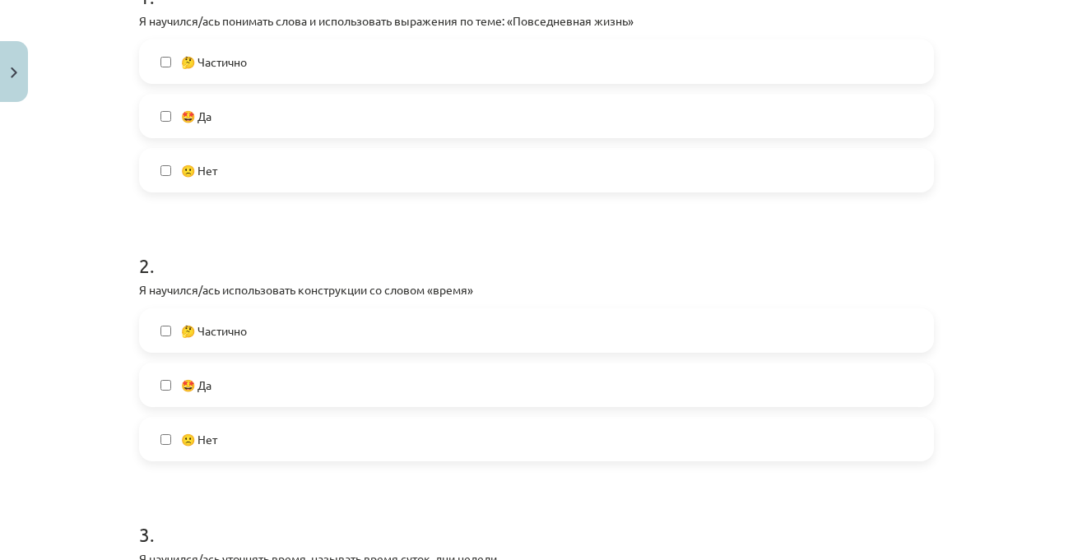
scroll to position [576, 0]
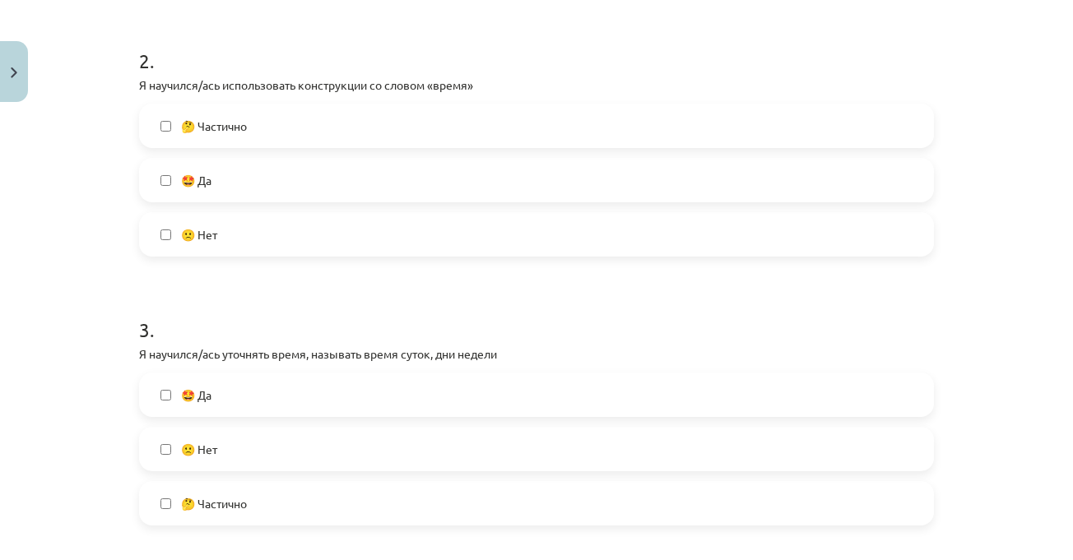
click at [292, 168] on label "🤩 Да" at bounding box center [537, 180] width 792 height 41
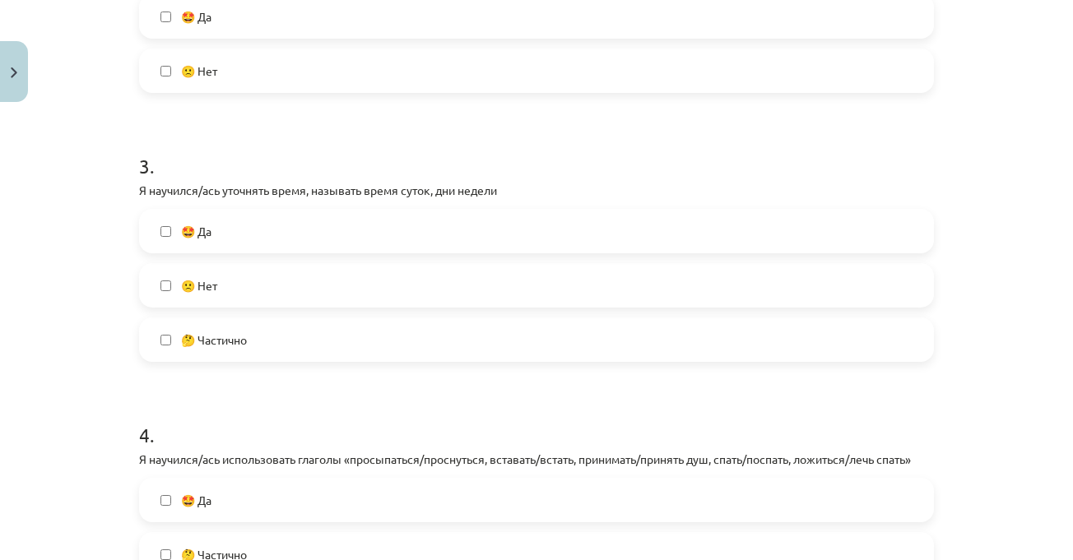
scroll to position [741, 0]
click at [321, 342] on label "🤔 Частично" at bounding box center [537, 338] width 792 height 41
click at [444, 147] on h1 "3 ." at bounding box center [536, 150] width 795 height 51
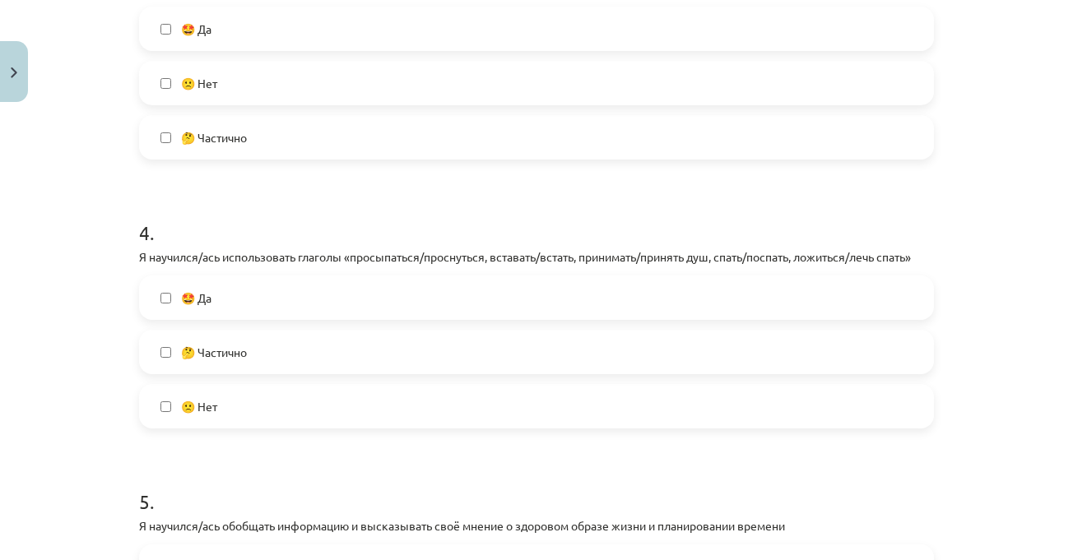
scroll to position [988, 0]
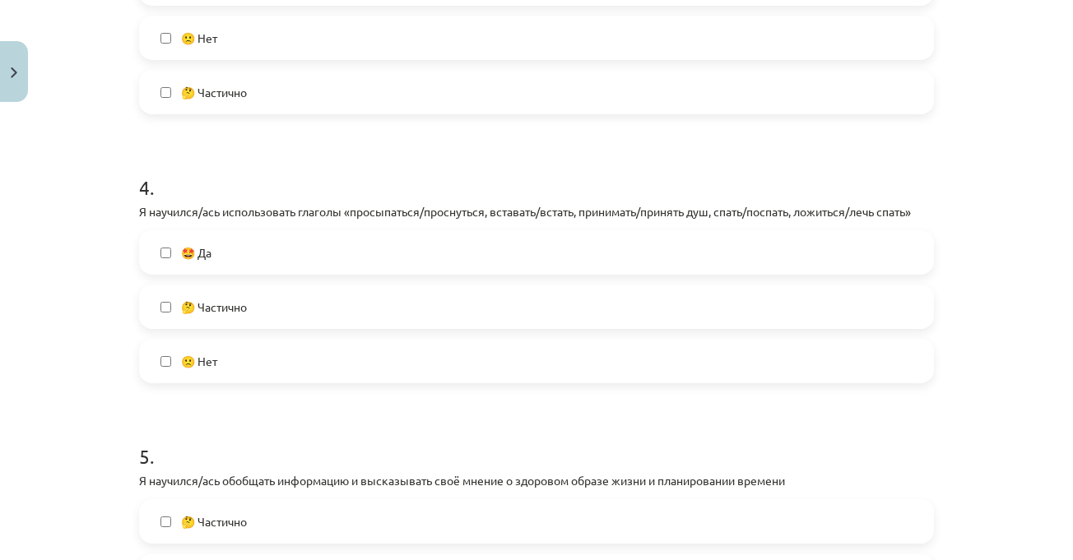
click at [319, 267] on label "🤩 Да" at bounding box center [537, 252] width 792 height 41
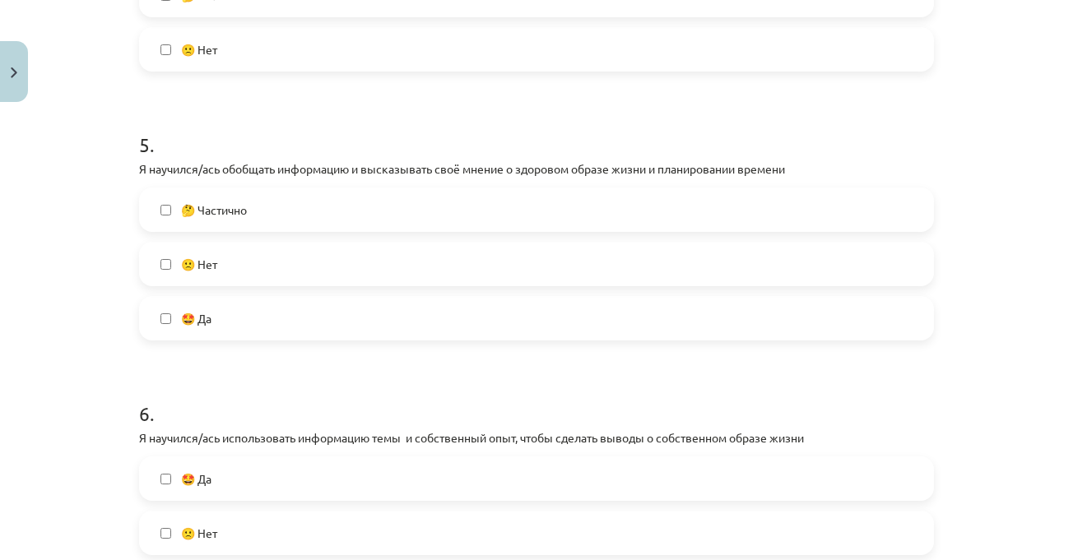
scroll to position [1317, 0]
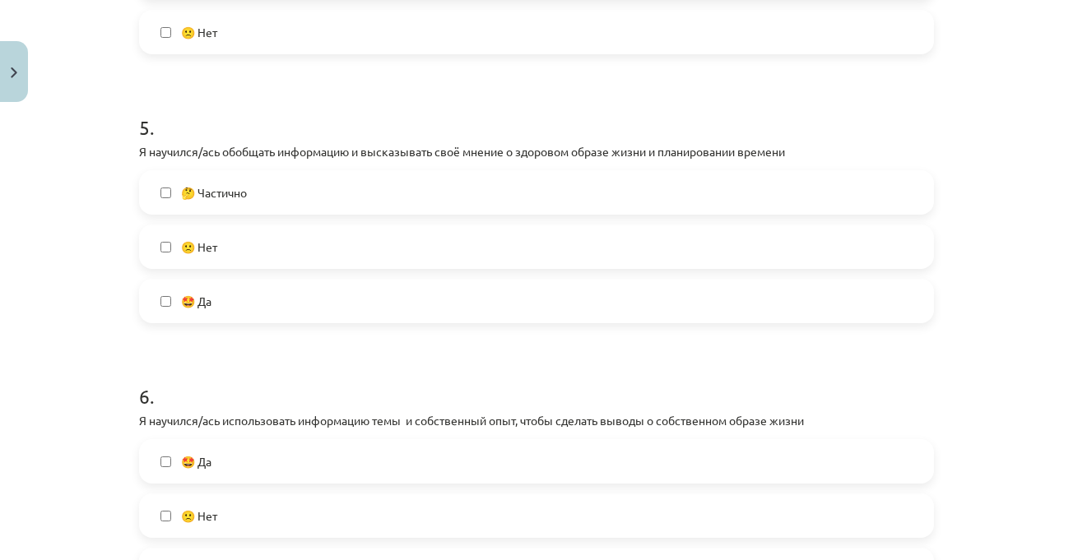
click at [400, 194] on label "🤔 Частично" at bounding box center [537, 192] width 792 height 41
click at [387, 290] on label "🤩 Да" at bounding box center [537, 301] width 792 height 41
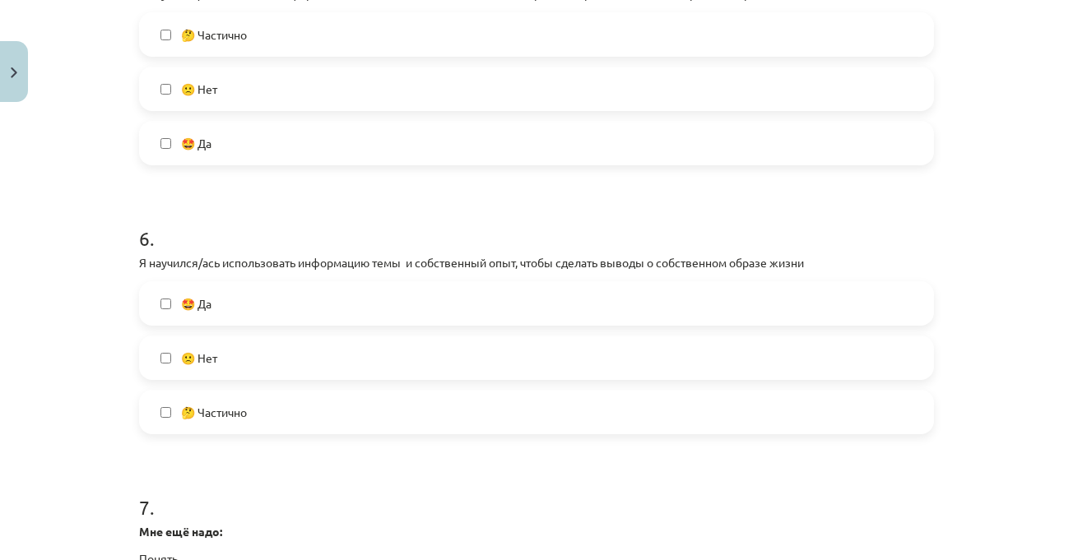
scroll to position [1481, 0]
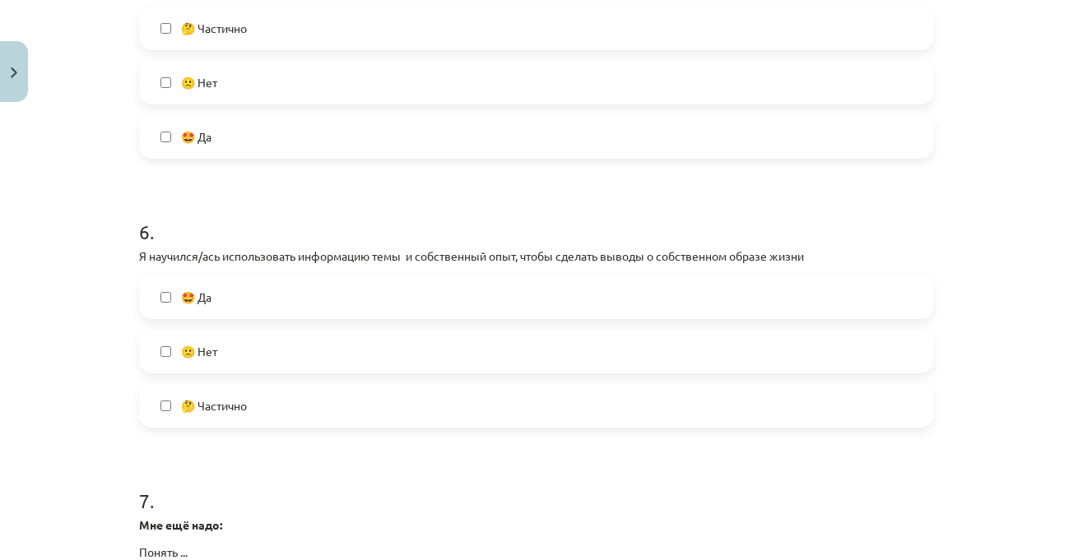
click at [351, 51] on div "🤔 Частично 🙁 Нет 🤩 Да" at bounding box center [536, 82] width 795 height 153
click at [330, 34] on label "🤔 Частично" at bounding box center [537, 27] width 792 height 41
click at [399, 28] on label "🤔 Частично" at bounding box center [537, 27] width 792 height 41
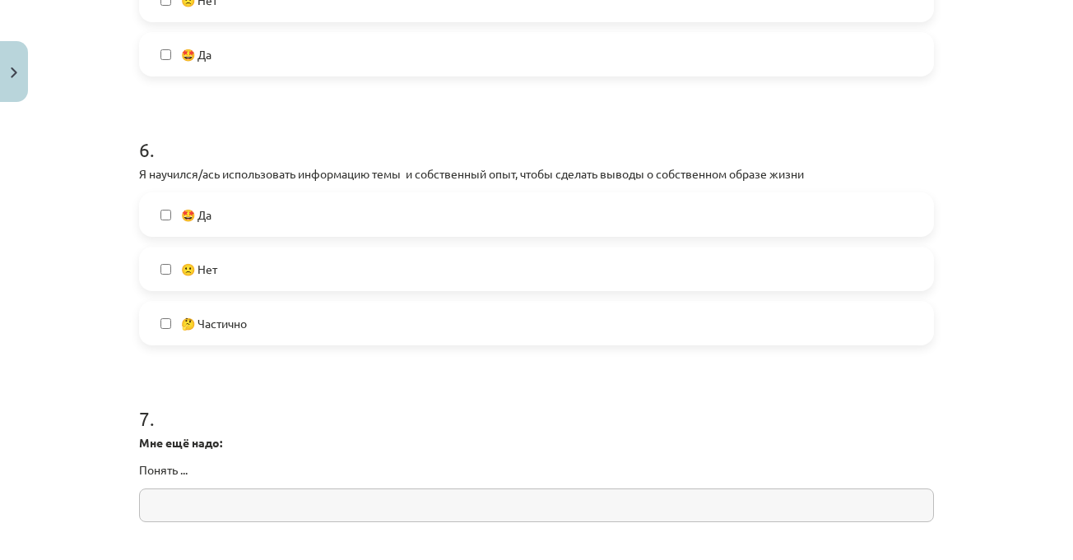
click at [467, 324] on label "🤔 Частично" at bounding box center [537, 323] width 792 height 41
click at [353, 316] on label "🤔 Частично" at bounding box center [537, 323] width 792 height 41
click at [345, 225] on label "🤩 Да" at bounding box center [537, 214] width 792 height 41
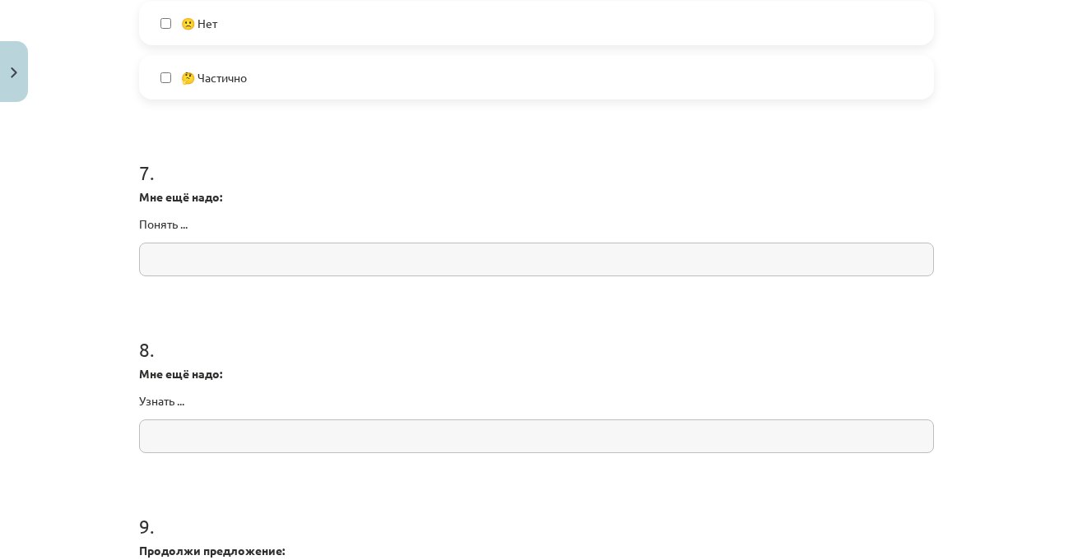
scroll to position [1811, 0]
click at [402, 251] on input "text" at bounding box center [536, 259] width 795 height 34
drag, startPoint x: 170, startPoint y: 258, endPoint x: 125, endPoint y: 258, distance: 45.3
click at [431, 264] on input "**********" at bounding box center [536, 259] width 795 height 34
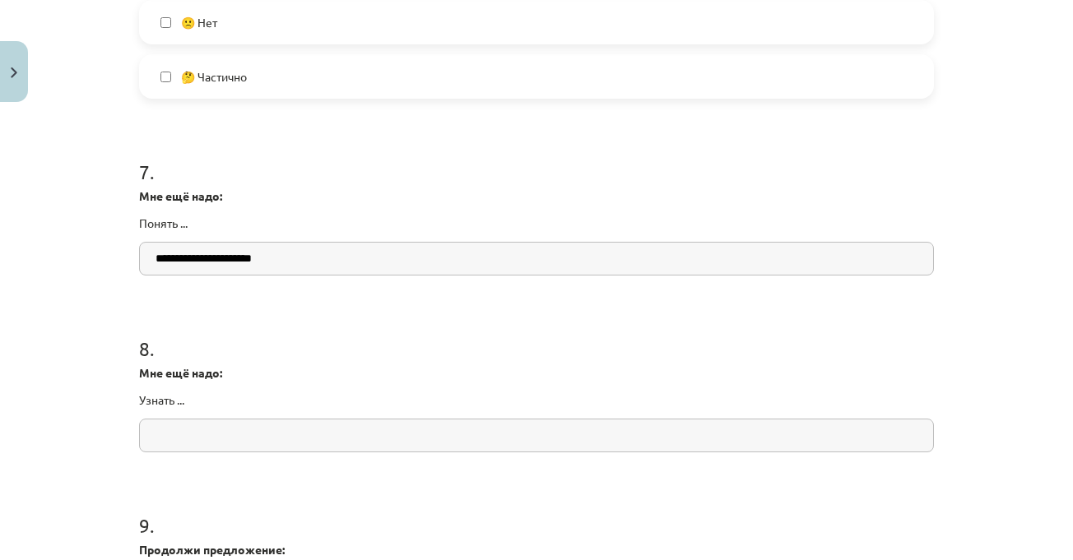
type input "**********"
click at [456, 312] on h1 "8 ." at bounding box center [536, 334] width 795 height 51
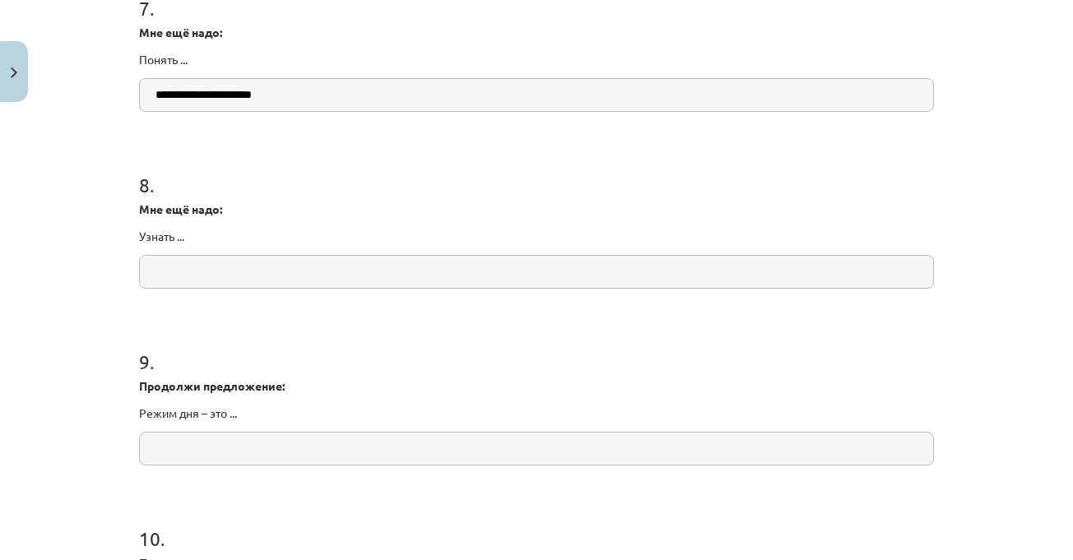
scroll to position [1975, 0]
click at [528, 266] on input "text" at bounding box center [536, 271] width 795 height 34
click at [415, 444] on input "text" at bounding box center [536, 448] width 795 height 34
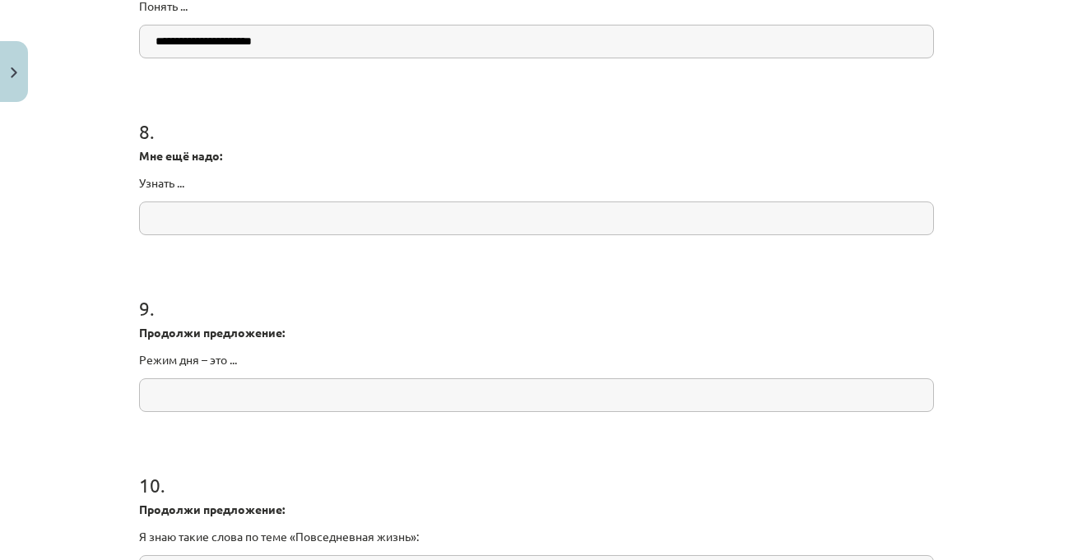
scroll to position [2057, 0]
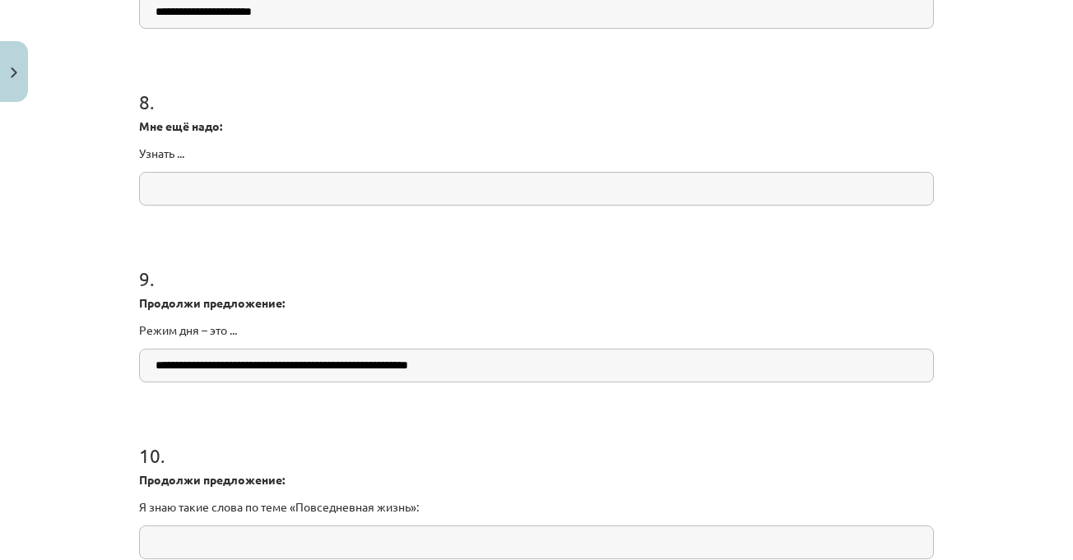
type input "**********"
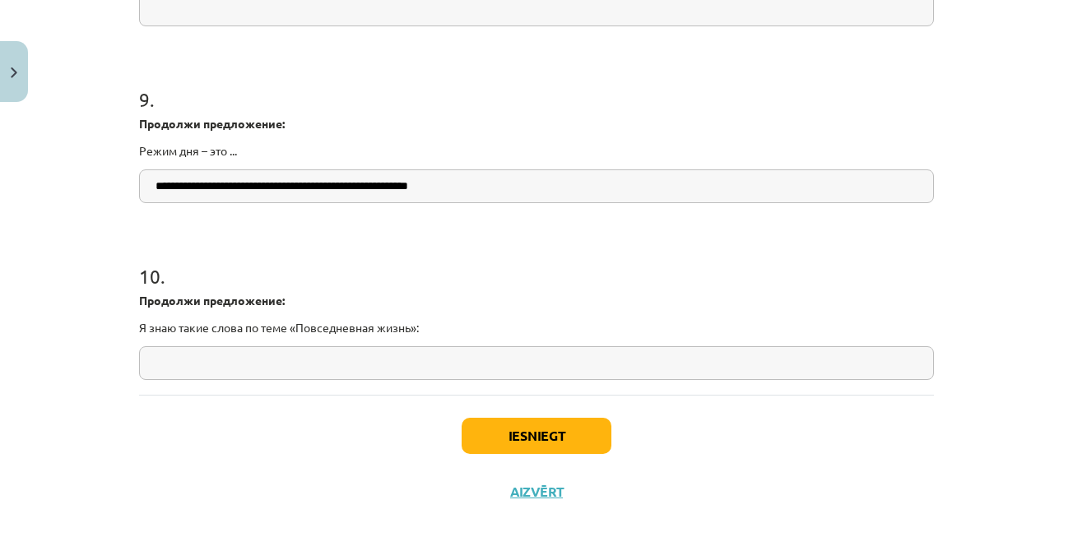
scroll to position [2238, 0]
click at [472, 356] on input "text" at bounding box center [536, 363] width 795 height 34
click at [534, 288] on div "10 . Продолжи предложение: Я знаю такие слова по теме «Повседневная жизнь»:" at bounding box center [536, 307] width 795 height 144
click at [531, 346] on input "text" at bounding box center [536, 363] width 795 height 34
click at [531, 359] on input "text" at bounding box center [536, 363] width 795 height 34
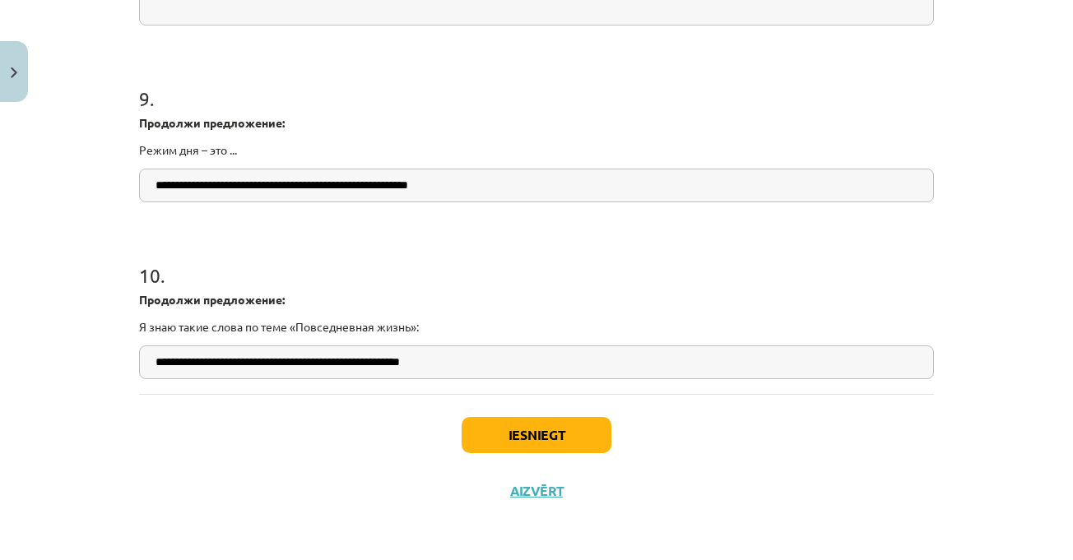
type input "**********"
click at [594, 286] on div "**********" at bounding box center [536, 307] width 795 height 144
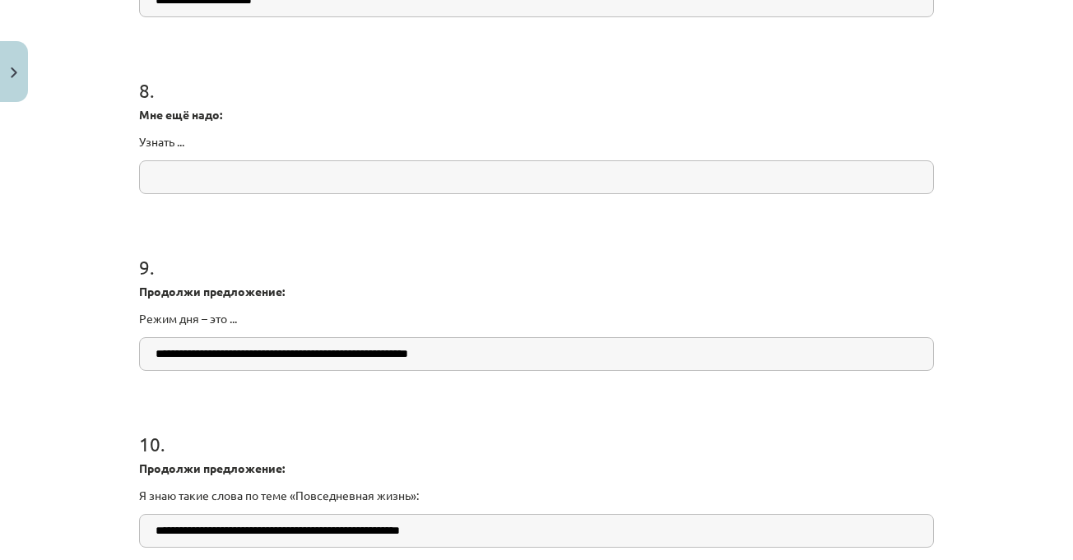
scroll to position [1908, 0]
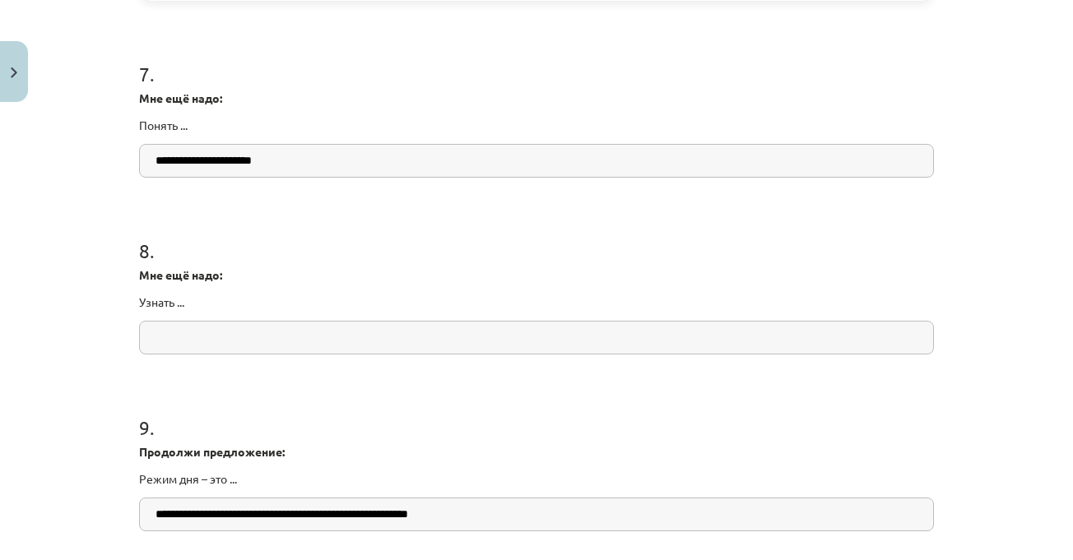
click at [555, 342] on input "text" at bounding box center [536, 338] width 795 height 34
click at [489, 266] on div "8 . Мне ещё надо: Узнать ..." at bounding box center [536, 283] width 795 height 144
drag, startPoint x: 203, startPoint y: 361, endPoint x: 211, endPoint y: 349, distance: 14.4
click at [214, 348] on input "text" at bounding box center [536, 338] width 795 height 34
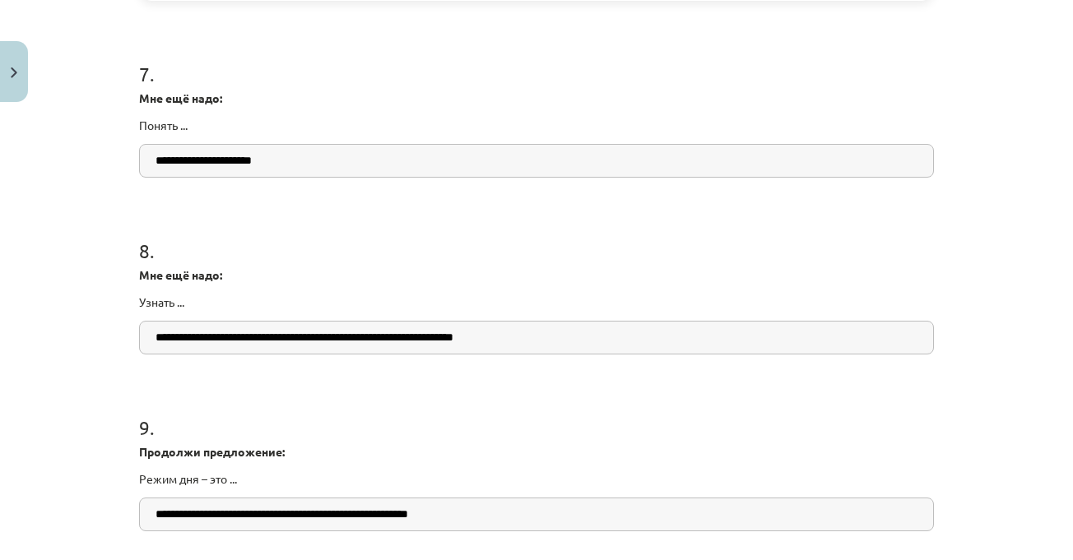
type input "**********"
click at [822, 243] on h1 "8 ." at bounding box center [536, 236] width 795 height 51
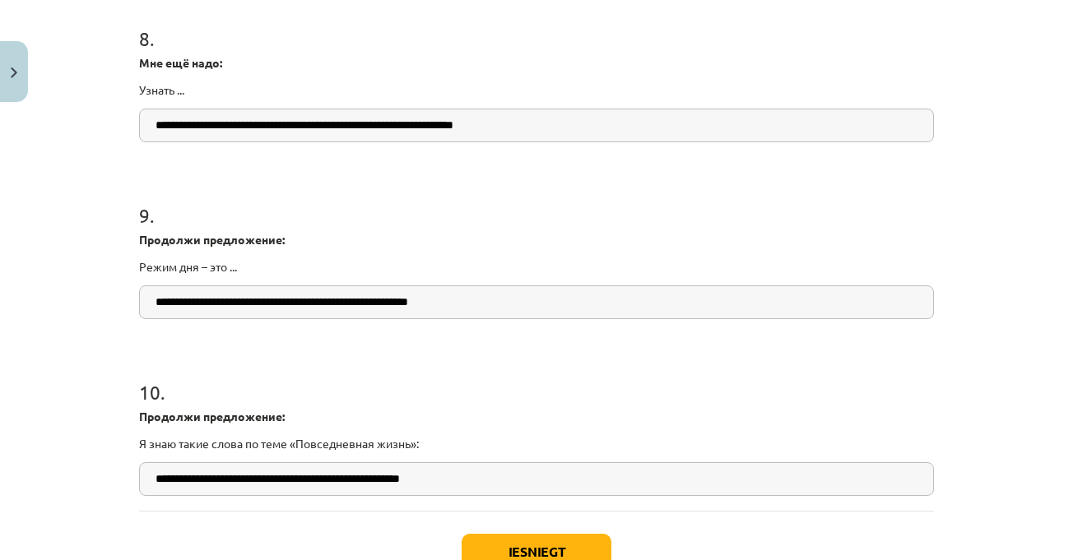
scroll to position [2238, 0]
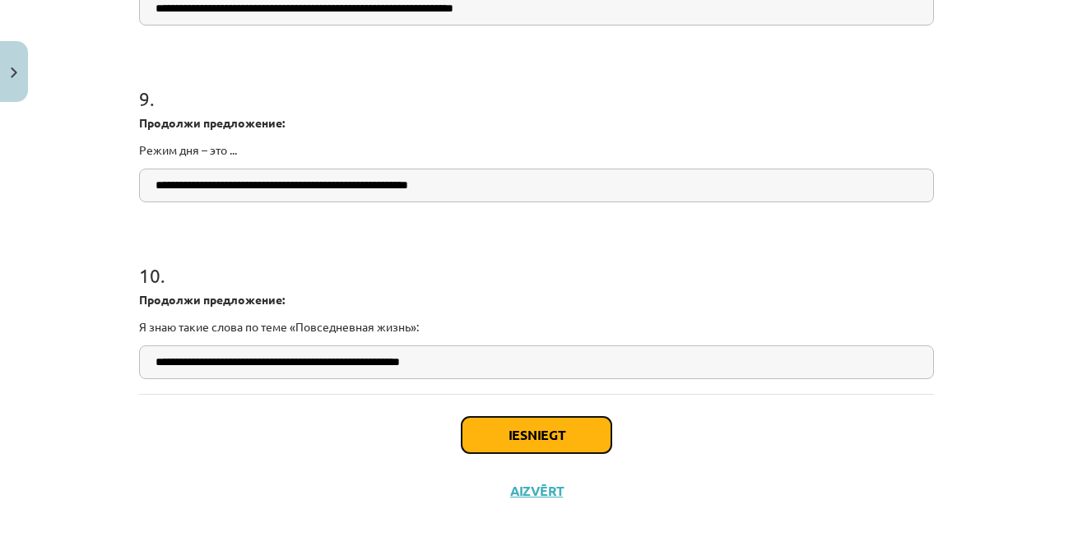
drag, startPoint x: 546, startPoint y: 422, endPoint x: 573, endPoint y: 425, distance: 26.5
click at [546, 423] on button "Iesniegt" at bounding box center [537, 435] width 150 height 36
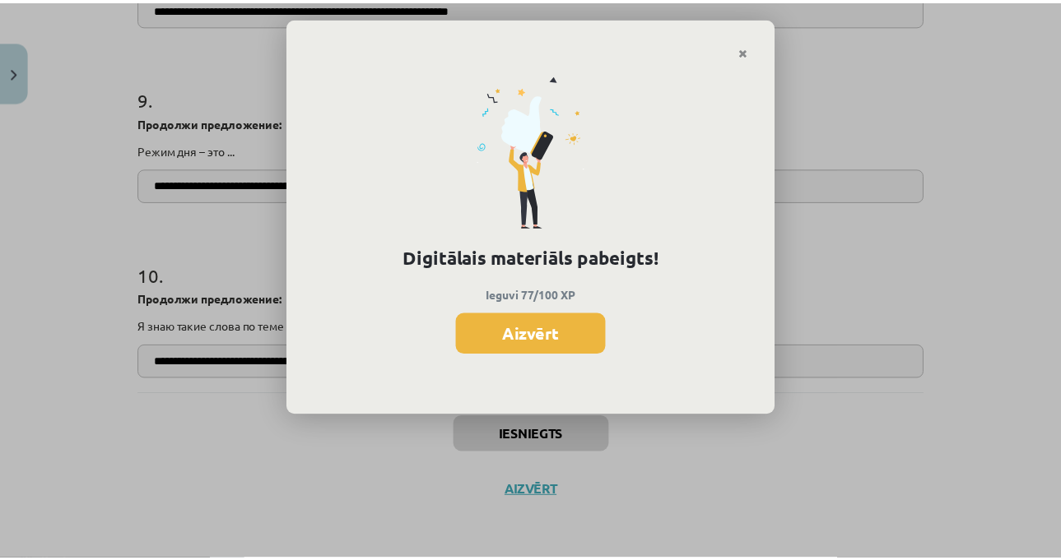
scroll to position [1672, 0]
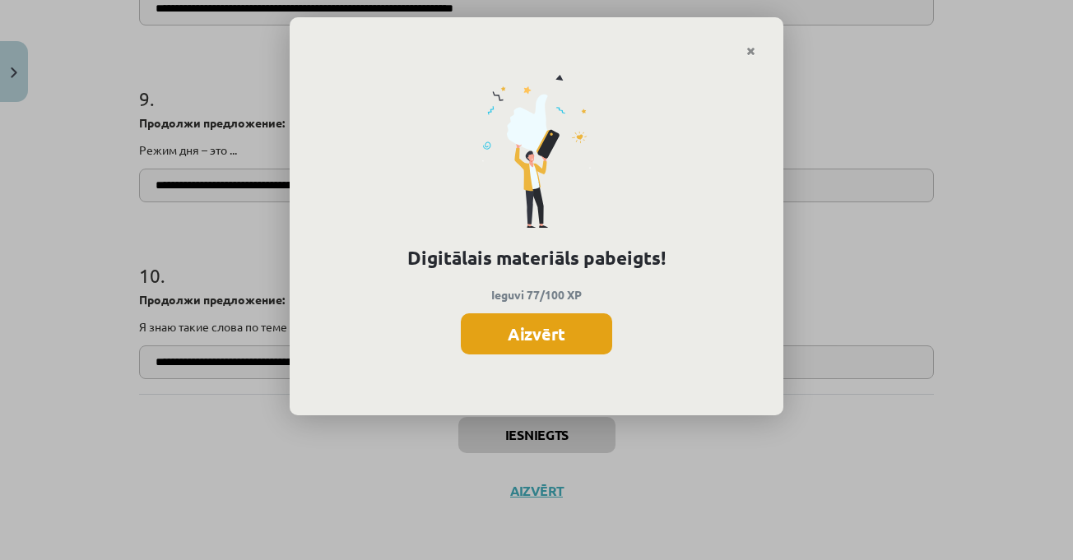
click at [515, 323] on button "Aizvērt" at bounding box center [536, 334] width 151 height 41
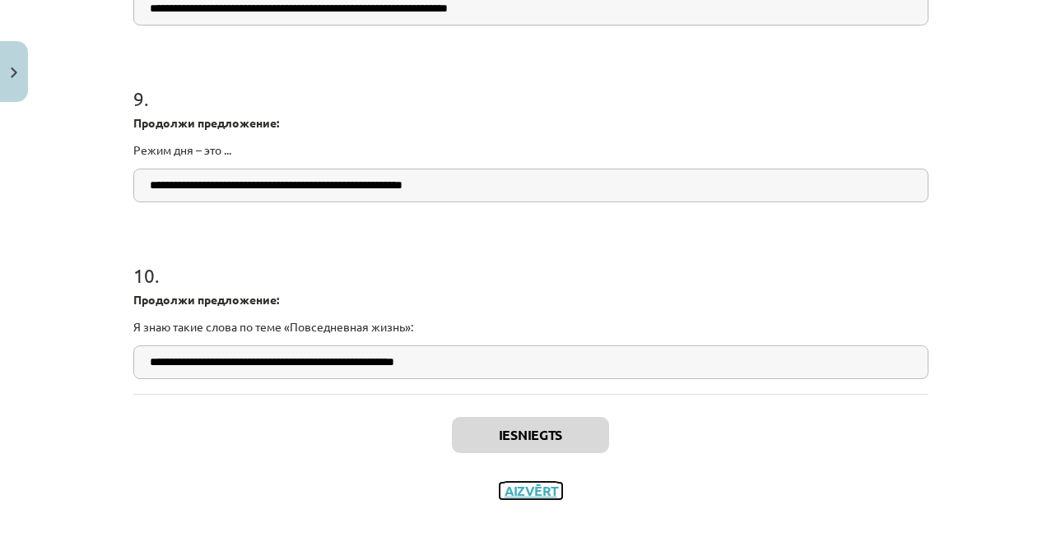
click at [523, 497] on button "Aizvērt" at bounding box center [531, 491] width 63 height 16
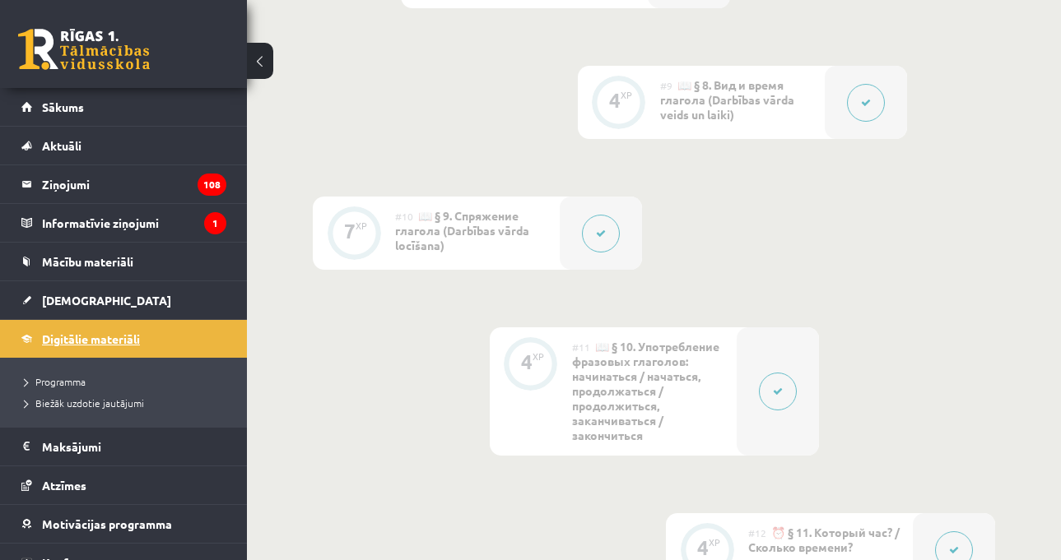
click at [184, 344] on link "Digitālie materiāli" at bounding box center [123, 339] width 205 height 38
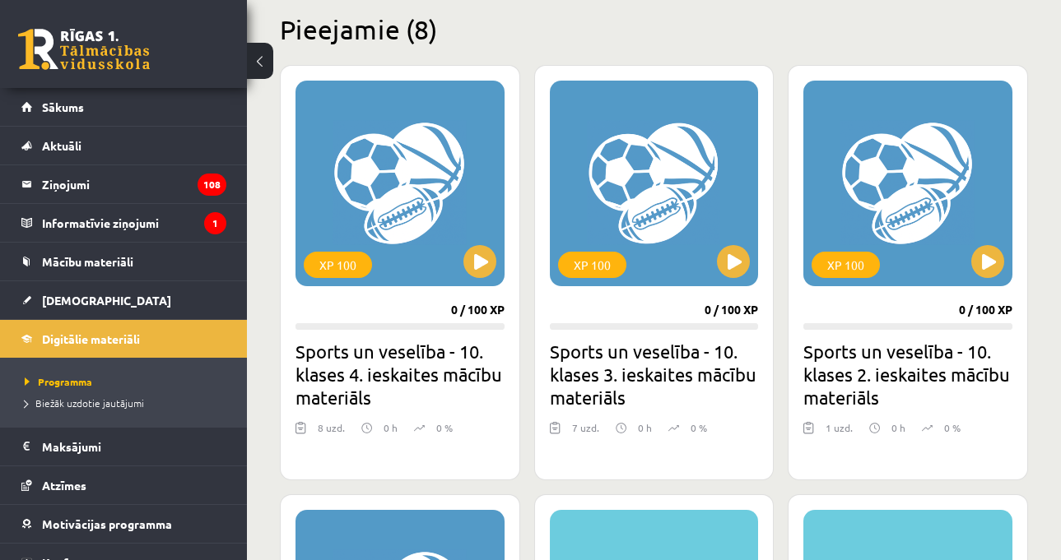
scroll to position [411, 0]
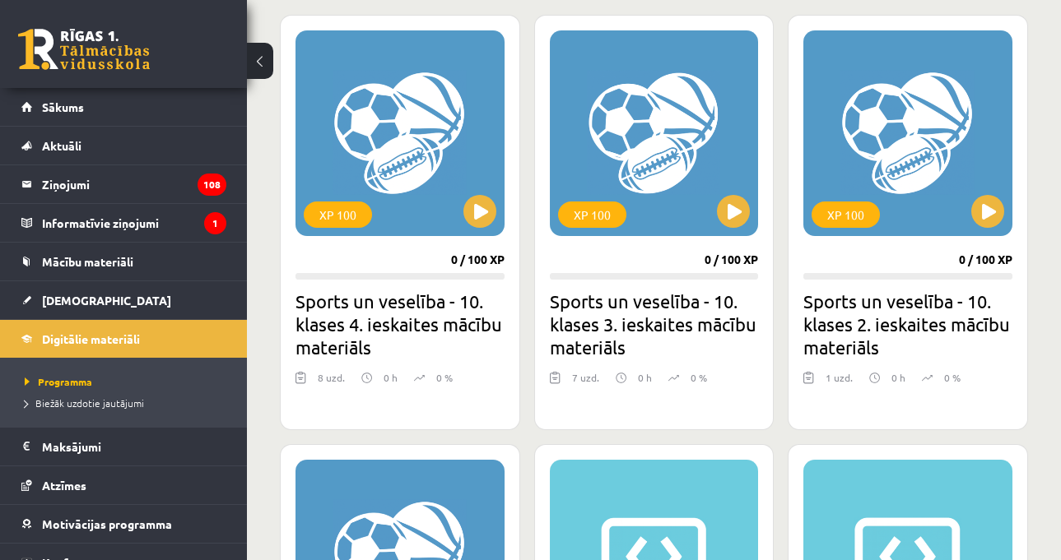
scroll to position [494, 0]
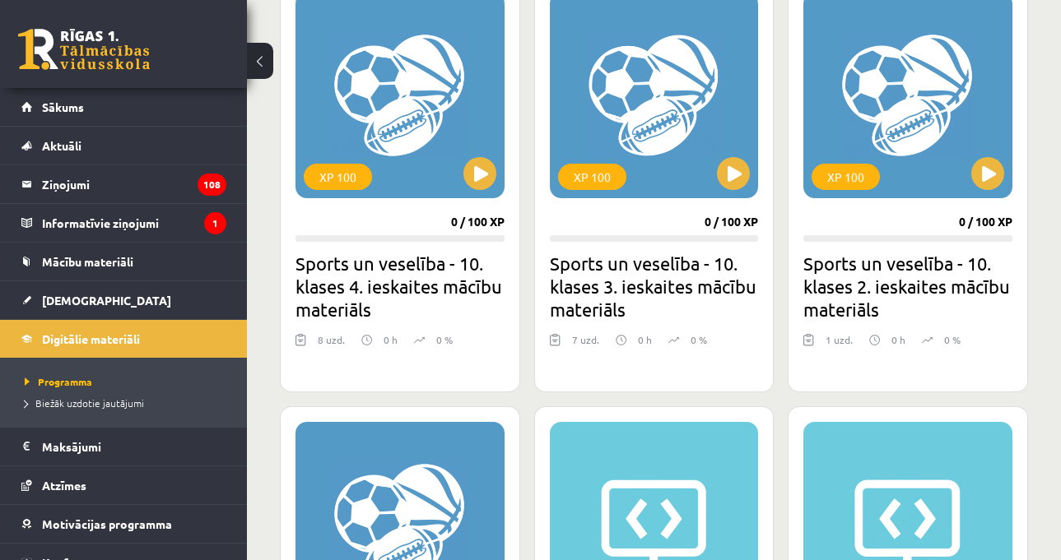
scroll to position [672, 0]
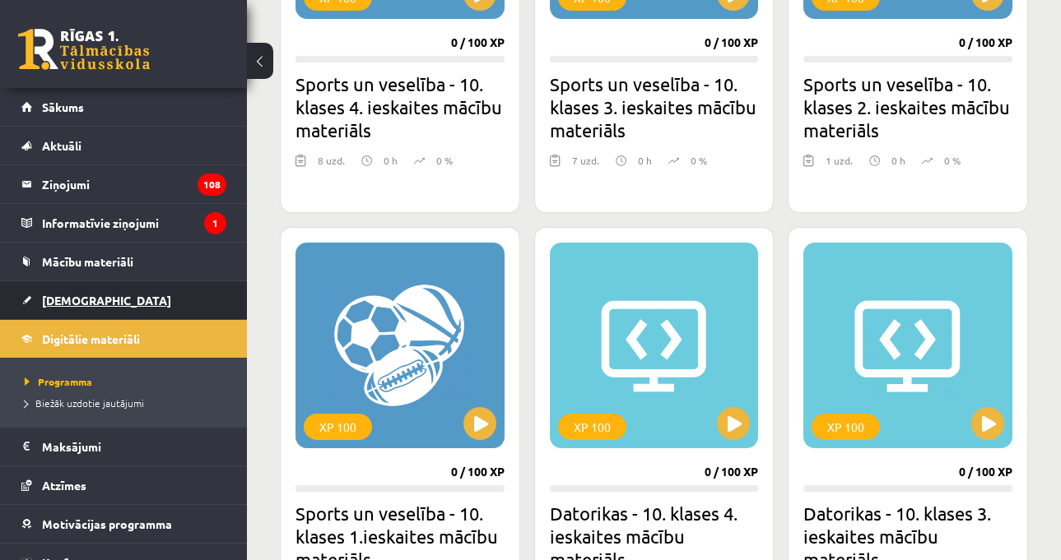
click at [207, 282] on link "[DEMOGRAPHIC_DATA]" at bounding box center [123, 300] width 205 height 38
